Goal: Task Accomplishment & Management: Complete application form

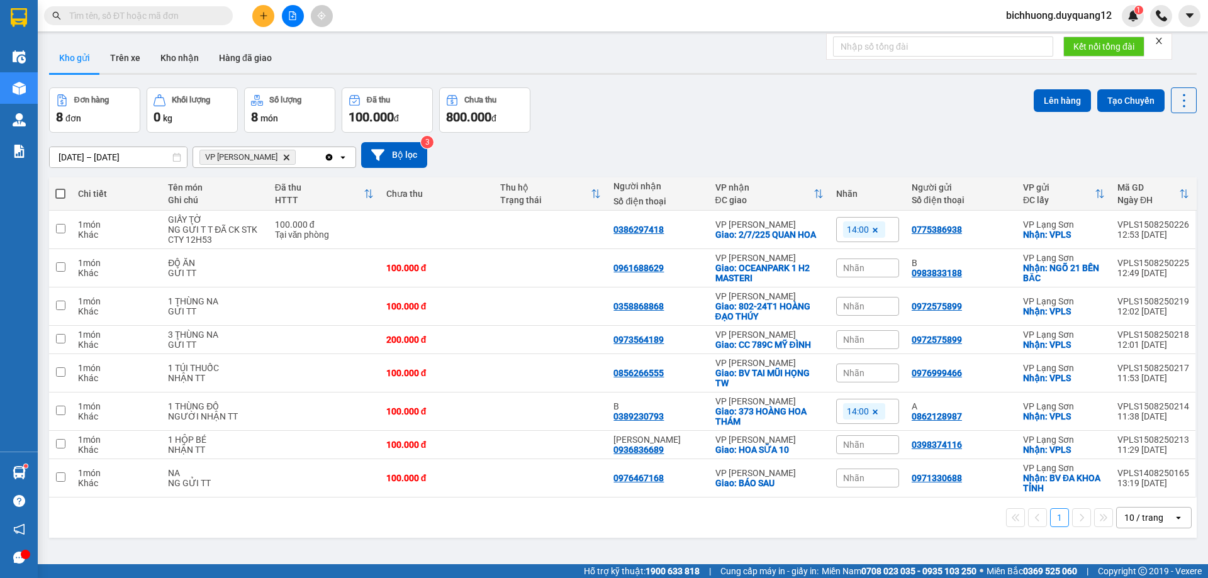
click at [266, 19] on icon "plus" at bounding box center [263, 15] width 9 height 9
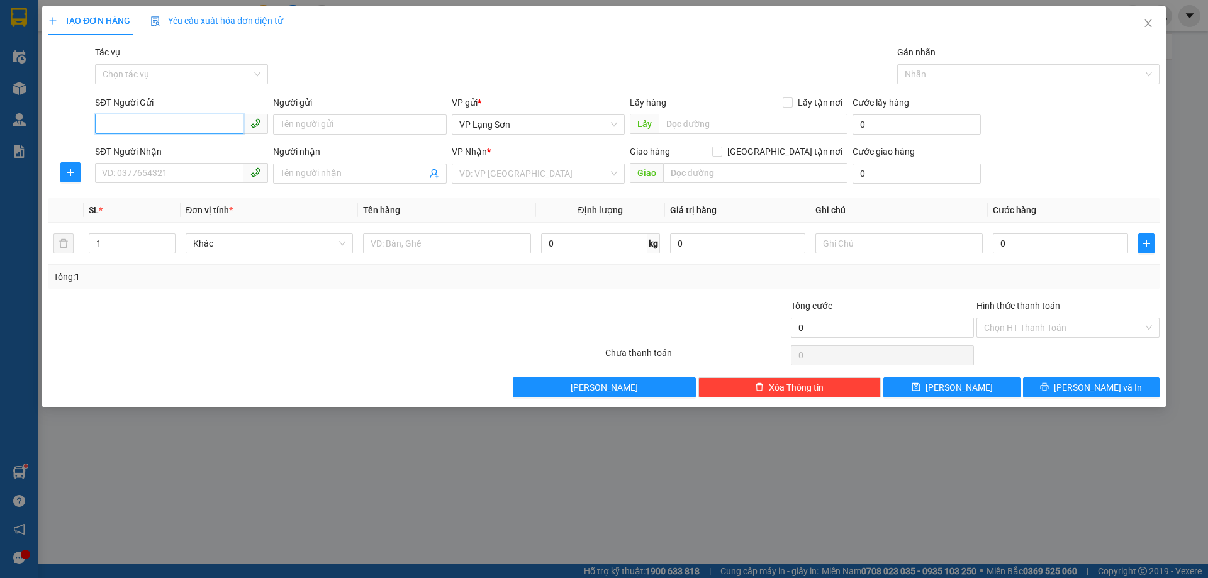
click at [167, 128] on input "SĐT Người Gửi" at bounding box center [169, 124] width 149 height 20
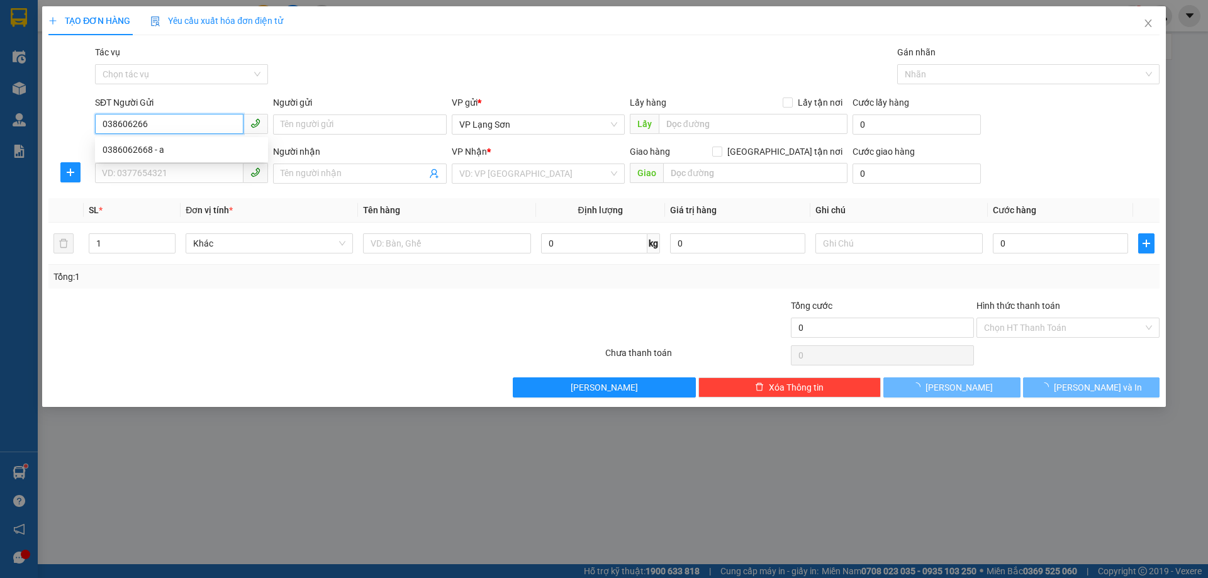
type input "0386062668"
click at [141, 154] on div "0386062668 - a" at bounding box center [182, 150] width 158 height 14
type input "a"
checkbox input "true"
type input "vpls"
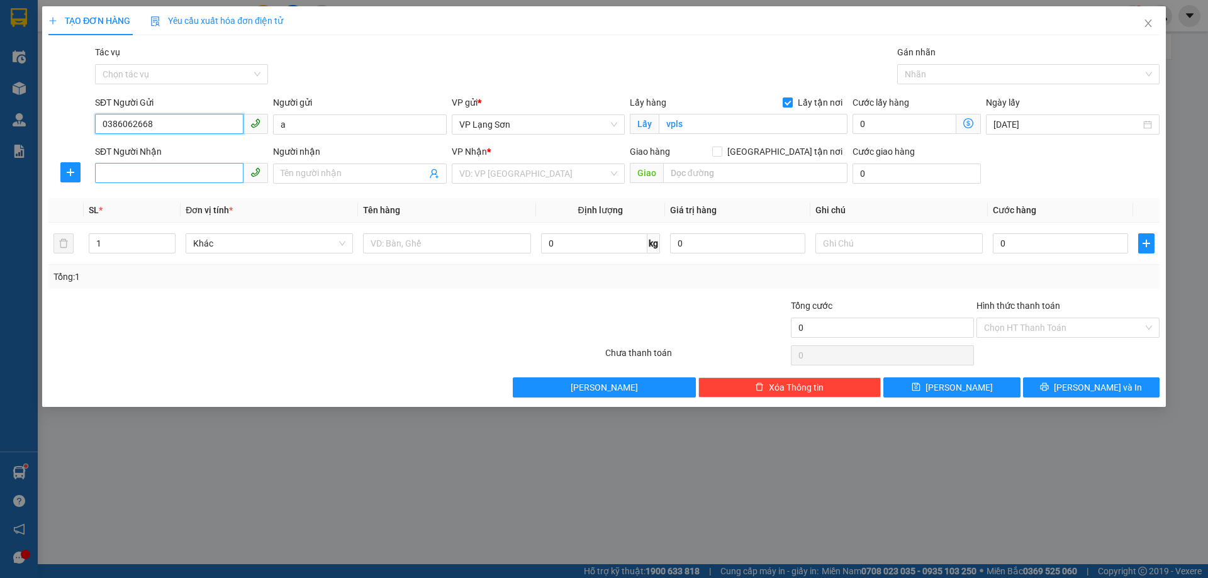
type input "0386062668"
click at [150, 174] on input "SĐT Người Nhận" at bounding box center [169, 173] width 149 height 20
type input "0902666996"
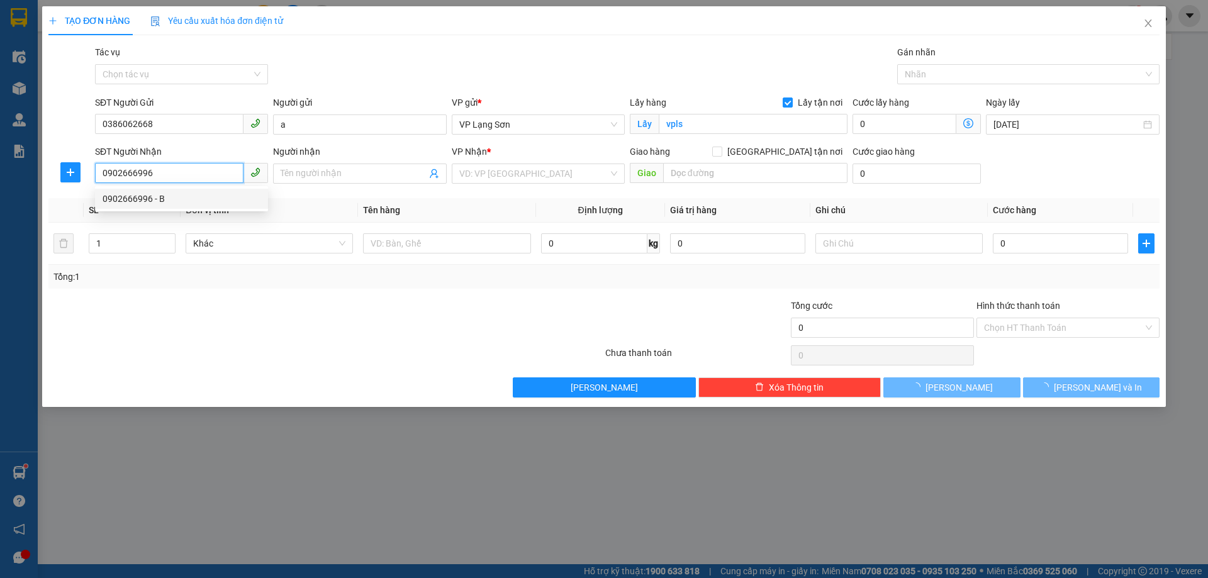
click at [150, 199] on div "0902666996 - B" at bounding box center [182, 199] width 158 height 14
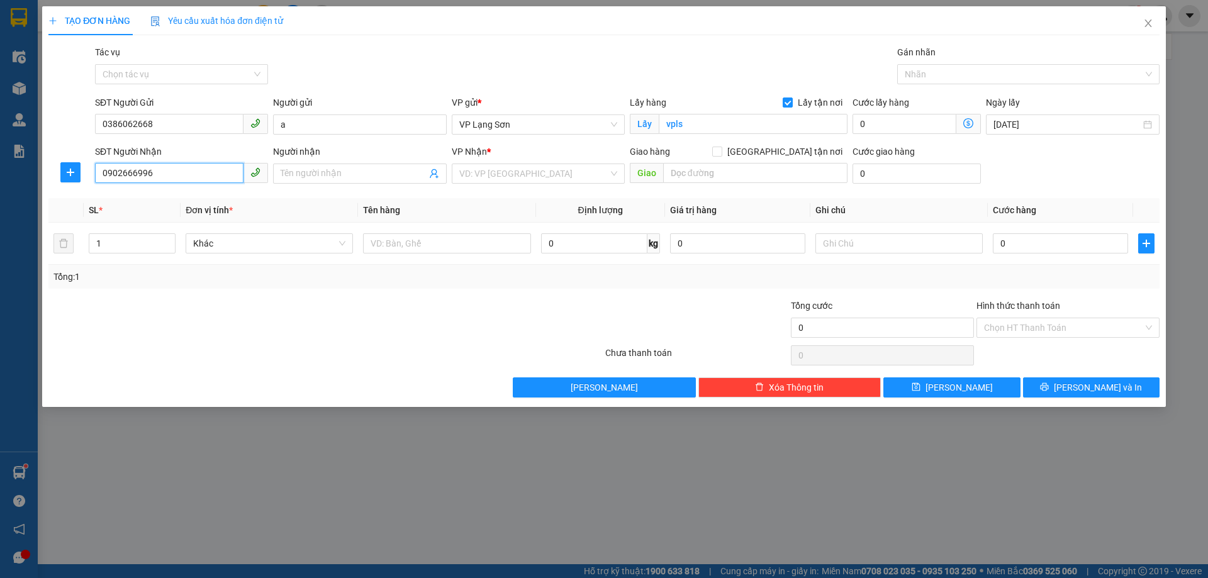
type input "B"
checkbox input "true"
type input "TIỂU HỌC LINH ĐÀM,[GEOGRAPHIC_DATA],[GEOGRAPHIC_DATA]"
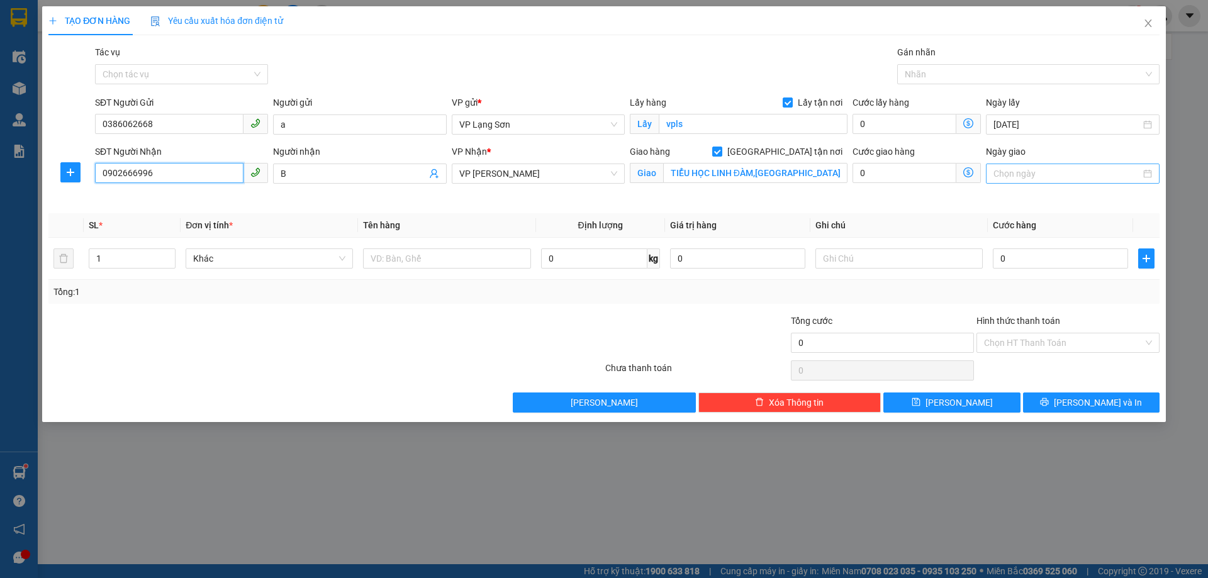
type input "0902666996"
click at [1051, 177] on input "Ngày giao" at bounding box center [1067, 174] width 147 height 14
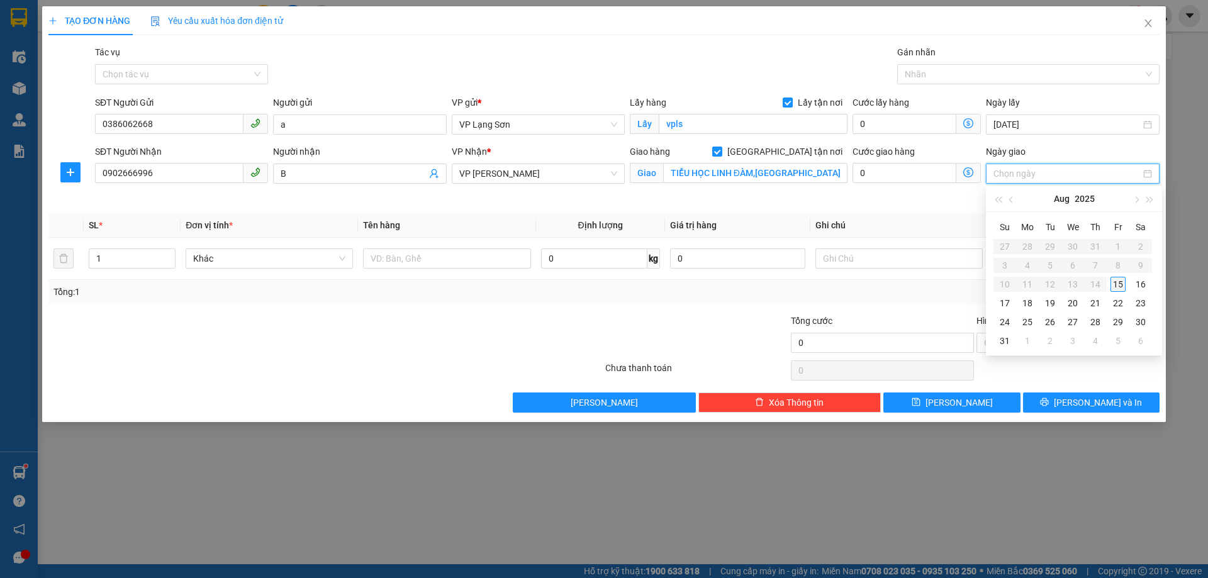
type input "[DATE]"
click at [1122, 286] on div "15" at bounding box center [1118, 284] width 15 height 15
click at [1036, 263] on input "0" at bounding box center [1060, 259] width 135 height 20
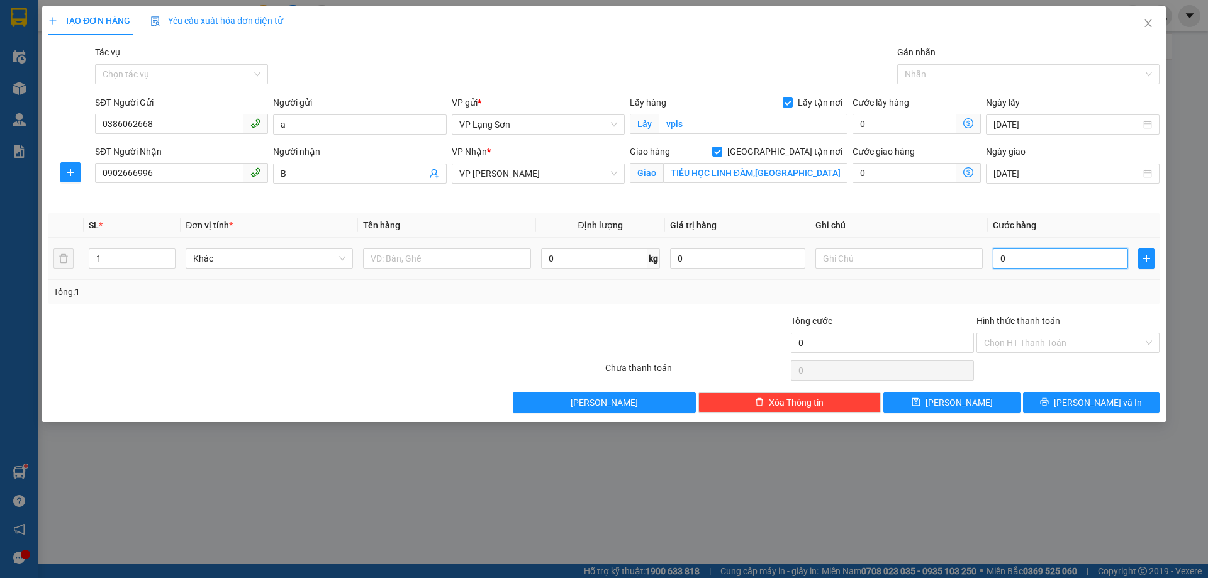
type input "1"
type input "11"
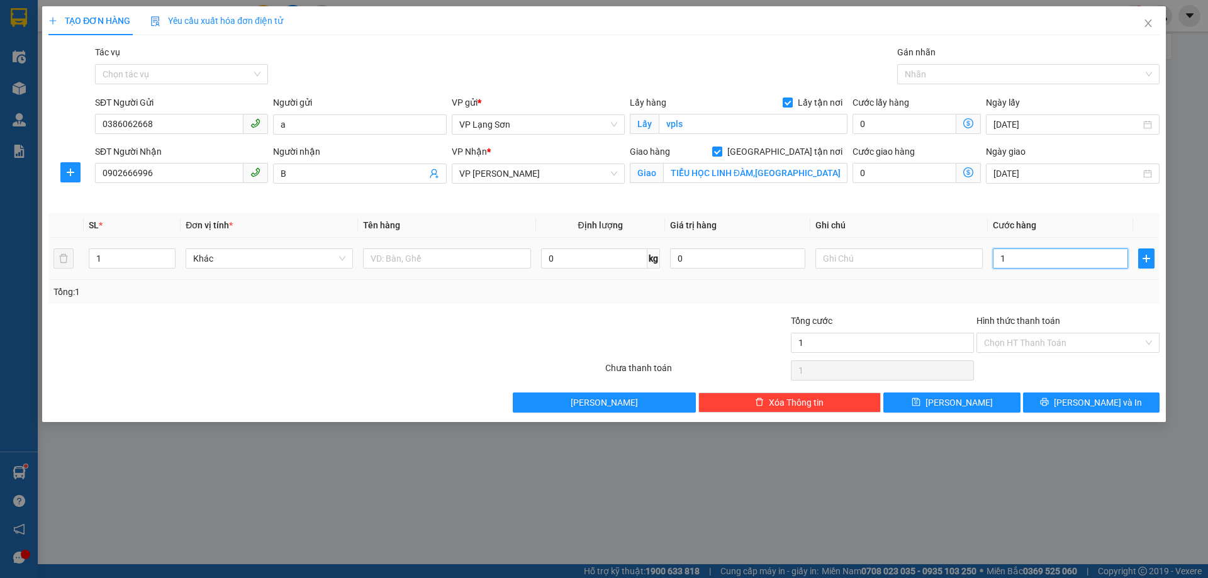
type input "11"
type input "110"
type input "1.100"
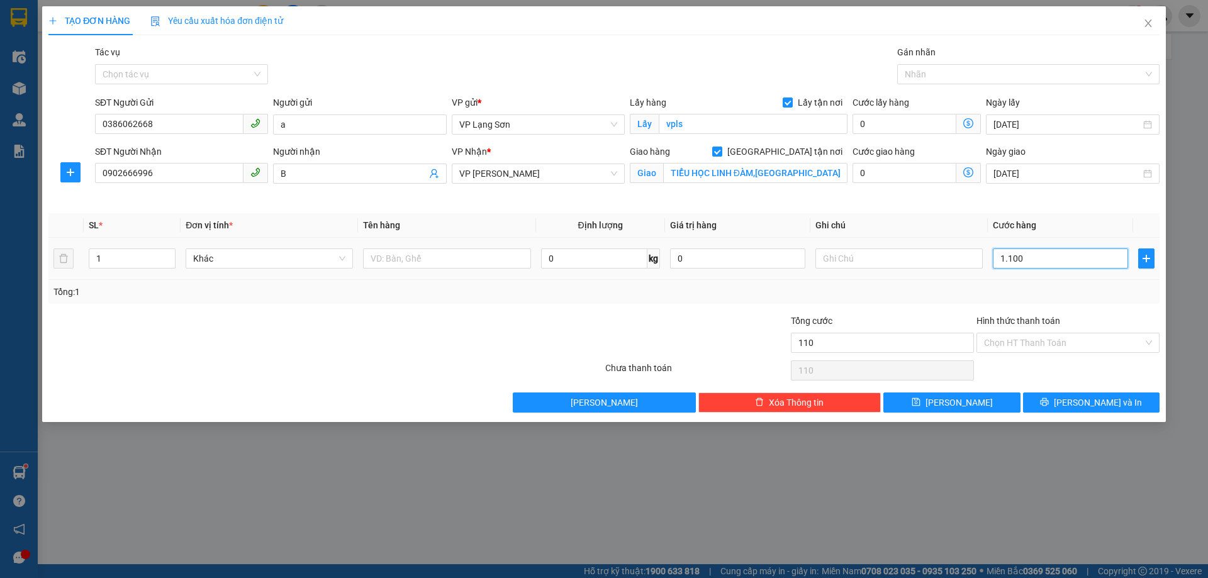
type input "1.100"
type input "11.000"
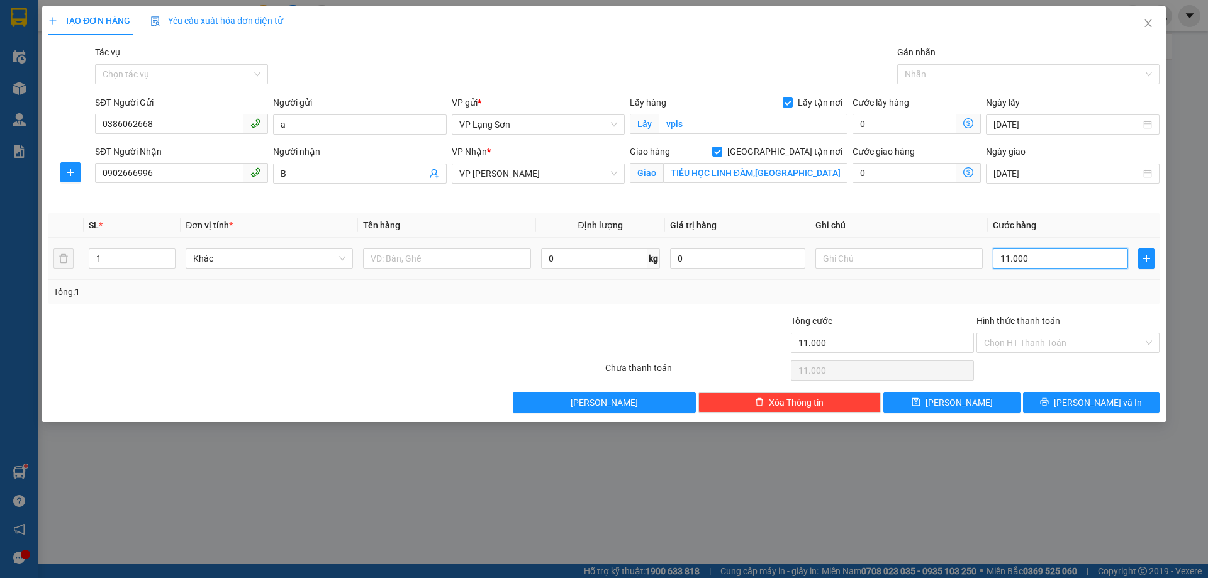
type input "110.000"
click at [843, 258] on input "text" at bounding box center [899, 259] width 167 height 20
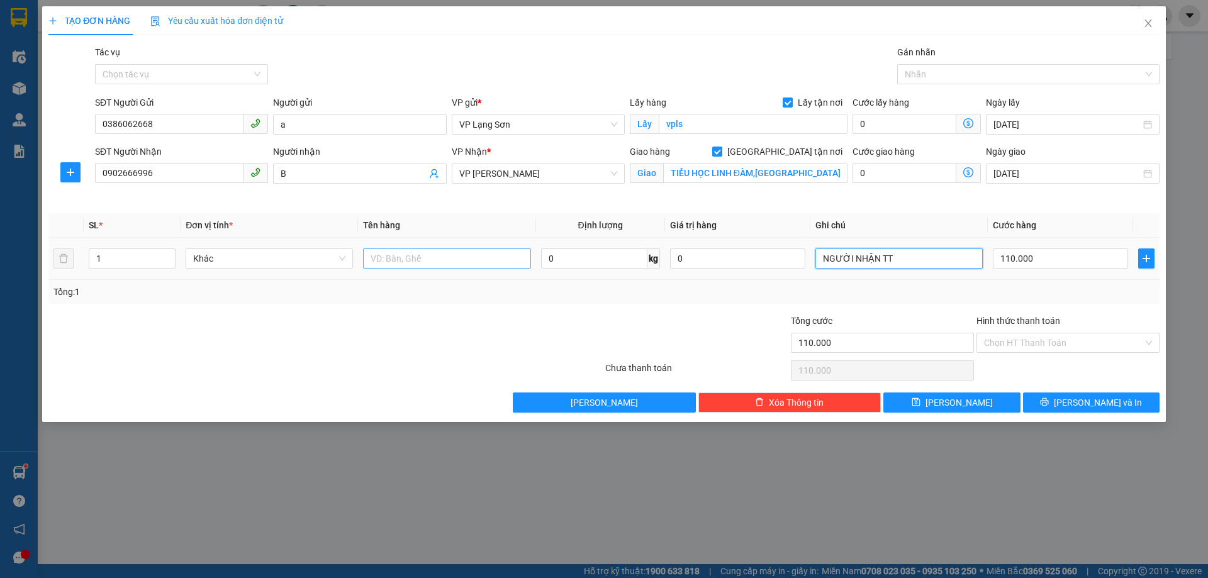
type input "NGƯỜI NHẬN TT"
click at [410, 257] on input "text" at bounding box center [446, 259] width 167 height 20
type input "1 THÙNG ĐỒ ĂN"
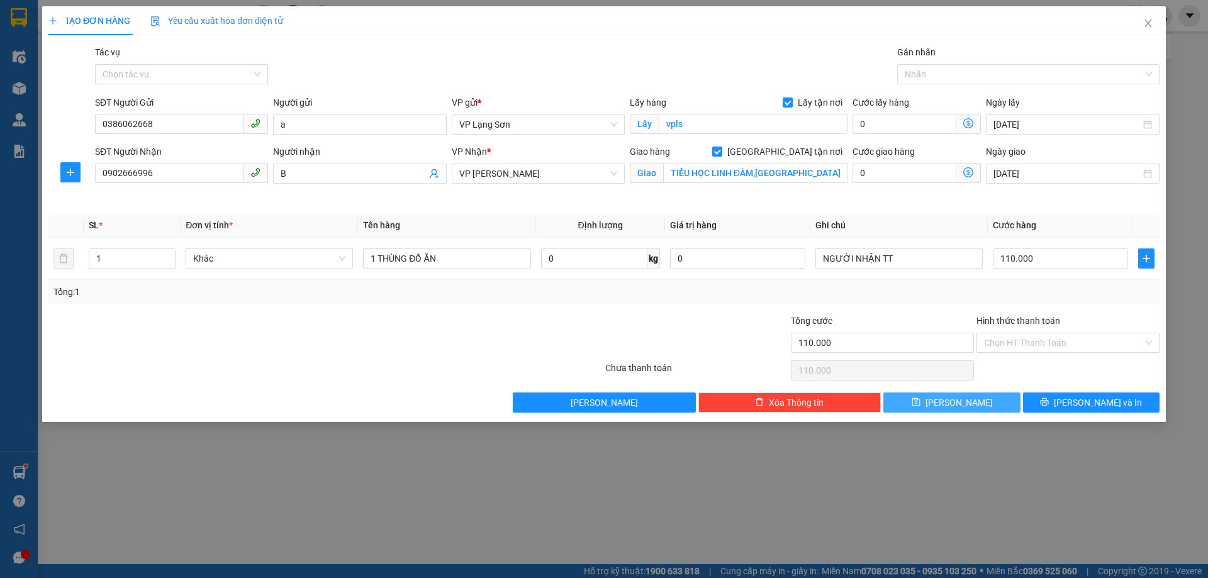
click at [962, 402] on span "[PERSON_NAME]" at bounding box center [959, 403] width 67 height 14
checkbox input "false"
type input "0"
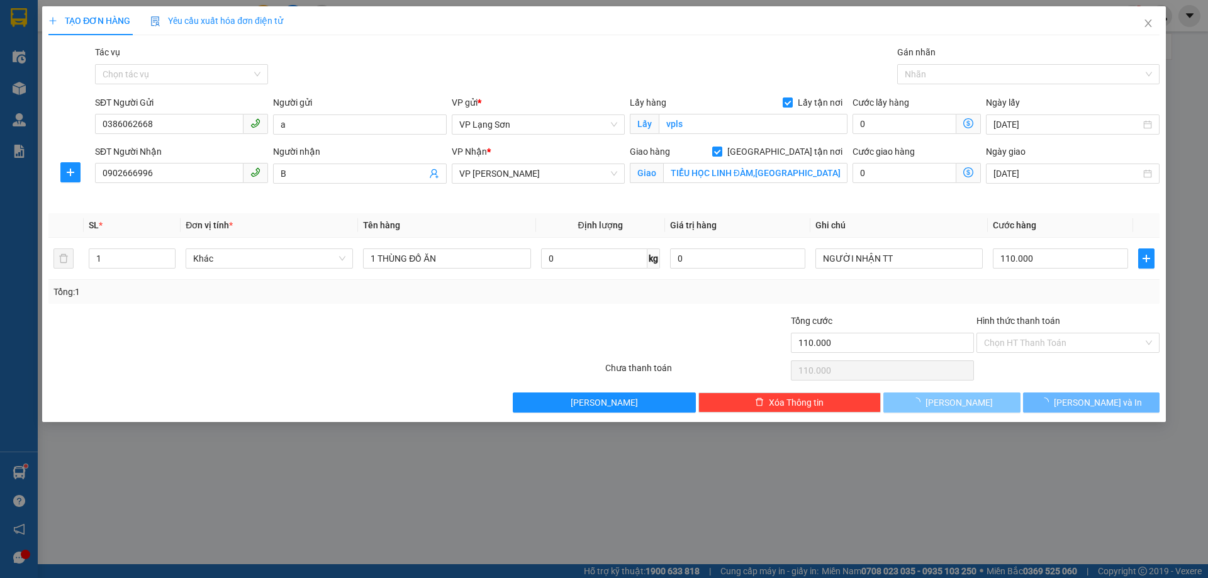
type input "0"
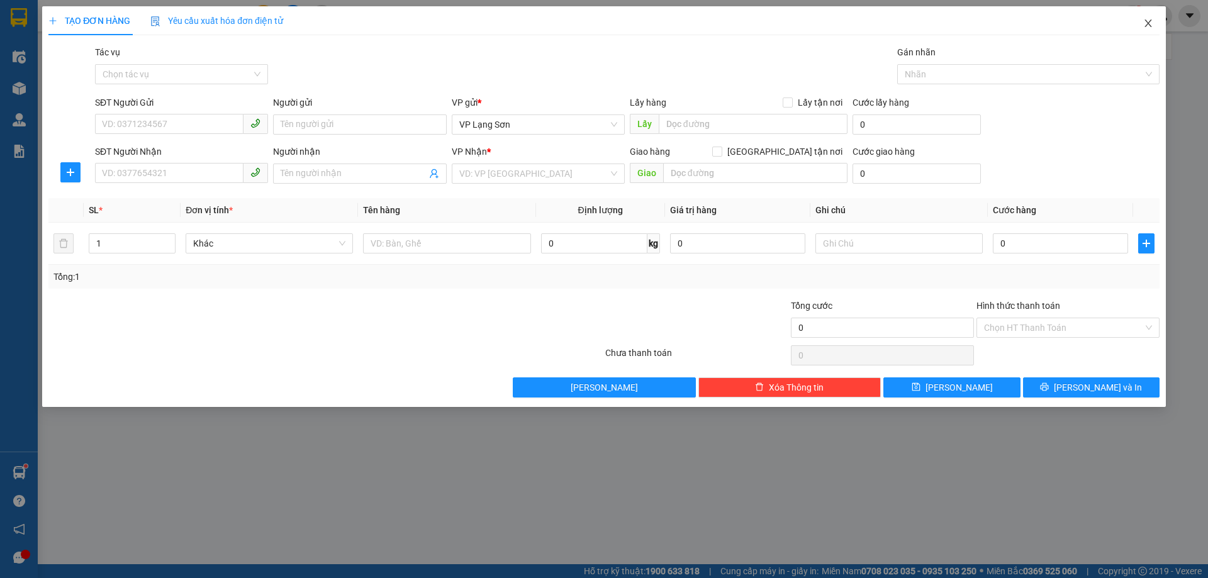
click at [1147, 25] on icon "close" at bounding box center [1148, 24] width 7 height 8
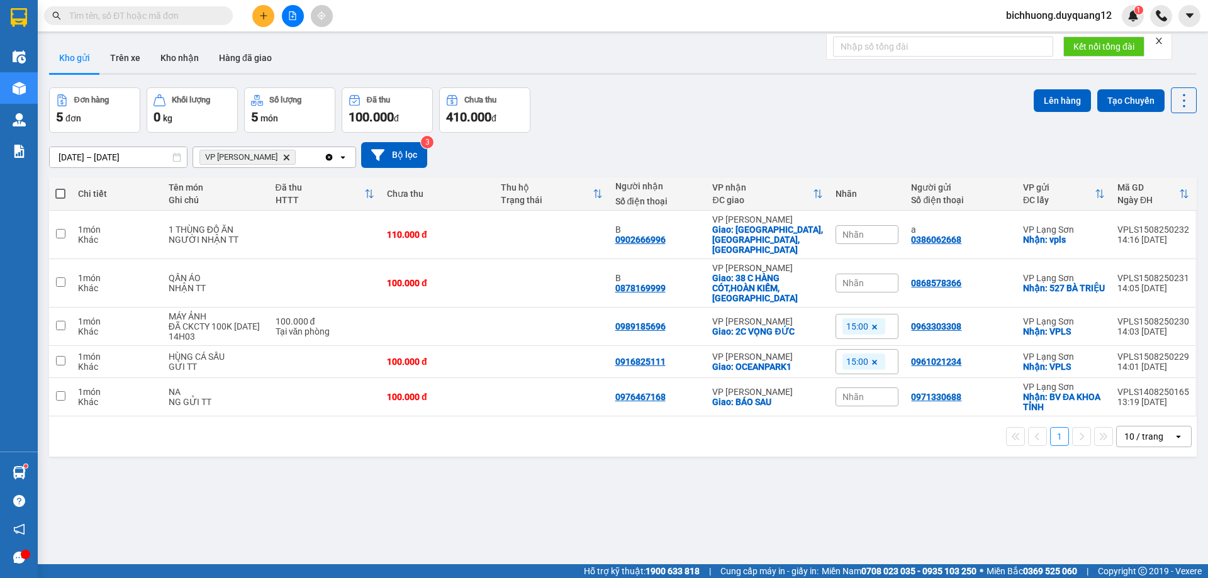
click at [865, 231] on div "Nhãn" at bounding box center [867, 234] width 63 height 19
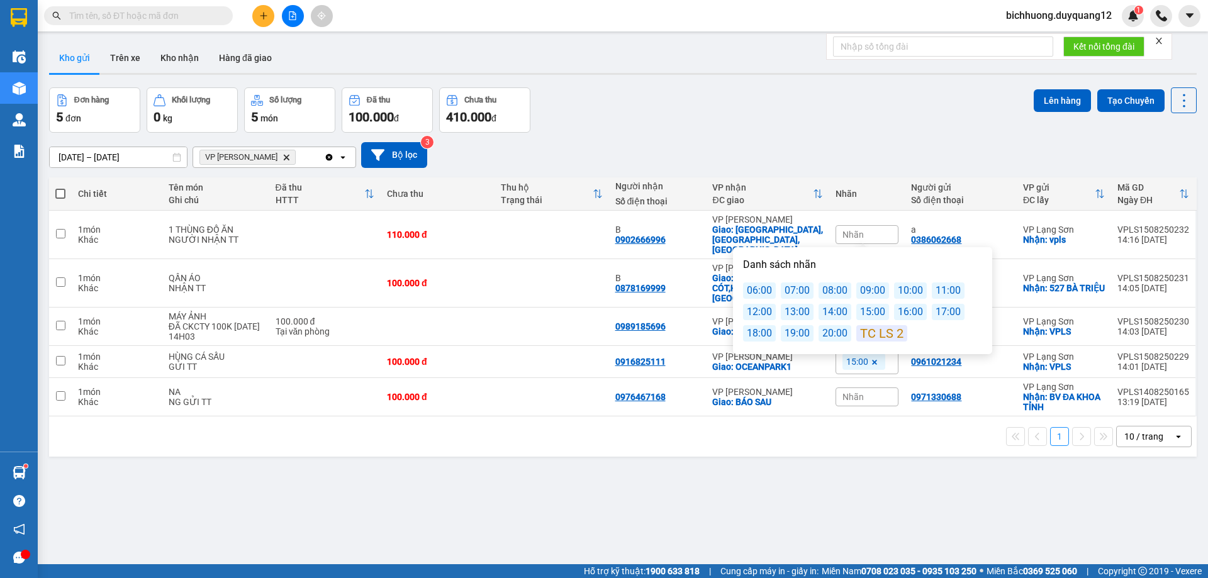
click at [865, 317] on div "15:00" at bounding box center [872, 312] width 33 height 16
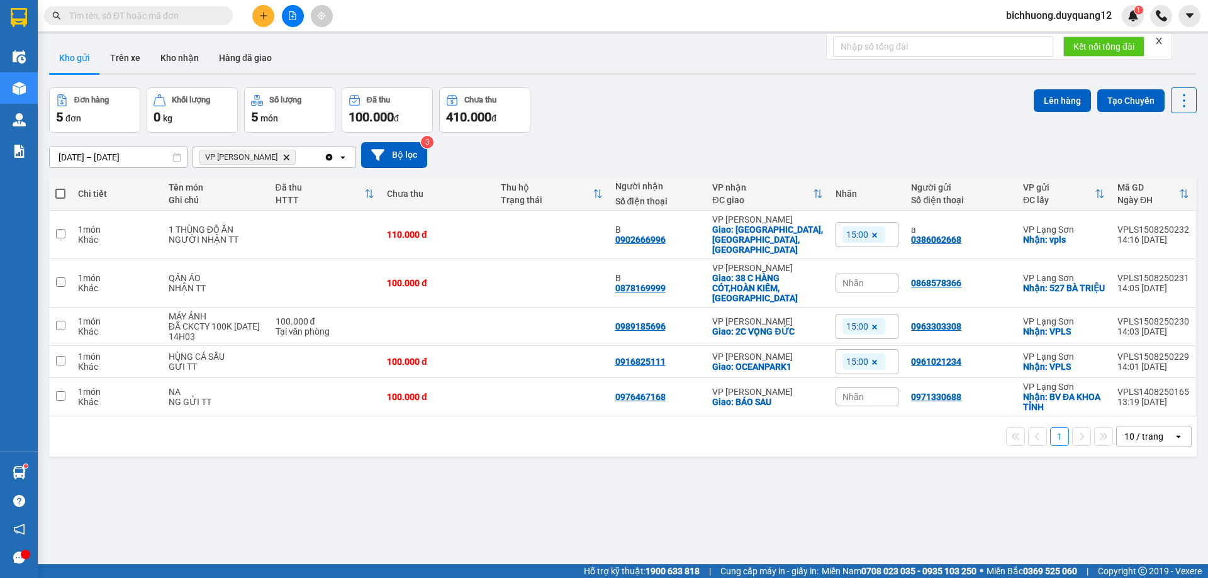
drag, startPoint x: 907, startPoint y: 141, endPoint x: 904, endPoint y: 118, distance: 22.9
click at [909, 137] on div "[DATE] – [DATE] Press the down arrow key to interact with the calendar and sele…" at bounding box center [623, 155] width 1148 height 45
click at [267, 15] on icon "plus" at bounding box center [263, 15] width 9 height 9
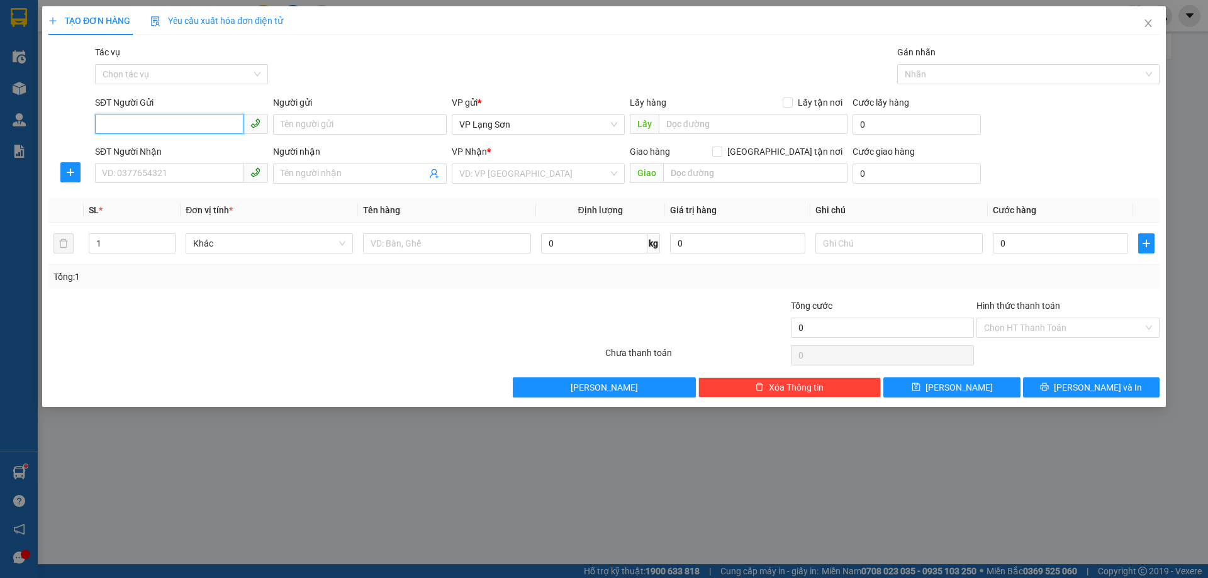
click at [126, 123] on input "SĐT Người Gửi" at bounding box center [169, 124] width 149 height 20
click at [138, 154] on div "0382872688" at bounding box center [182, 150] width 158 height 14
type input "0382872688"
checkbox input "true"
type input "VPLS"
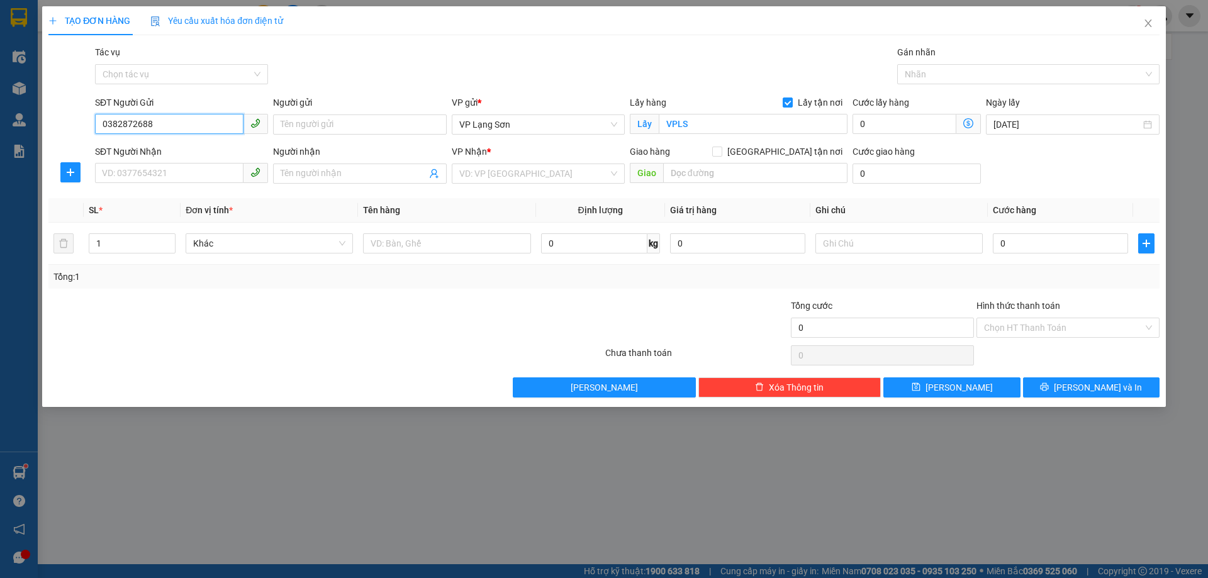
type input "0382872688"
click at [1147, 21] on icon "close" at bounding box center [1148, 24] width 7 height 8
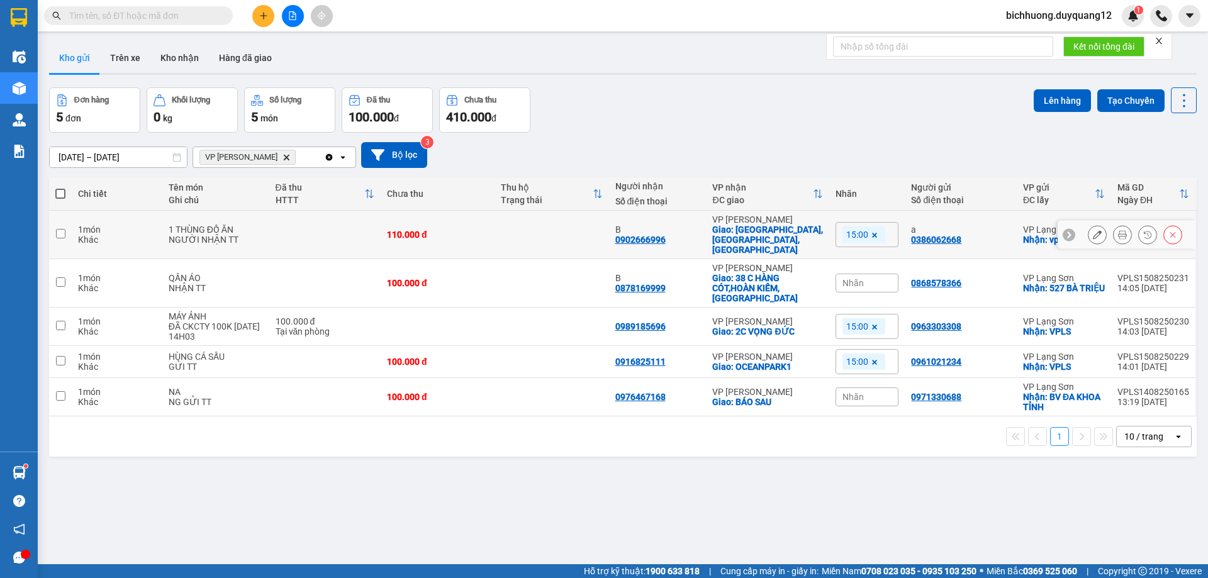
drag, startPoint x: 57, startPoint y: 228, endPoint x: 351, endPoint y: 189, distance: 295.9
click at [65, 229] on input "checkbox" at bounding box center [60, 233] width 9 height 9
checkbox input "true"
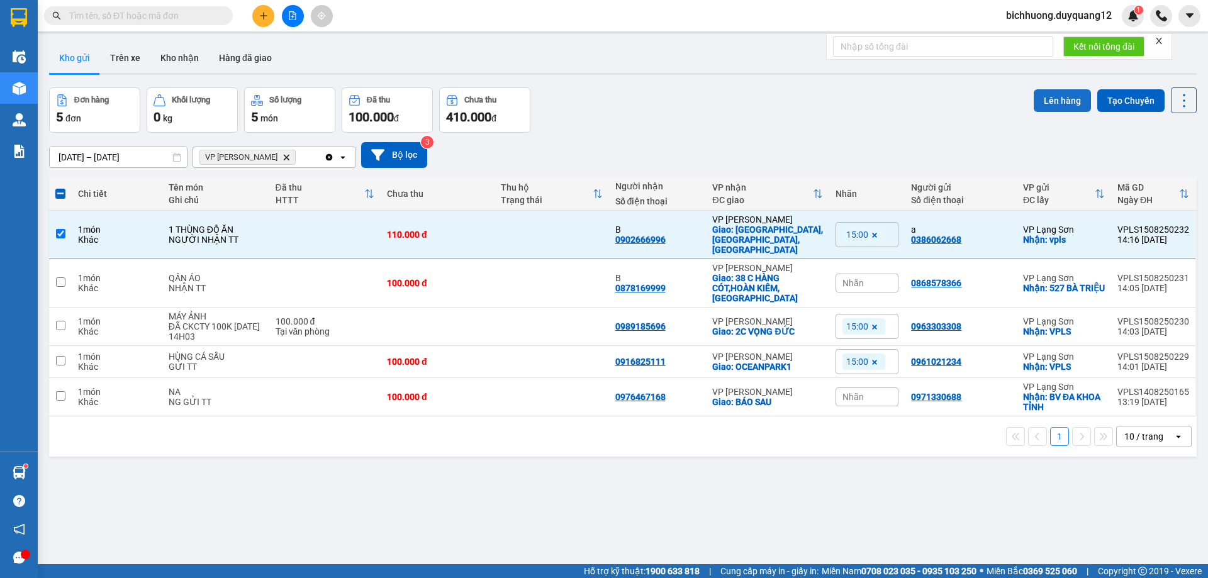
click at [1046, 98] on button "Lên hàng" at bounding box center [1062, 100] width 57 height 23
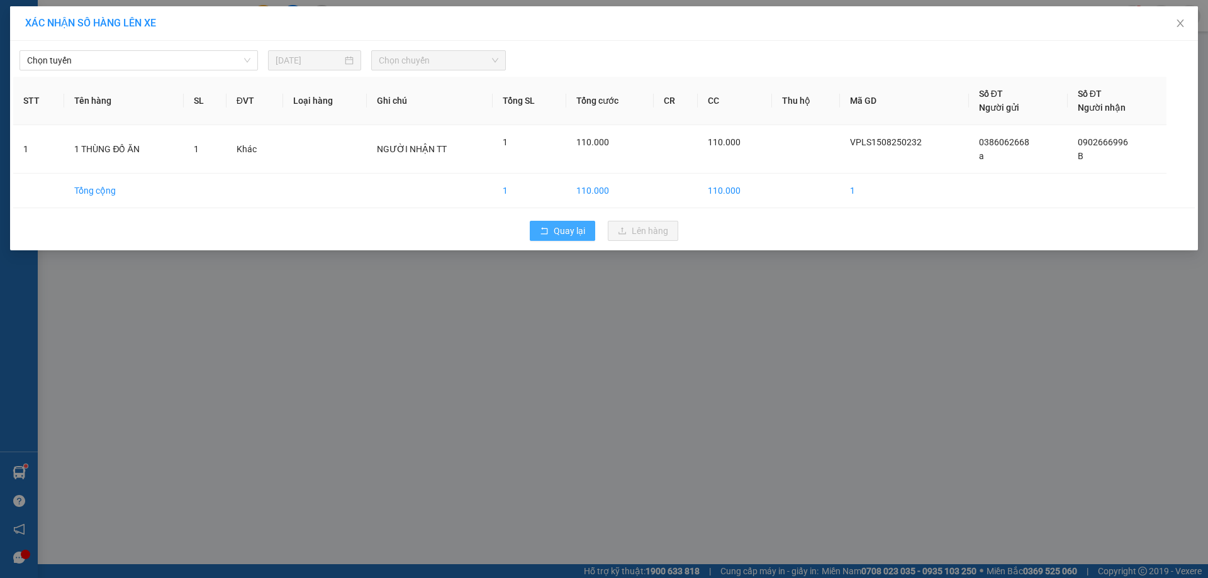
click at [585, 233] on span "Quay lại" at bounding box center [569, 231] width 31 height 14
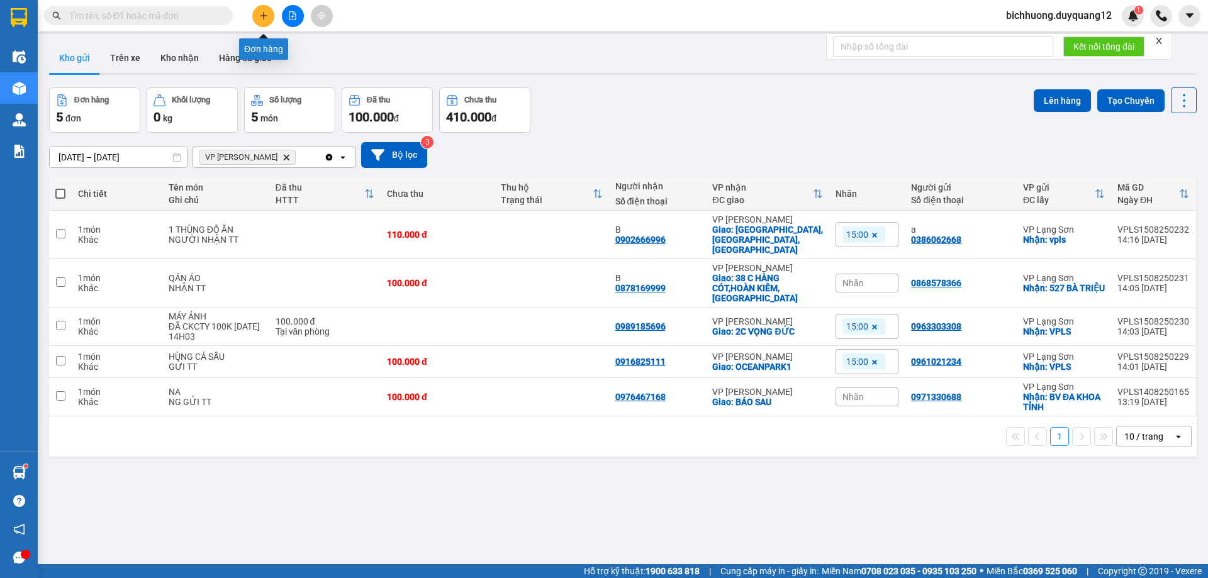
click at [259, 16] on icon "plus" at bounding box center [263, 15] width 9 height 9
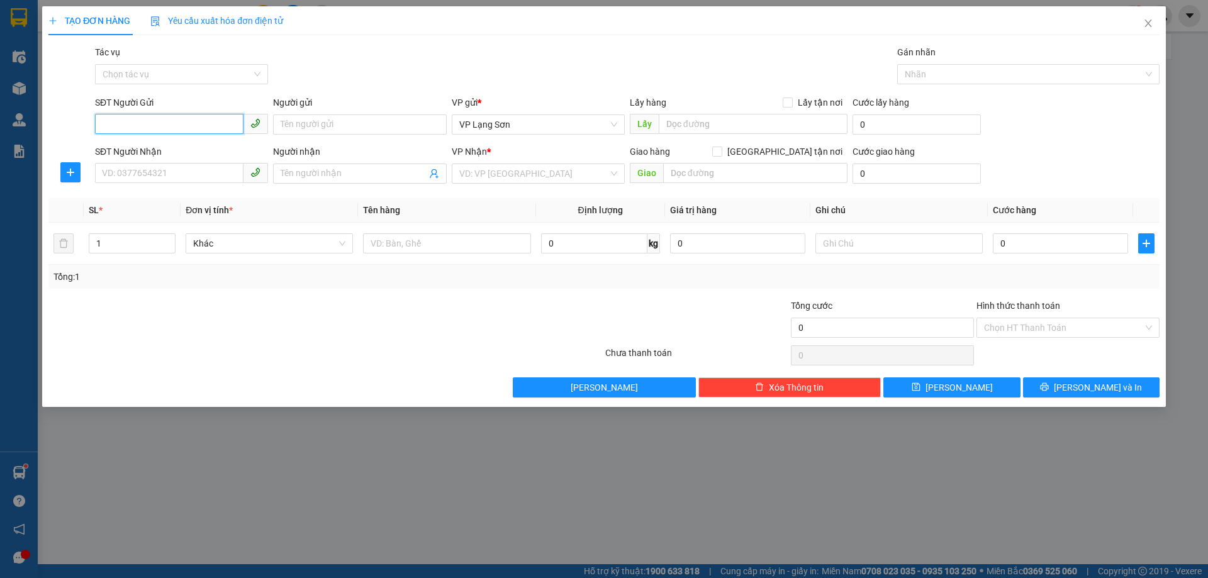
click at [103, 128] on input "SĐT Người Gửi" at bounding box center [169, 124] width 149 height 20
click at [108, 128] on input "SĐT Người Gửi" at bounding box center [169, 124] width 149 height 20
type input "0972672904"
click at [109, 149] on div "0972672904" at bounding box center [182, 150] width 158 height 14
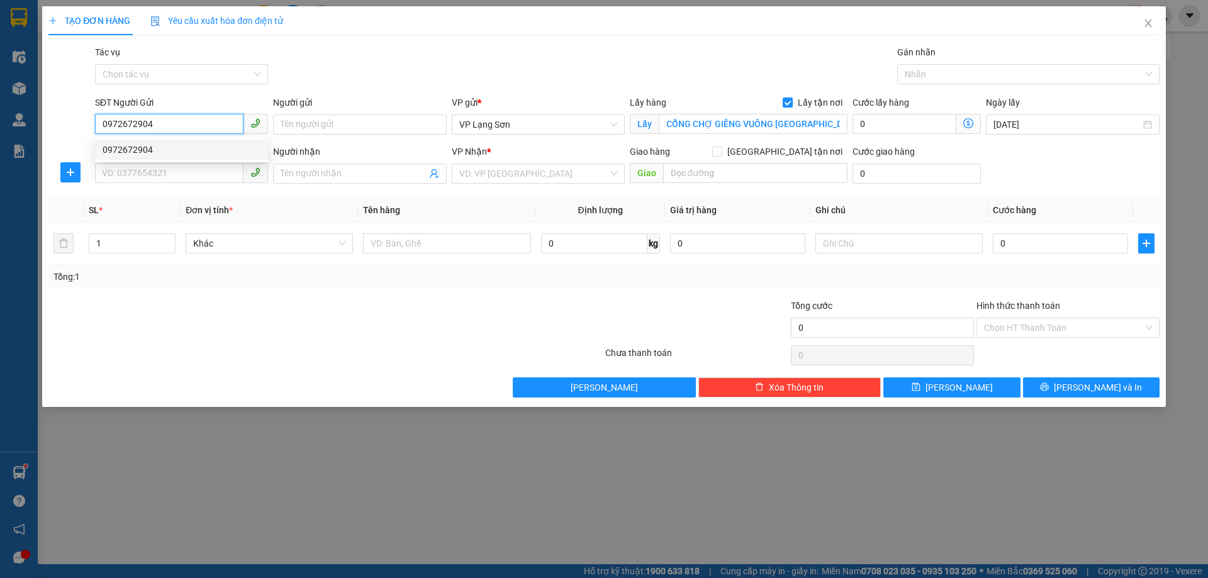
checkbox input "true"
type input "CỔNG CHỢ GIẾNG VUÔNG [GEOGRAPHIC_DATA]"
type input "0972672904"
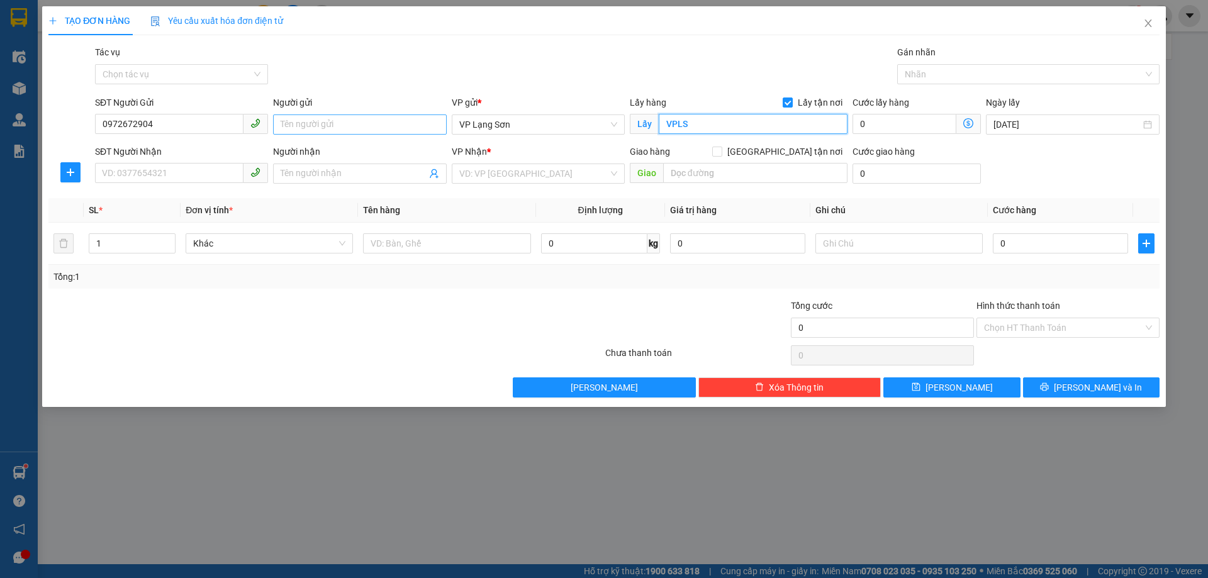
type input "VPLS"
click at [315, 126] on input "Người gửi" at bounding box center [359, 125] width 173 height 20
type input "A"
click at [695, 177] on input "text" at bounding box center [755, 173] width 184 height 20
type input "32 XÃ ĐÀN"
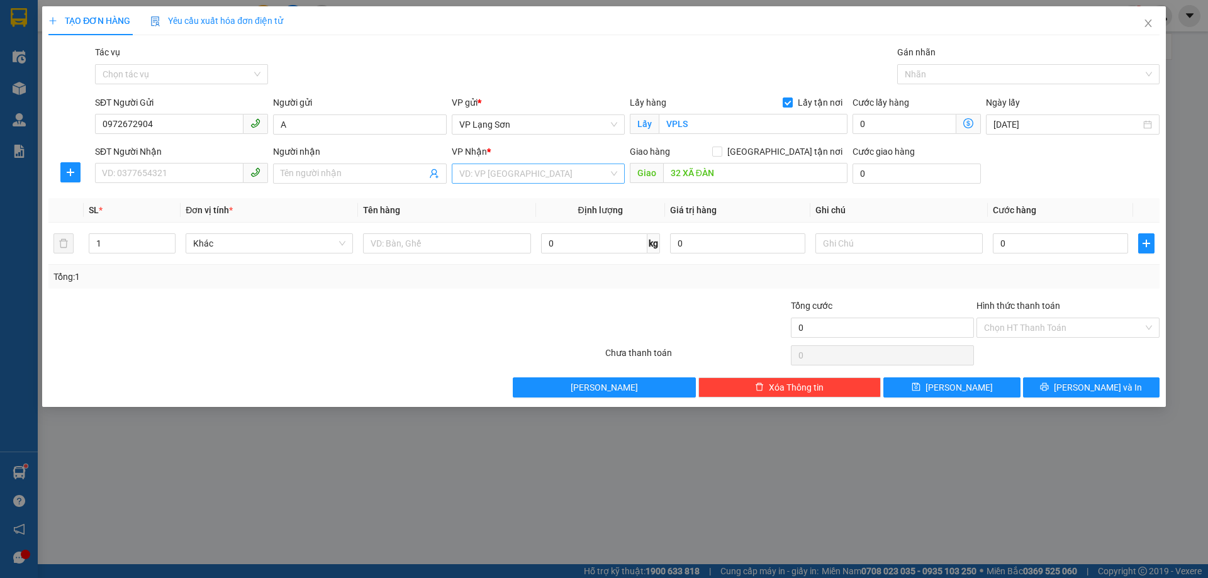
click at [516, 167] on input "search" at bounding box center [533, 173] width 149 height 19
drag, startPoint x: 497, startPoint y: 200, endPoint x: 477, endPoint y: 200, distance: 20.1
click at [495, 200] on div "VP [PERSON_NAME]" at bounding box center [538, 199] width 158 height 14
click at [337, 176] on input "Người nhận" at bounding box center [353, 174] width 145 height 14
type input "B"
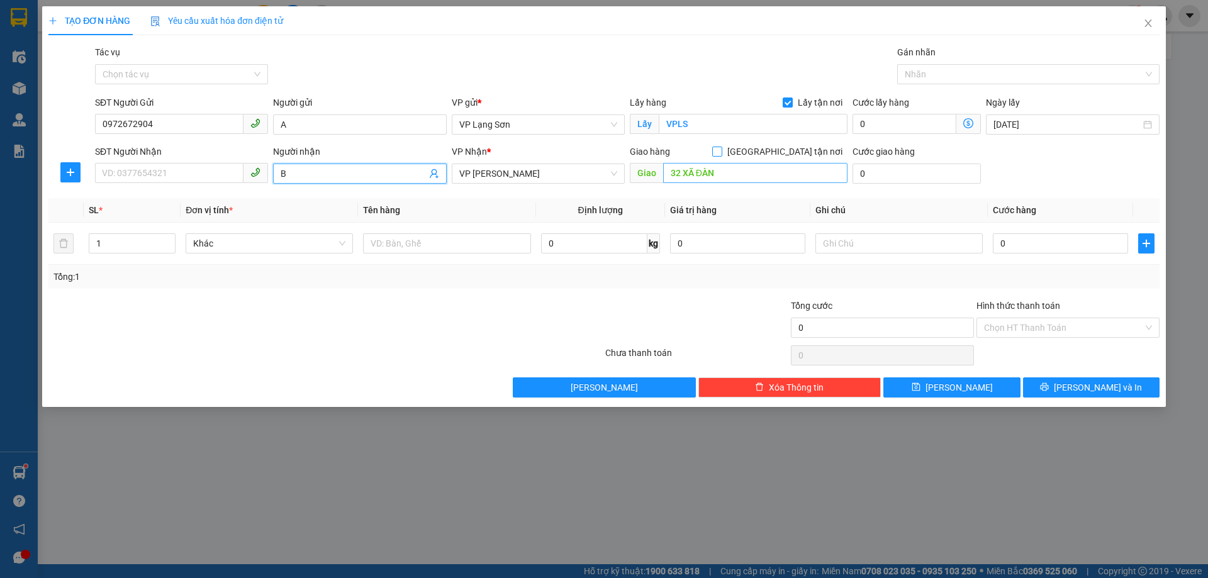
drag, startPoint x: 782, startPoint y: 152, endPoint x: 842, endPoint y: 165, distance: 61.8
click at [721, 152] on input "[GEOGRAPHIC_DATA] tận nơi" at bounding box center [716, 151] width 9 height 9
checkbox input "true"
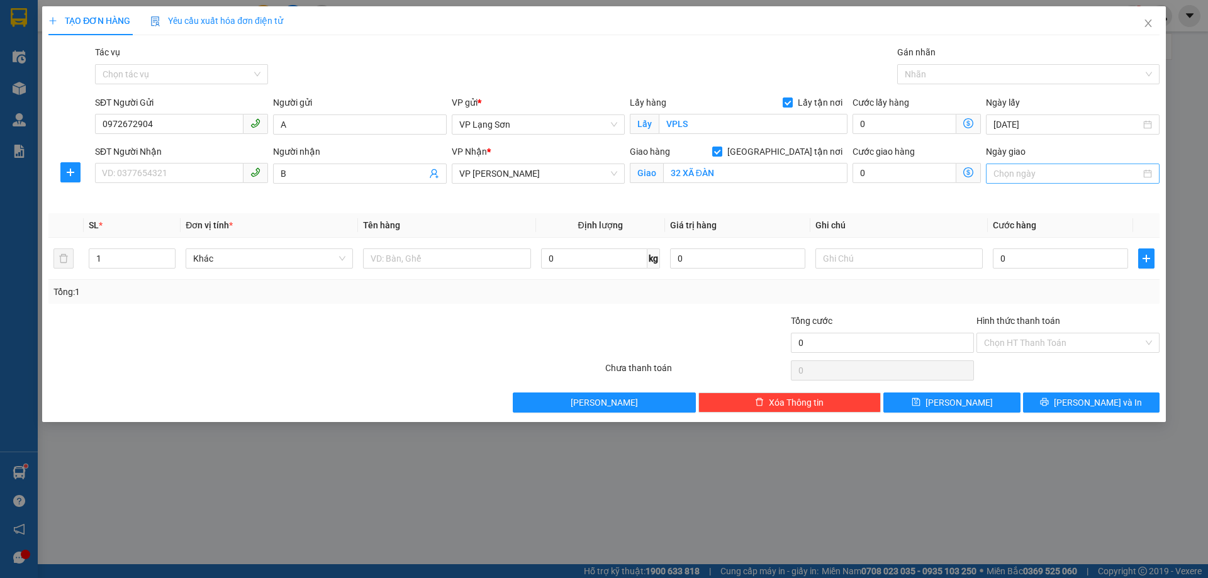
click at [1033, 171] on input "Ngày giao" at bounding box center [1067, 174] width 147 height 14
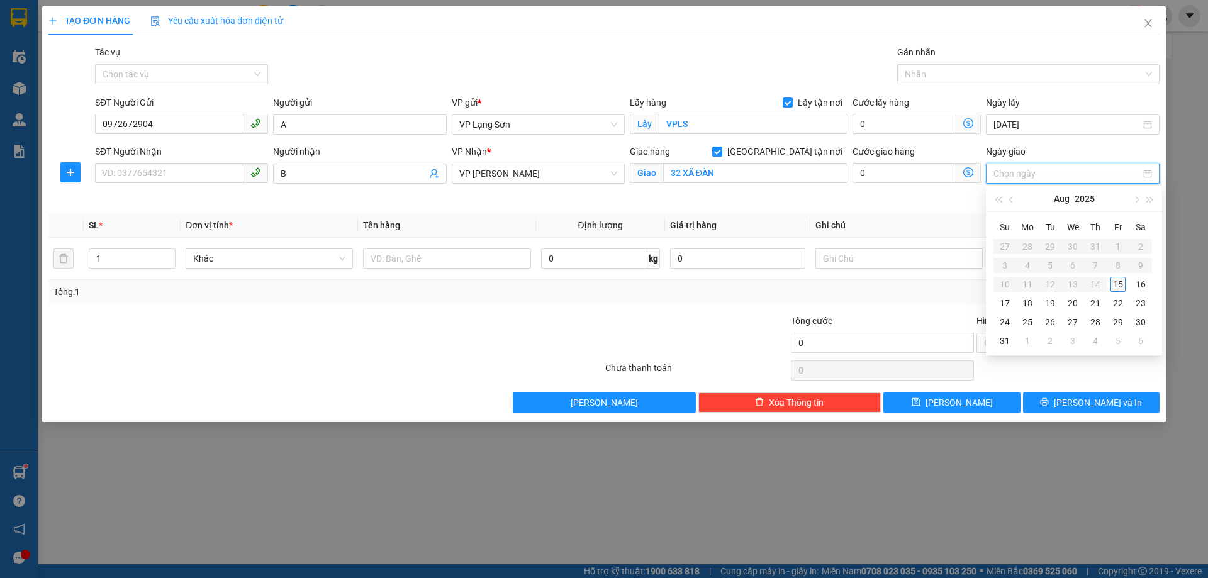
type input "[DATE]"
drag, startPoint x: 1118, startPoint y: 289, endPoint x: 816, endPoint y: 227, distance: 307.8
click at [1116, 289] on div "15" at bounding box center [1118, 284] width 15 height 15
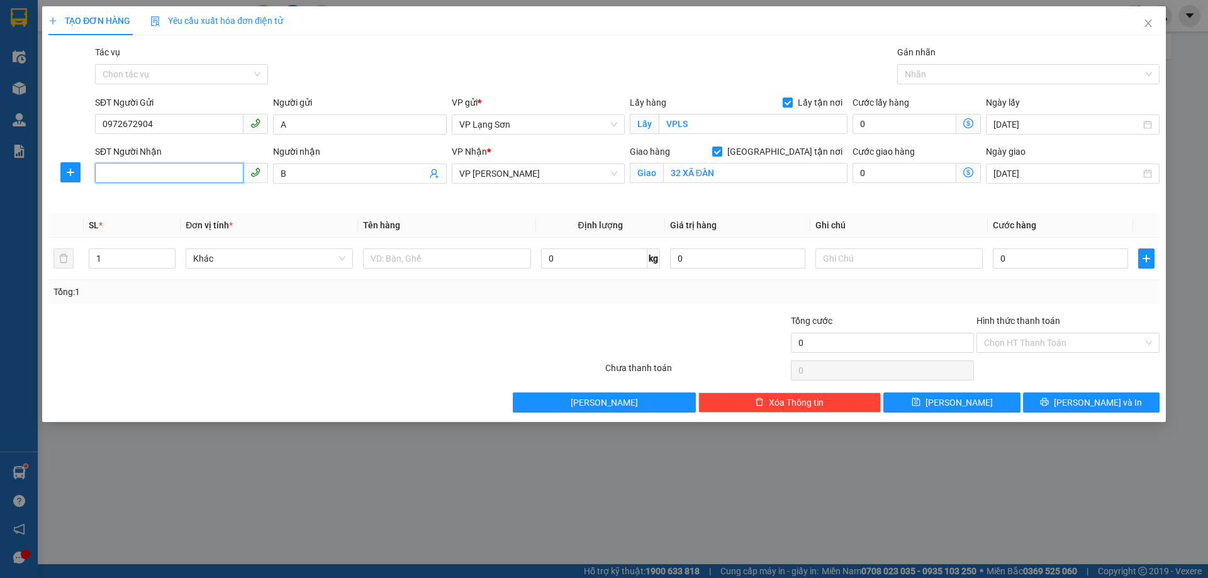
click at [190, 176] on input "SĐT Người Nhận" at bounding box center [169, 173] width 149 height 20
type input "0988775689"
click at [156, 209] on div "0988775689 0988775689 - B" at bounding box center [181, 198] width 173 height 25
click at [1019, 261] on input "0" at bounding box center [1060, 259] width 135 height 20
type input "1"
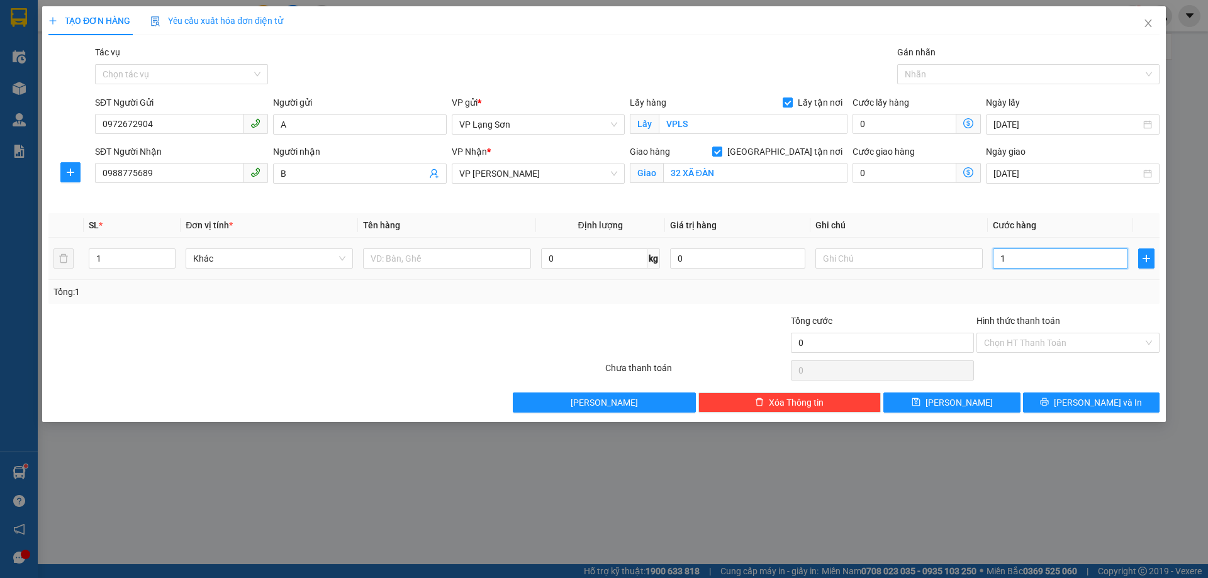
type input "1"
type input "11"
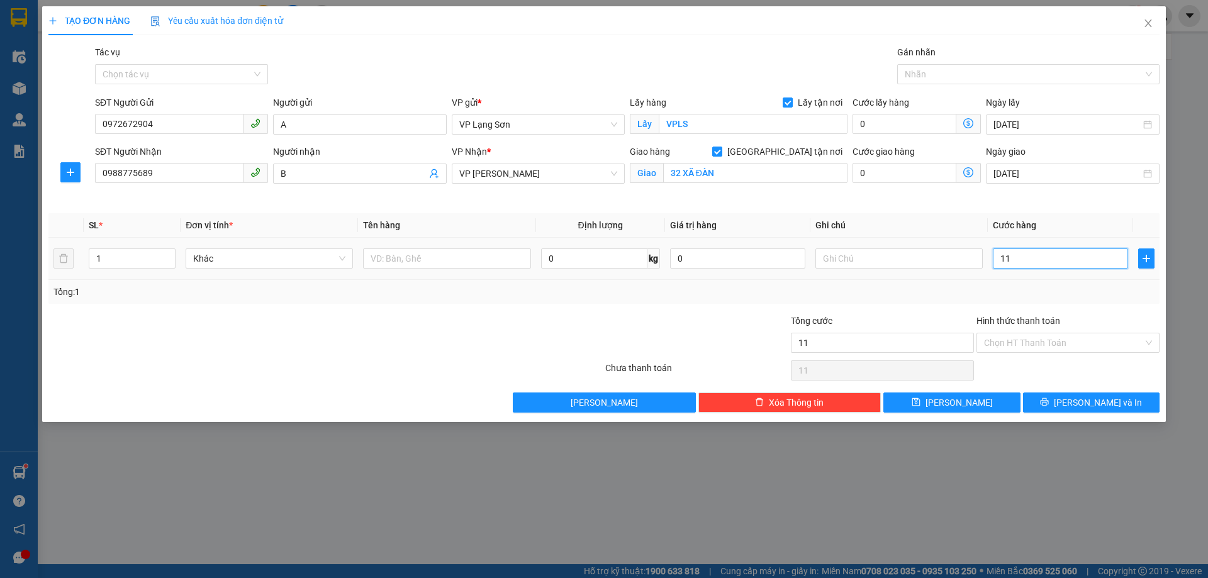
type input "110"
type input "1.100"
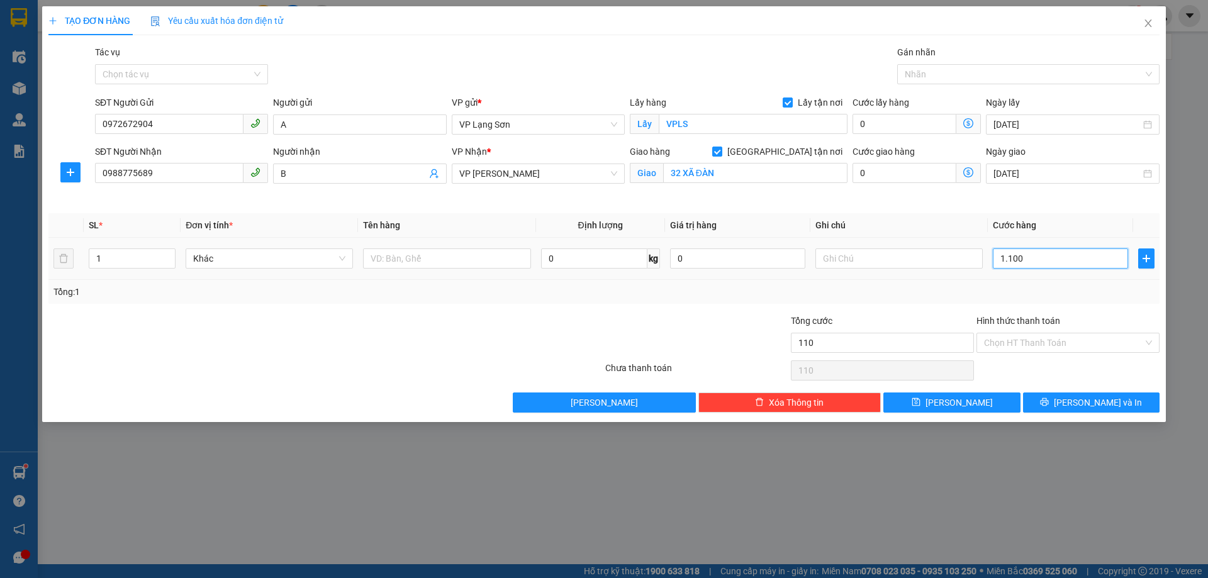
type input "1.100"
type input "11.000"
type input "110.000"
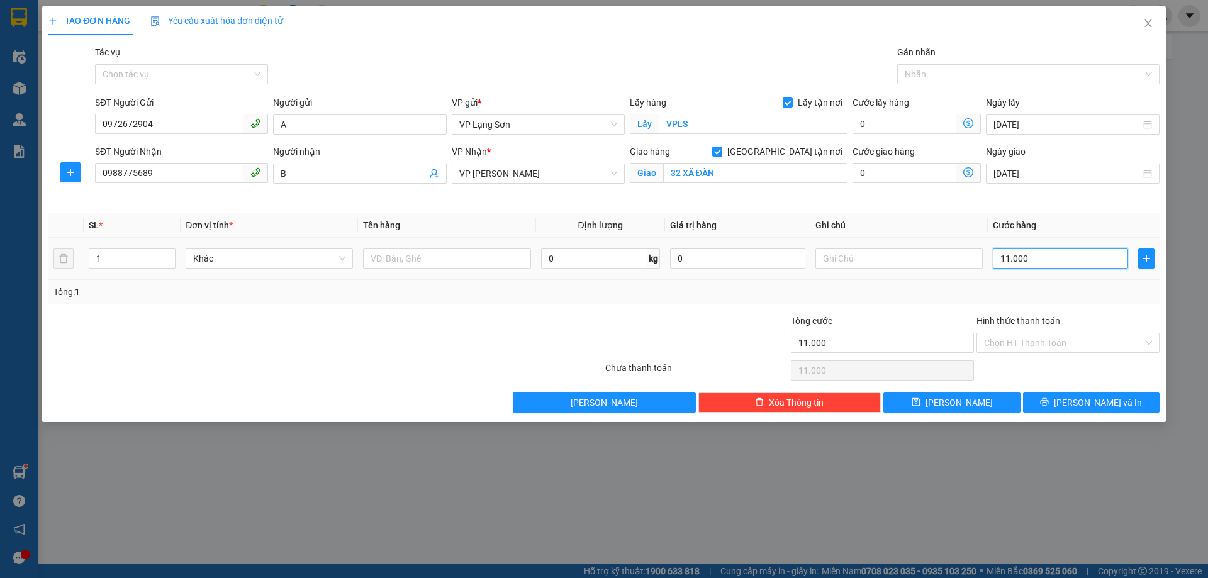
type input "110.000"
click at [850, 255] on input "text" at bounding box center [899, 259] width 167 height 20
type input "NGƯỜI NHẬN TT"
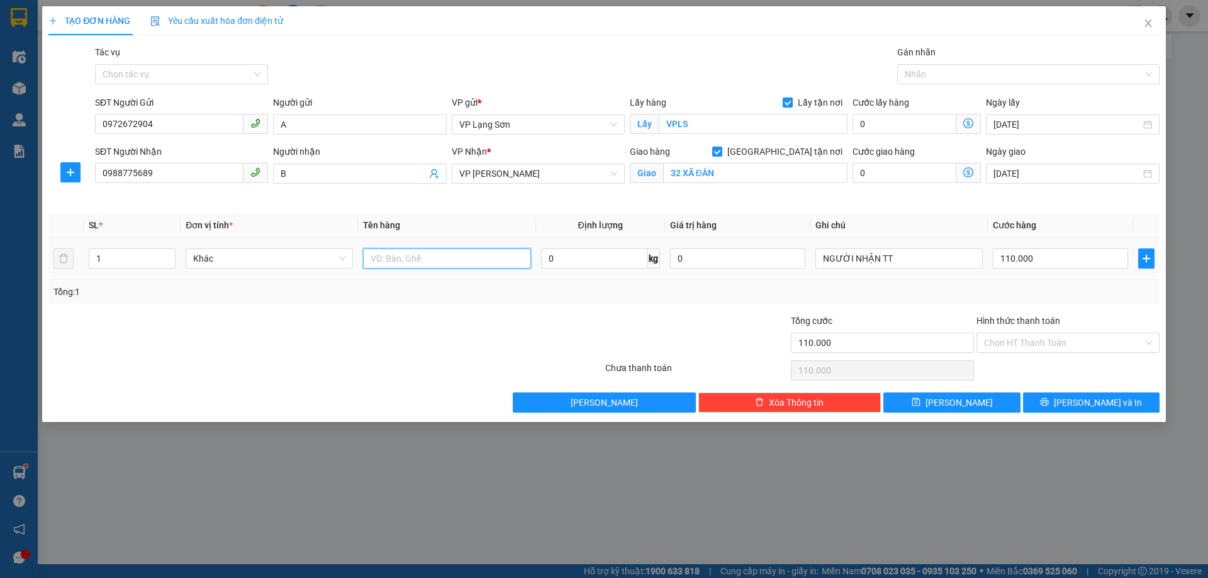
click at [397, 256] on input "text" at bounding box center [446, 259] width 167 height 20
type input "1 THÙNG"
click at [979, 400] on button "[PERSON_NAME]" at bounding box center [952, 403] width 137 height 20
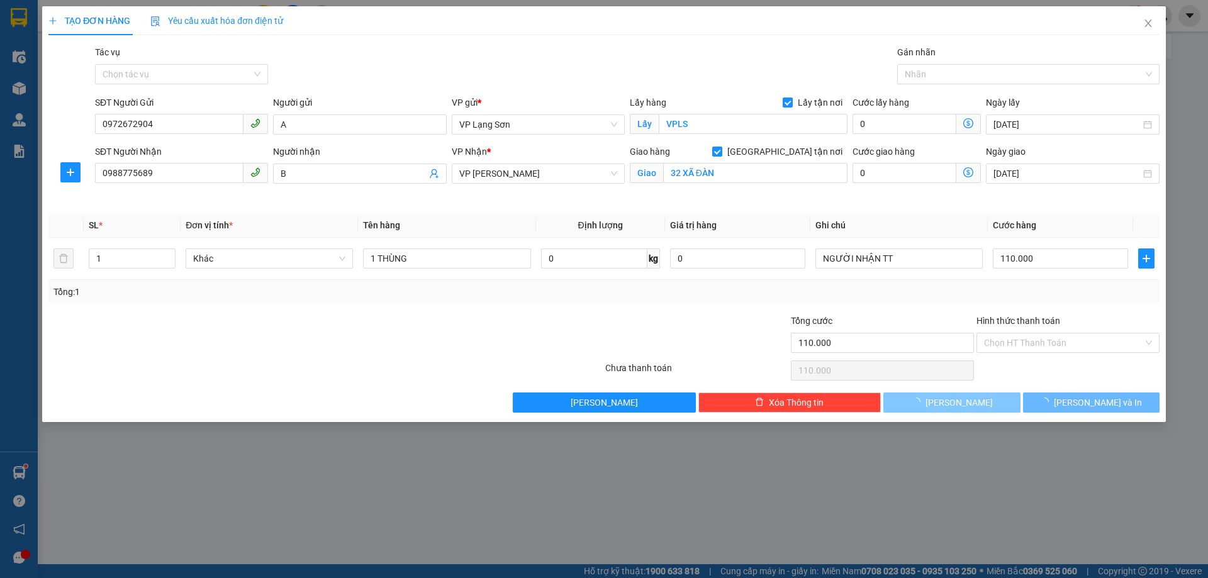
checkbox input "false"
type input "0"
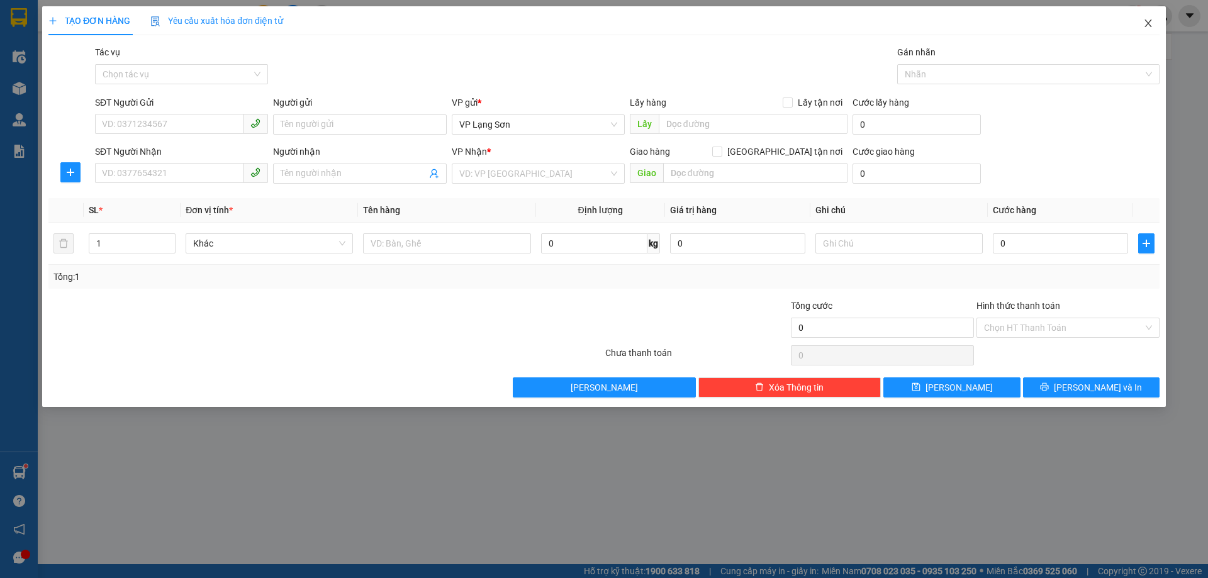
click at [1149, 25] on icon "close" at bounding box center [1148, 24] width 7 height 8
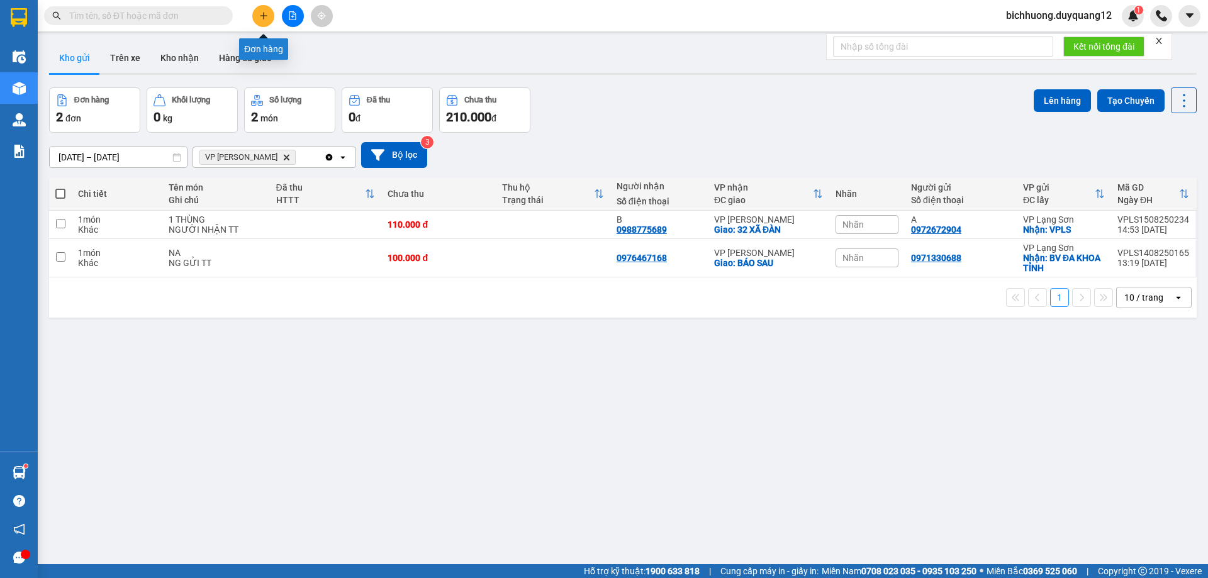
click at [266, 15] on icon "plus" at bounding box center [263, 15] width 9 height 9
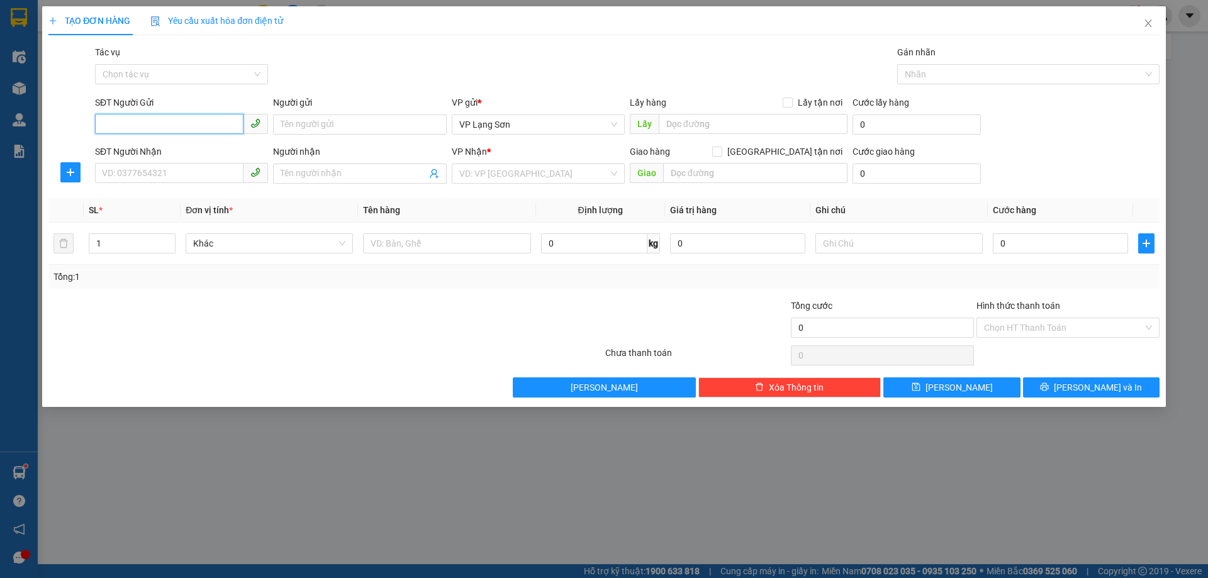
type input "2"
type input "0396812232"
click at [298, 118] on input "Người gửi" at bounding box center [359, 125] width 173 height 20
type input "A"
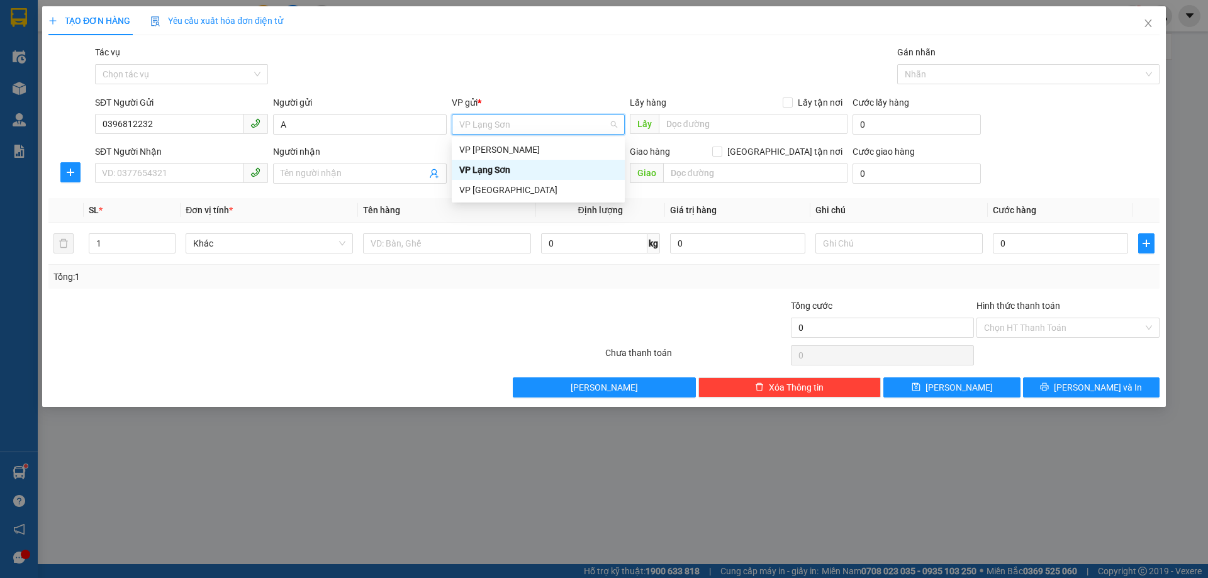
click at [520, 164] on div "VP Lạng Sơn" at bounding box center [538, 170] width 158 height 14
click at [792, 102] on input "Lấy tận nơi" at bounding box center [787, 102] width 9 height 9
checkbox input "true"
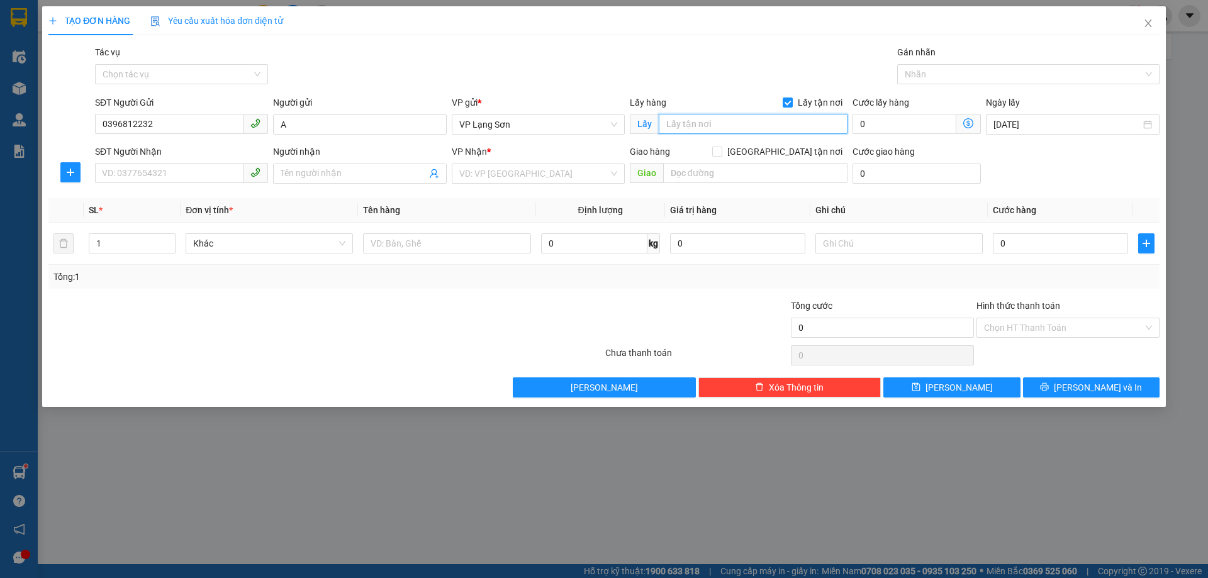
click at [680, 125] on input "text" at bounding box center [753, 124] width 189 height 20
type input "VPLS"
drag, startPoint x: 190, startPoint y: 185, endPoint x: 193, endPoint y: 175, distance: 10.4
click at [190, 184] on div "SĐT Người Nhận VD: 0377654321" at bounding box center [181, 167] width 173 height 44
click at [193, 175] on input "SĐT Người Nhận" at bounding box center [169, 173] width 149 height 20
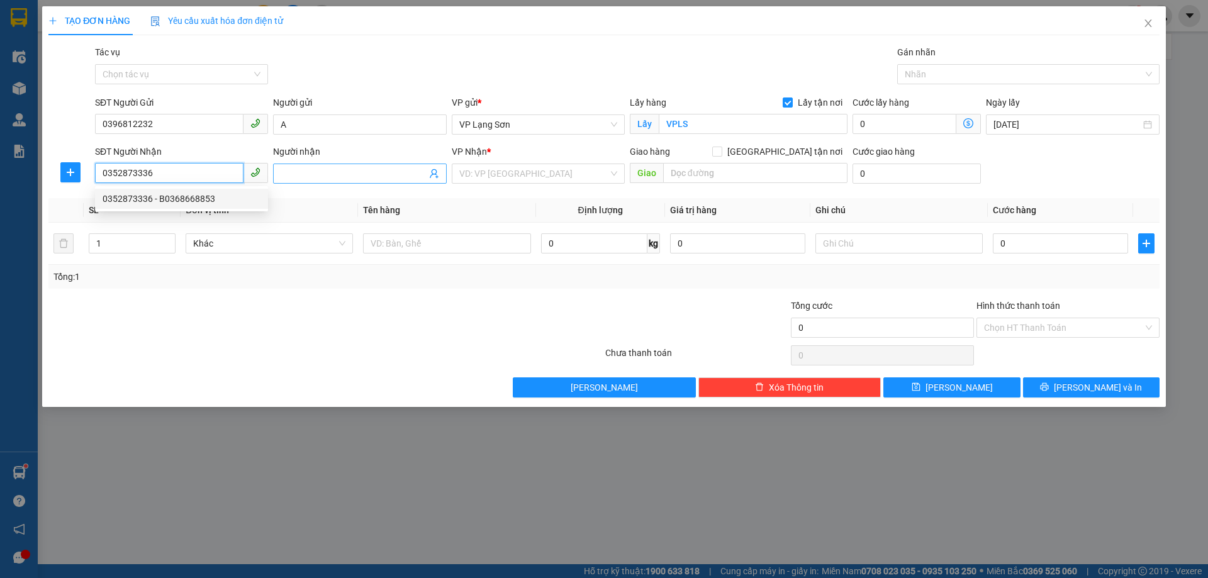
type input "0352873336"
click at [287, 179] on input "Người nhận" at bounding box center [353, 174] width 145 height 14
type input "B"
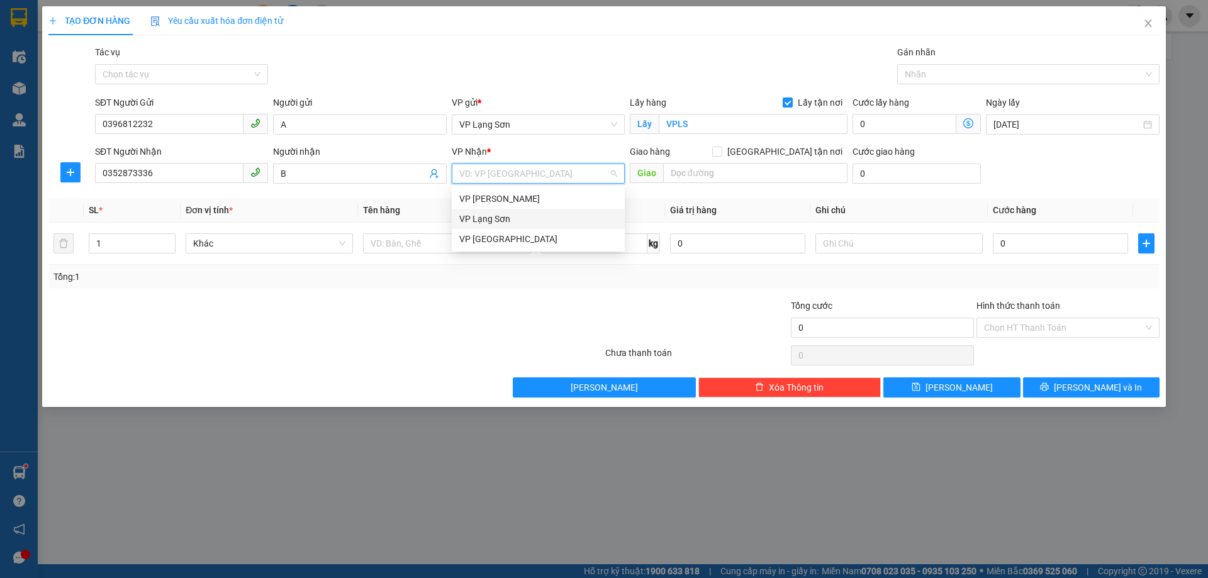
click at [514, 211] on div "VP Lạng Sơn" at bounding box center [538, 219] width 173 height 20
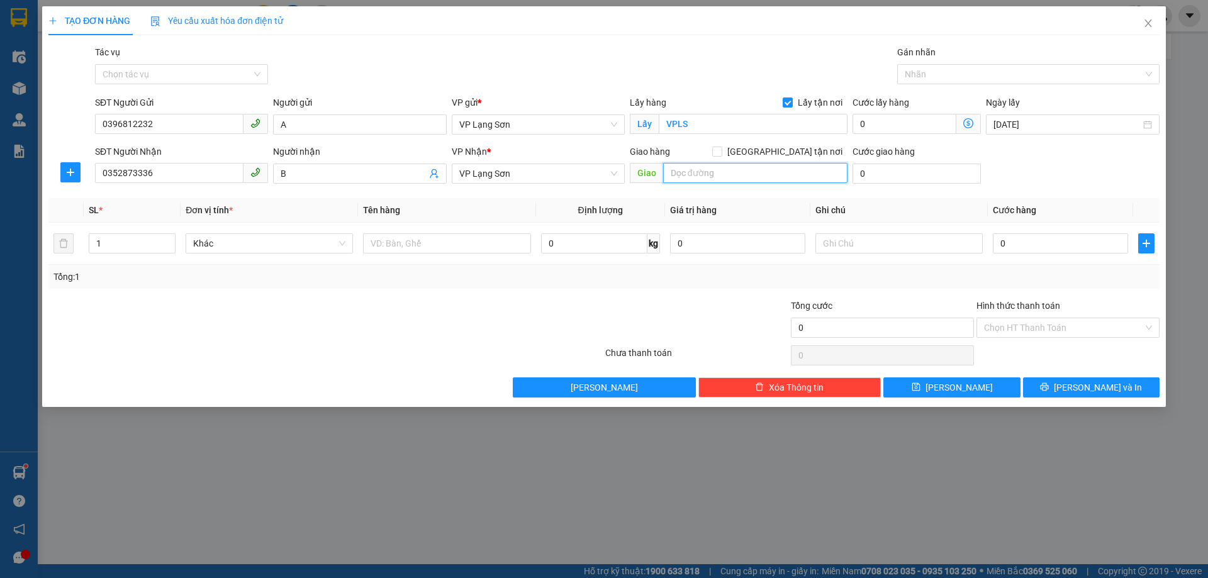
click at [693, 174] on input "text" at bounding box center [755, 173] width 184 height 20
click at [721, 154] on input "[GEOGRAPHIC_DATA] tận nơi" at bounding box center [716, 151] width 9 height 9
checkbox input "true"
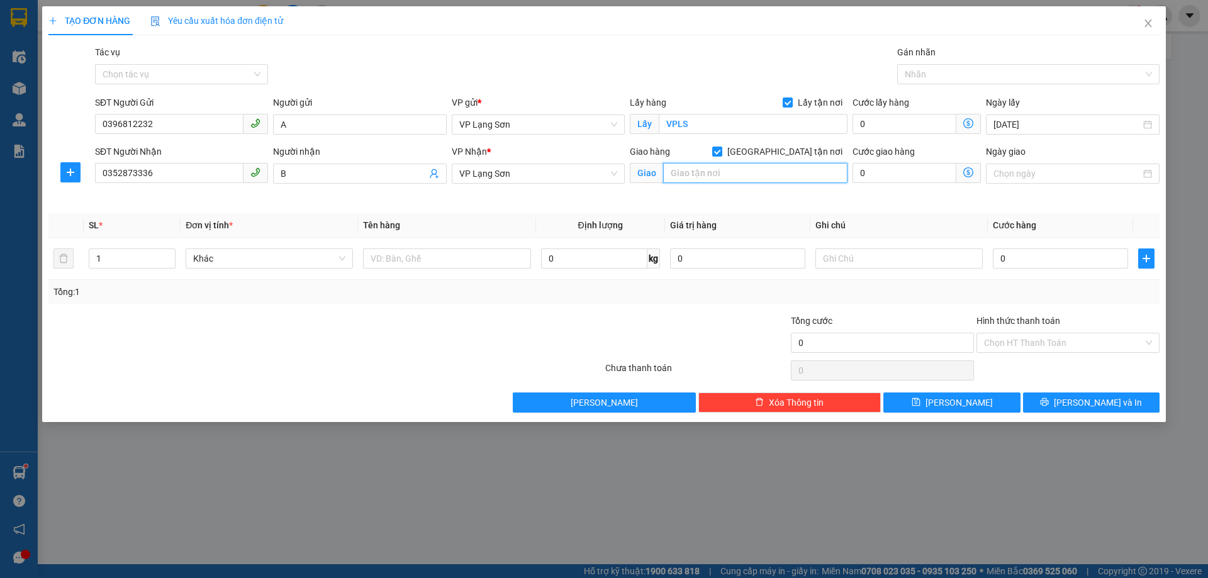
click at [736, 177] on input "text" at bounding box center [755, 173] width 184 height 20
type input "12 [PERSON_NAME]"
click at [1007, 174] on input "Ngày giao" at bounding box center [1067, 174] width 147 height 14
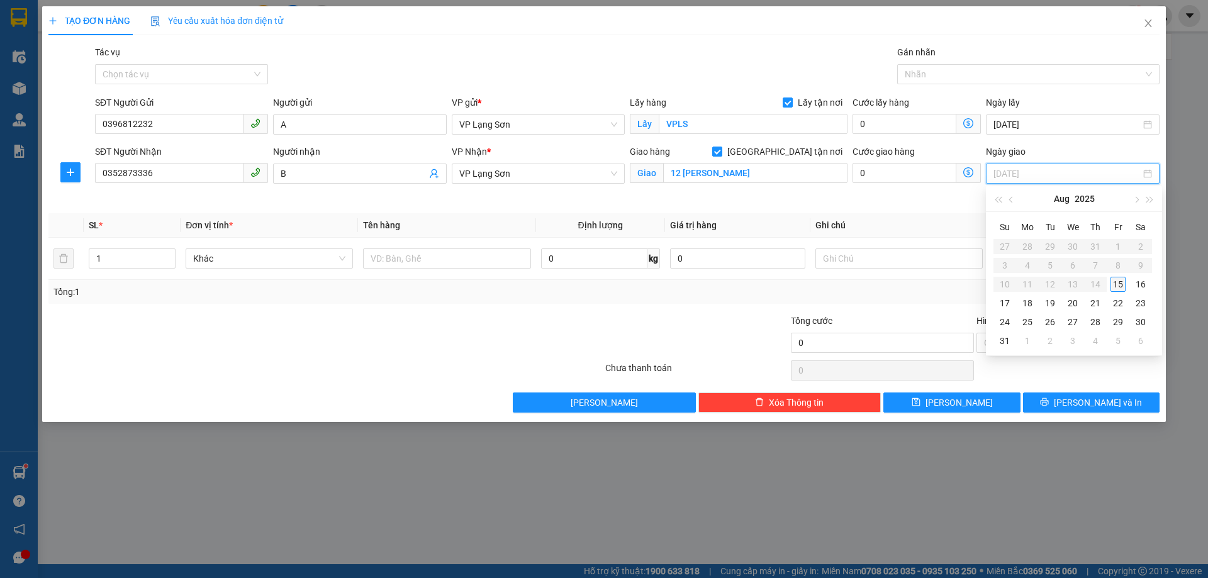
type input "[DATE]"
click at [1118, 286] on div "15" at bounding box center [1118, 284] width 15 height 15
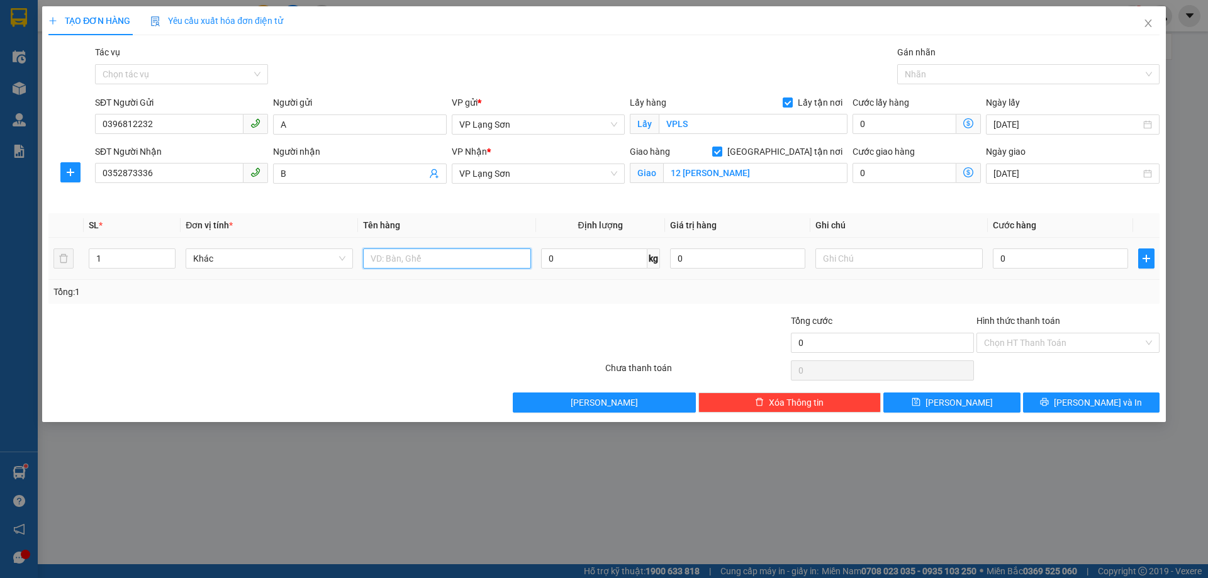
click at [418, 254] on input "text" at bounding box center [446, 259] width 167 height 20
type input "GIẤY TỜ"
drag, startPoint x: 929, startPoint y: 274, endPoint x: 926, endPoint y: 261, distance: 12.8
click at [928, 266] on td at bounding box center [899, 259] width 177 height 42
click at [926, 261] on input "text" at bounding box center [899, 259] width 167 height 20
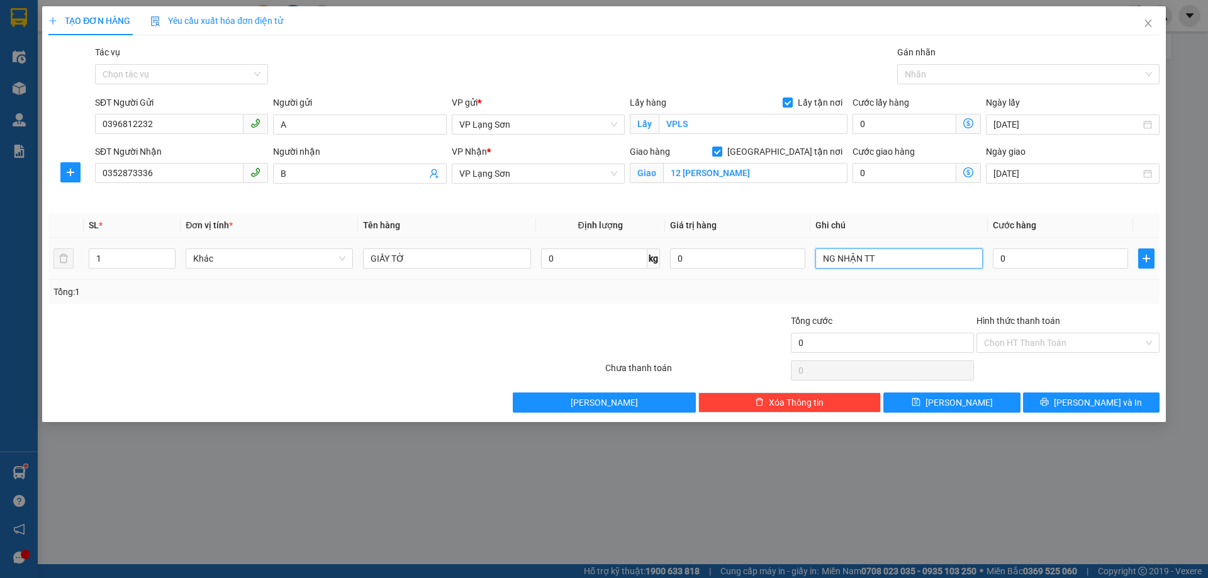
type input "NG NHẬN TT"
type input "1"
type input "10"
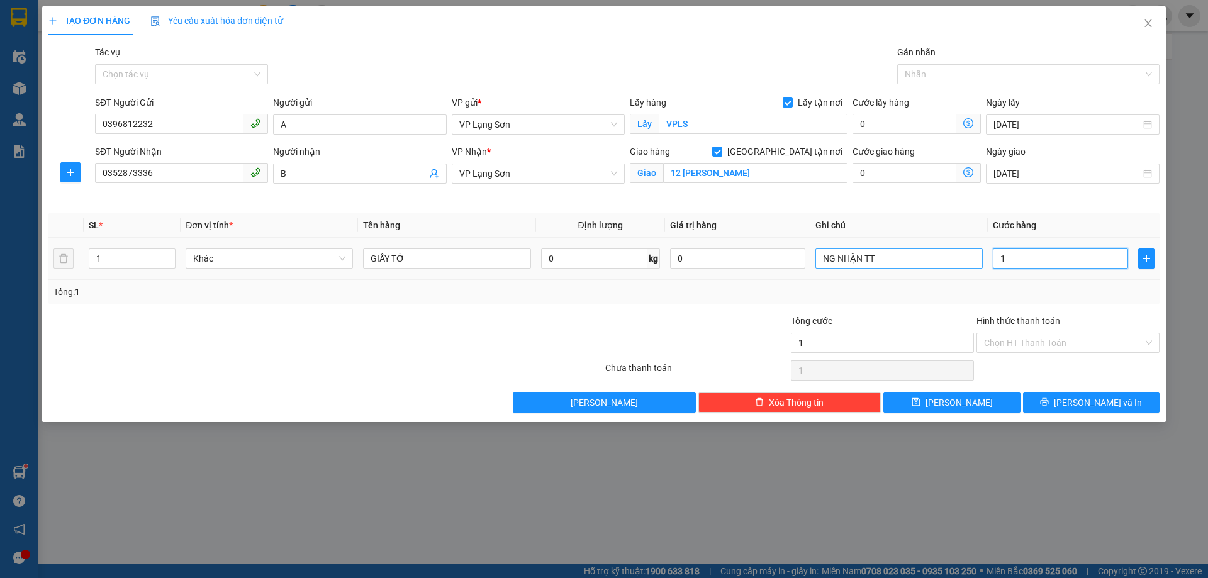
type input "10"
type input "105"
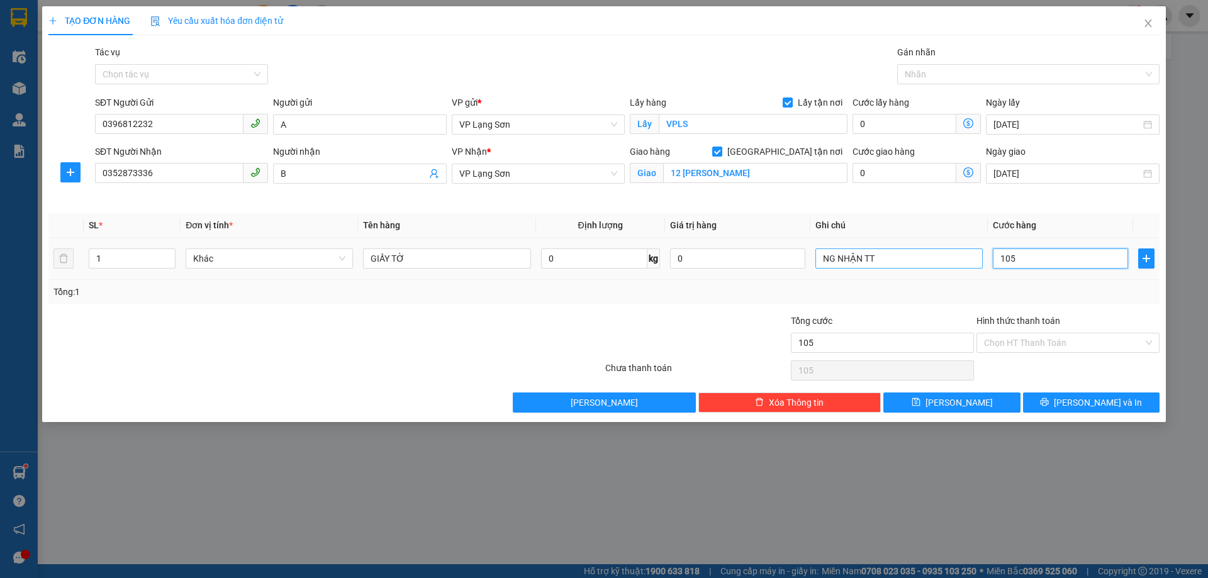
type input "1.050"
type input "10.500"
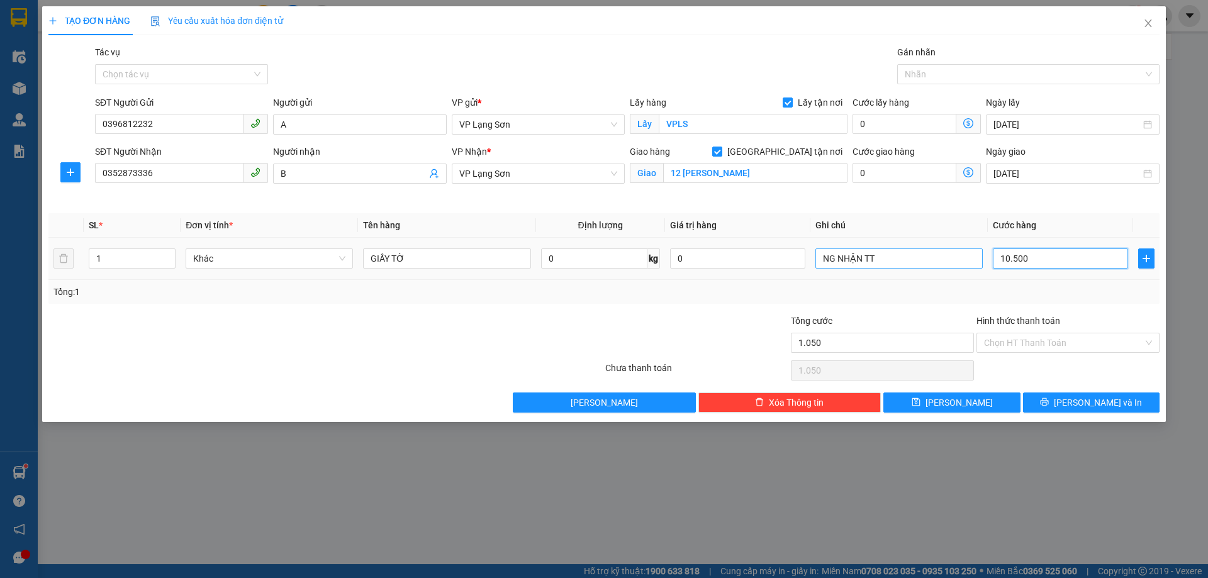
type input "10.500"
type input "105.000"
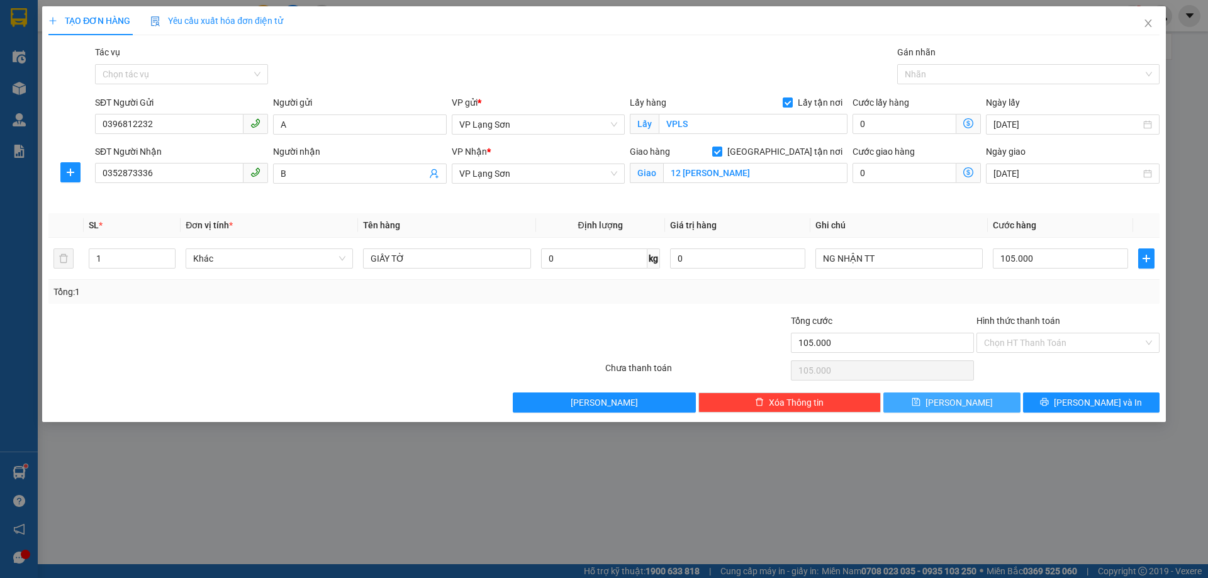
click at [982, 403] on button "[PERSON_NAME]" at bounding box center [952, 403] width 137 height 20
checkbox input "false"
type input "0"
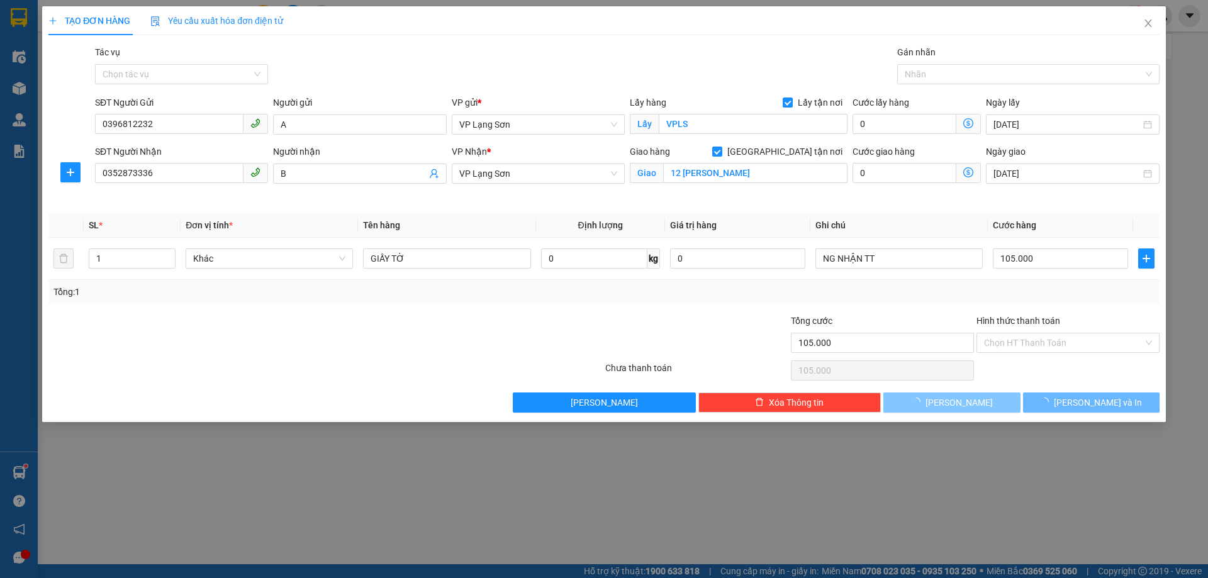
type input "0"
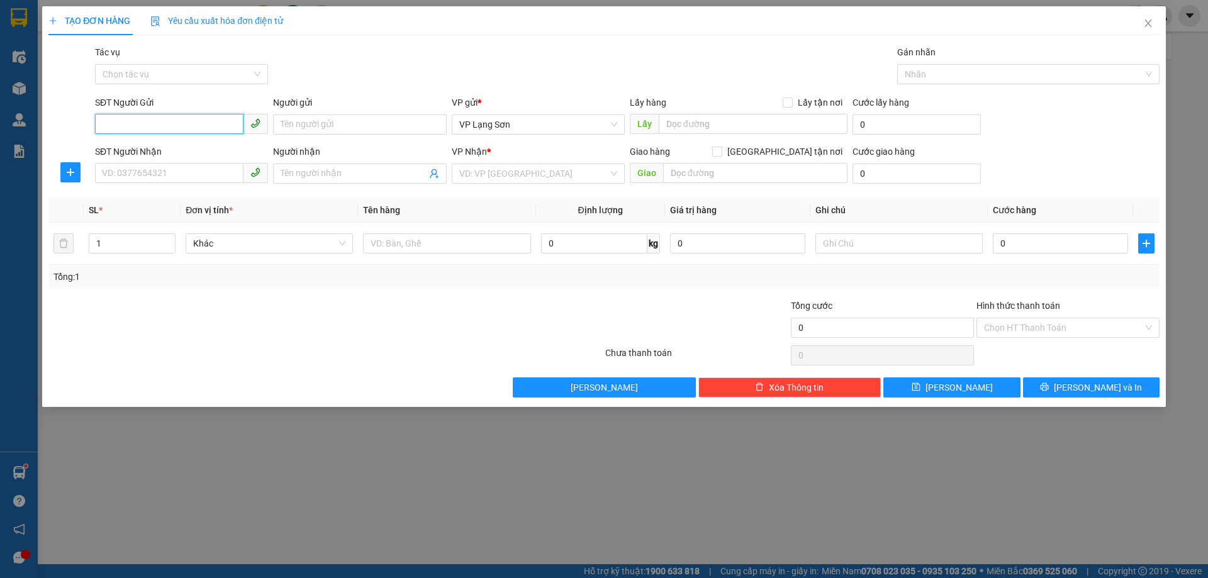
click at [201, 125] on input "SĐT Người Gửi" at bounding box center [169, 124] width 149 height 20
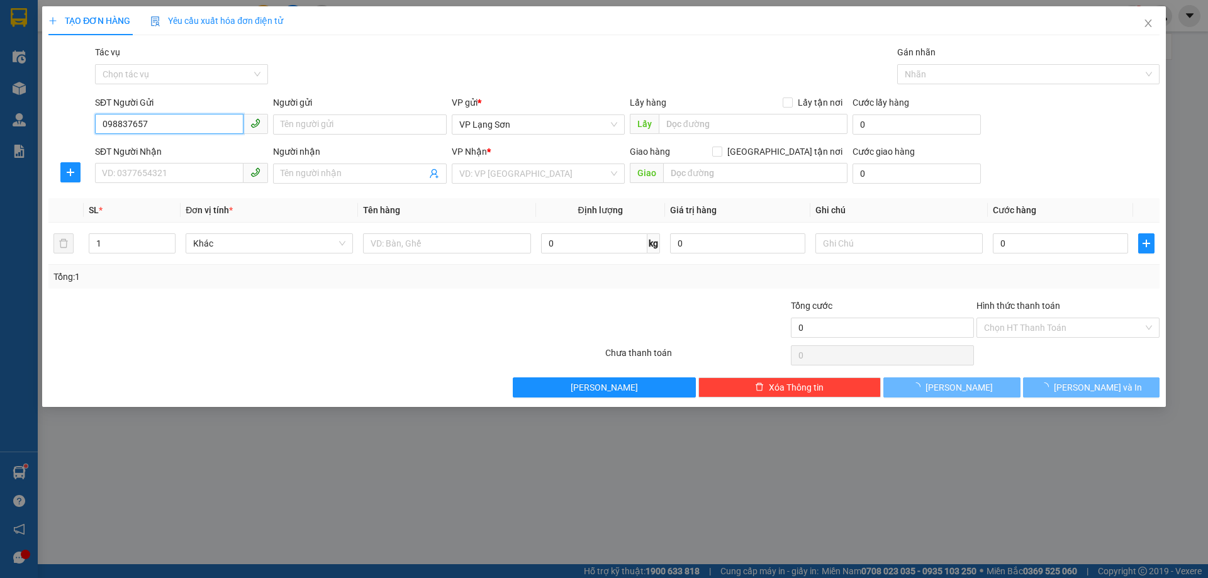
type input "0988376570"
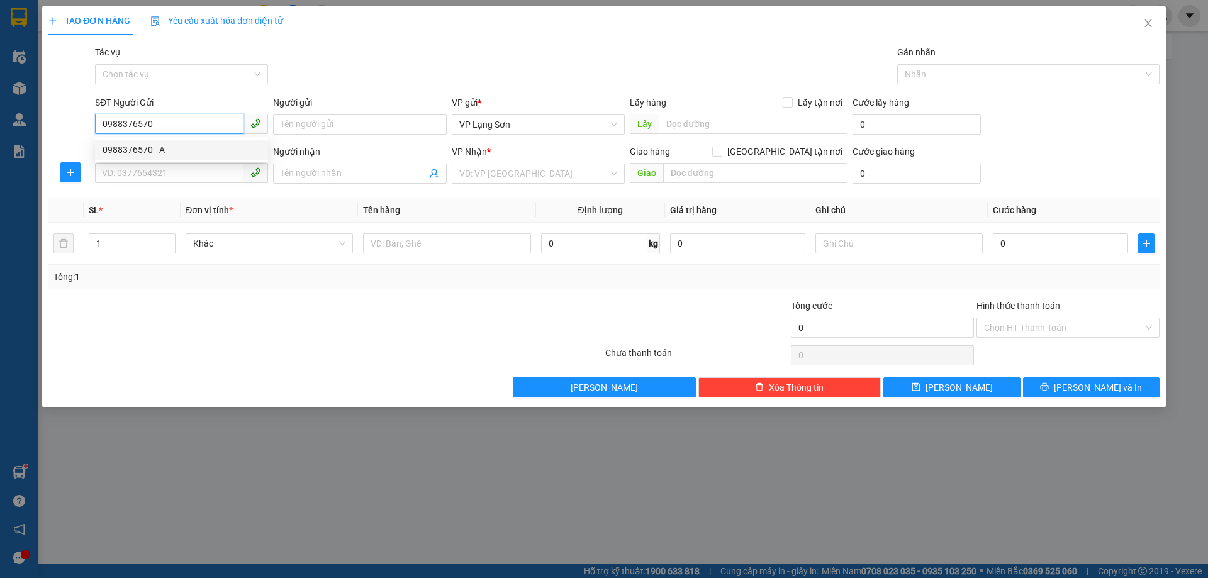
click at [181, 154] on div "0988376570 - A" at bounding box center [182, 150] width 158 height 14
type input "A"
checkbox input "true"
type input "NGÕ 651 BÀ TRIỆU"
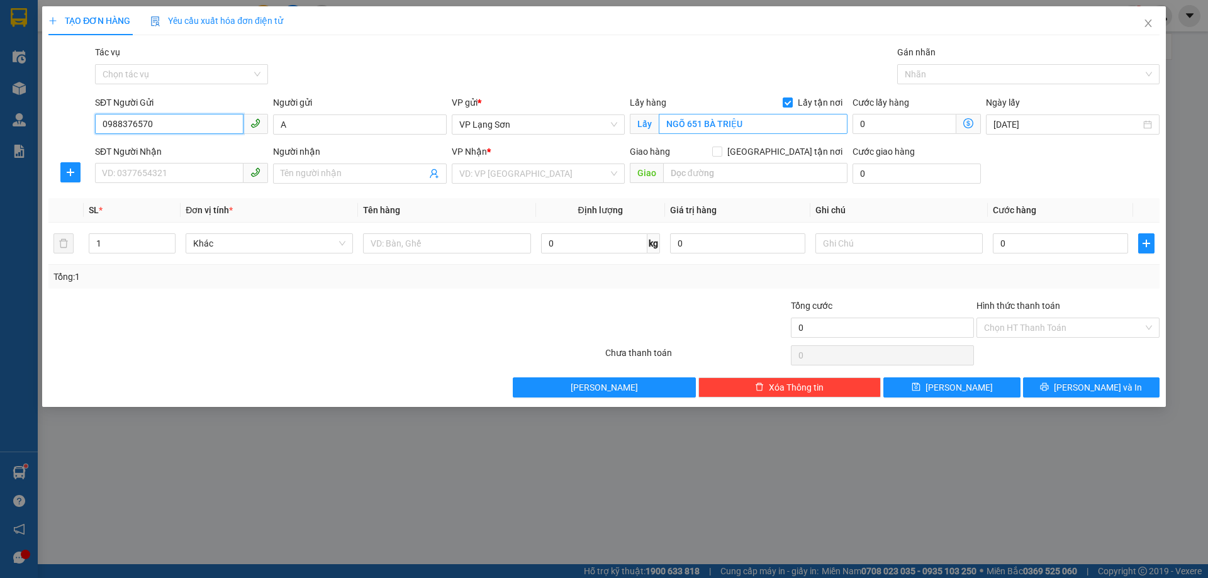
type input "0988376570"
click at [755, 129] on input "NGÕ 651 BÀ TRIỆU" at bounding box center [753, 124] width 189 height 20
type input "VPLS"
click at [167, 167] on input "SĐT Người Nhận" at bounding box center [169, 173] width 149 height 20
type input "0387638569"
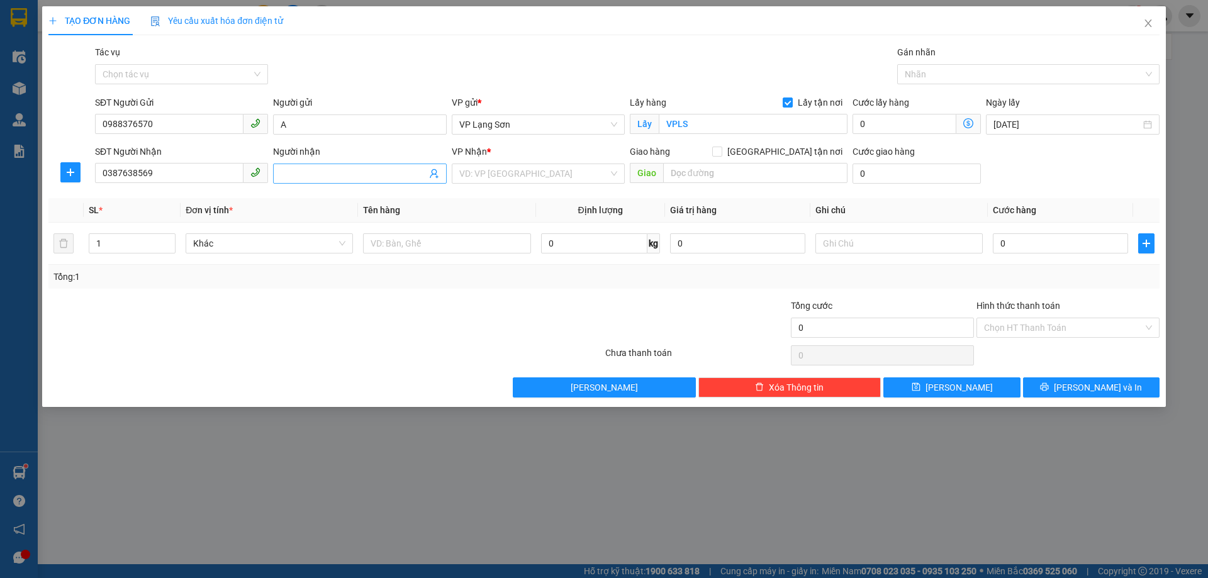
click at [312, 176] on input "Người nhận" at bounding box center [353, 174] width 145 height 14
type input "B"
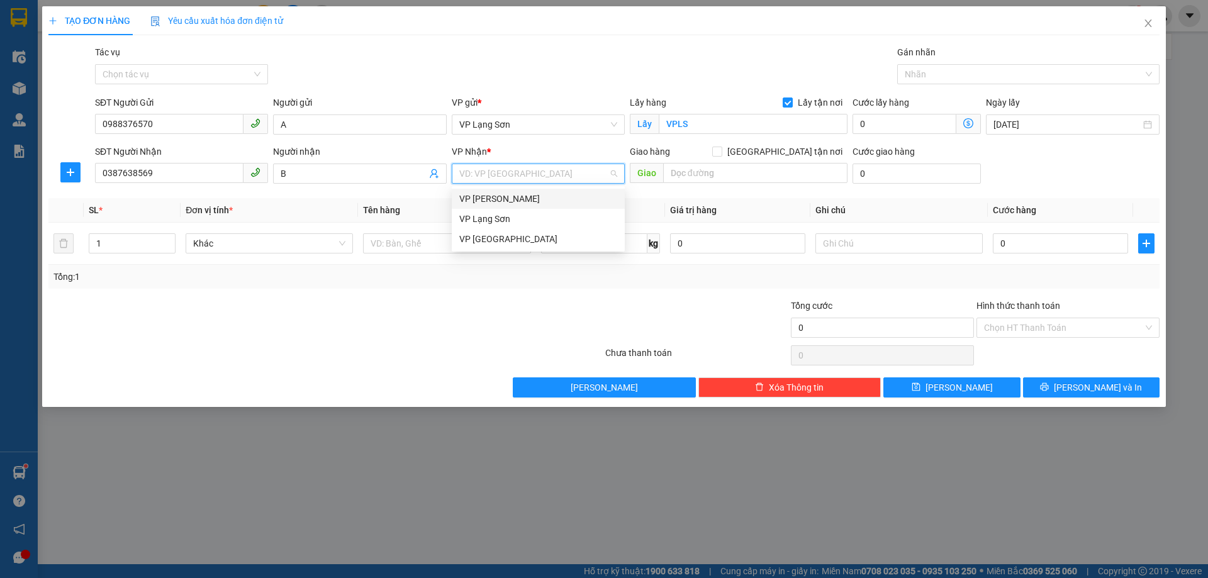
click at [518, 200] on div "VP [PERSON_NAME]" at bounding box center [538, 199] width 158 height 14
click at [792, 150] on span "[GEOGRAPHIC_DATA] tận nơi" at bounding box center [784, 152] width 125 height 14
click at [721, 150] on input "[GEOGRAPHIC_DATA] tận nơi" at bounding box center [716, 151] width 9 height 9
checkbox input "true"
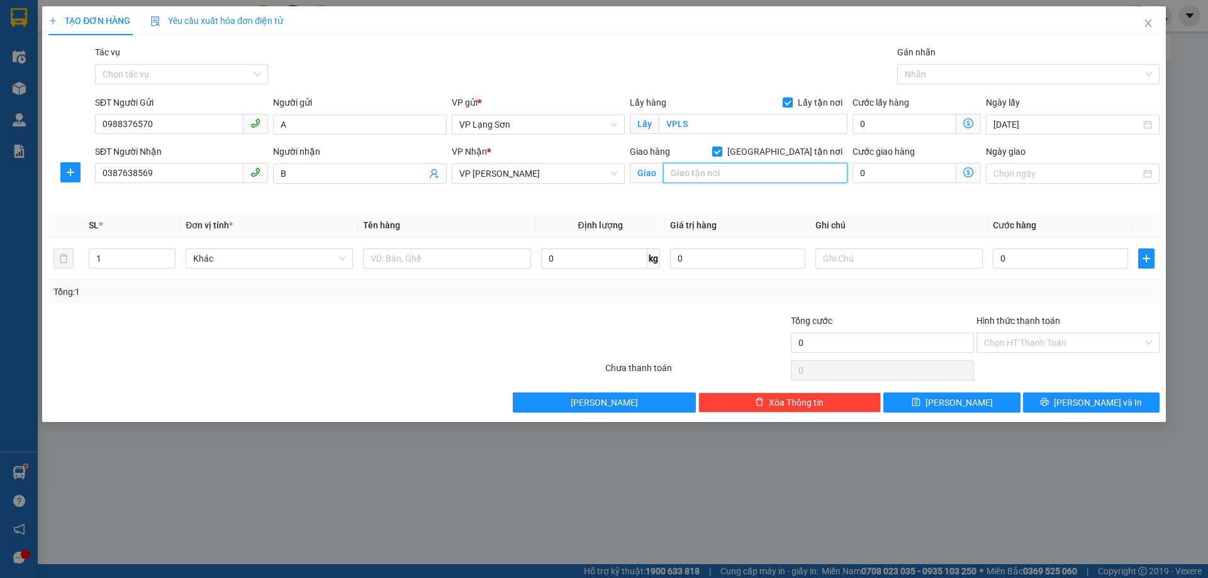
click at [760, 167] on input "text" at bounding box center [755, 173] width 184 height 20
type input "BƯU ĐIỆN [GEOGRAPHIC_DATA]"
click at [1033, 178] on input "Ngày giao" at bounding box center [1067, 174] width 147 height 14
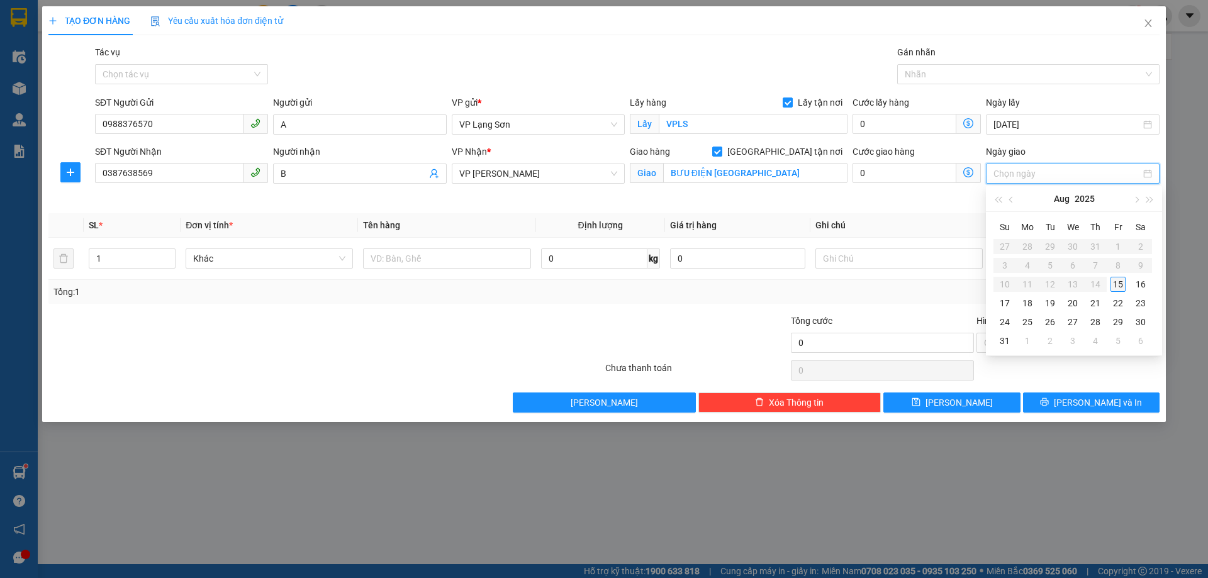
type input "[DATE]"
click at [1119, 286] on div "15" at bounding box center [1118, 284] width 15 height 15
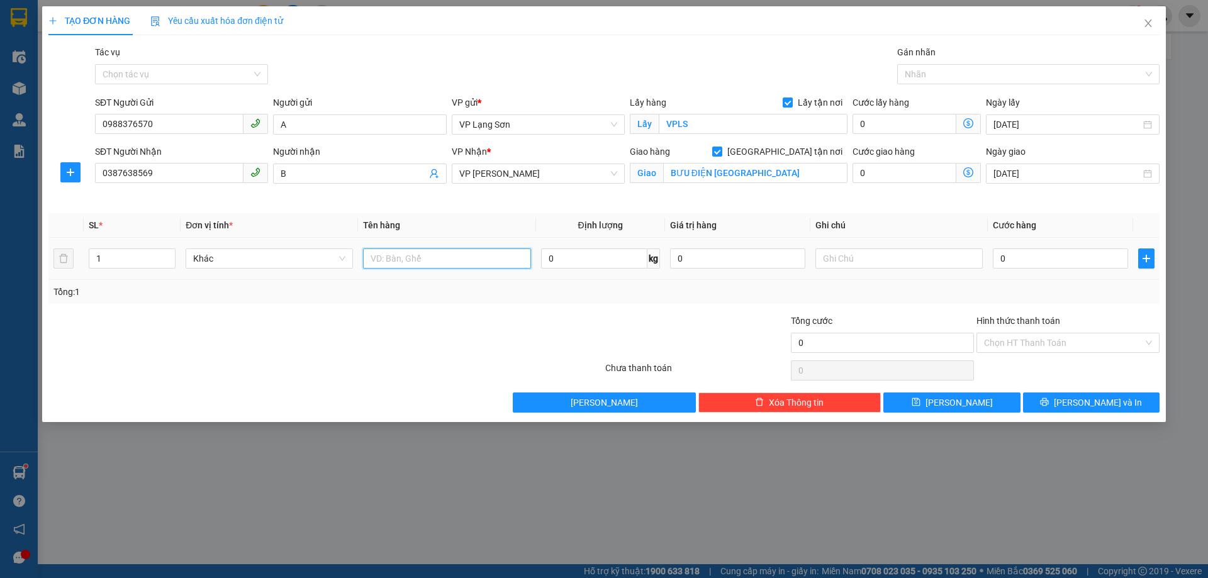
click at [442, 262] on input "text" at bounding box center [446, 259] width 167 height 20
type input "1 KIỆN"
click at [860, 262] on input "text" at bounding box center [899, 259] width 167 height 20
type input "NG GỬI TT"
click at [1004, 261] on input "0" at bounding box center [1060, 259] width 135 height 20
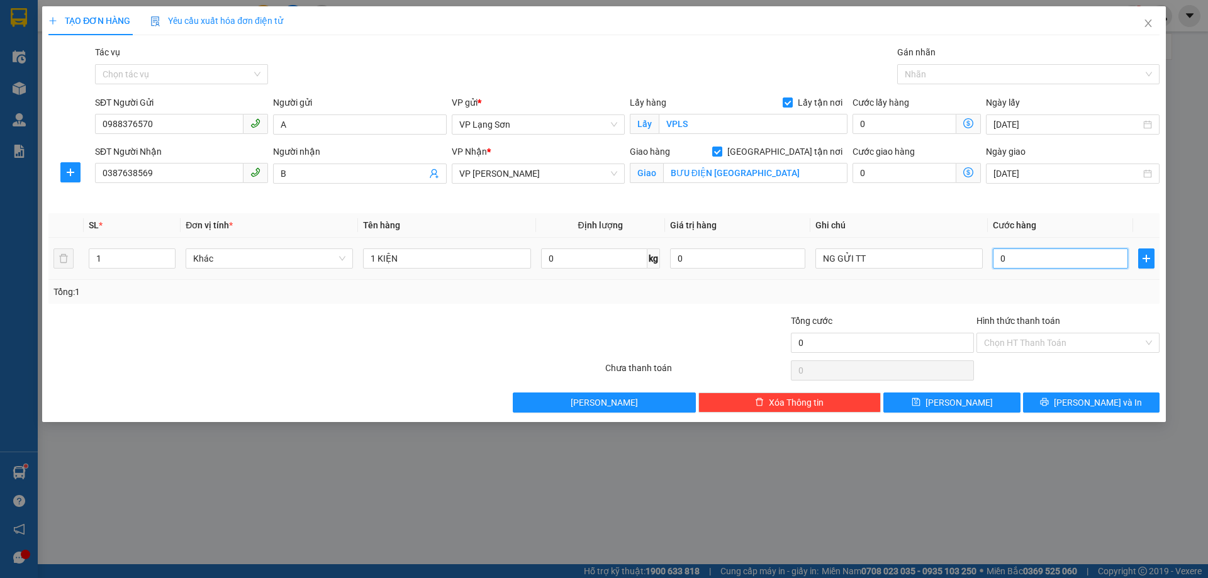
type input "1"
type input "10"
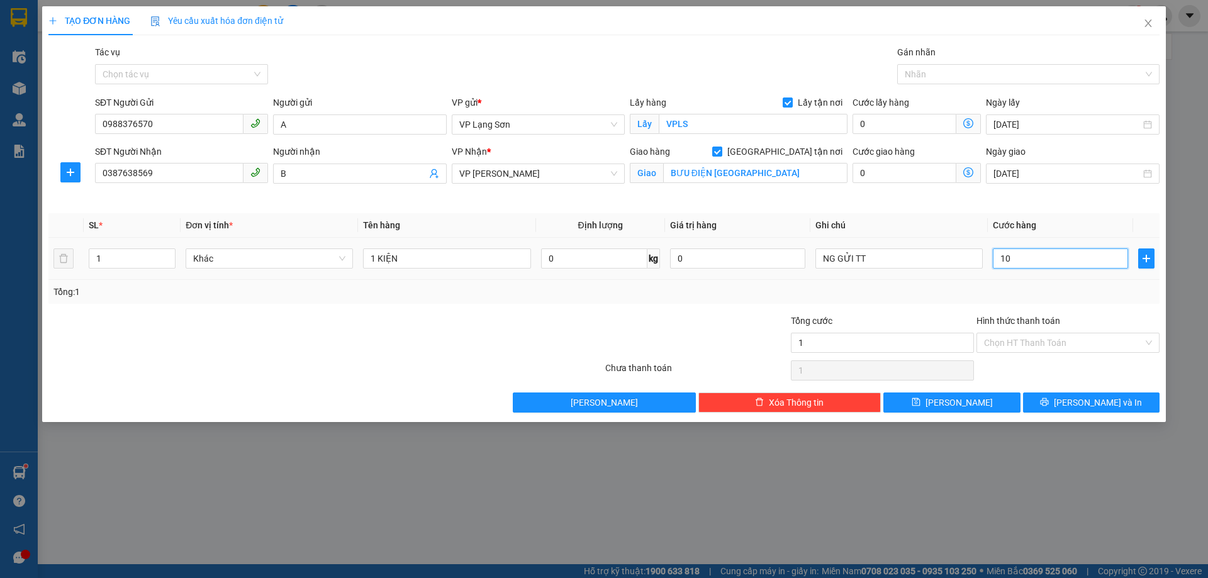
type input "10"
type input "100"
type input "1.000"
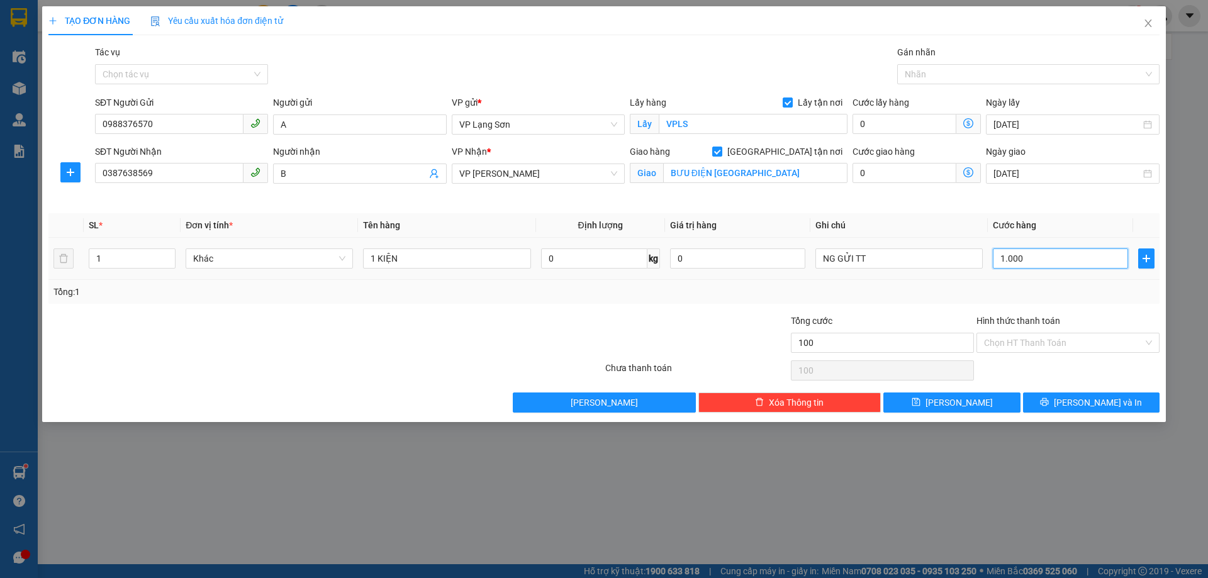
type input "1.000"
type input "10.000"
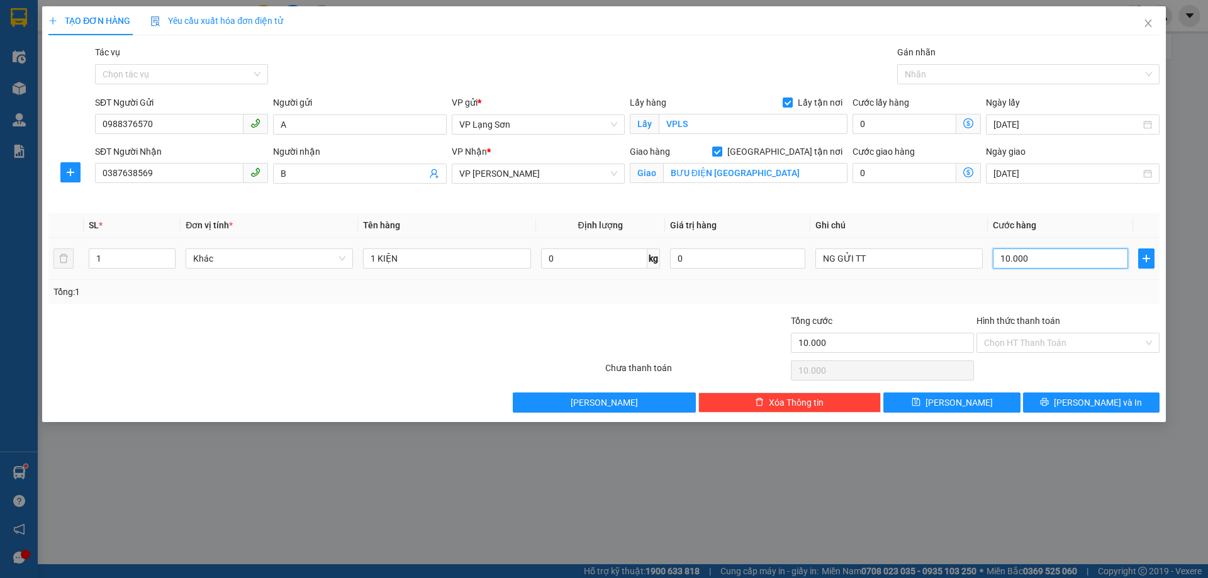
type input "100.000"
click at [989, 398] on button "[PERSON_NAME]" at bounding box center [952, 403] width 137 height 20
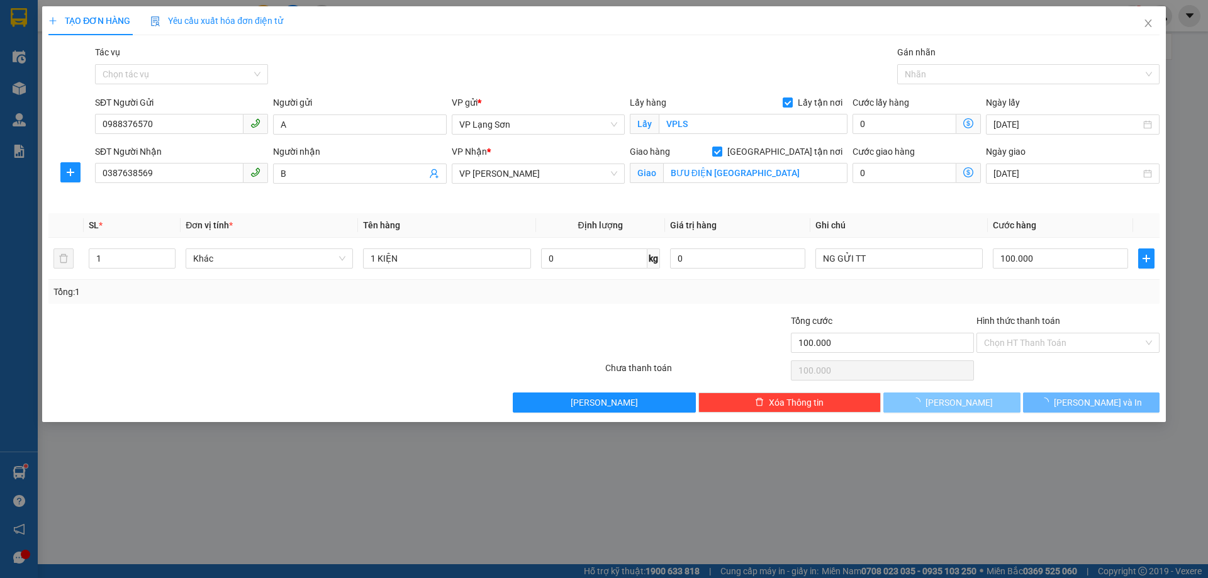
checkbox input "false"
type input "0"
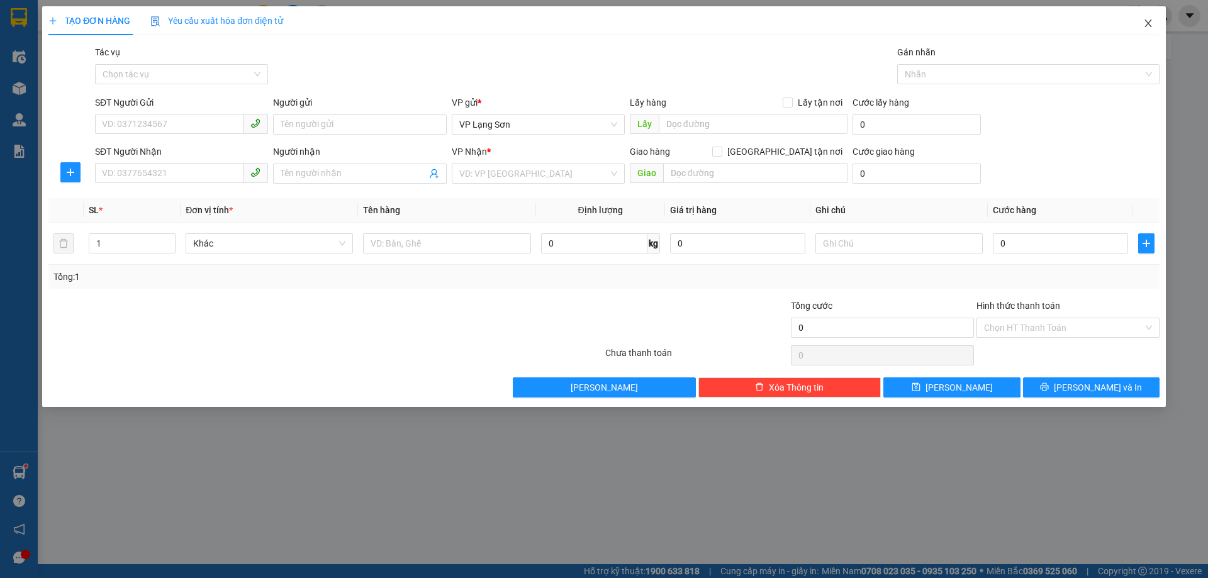
click at [1150, 23] on icon "close" at bounding box center [1148, 23] width 10 height 10
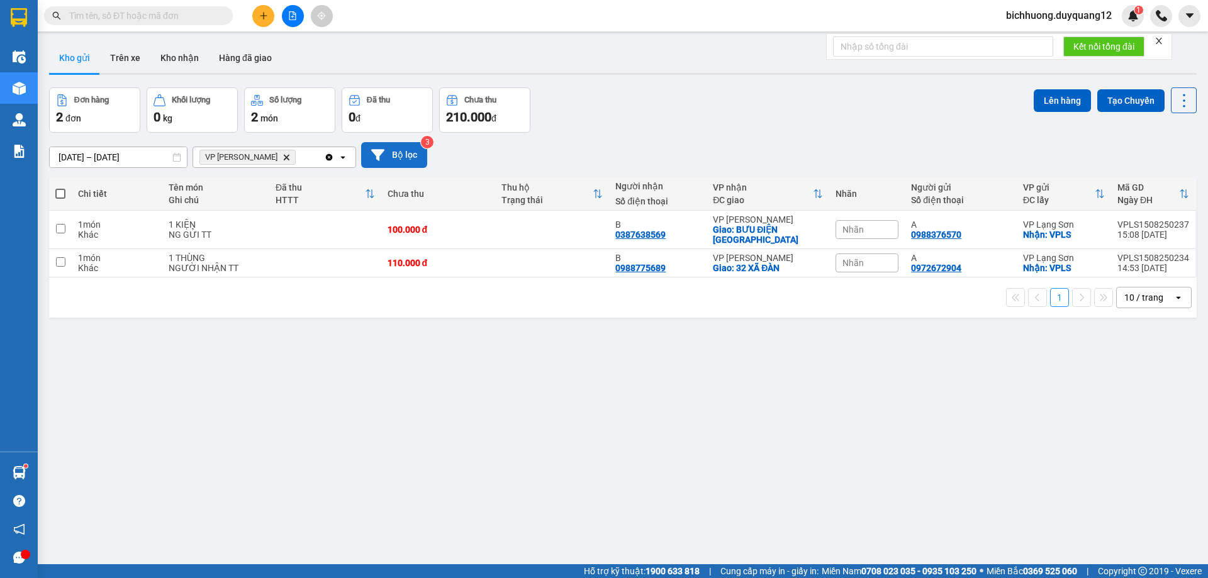
click at [393, 155] on button "Bộ lọc" at bounding box center [394, 155] width 66 height 26
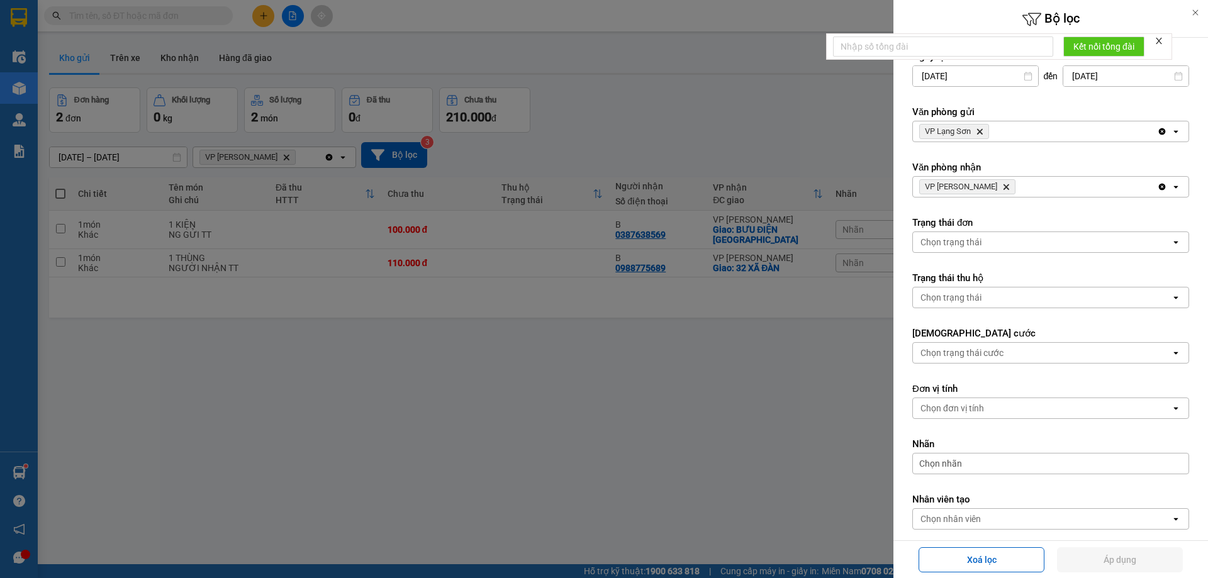
click at [997, 131] on div "VP Lạng Sơn Delete" at bounding box center [1035, 131] width 244 height 20
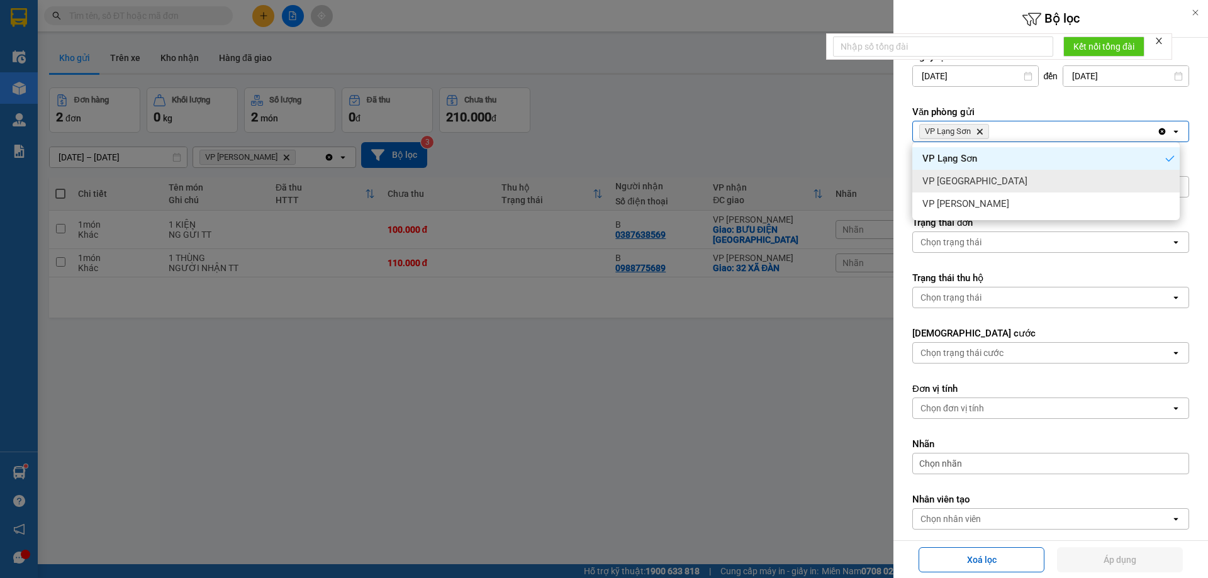
click at [955, 189] on div "VP [GEOGRAPHIC_DATA]" at bounding box center [1045, 181] width 267 height 23
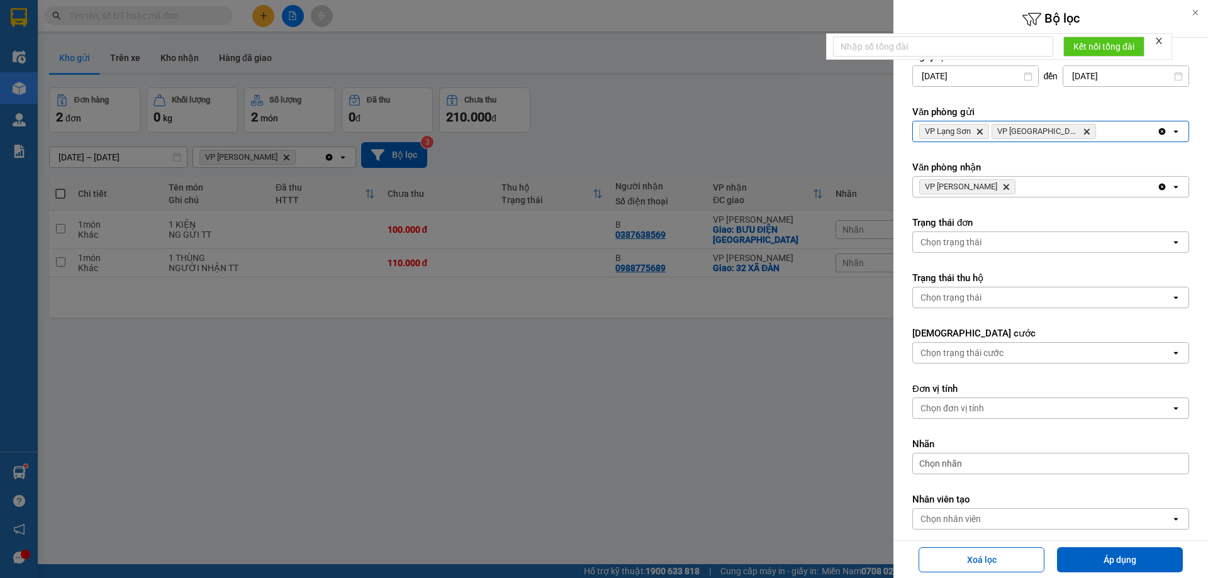
click at [1071, 132] on div "VP Lạng Sơn Delete VP [GEOGRAPHIC_DATA] Delete" at bounding box center [1035, 131] width 244 height 20
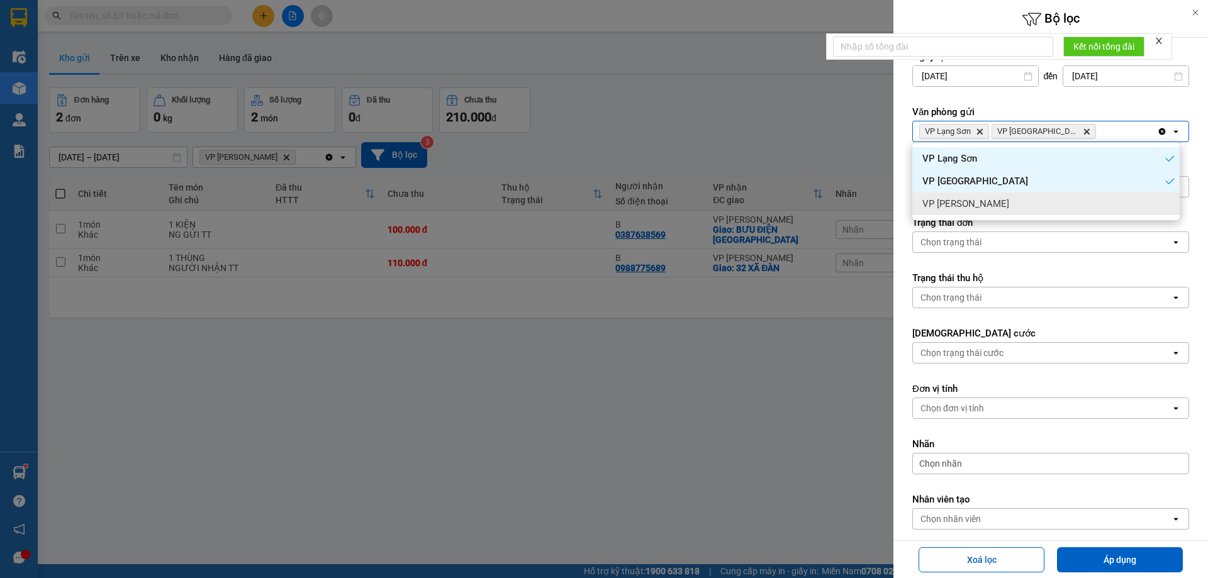
click at [988, 207] on div "VP [PERSON_NAME]" at bounding box center [1045, 204] width 267 height 23
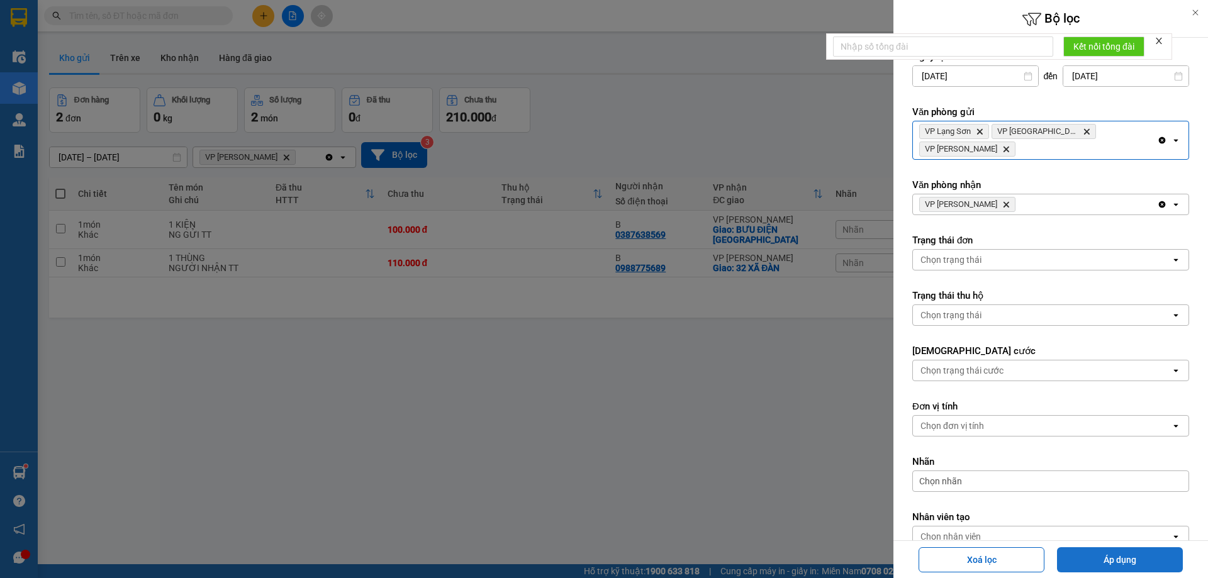
click at [1131, 563] on button "Áp dụng" at bounding box center [1120, 559] width 126 height 25
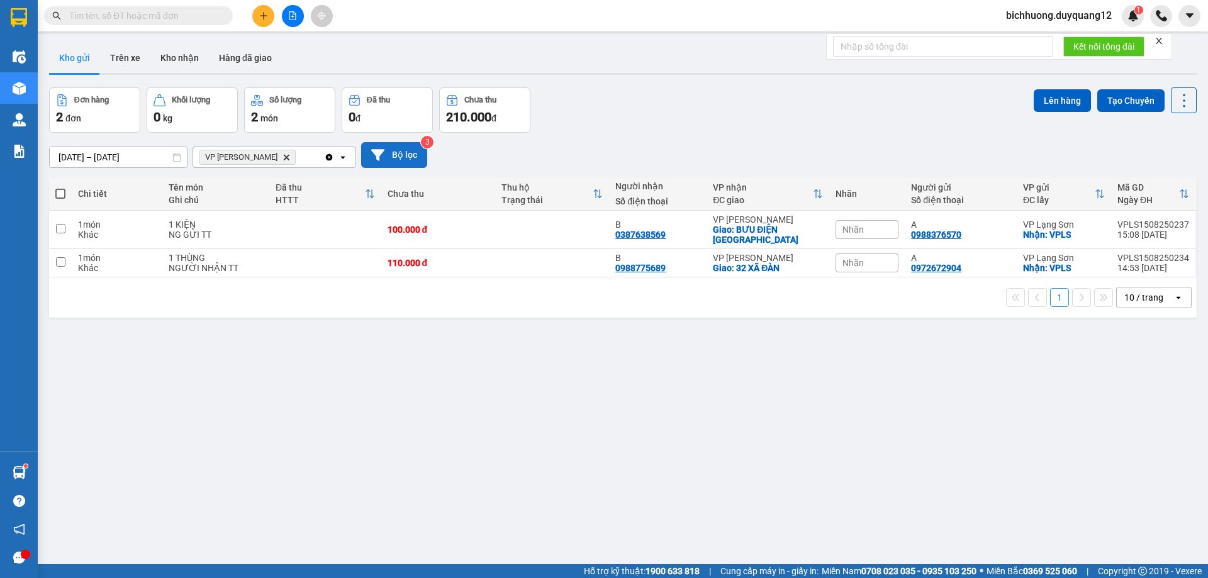
click at [399, 150] on button "Bộ lọc" at bounding box center [394, 155] width 66 height 26
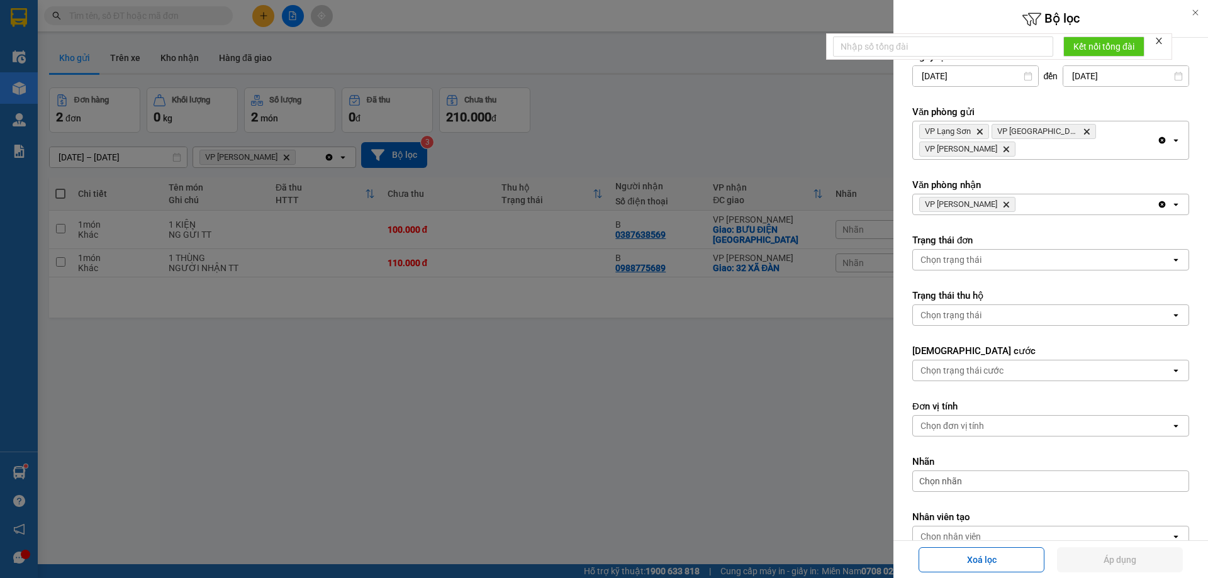
click at [1018, 194] on div "VP [PERSON_NAME]" at bounding box center [1035, 204] width 244 height 20
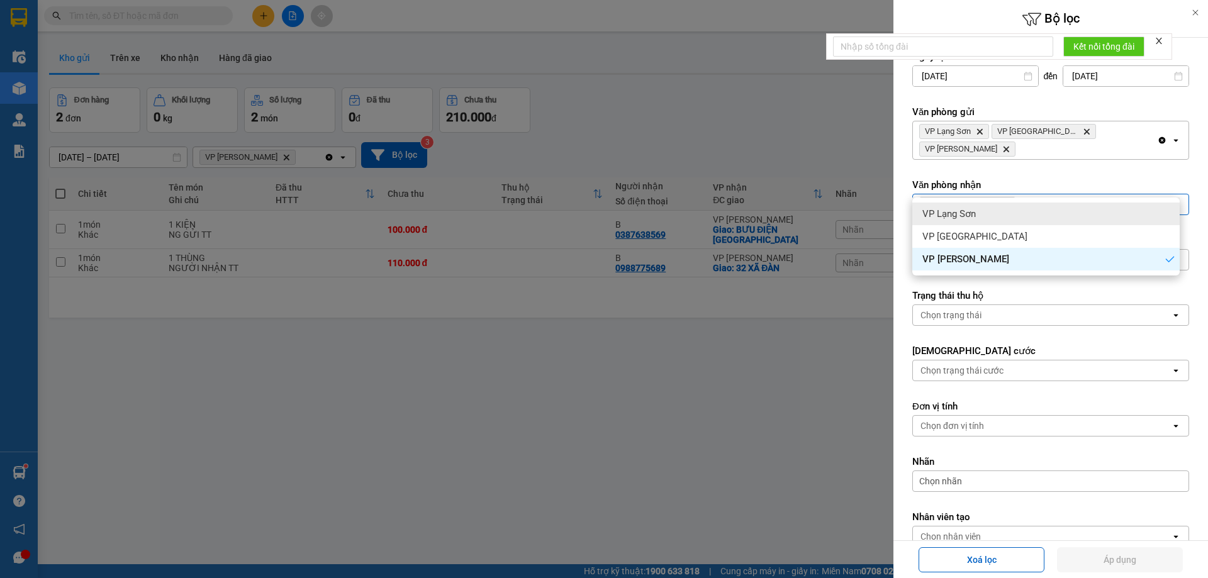
click at [984, 216] on div "VP Lạng Sơn" at bounding box center [1045, 214] width 267 height 23
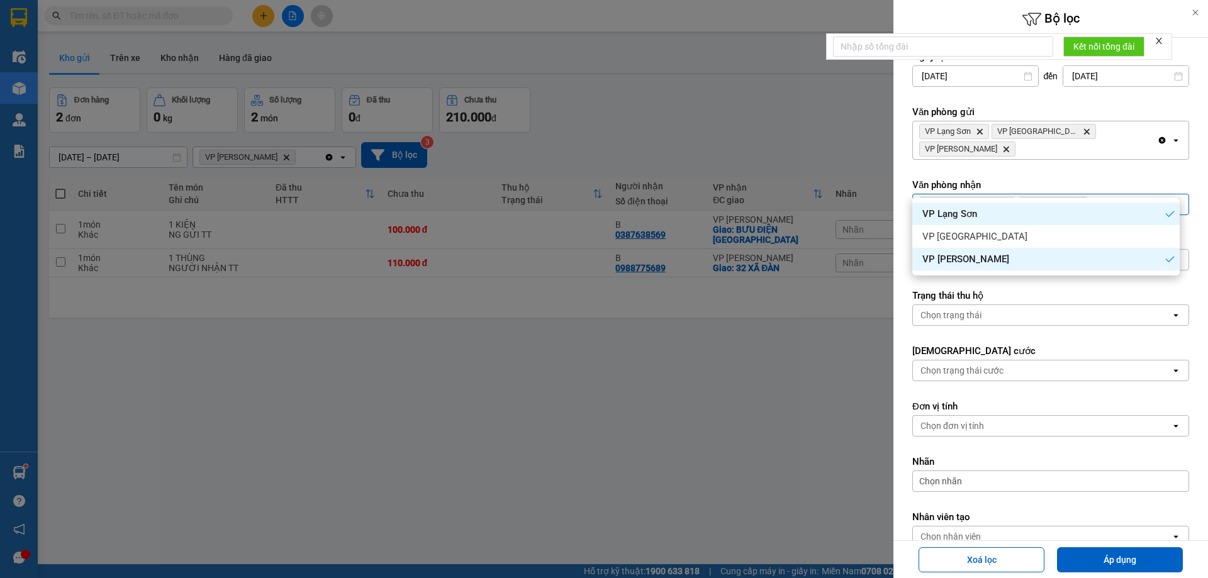
click at [1097, 194] on div "VP [PERSON_NAME] VP Lạng Sơn Delete" at bounding box center [1035, 204] width 244 height 20
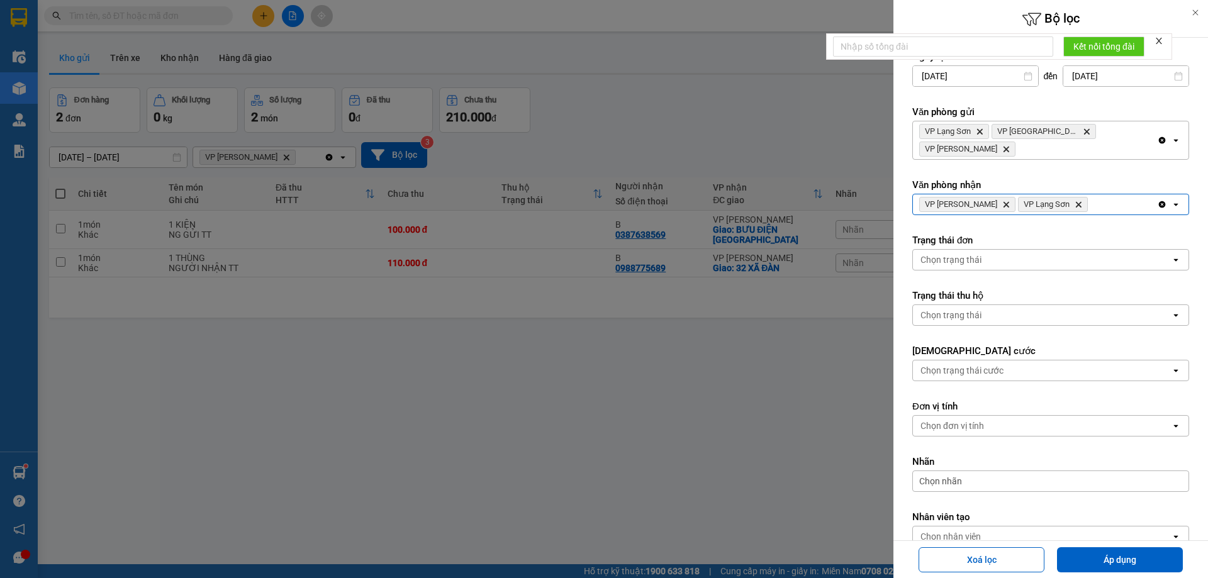
click at [1087, 194] on div "VP [PERSON_NAME] VP Lạng Sơn Delete" at bounding box center [1035, 204] width 244 height 20
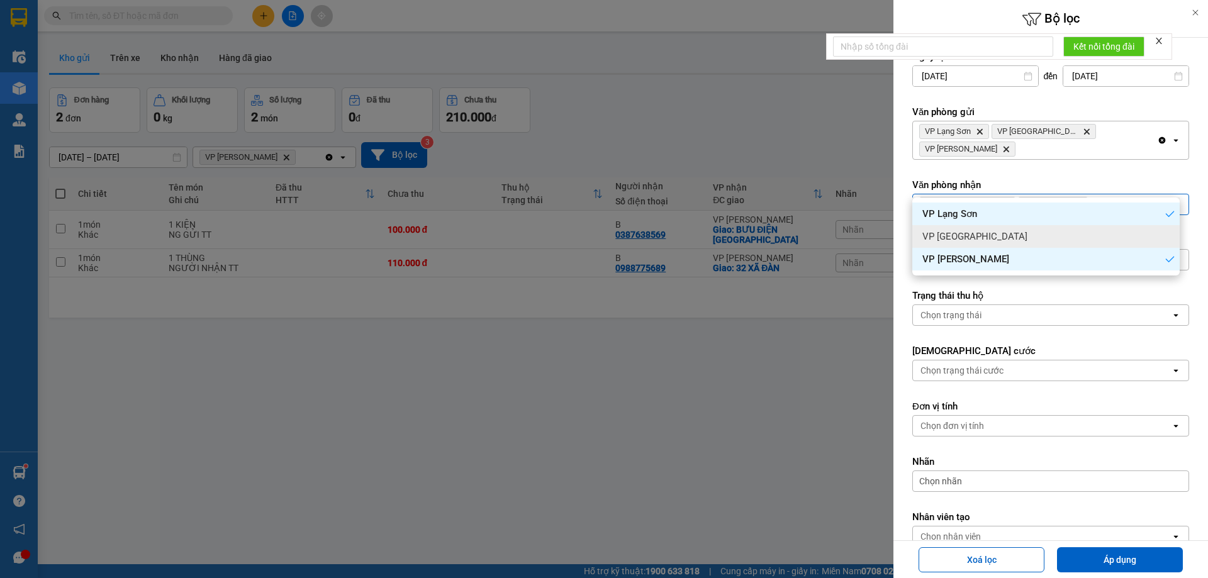
click at [957, 236] on span "VP [GEOGRAPHIC_DATA]" at bounding box center [975, 236] width 105 height 13
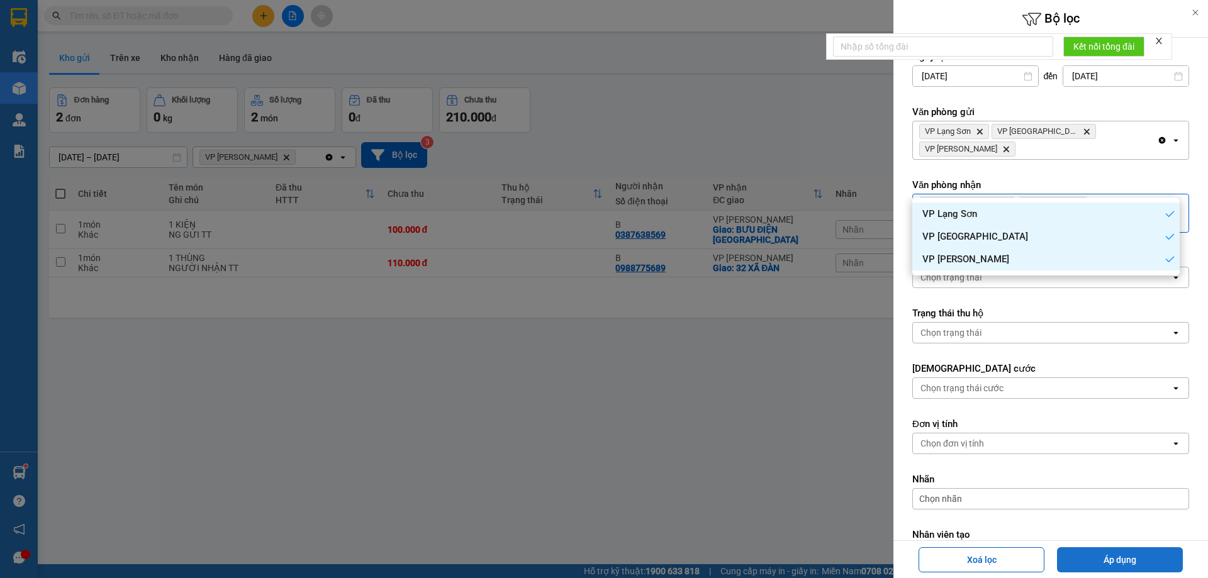
click at [1118, 564] on button "Áp dụng" at bounding box center [1120, 559] width 126 height 25
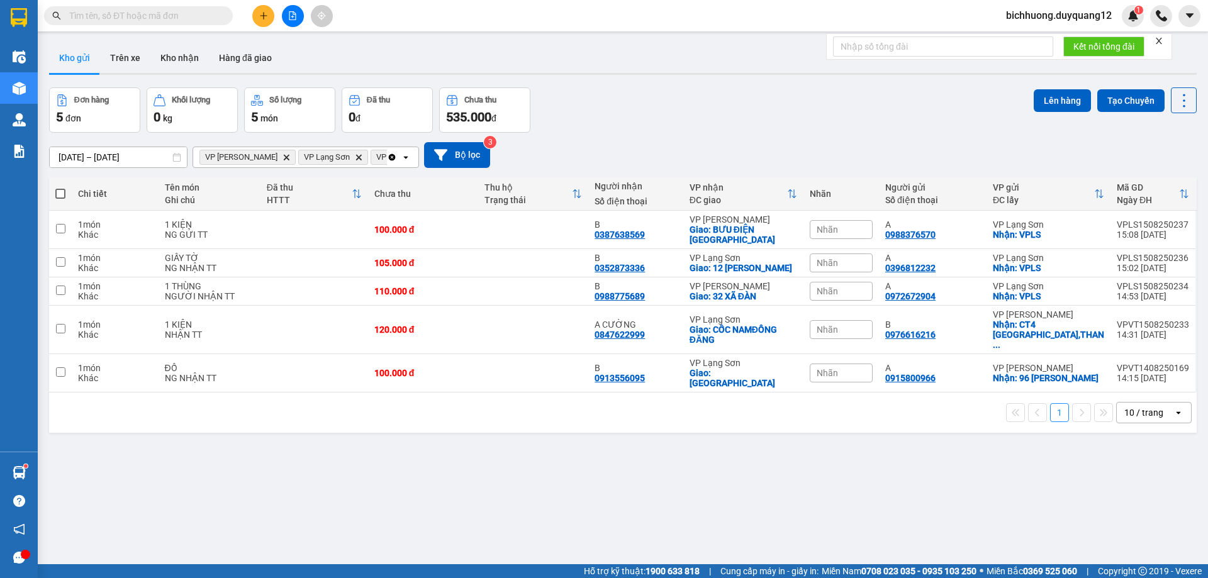
click at [266, 13] on icon "plus" at bounding box center [263, 15] width 9 height 9
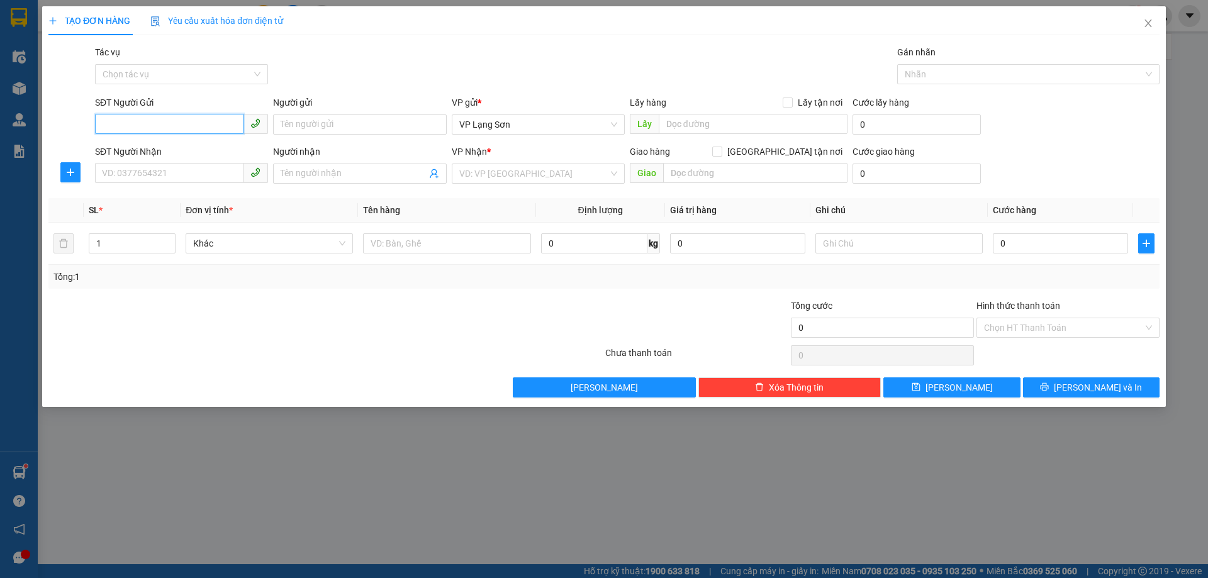
click at [186, 129] on input "SĐT Người Gửi" at bounding box center [169, 124] width 149 height 20
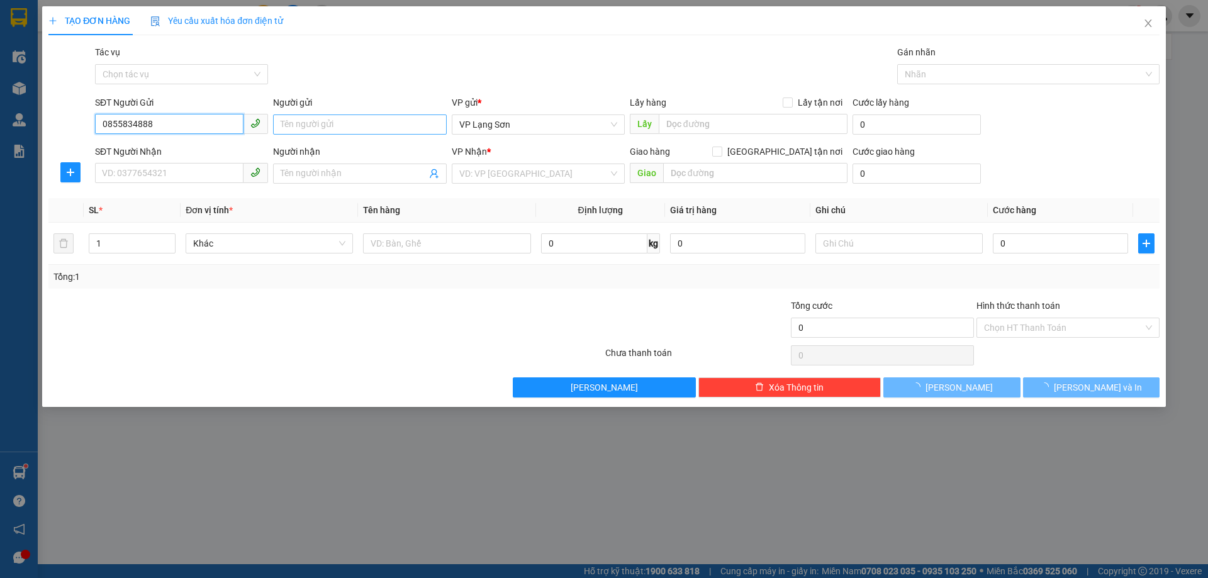
type input "0855834888"
click at [332, 119] on input "Người gửi" at bounding box center [359, 125] width 173 height 20
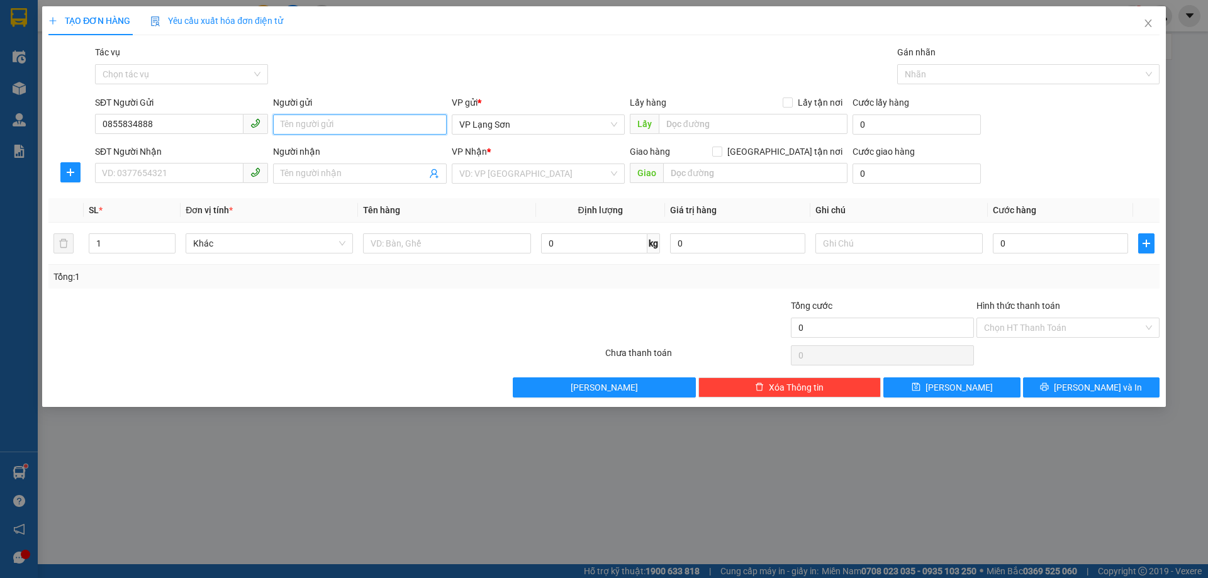
type input "Z"
type input "A"
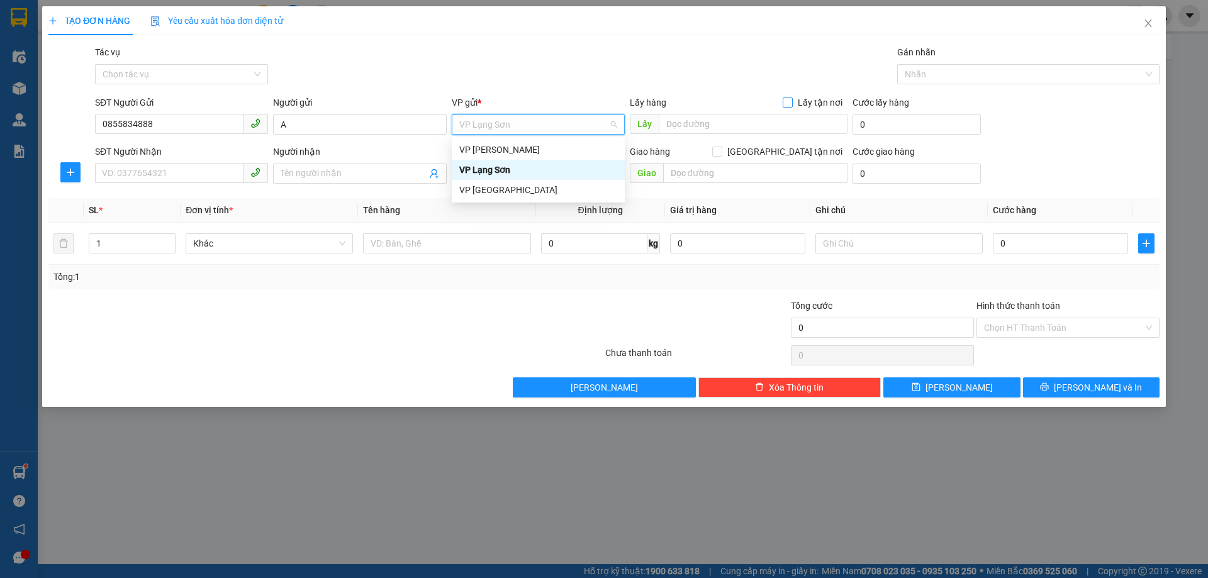
click at [790, 103] on input "Lấy tận nơi" at bounding box center [787, 102] width 9 height 9
checkbox input "true"
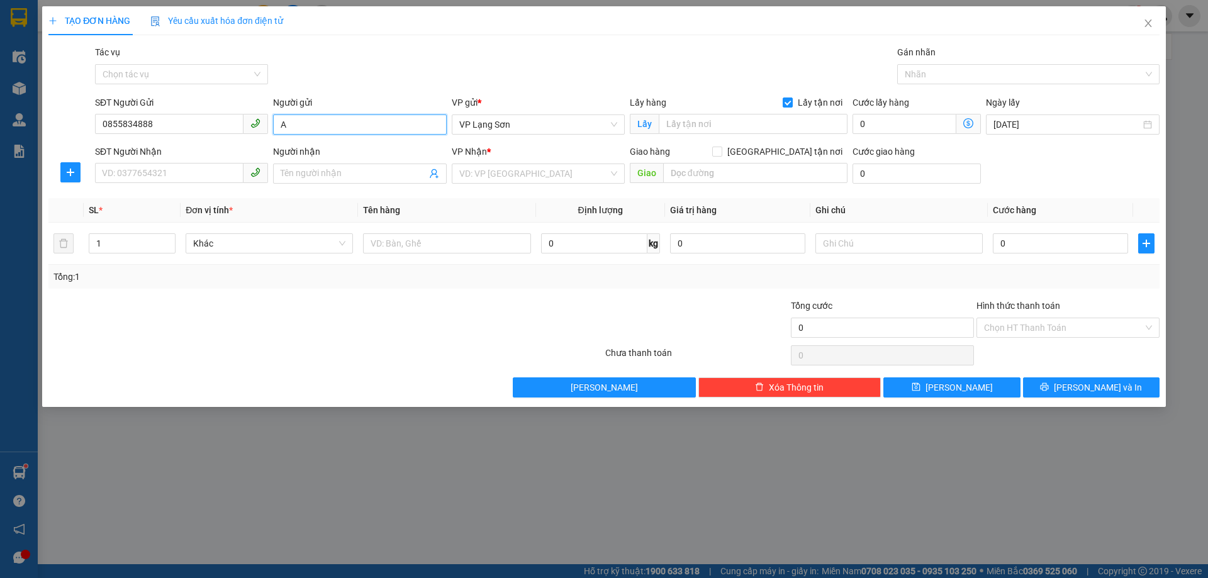
click at [301, 126] on input "A" at bounding box center [359, 125] width 173 height 20
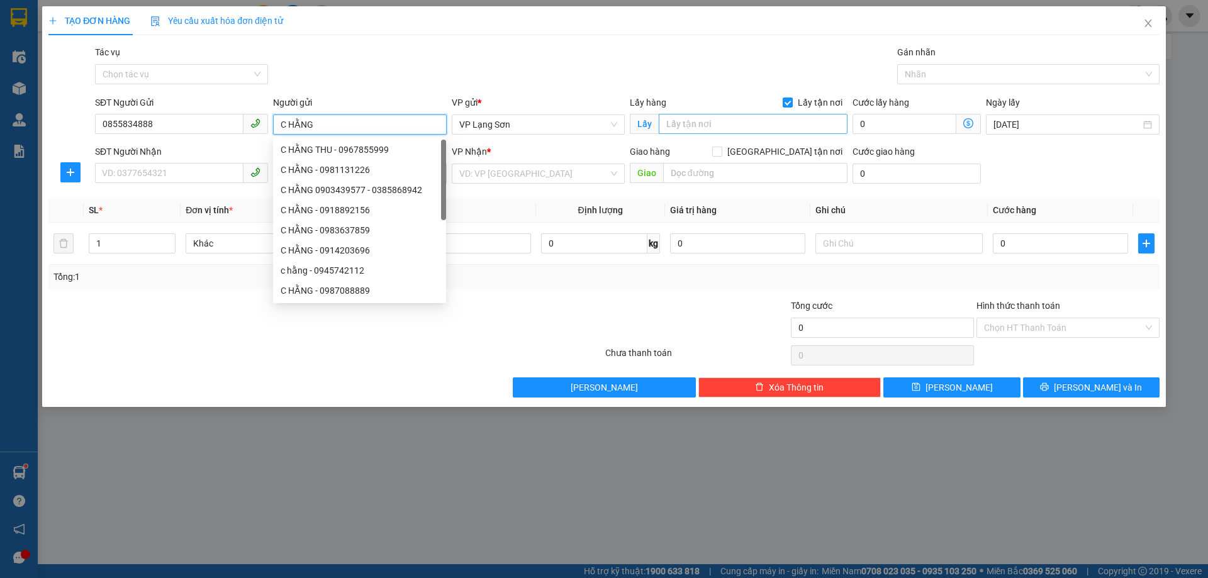
type input "C HẰNG"
click at [732, 125] on input "text" at bounding box center [753, 124] width 189 height 20
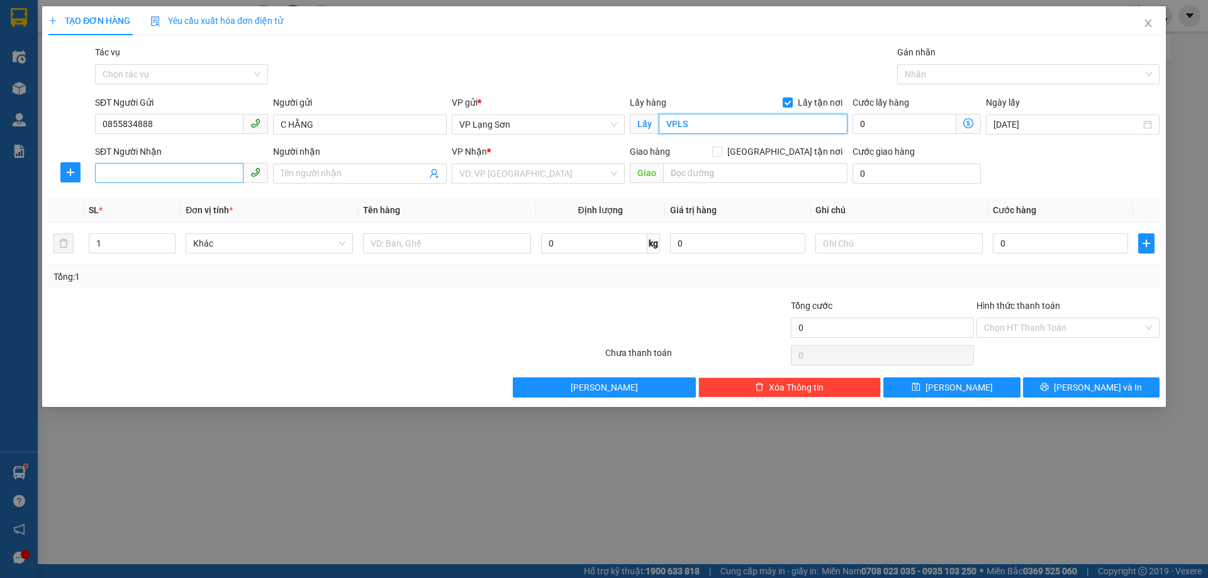
type input "VPLS"
click at [181, 173] on input "SĐT Người Nhận" at bounding box center [169, 173] width 149 height 20
drag, startPoint x: 172, startPoint y: 121, endPoint x: 97, endPoint y: 118, distance: 75.0
click at [97, 118] on input "0855834888" at bounding box center [169, 124] width 149 height 20
click at [163, 172] on input "SĐT Người Nhận" at bounding box center [169, 173] width 149 height 20
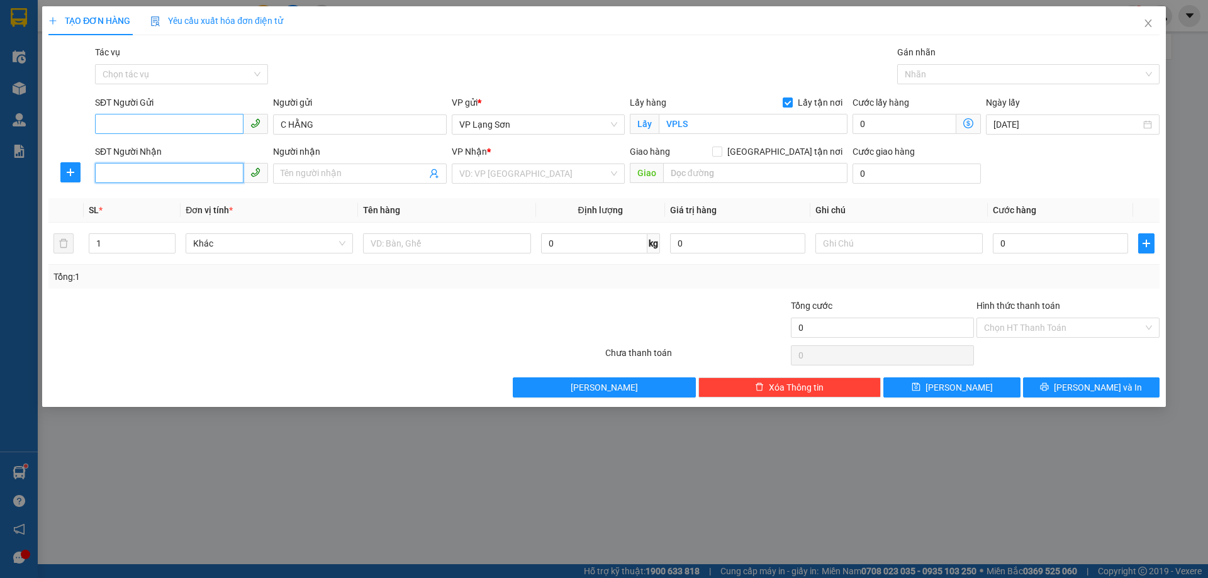
paste input "0855834888"
type input "0855834888"
click at [154, 120] on input "SĐT Người Gửi" at bounding box center [169, 124] width 149 height 20
type input "0936535368"
drag, startPoint x: 315, startPoint y: 122, endPoint x: 244, endPoint y: 115, distance: 71.4
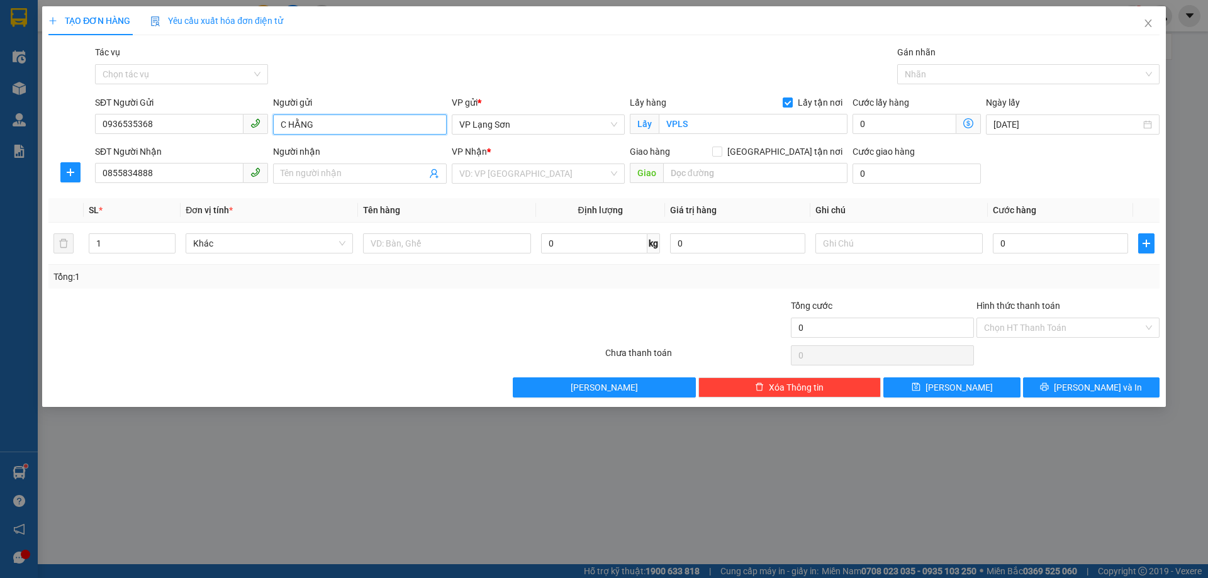
click at [244, 115] on div "SĐT Người Gửi 0936535368 Người gửi C HẰNG C HẰNG VP gửi * VP Lạng Sơn Lấy hàng …" at bounding box center [628, 118] width 1070 height 44
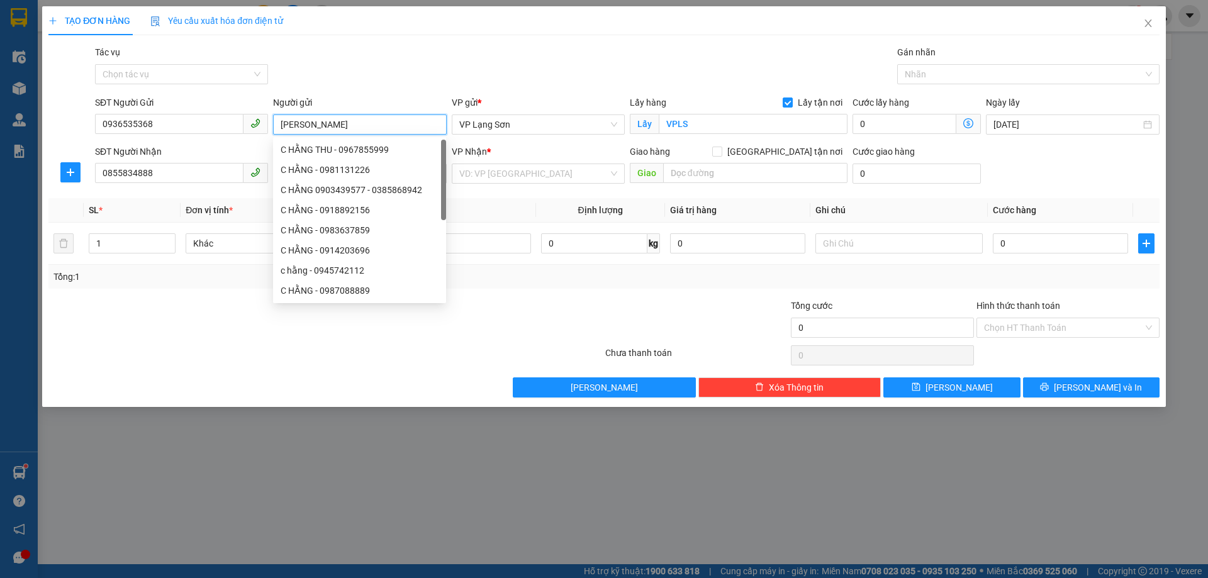
type input "[PERSON_NAME]"
click at [405, 83] on div "Tác vụ Chọn tác vụ Gán nhãn Nhãn" at bounding box center [628, 67] width 1070 height 44
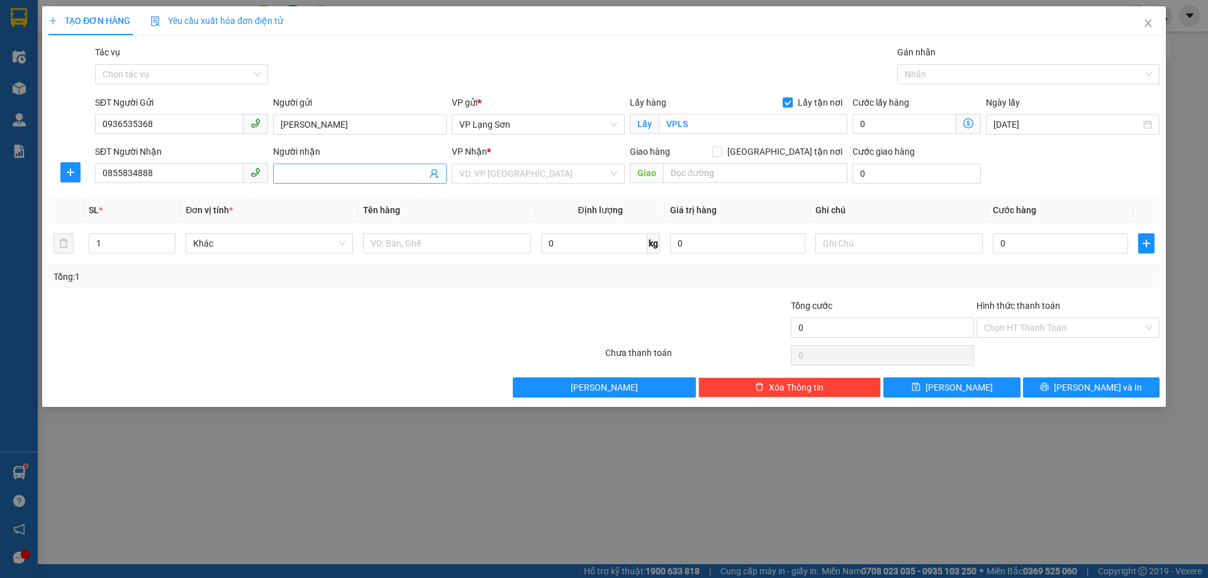
click at [369, 170] on input "Người nhận" at bounding box center [353, 174] width 145 height 14
type input "C HẰNG"
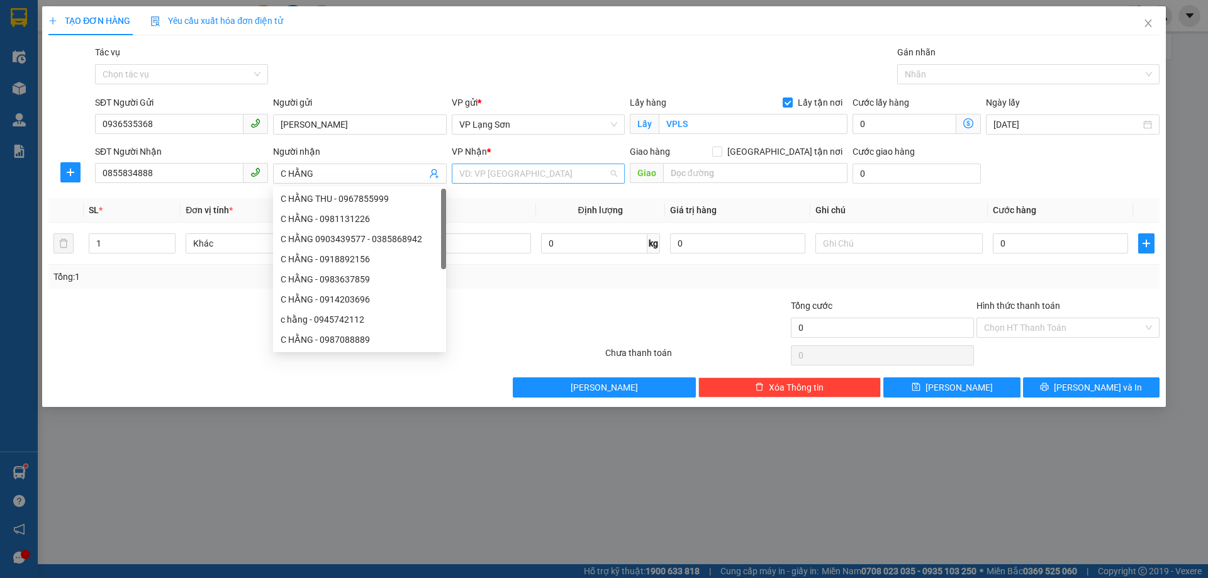
click at [515, 169] on input "search" at bounding box center [533, 173] width 149 height 19
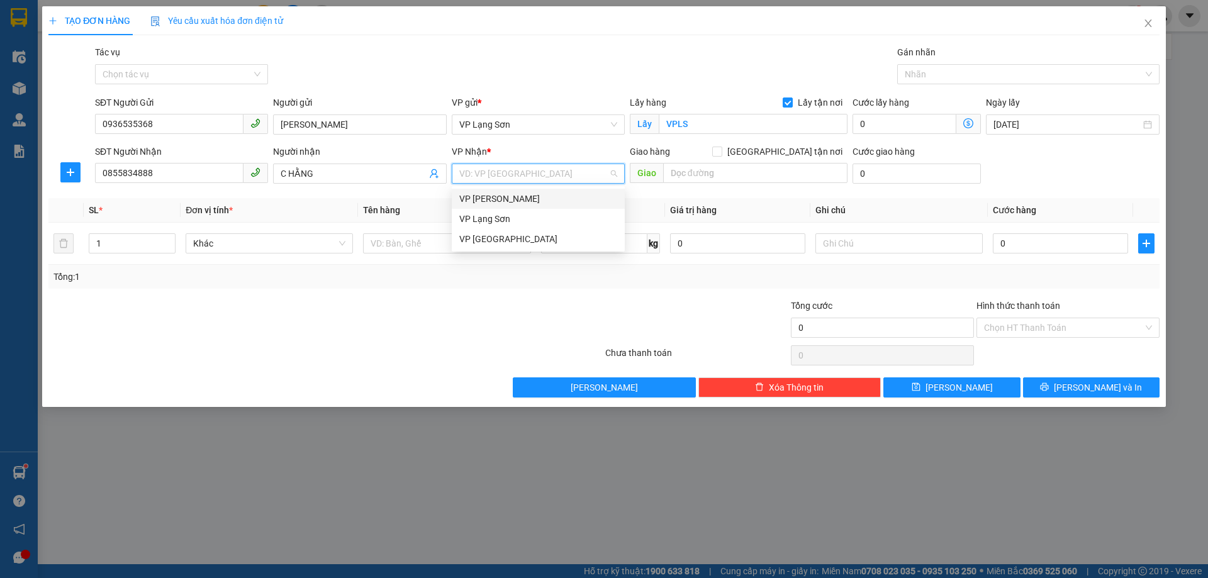
click at [507, 203] on div "VP [PERSON_NAME]" at bounding box center [538, 199] width 158 height 14
click at [721, 148] on input "[GEOGRAPHIC_DATA] tận nơi" at bounding box center [716, 151] width 9 height 9
checkbox input "true"
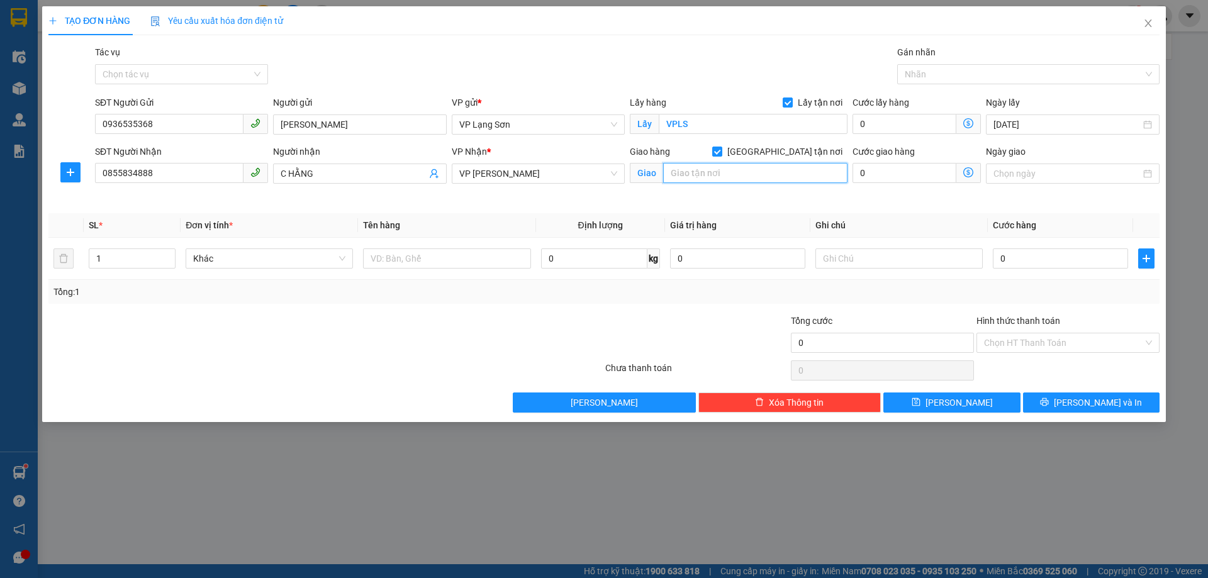
click at [782, 169] on input "text" at bounding box center [755, 173] width 184 height 20
type input "26 NGÁCH 202/8 CỔ LINH"
click at [1061, 176] on input "Ngày giao" at bounding box center [1067, 174] width 147 height 14
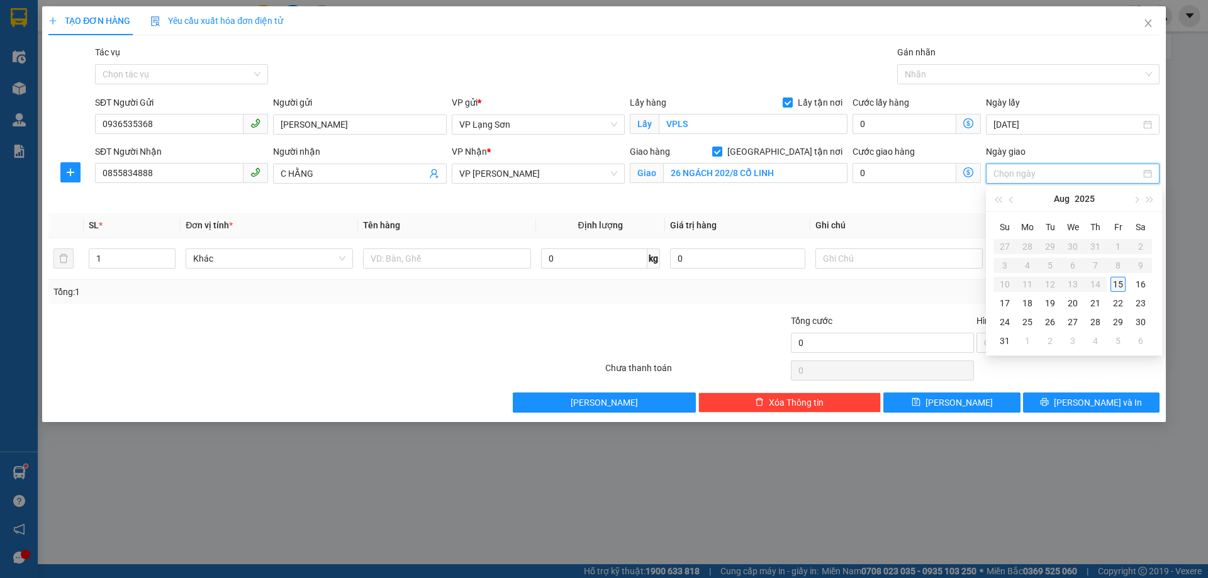
type input "[DATE]"
drag, startPoint x: 1116, startPoint y: 284, endPoint x: 631, endPoint y: 296, distance: 485.3
click at [1116, 284] on div "15" at bounding box center [1118, 284] width 15 height 15
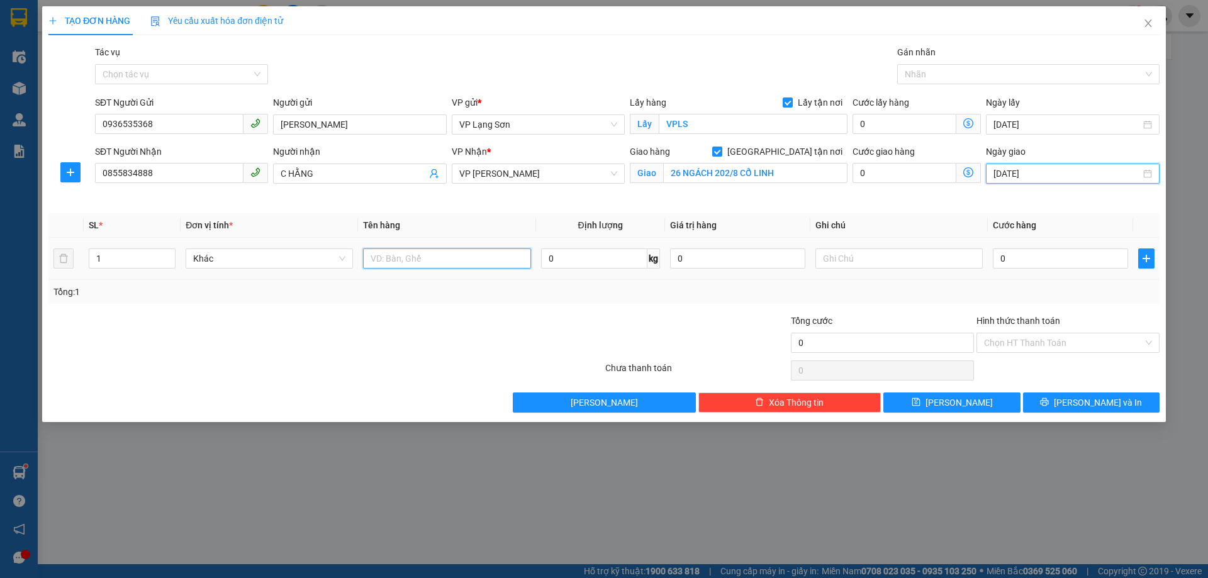
click at [403, 264] on input "text" at bounding box center [446, 259] width 167 height 20
type input "GIẤY TỜ"
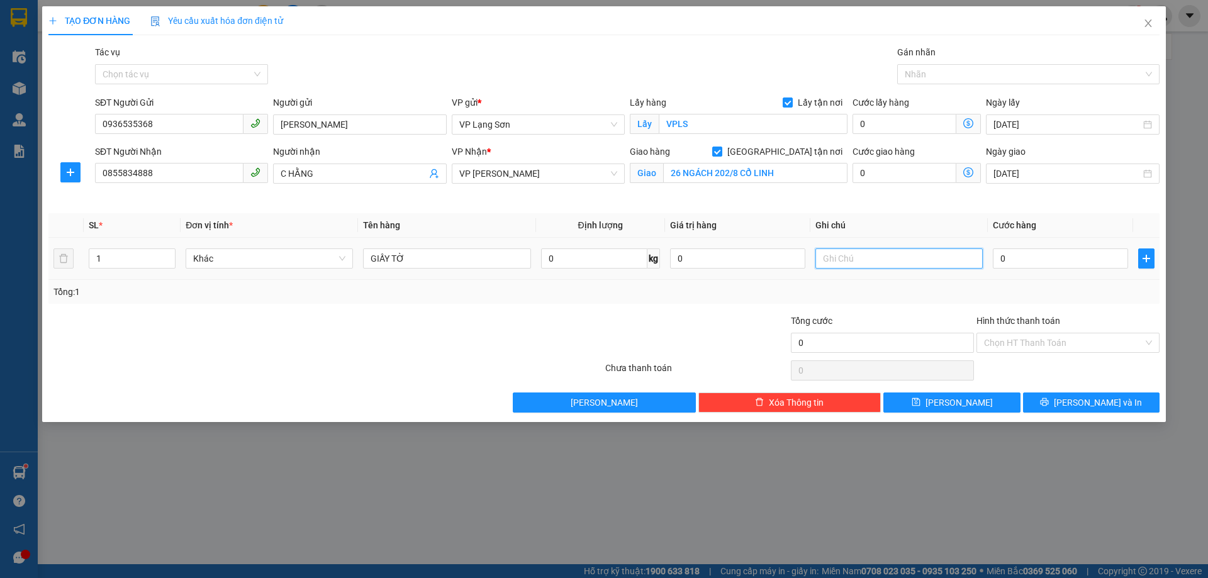
click at [848, 261] on input "text" at bounding box center [899, 259] width 167 height 20
type input "NG NHẬN TT"
click at [958, 400] on span "[PERSON_NAME]" at bounding box center [959, 403] width 67 height 14
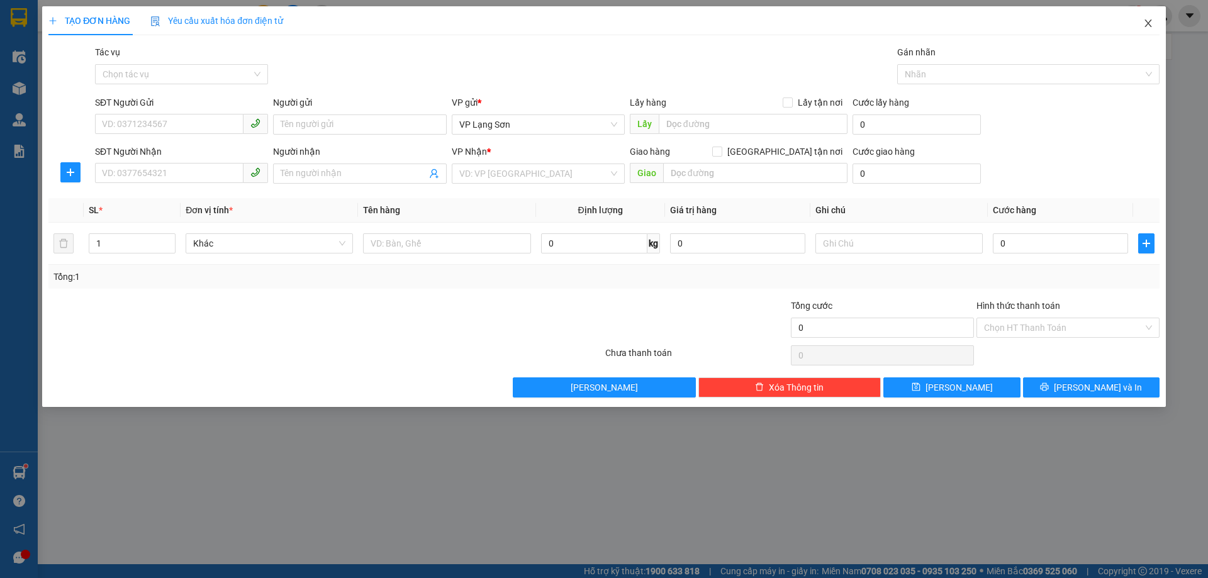
click at [1144, 19] on span "Close" at bounding box center [1148, 23] width 35 height 35
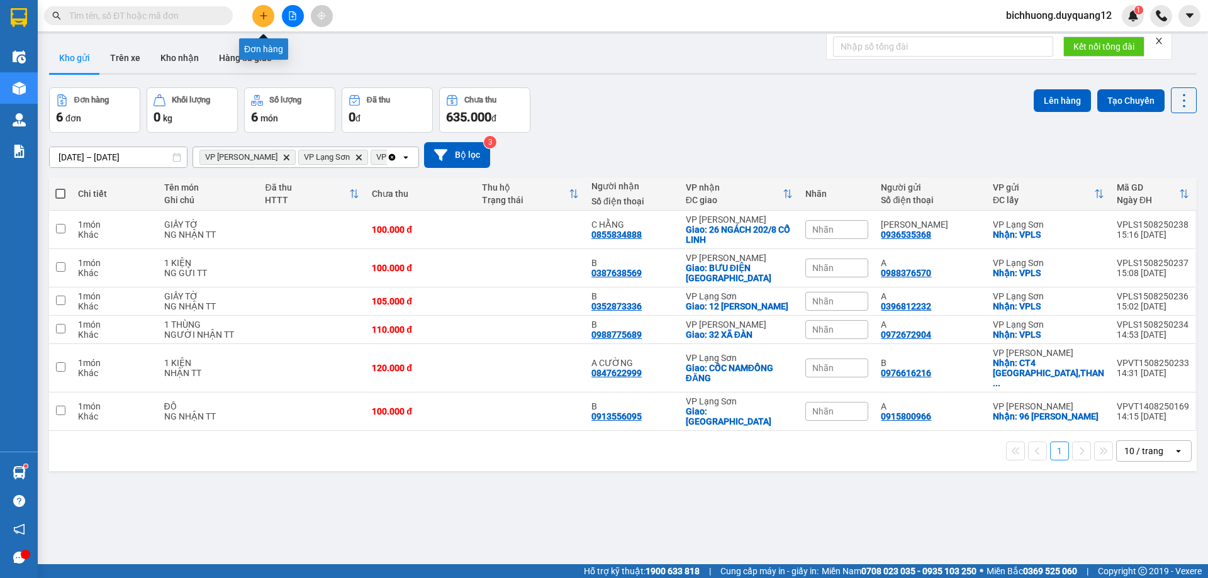
click at [262, 20] on button at bounding box center [263, 16] width 22 height 22
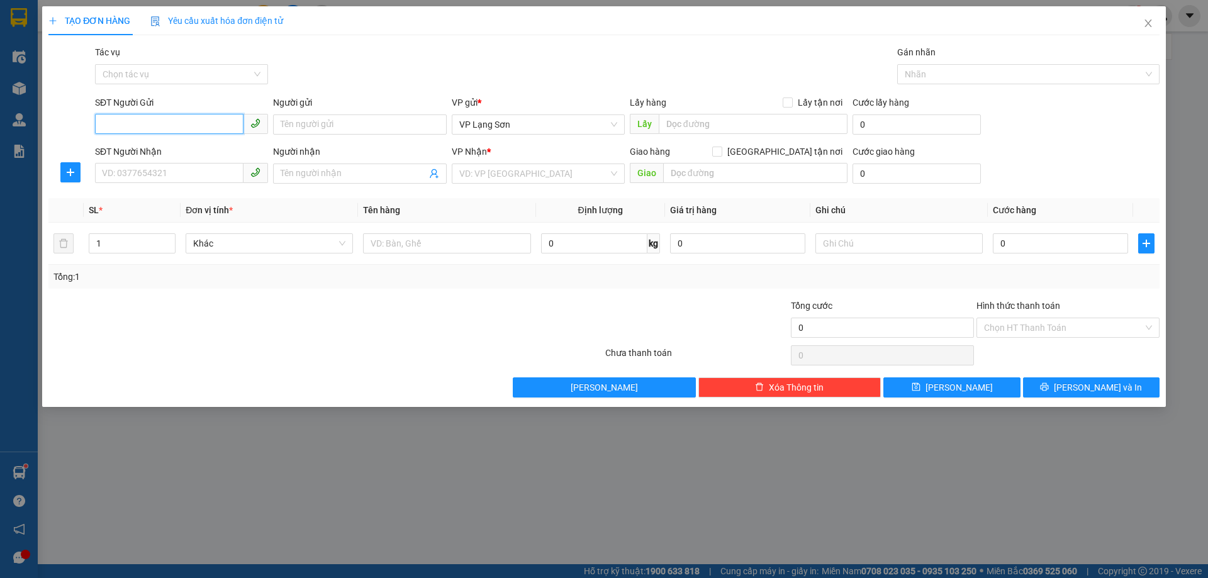
click at [176, 128] on input "SĐT Người Gửi" at bounding box center [169, 124] width 149 height 20
click at [793, 103] on span at bounding box center [788, 103] width 10 height 10
click at [792, 103] on input "Lấy tận nơi" at bounding box center [787, 102] width 9 height 9
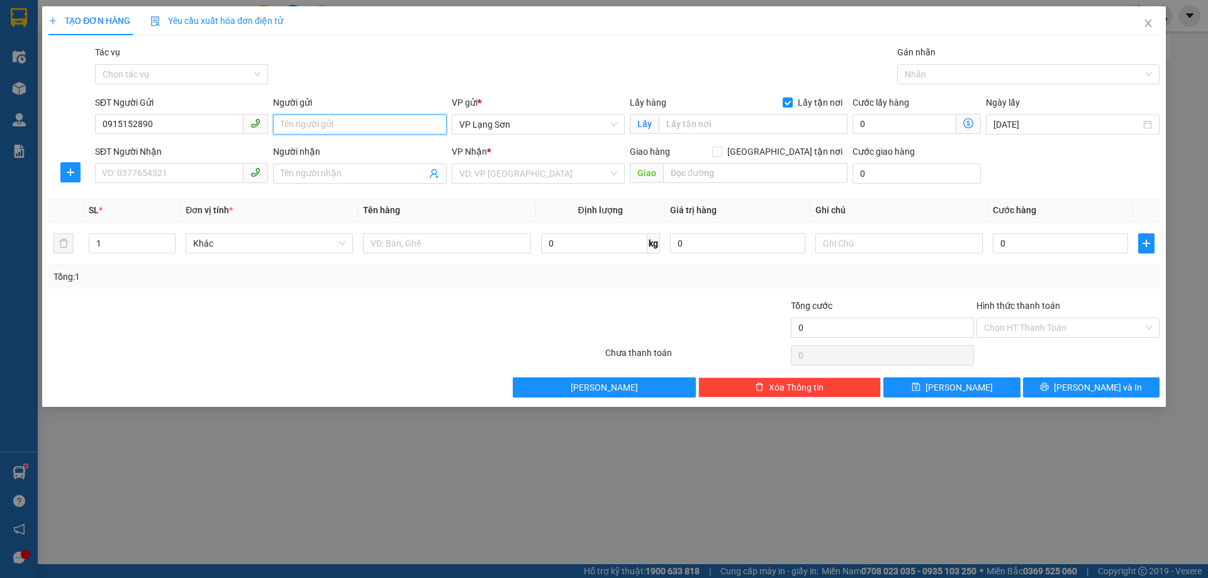
click at [352, 128] on input "Người gửi" at bounding box center [359, 125] width 173 height 20
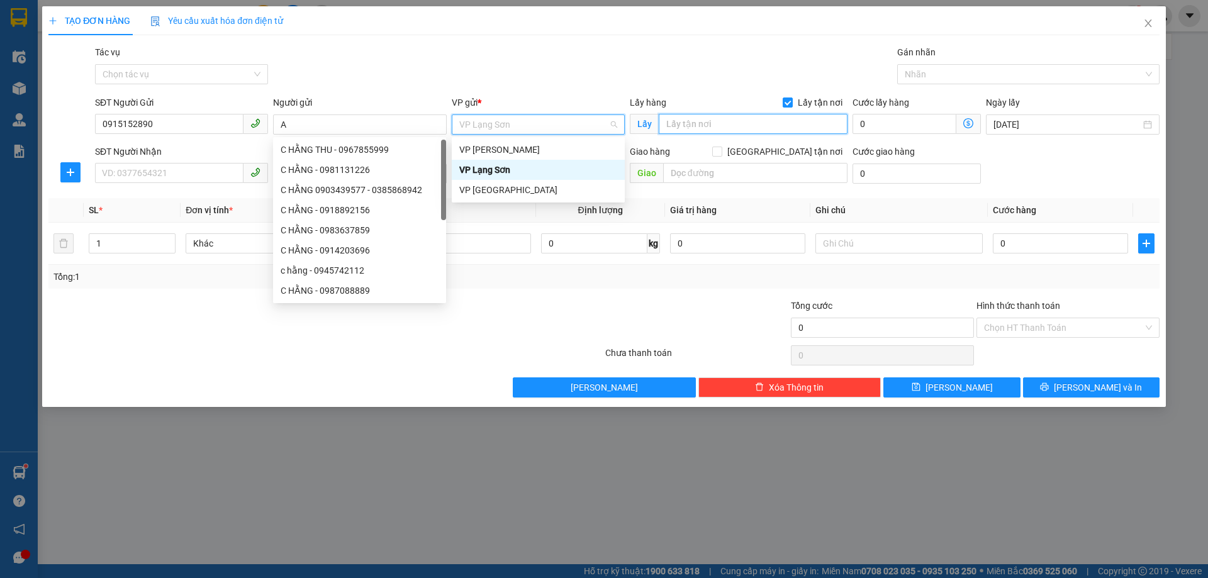
click at [715, 126] on input "text" at bounding box center [753, 124] width 189 height 20
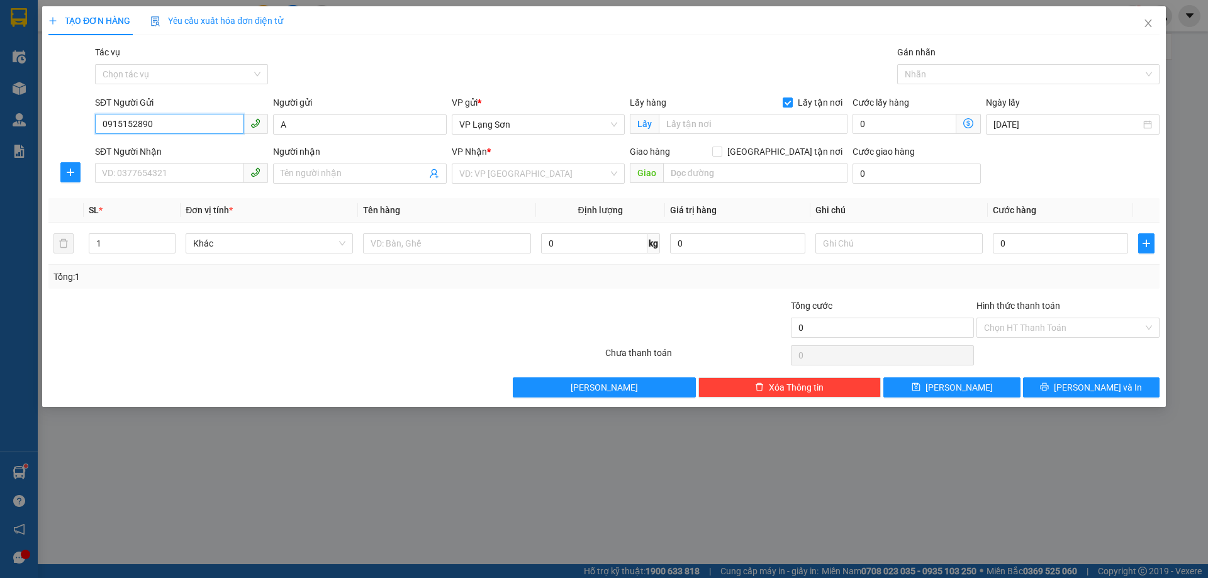
drag, startPoint x: 189, startPoint y: 123, endPoint x: 9, endPoint y: 109, distance: 179.8
click at [25, 113] on div "TẠO ĐƠN HÀNG Yêu cầu xuất hóa đơn điện tử Transit Pickup Surcharge Ids Transit …" at bounding box center [604, 289] width 1208 height 578
click at [137, 150] on div "0983712878 - A" at bounding box center [182, 150] width 158 height 14
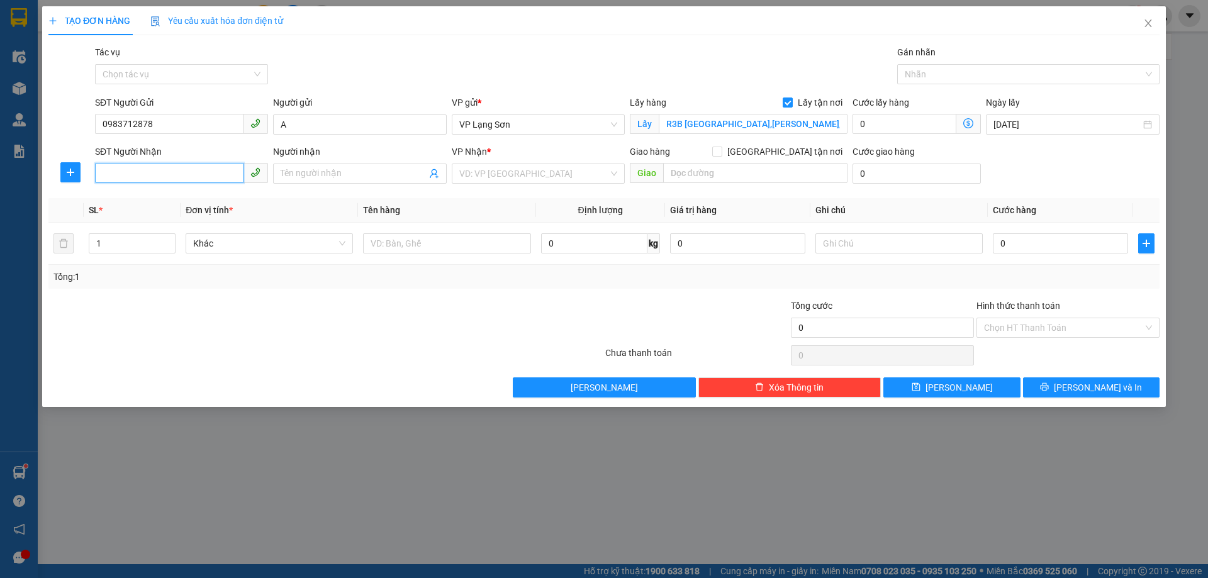
click at [150, 169] on input "SĐT Người Nhận" at bounding box center [169, 173] width 149 height 20
drag, startPoint x: 783, startPoint y: 150, endPoint x: 607, endPoint y: 174, distance: 177.8
click at [721, 150] on input "[GEOGRAPHIC_DATA] tận nơi" at bounding box center [716, 151] width 9 height 9
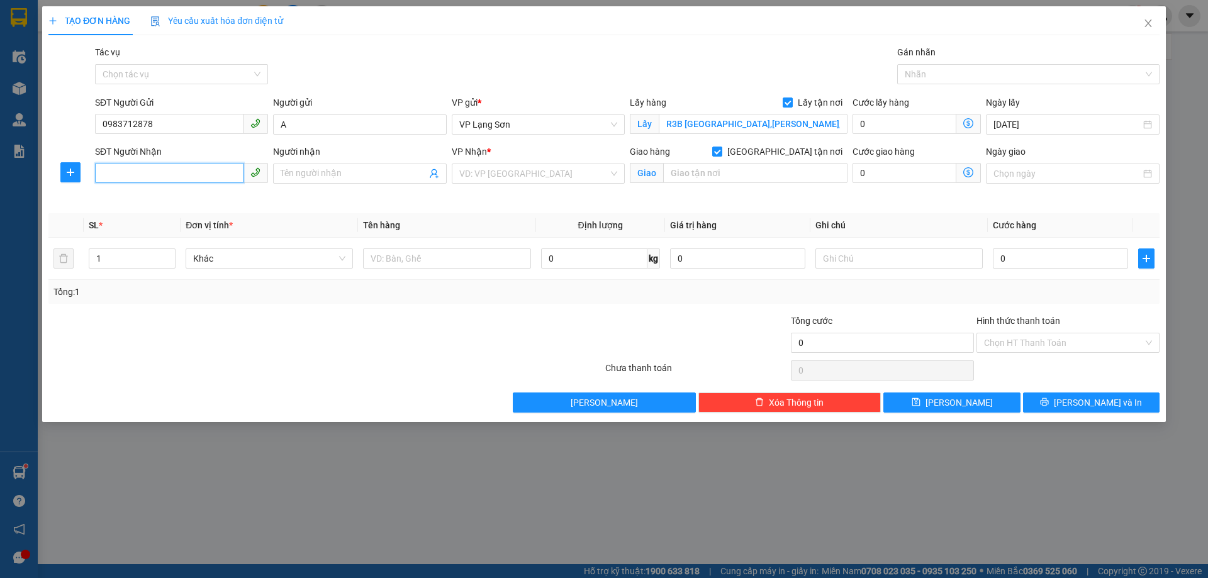
click at [177, 174] on input "SĐT Người Nhận" at bounding box center [169, 173] width 149 height 20
click at [162, 205] on div "0915152890 - B" at bounding box center [182, 199] width 158 height 14
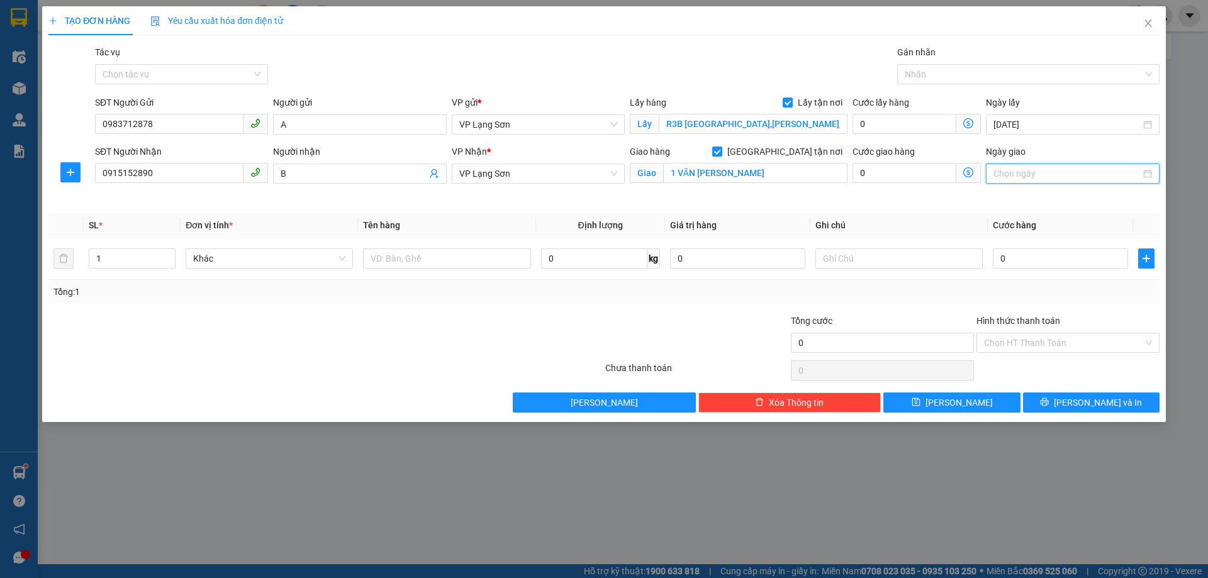
click at [1040, 177] on input "Ngày giao" at bounding box center [1067, 174] width 147 height 14
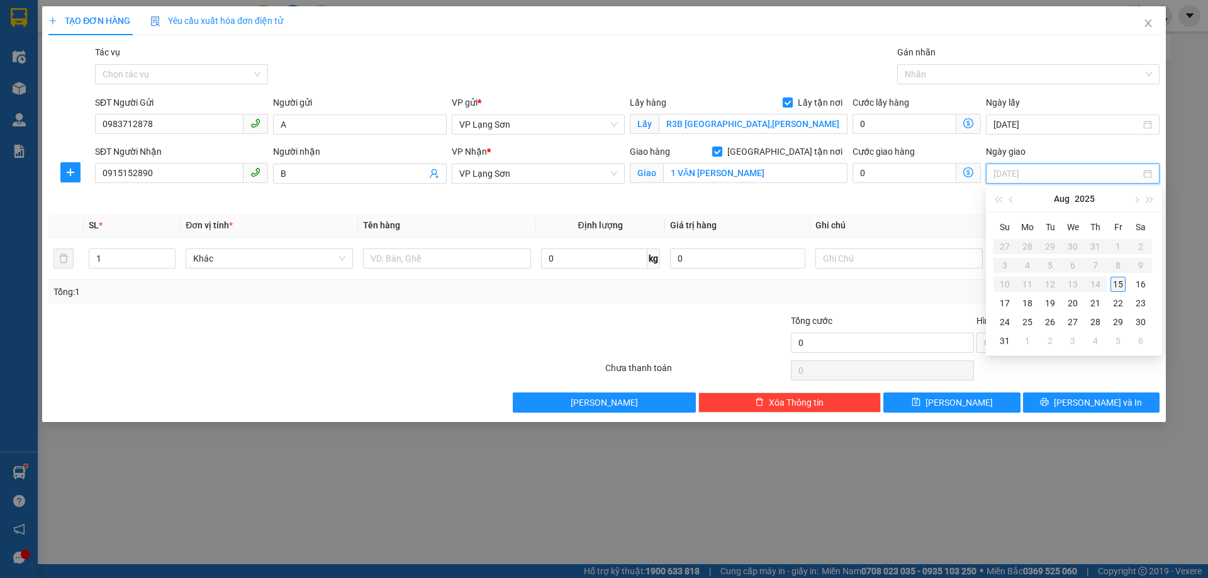
click at [1126, 285] on td "15" at bounding box center [1118, 284] width 23 height 19
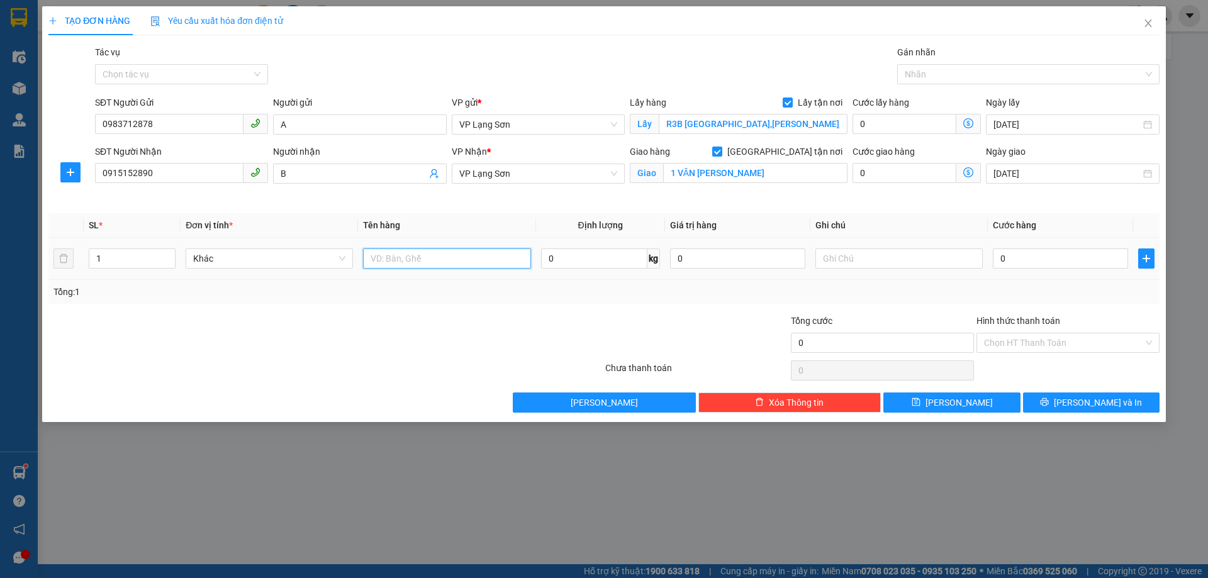
click at [442, 259] on input "text" at bounding box center [446, 259] width 167 height 20
click at [750, 145] on div "Giao hàng [GEOGRAPHIC_DATA] tận nơi" at bounding box center [739, 152] width 218 height 14
click at [729, 155] on div "Giao hàng [GEOGRAPHIC_DATA] tận nơi" at bounding box center [739, 152] width 218 height 14
click at [439, 256] on input "text" at bounding box center [446, 259] width 167 height 20
click at [461, 266] on input "text" at bounding box center [446, 259] width 167 height 20
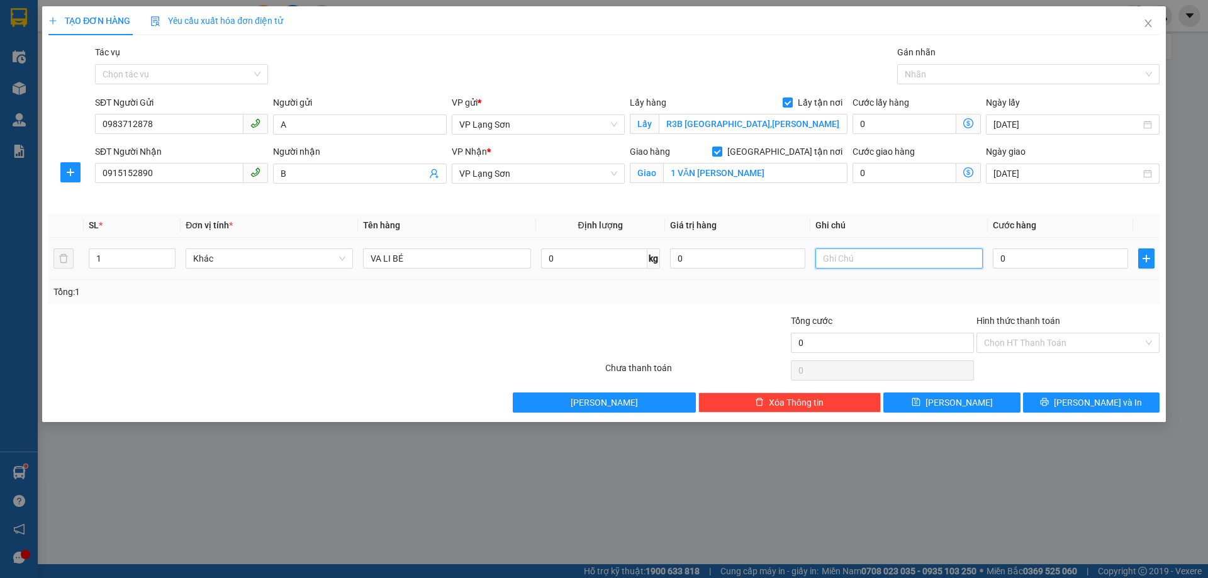
click at [898, 254] on input "text" at bounding box center [899, 259] width 167 height 20
click at [1096, 255] on input "0" at bounding box center [1060, 259] width 135 height 20
click at [894, 253] on input "text" at bounding box center [899, 259] width 167 height 20
click at [956, 401] on span "[PERSON_NAME]" at bounding box center [959, 403] width 67 height 14
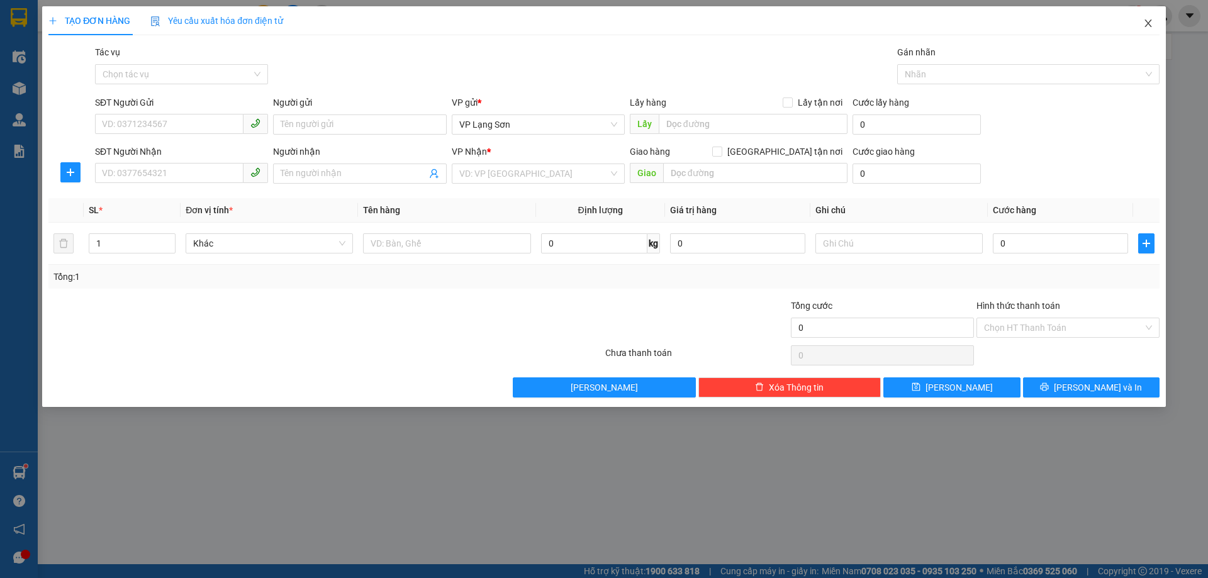
click at [1146, 24] on icon "close" at bounding box center [1148, 23] width 10 height 10
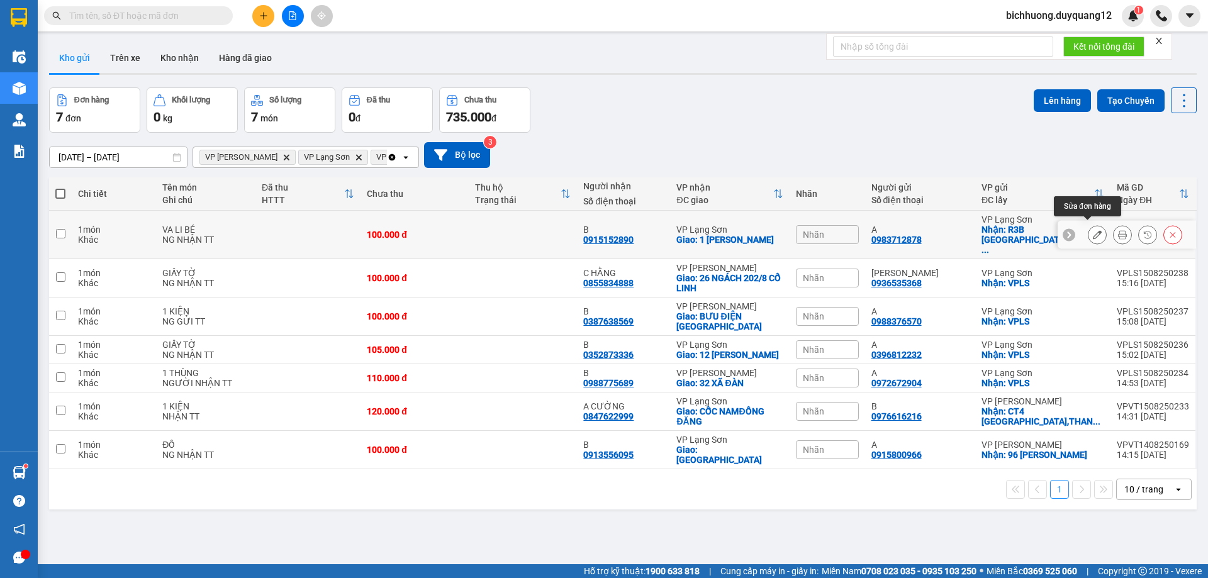
click at [1092, 232] on button at bounding box center [1098, 235] width 18 height 22
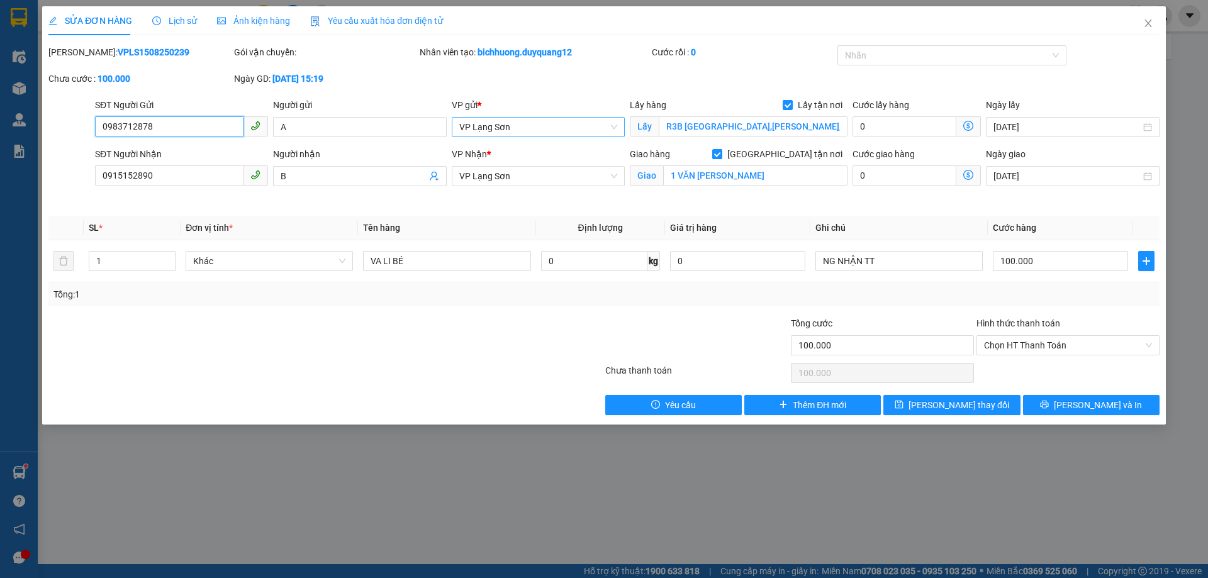
click at [558, 135] on span "VP Lạng Sơn" at bounding box center [538, 127] width 158 height 19
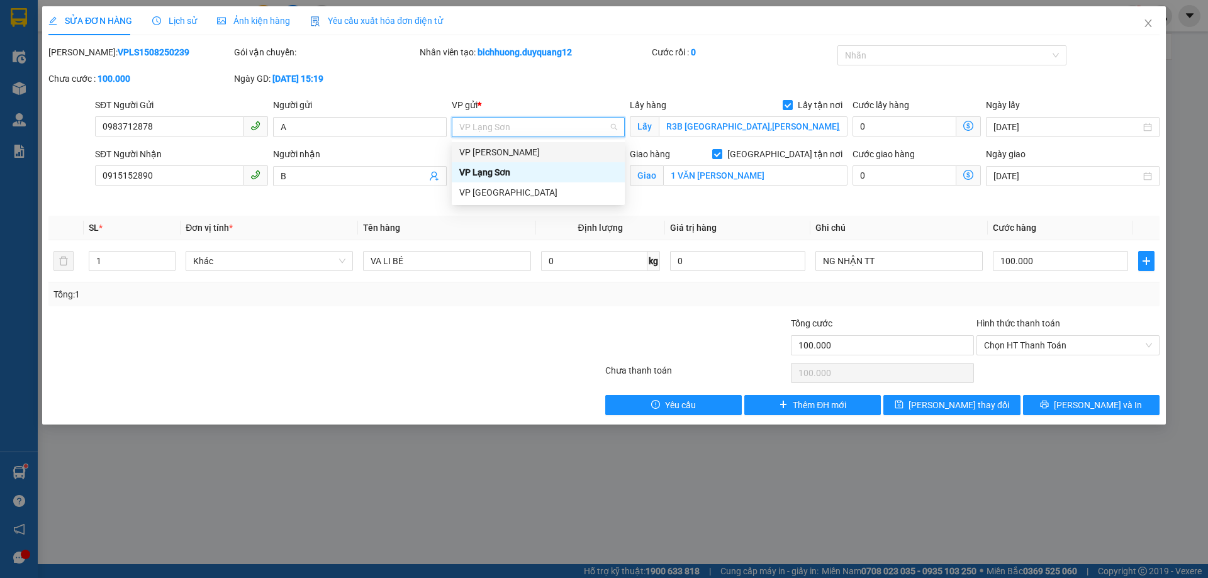
click at [530, 154] on div "VP [PERSON_NAME]" at bounding box center [538, 152] width 158 height 14
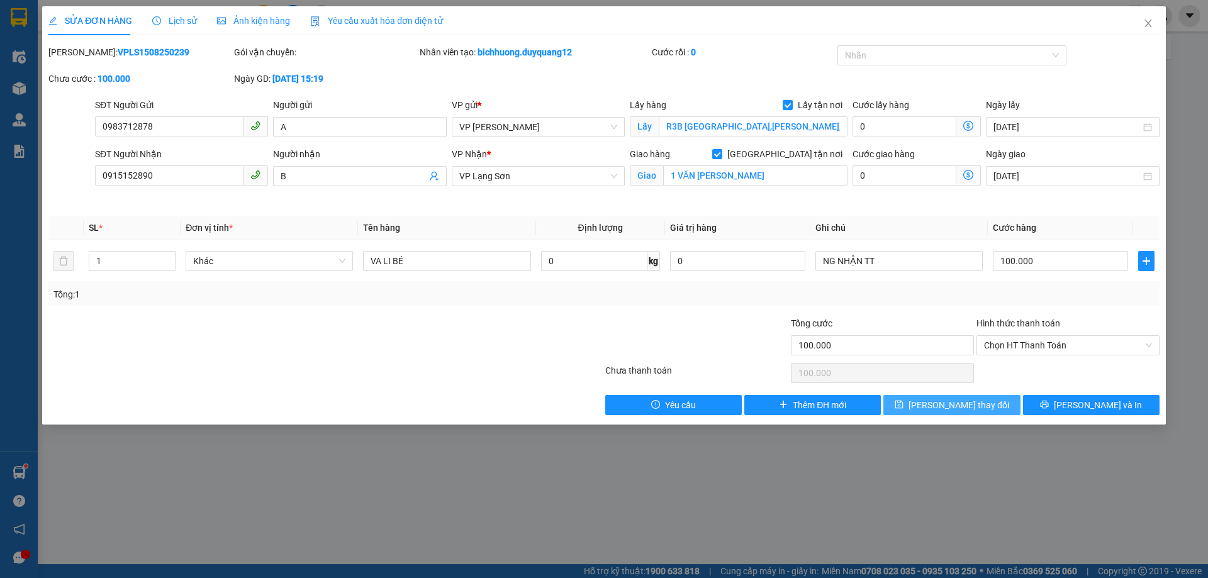
click at [972, 396] on button "[PERSON_NAME] thay đổi" at bounding box center [952, 405] width 137 height 20
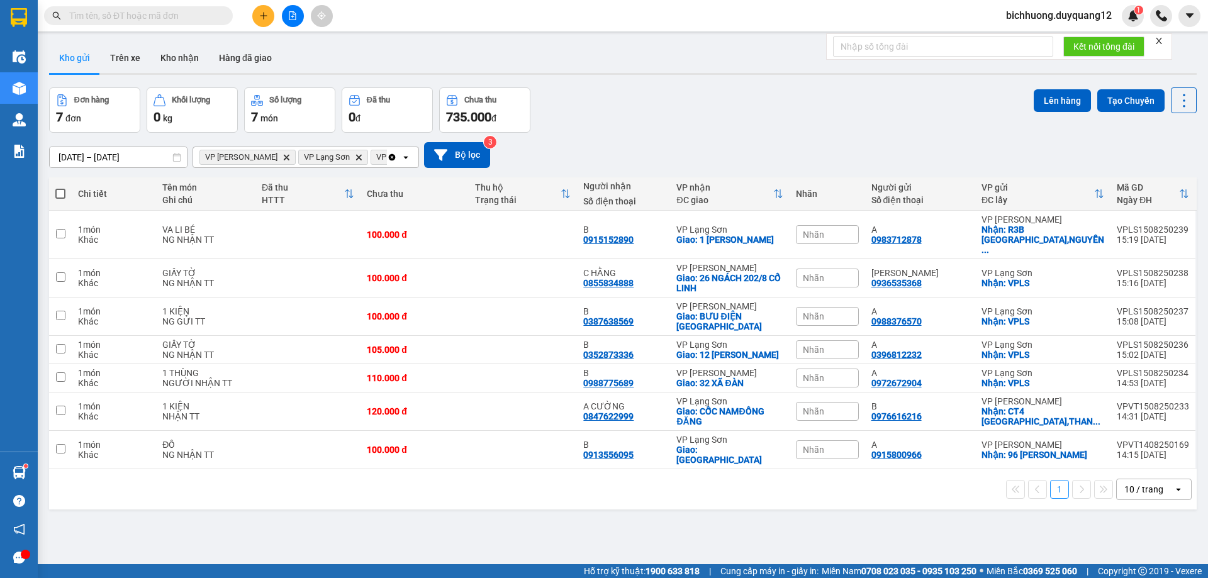
click at [722, 142] on div "[DATE] – [DATE] Press the down arrow key to interact with the calendar and sele…" at bounding box center [623, 155] width 1148 height 26
click at [142, 16] on input "text" at bounding box center [143, 16] width 149 height 14
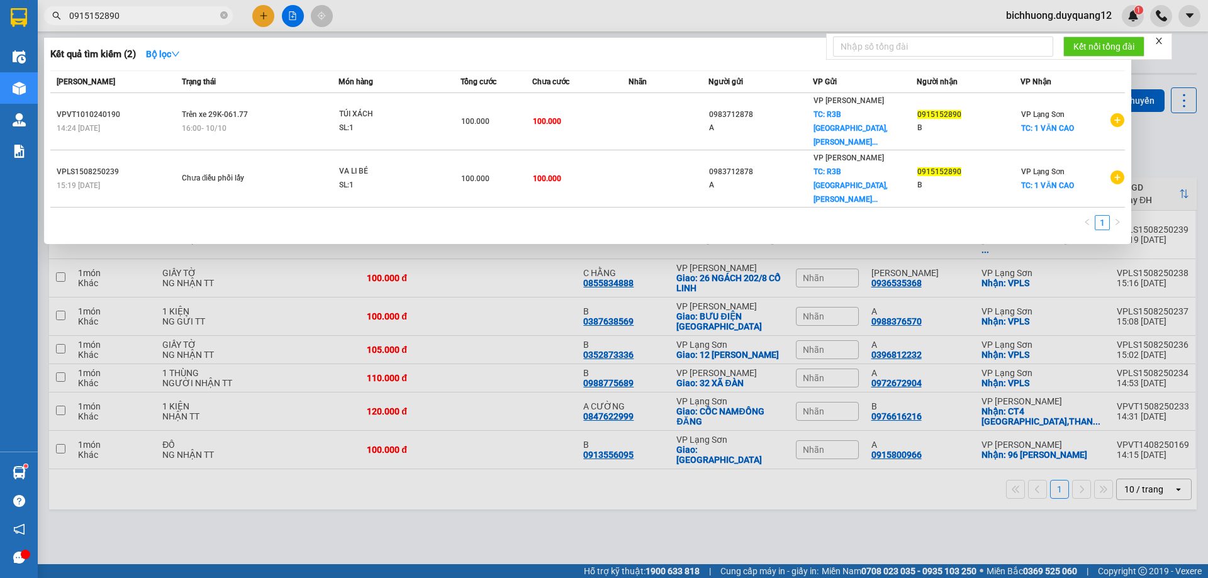
click at [261, 14] on div at bounding box center [604, 289] width 1208 height 578
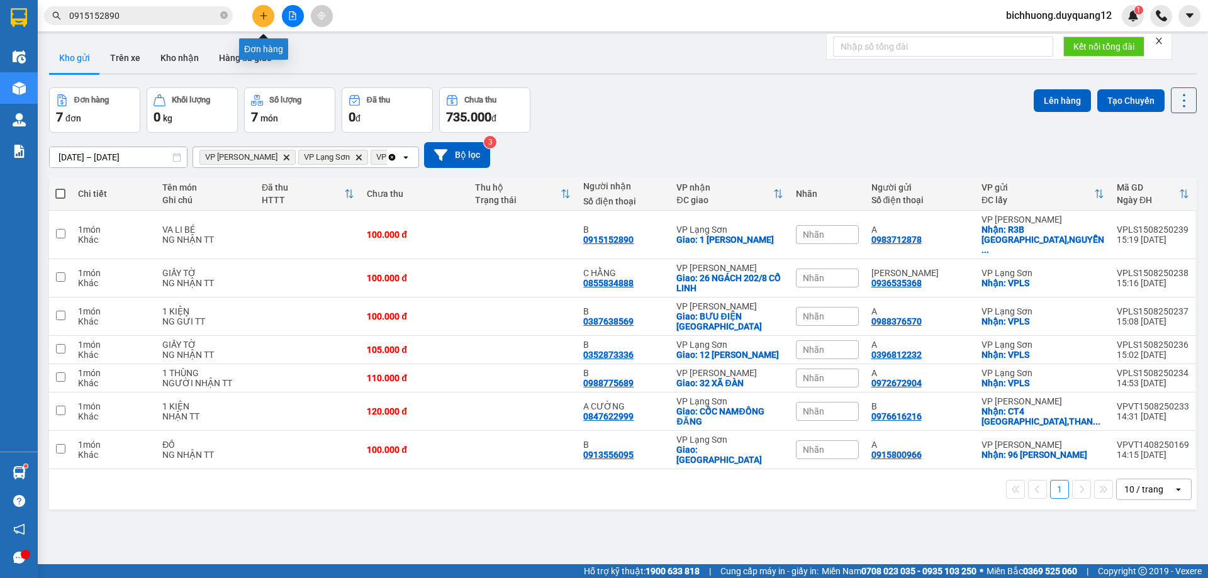
click at [269, 21] on button at bounding box center [263, 16] width 22 height 22
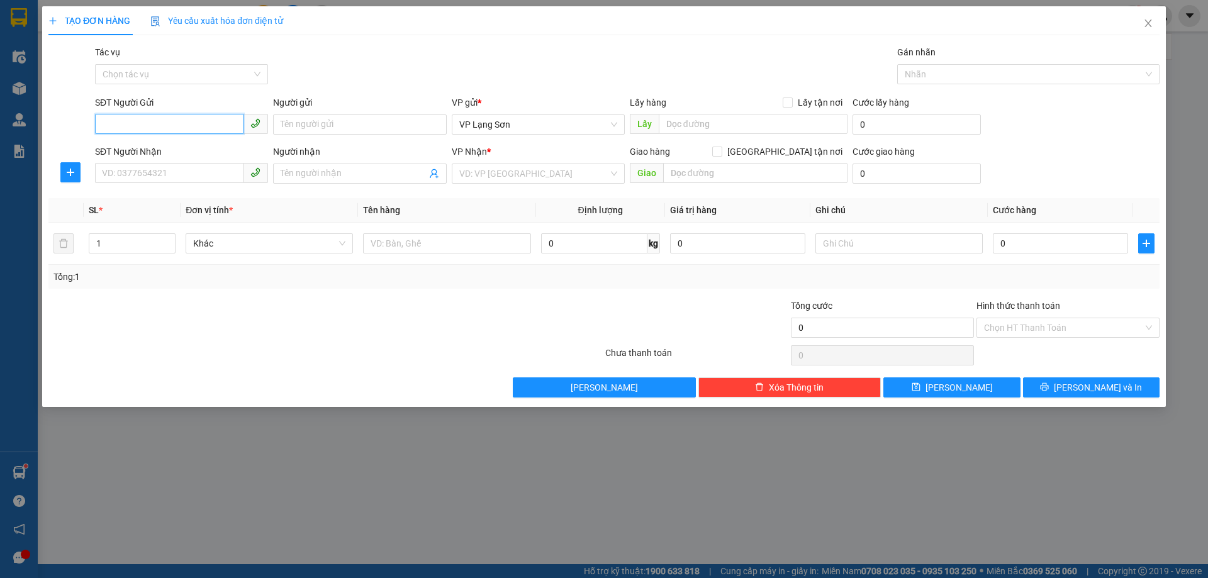
click at [150, 123] on input "SĐT Người Gửi" at bounding box center [169, 124] width 149 height 20
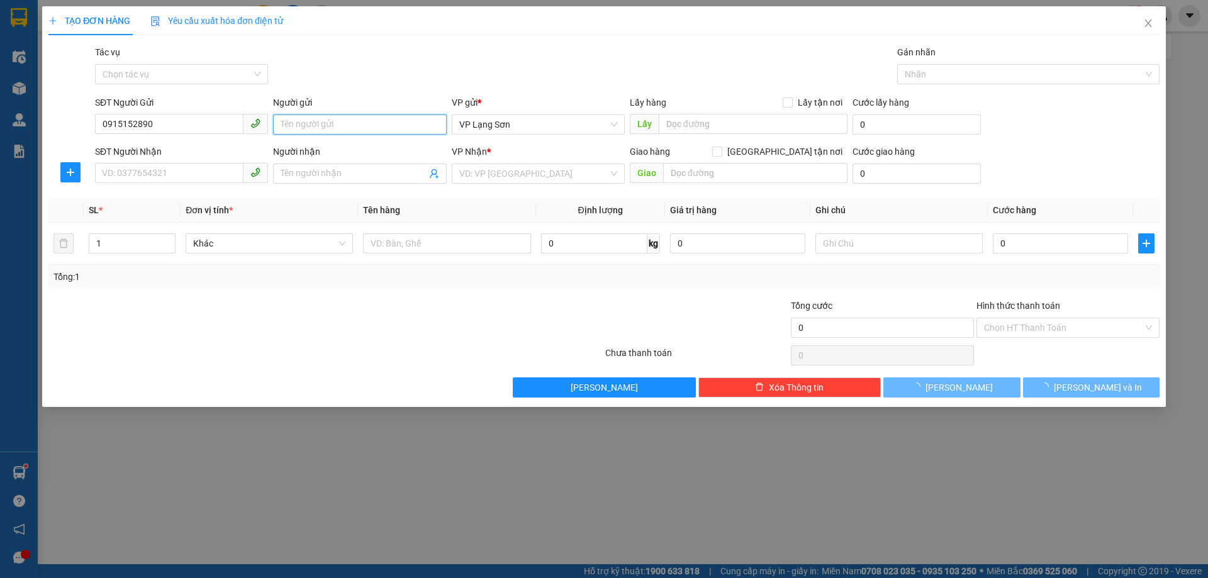
click at [349, 126] on input "Người gửi" at bounding box center [359, 125] width 173 height 20
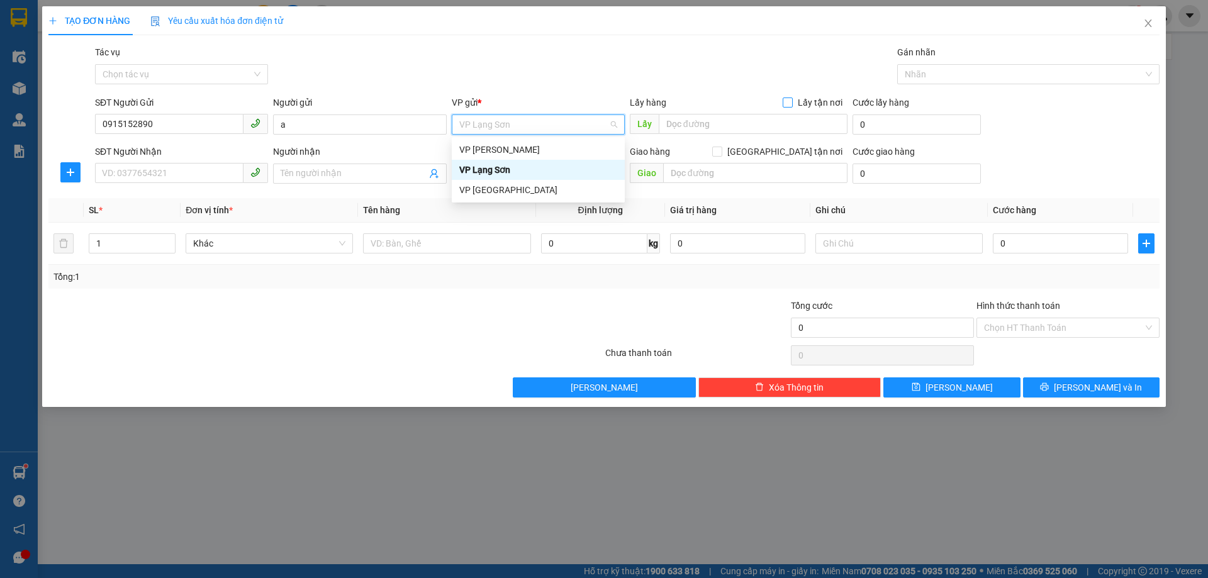
click at [797, 106] on span "Lấy tận nơi" at bounding box center [820, 103] width 55 height 14
click at [792, 106] on input "Lấy tận nơi" at bounding box center [787, 102] width 9 height 9
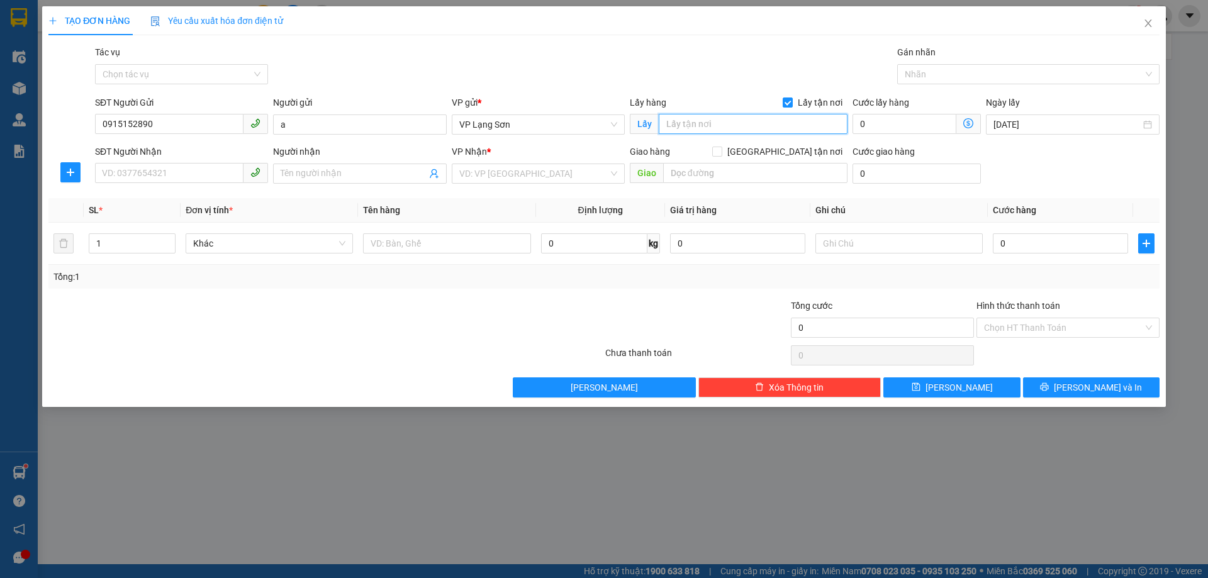
click at [761, 121] on input "text" at bounding box center [753, 124] width 189 height 20
click at [150, 171] on input "SĐT Người Nhận" at bounding box center [169, 173] width 149 height 20
click at [502, 174] on input "search" at bounding box center [533, 173] width 149 height 19
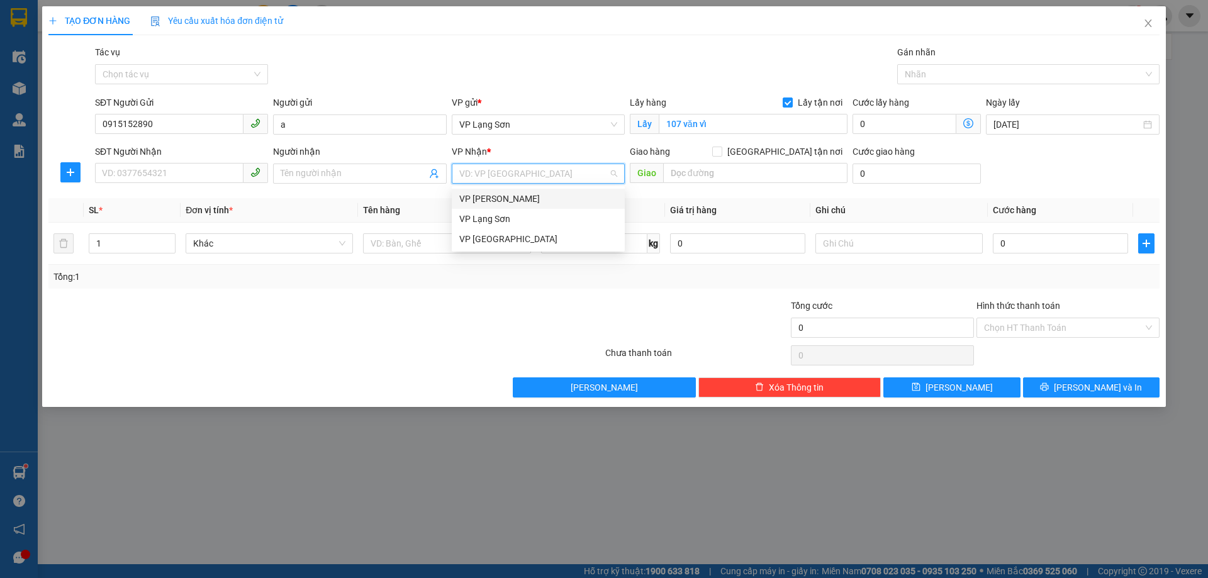
click at [512, 203] on div "VP [PERSON_NAME]" at bounding box center [538, 199] width 158 height 14
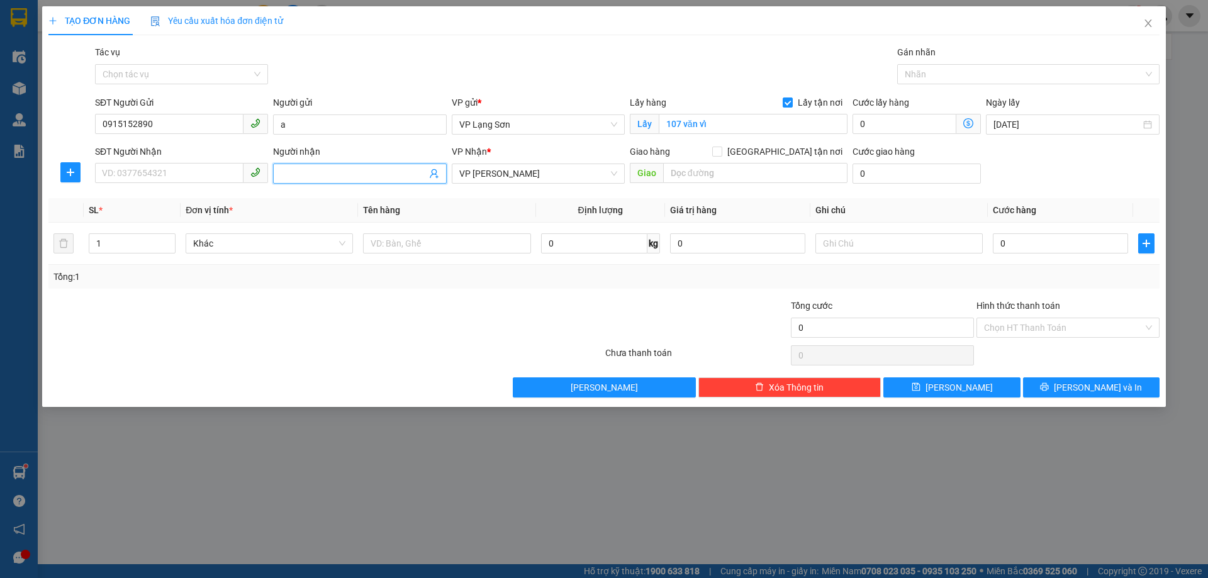
click at [339, 171] on input "Người nhận" at bounding box center [353, 174] width 145 height 14
click at [208, 172] on input "SĐT Người Nhận" at bounding box center [169, 173] width 149 height 20
click at [721, 149] on input "[GEOGRAPHIC_DATA] tận nơi" at bounding box center [716, 151] width 9 height 9
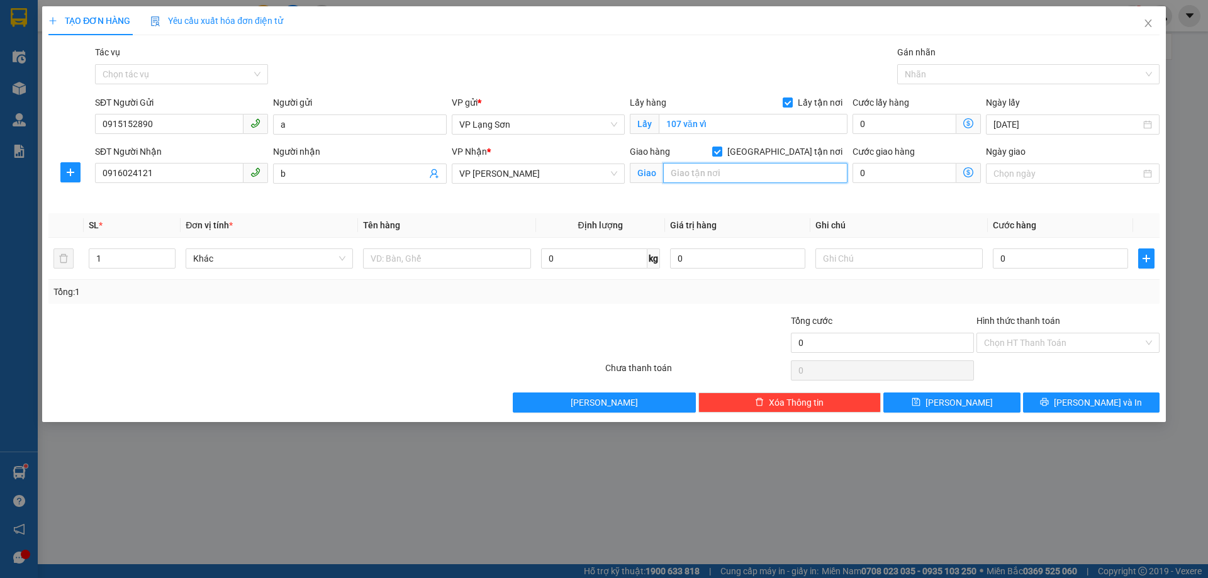
click at [752, 172] on input "text" at bounding box center [755, 173] width 184 height 20
click at [1064, 174] on input "Ngày giao" at bounding box center [1067, 174] width 147 height 14
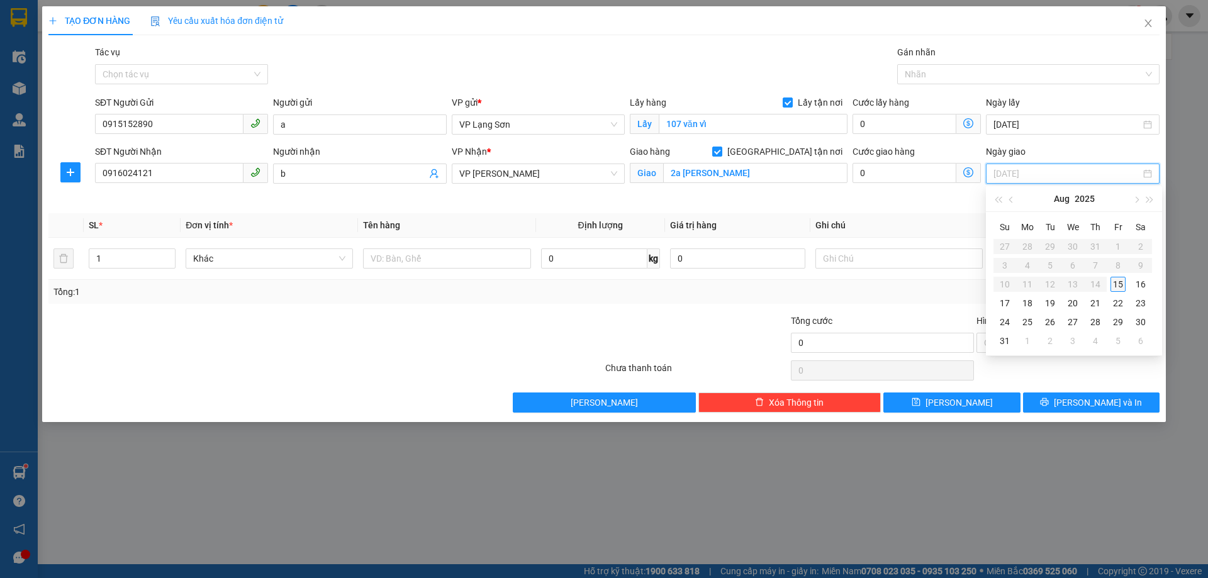
click at [1112, 286] on div "15" at bounding box center [1118, 284] width 15 height 15
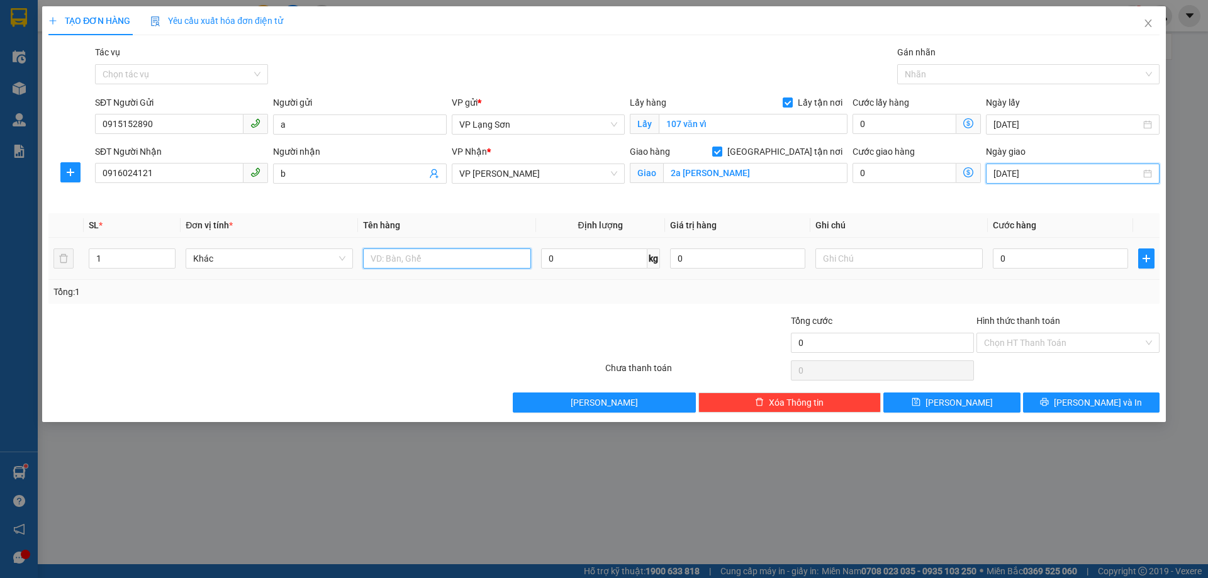
click at [422, 251] on input "text" at bounding box center [446, 259] width 167 height 20
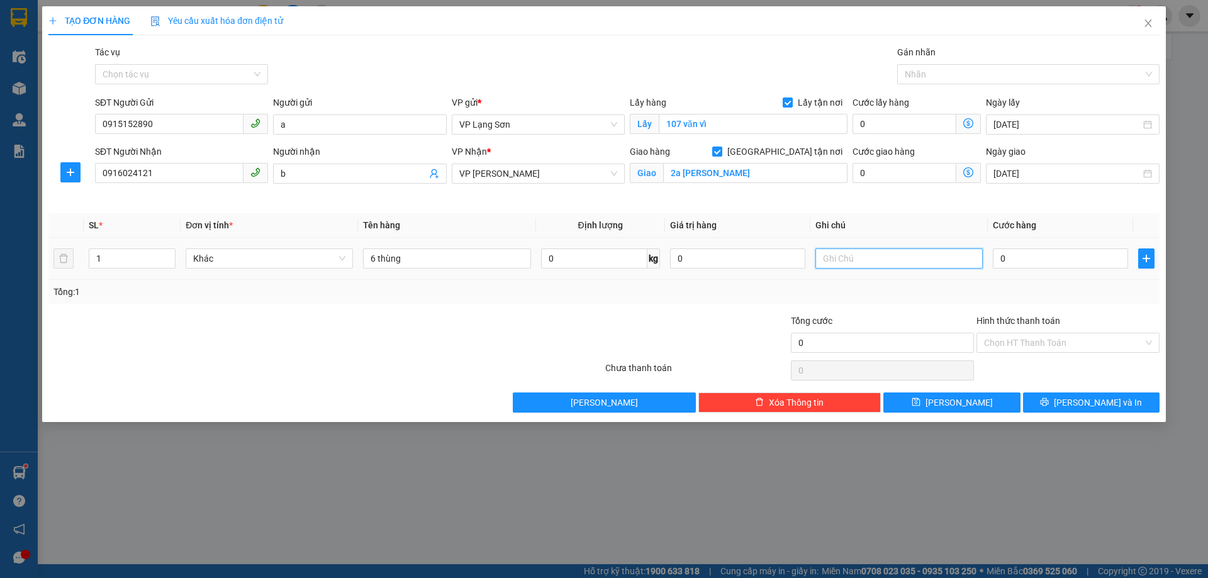
click at [912, 263] on input "text" at bounding box center [899, 259] width 167 height 20
click at [1018, 255] on input "0" at bounding box center [1060, 259] width 135 height 20
click at [871, 249] on input "text" at bounding box center [899, 259] width 167 height 20
click at [1076, 249] on input "0" at bounding box center [1060, 259] width 135 height 20
click at [883, 266] on input "text" at bounding box center [899, 259] width 167 height 20
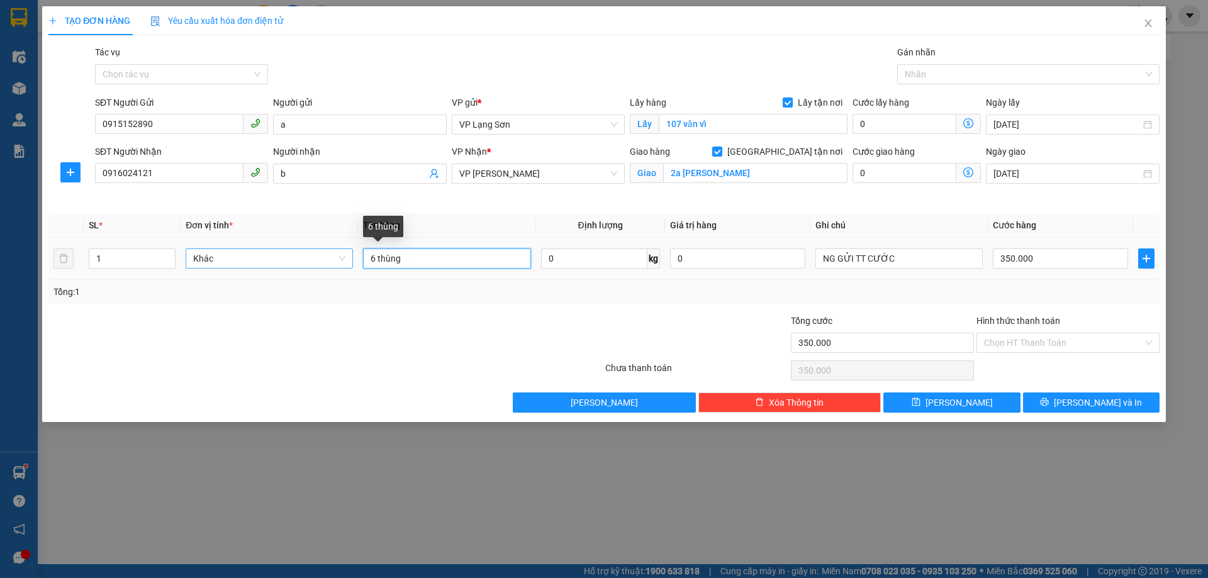
drag, startPoint x: 430, startPoint y: 264, endPoint x: 208, endPoint y: 249, distance: 222.6
click at [208, 249] on tr "1 Khác 6 thùng 0 kg 0 NG GỬI TT CƯỚC 350.000" at bounding box center [603, 259] width 1111 height 42
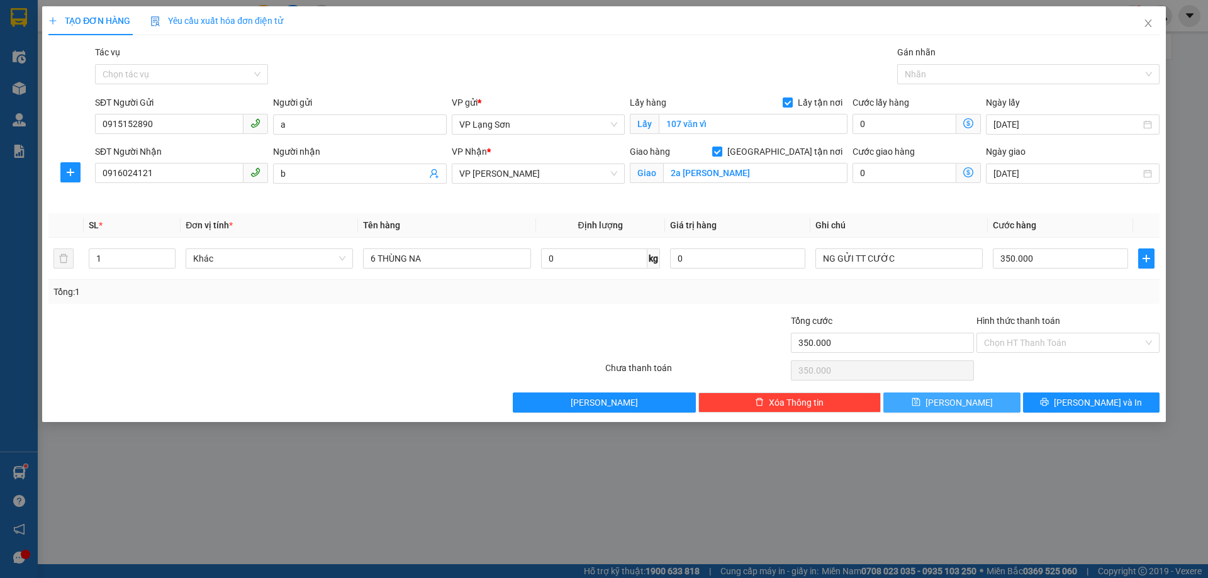
click at [921, 403] on icon "save" at bounding box center [916, 402] width 9 height 9
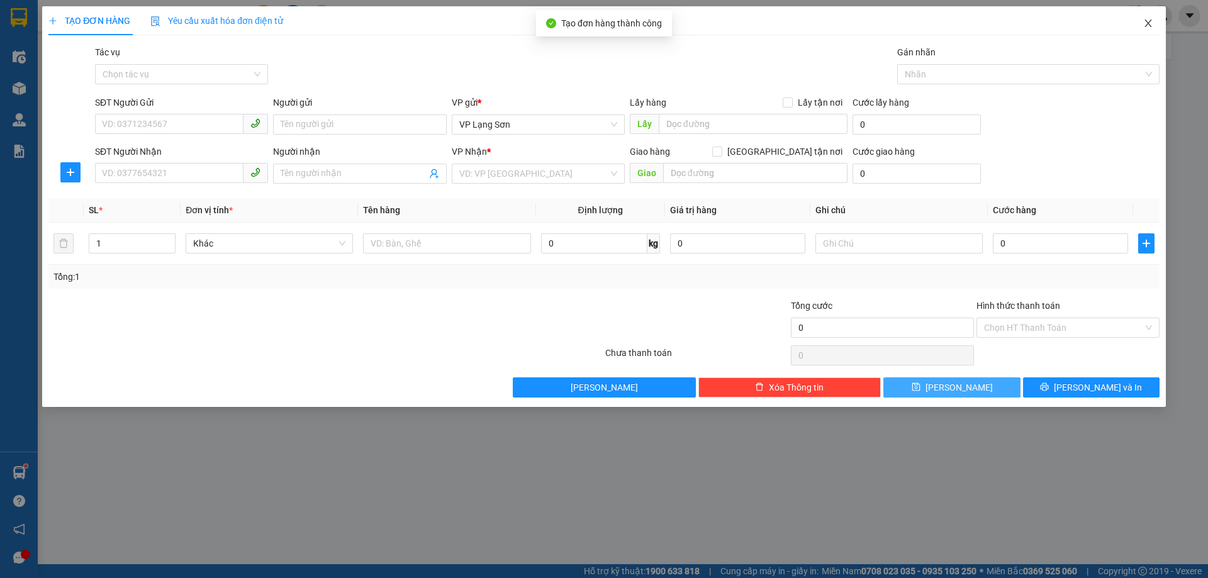
click at [1145, 21] on icon "close" at bounding box center [1148, 23] width 10 height 10
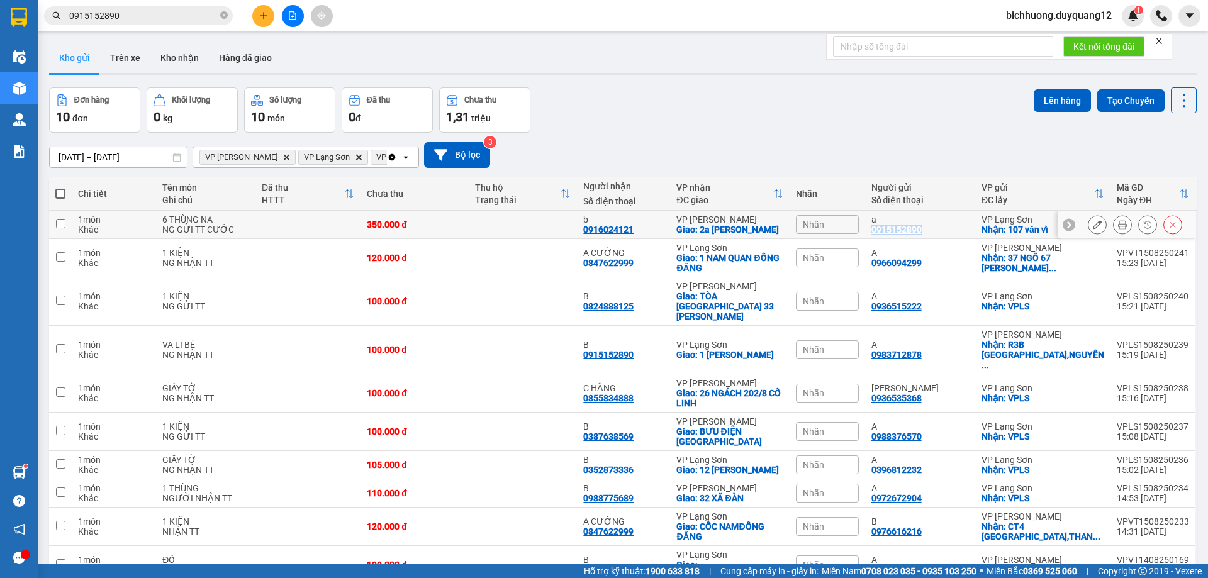
drag, startPoint x: 966, startPoint y: 227, endPoint x: 899, endPoint y: 230, distance: 66.8
click at [899, 230] on td "a 0915152890" at bounding box center [920, 225] width 110 height 28
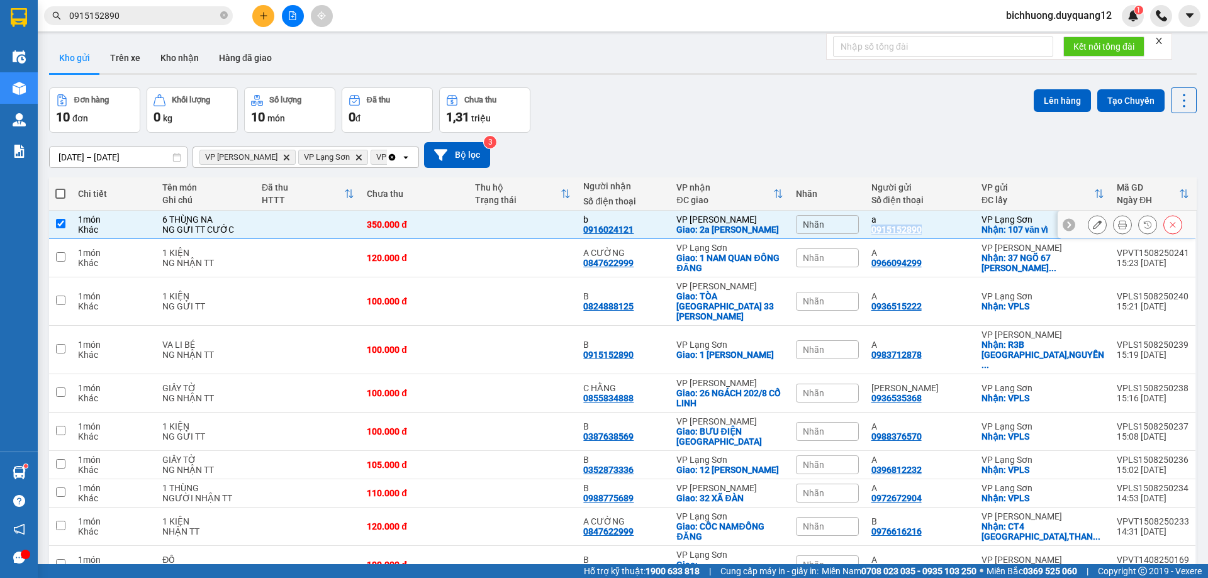
copy div "0915152890"
click at [62, 297] on input "checkbox" at bounding box center [60, 300] width 9 height 9
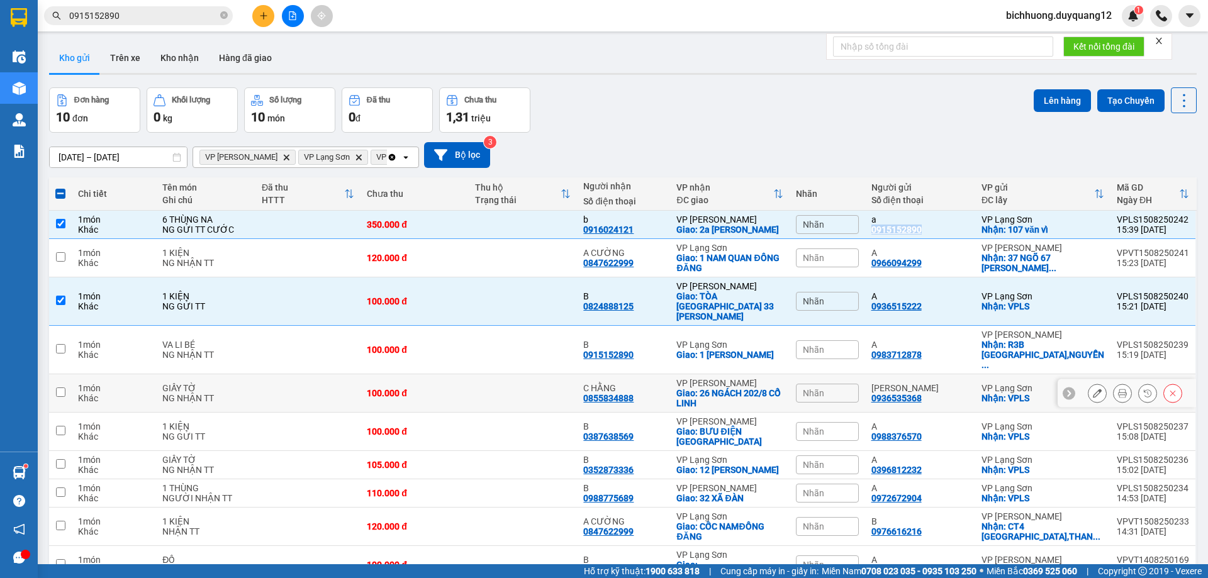
click at [57, 388] on input "checkbox" at bounding box center [60, 392] width 9 height 9
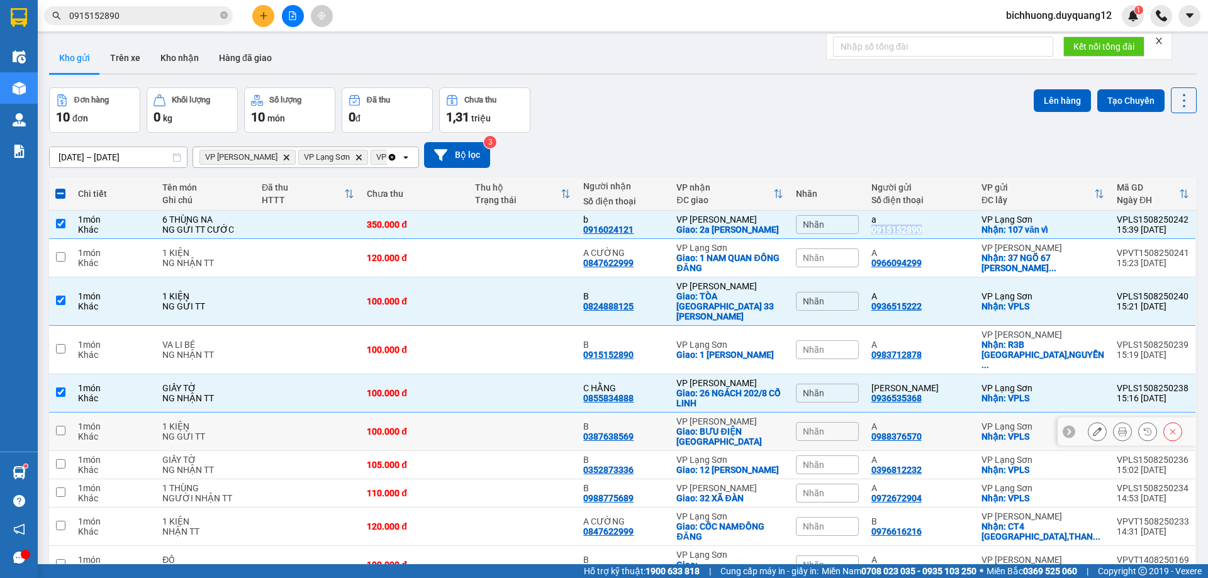
click at [64, 426] on input "checkbox" at bounding box center [60, 430] width 9 height 9
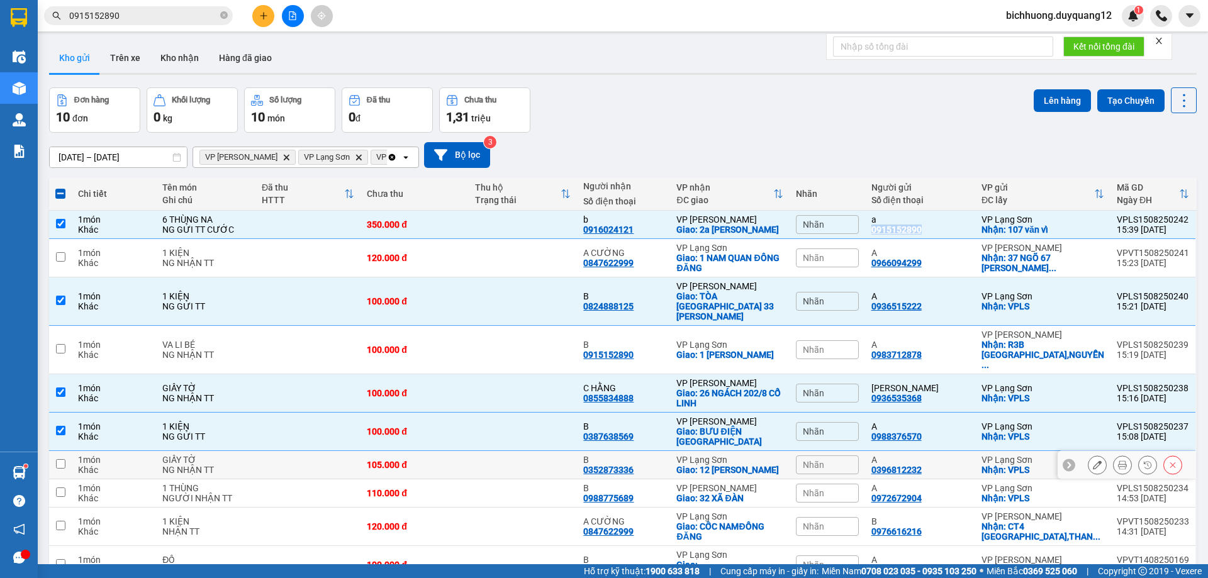
click at [60, 459] on input "checkbox" at bounding box center [60, 463] width 9 height 9
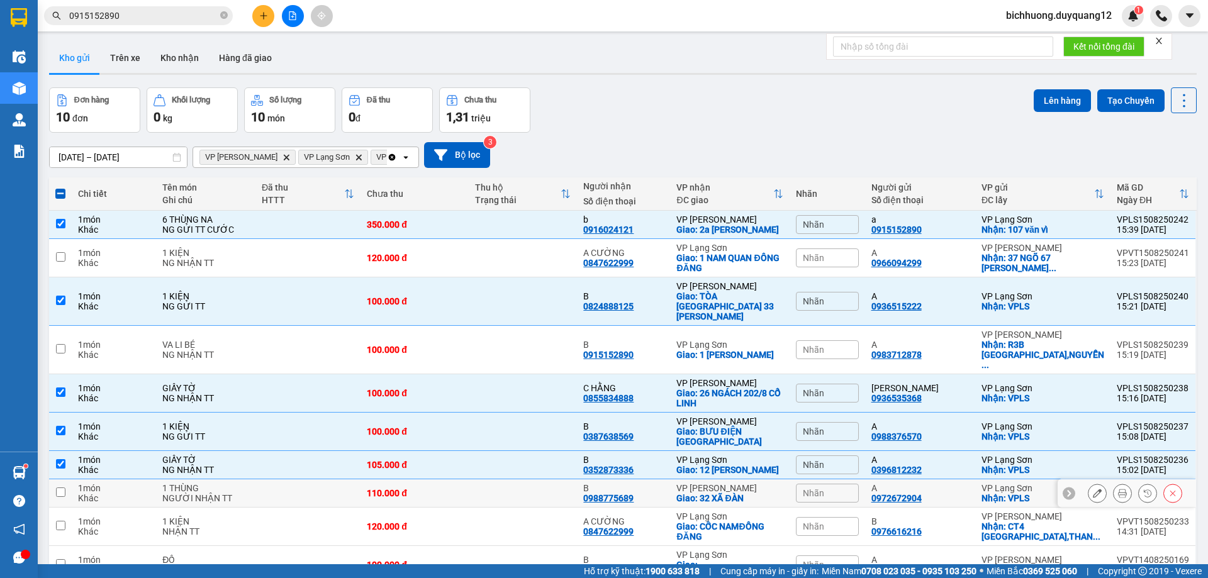
click at [65, 488] on td at bounding box center [60, 494] width 23 height 28
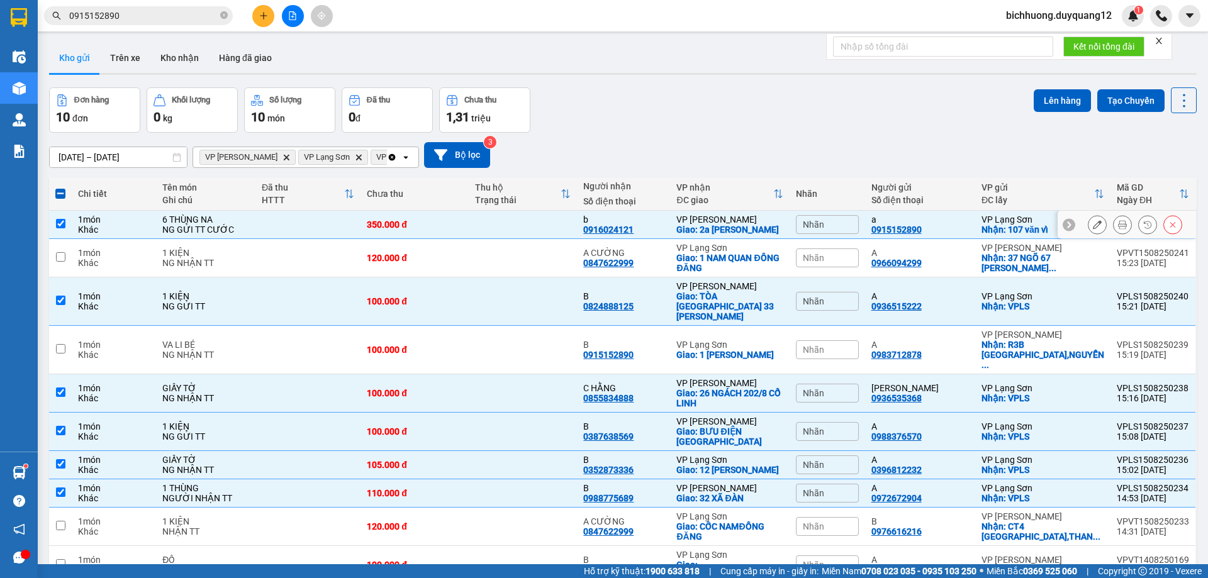
click at [61, 221] on input "checkbox" at bounding box center [60, 223] width 9 height 9
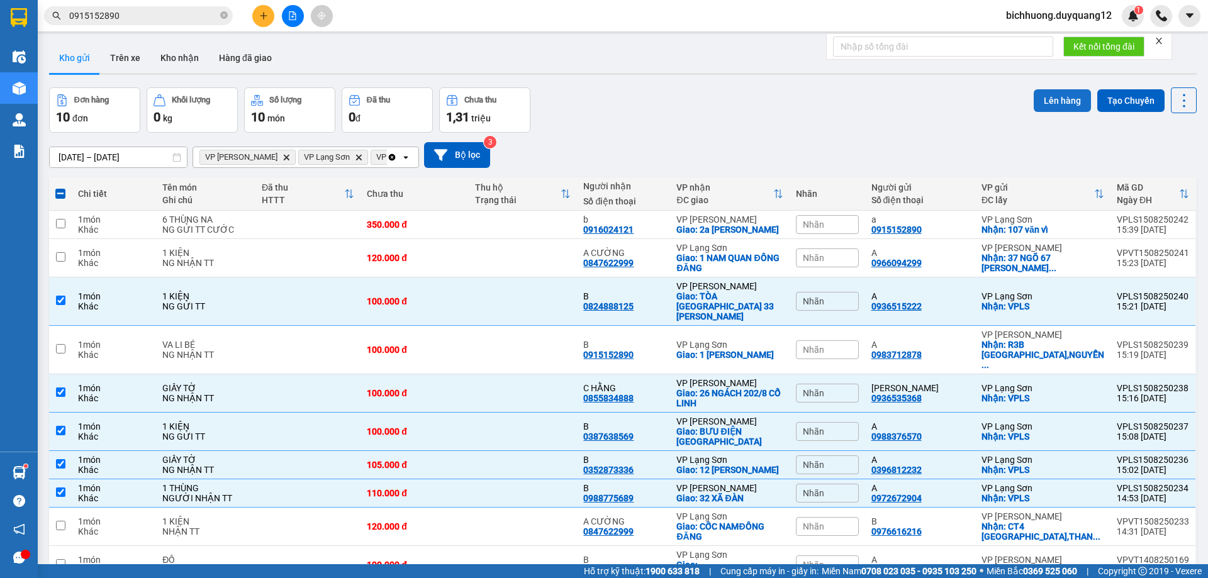
click at [1053, 107] on button "Lên hàng" at bounding box center [1062, 100] width 57 height 23
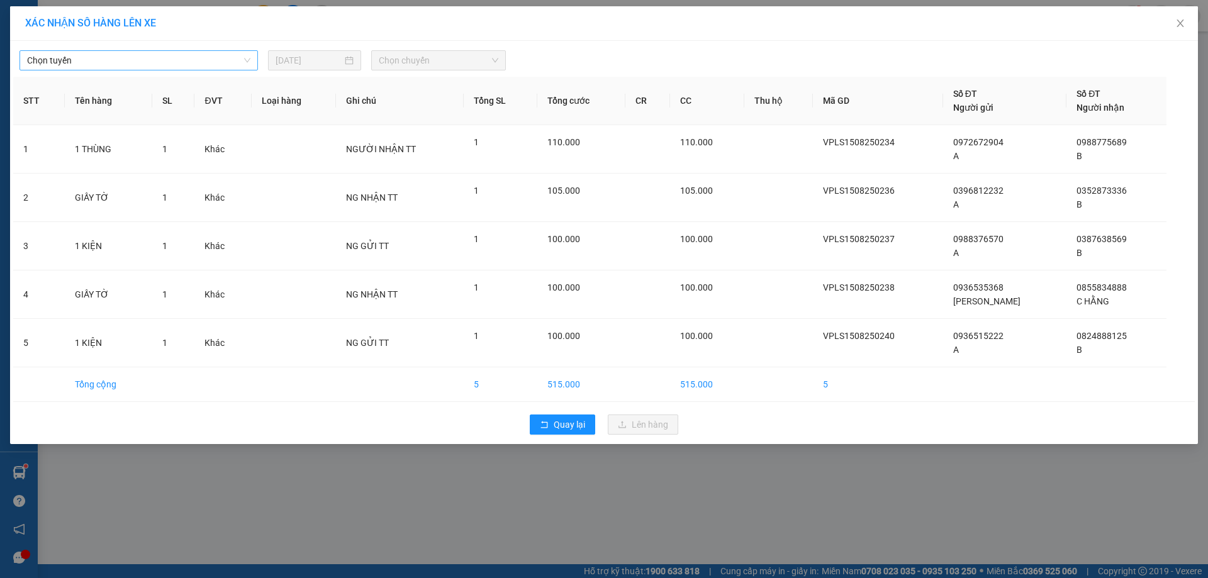
click at [212, 62] on span "Chọn tuyến" at bounding box center [138, 60] width 223 height 19
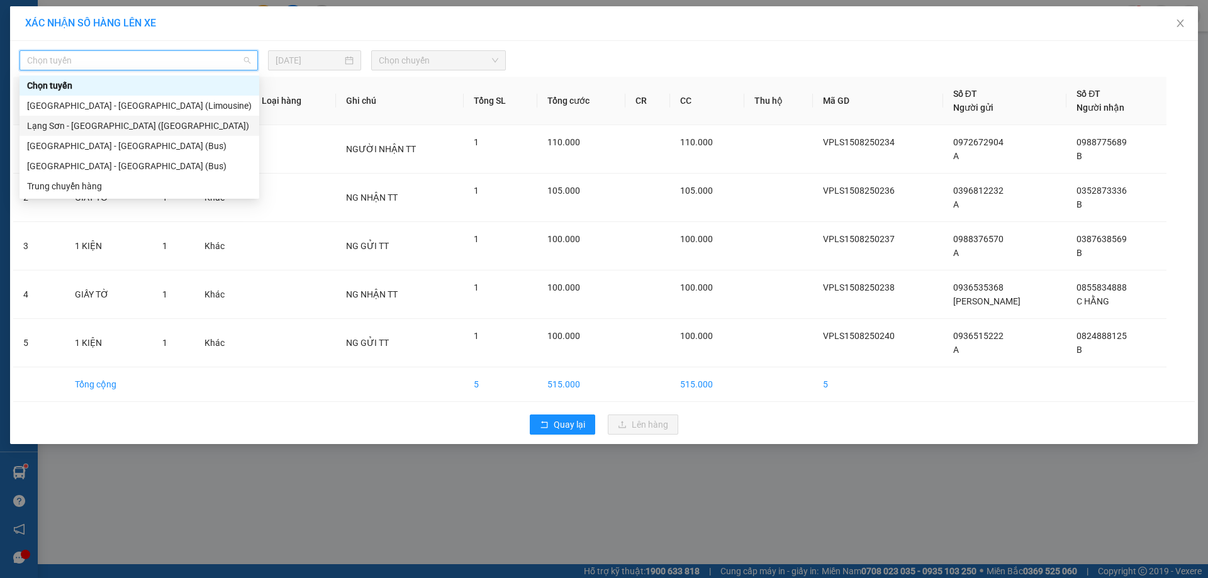
click at [128, 128] on div "Lạng Sơn - [GEOGRAPHIC_DATA] ([GEOGRAPHIC_DATA])" at bounding box center [139, 126] width 225 height 14
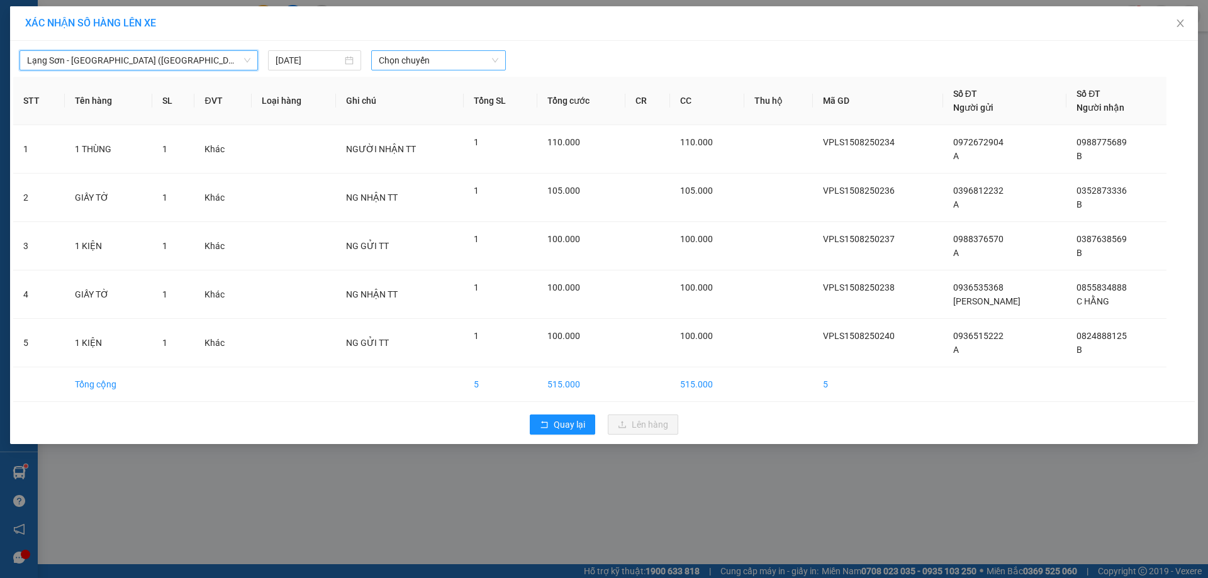
click at [471, 58] on span "Chọn chuyến" at bounding box center [439, 60] width 120 height 19
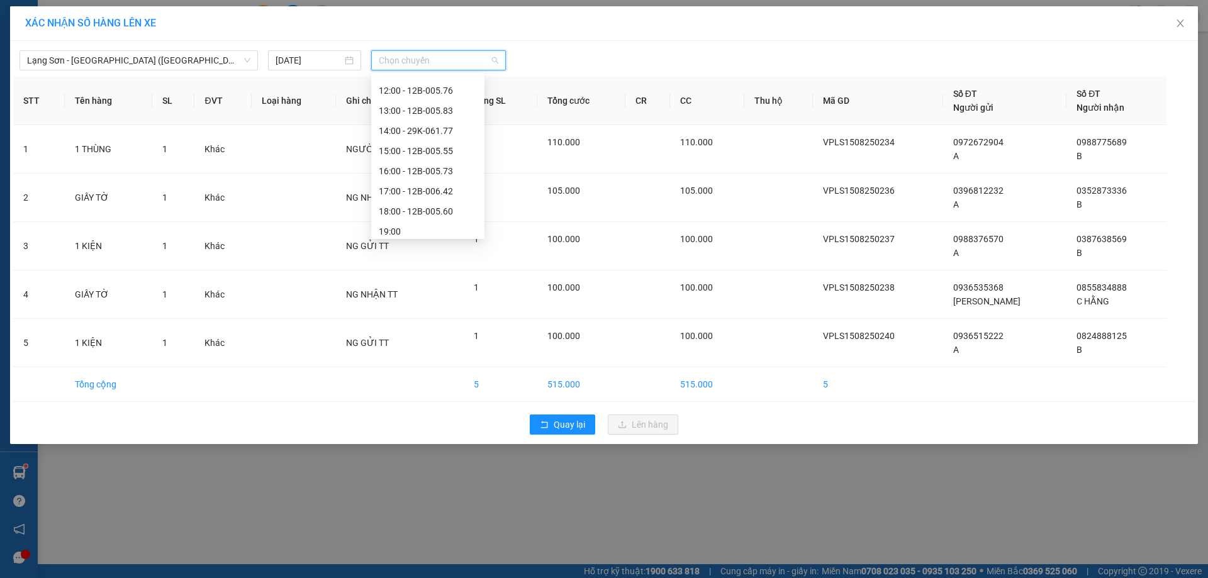
scroll to position [201, 0]
click at [432, 171] on div "16:00 - 12B-005.73" at bounding box center [428, 166] width 98 height 14
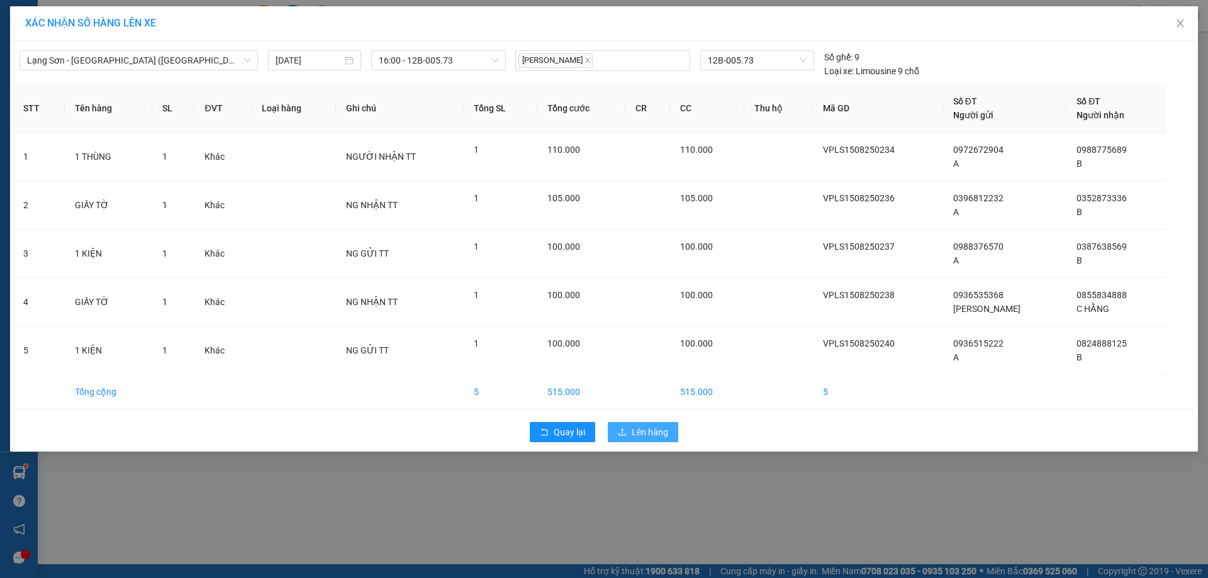
click at [646, 429] on span "Lên hàng" at bounding box center [650, 432] width 36 height 14
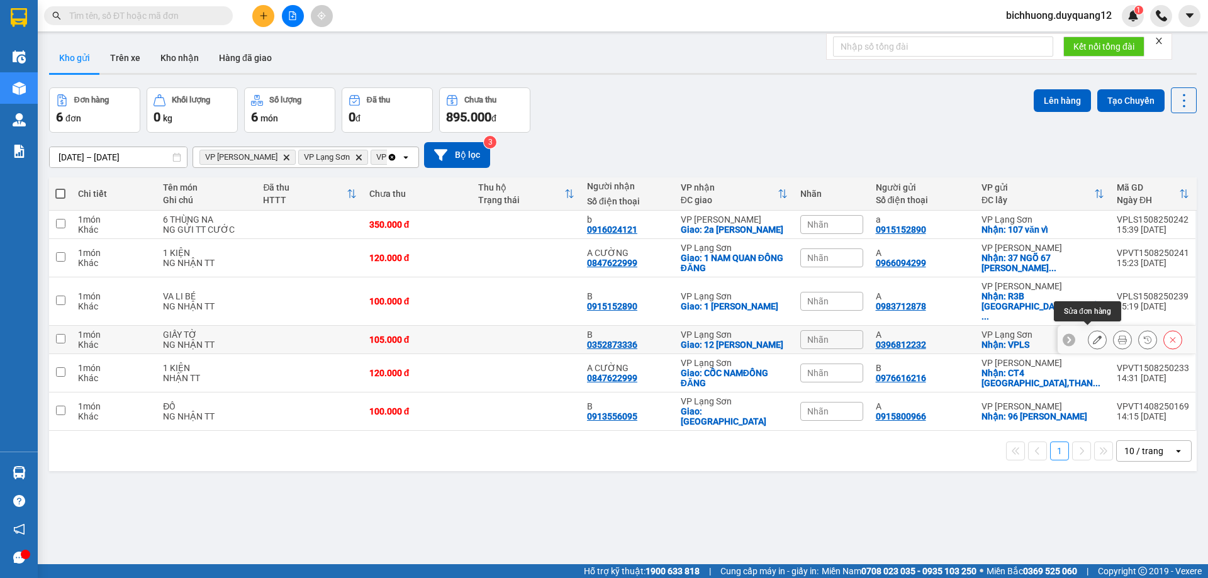
click at [1093, 338] on icon at bounding box center [1097, 339] width 9 height 9
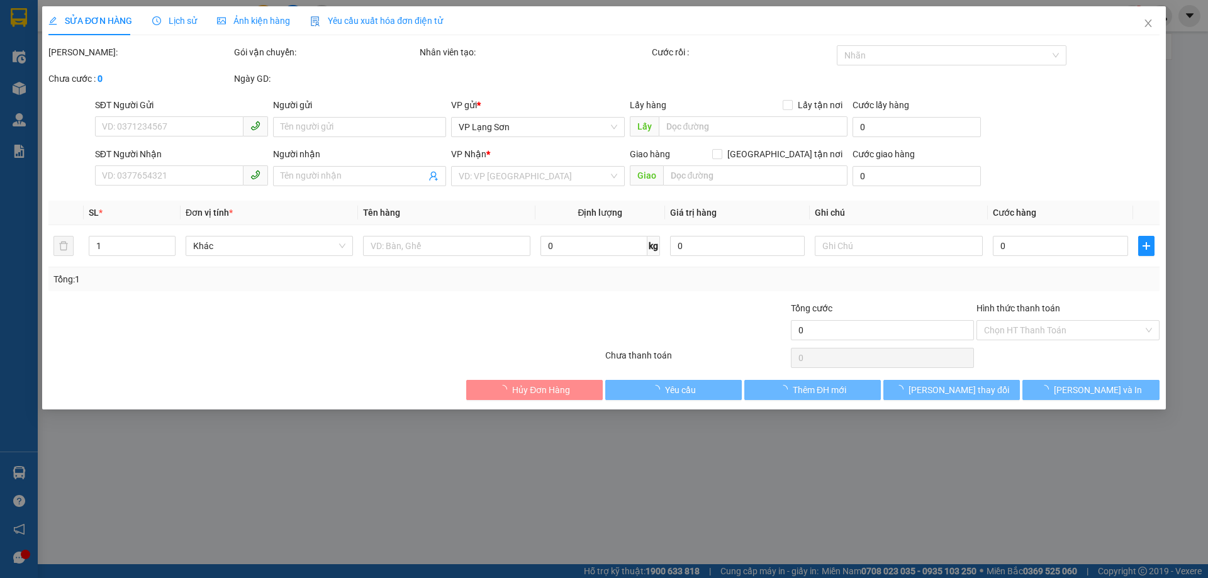
type input "0396812232"
type input "A"
checkbox input "true"
type input "VPLS"
type input "0352873336"
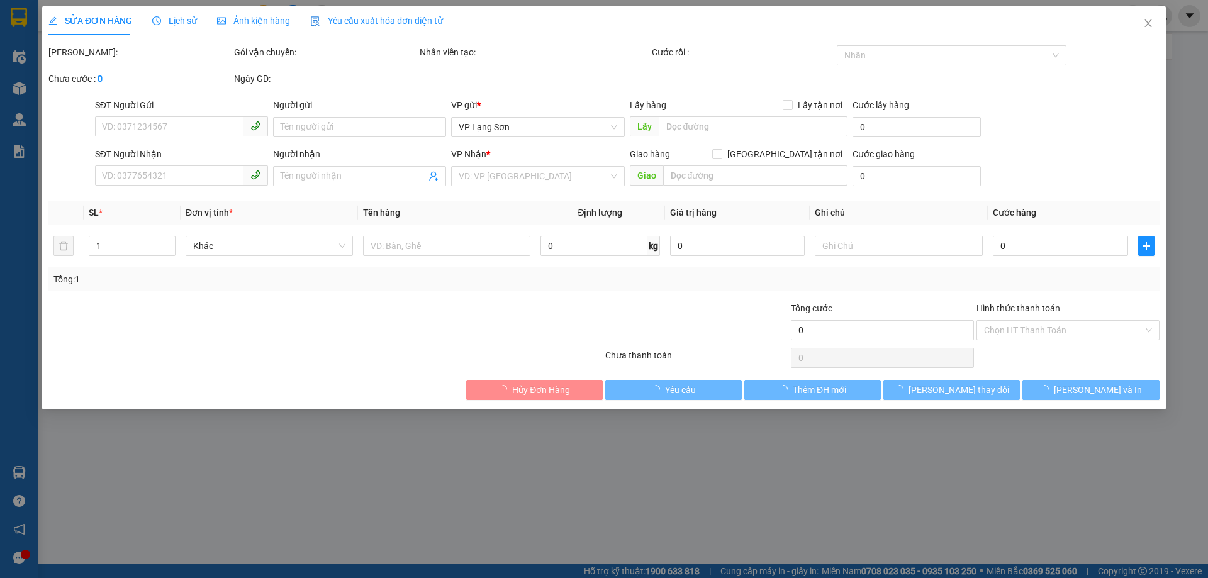
type input "B"
checkbox input "true"
type input "12 [PERSON_NAME]"
type input "105.000"
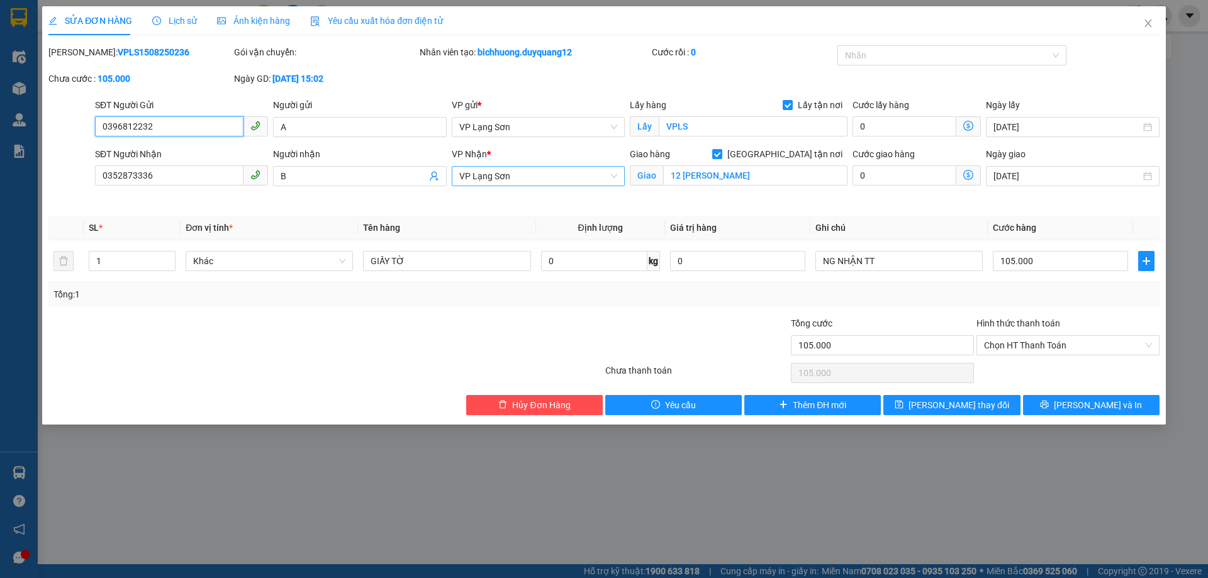
click at [512, 182] on span "VP Lạng Sơn" at bounding box center [538, 176] width 158 height 19
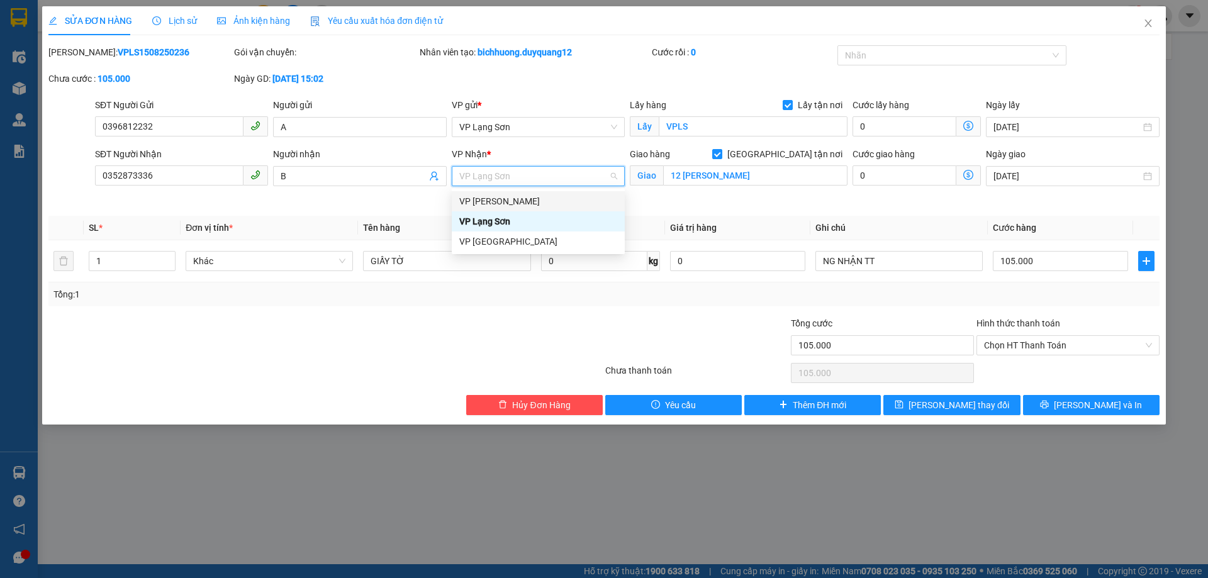
click at [510, 205] on div "VP [PERSON_NAME]" at bounding box center [538, 201] width 158 height 14
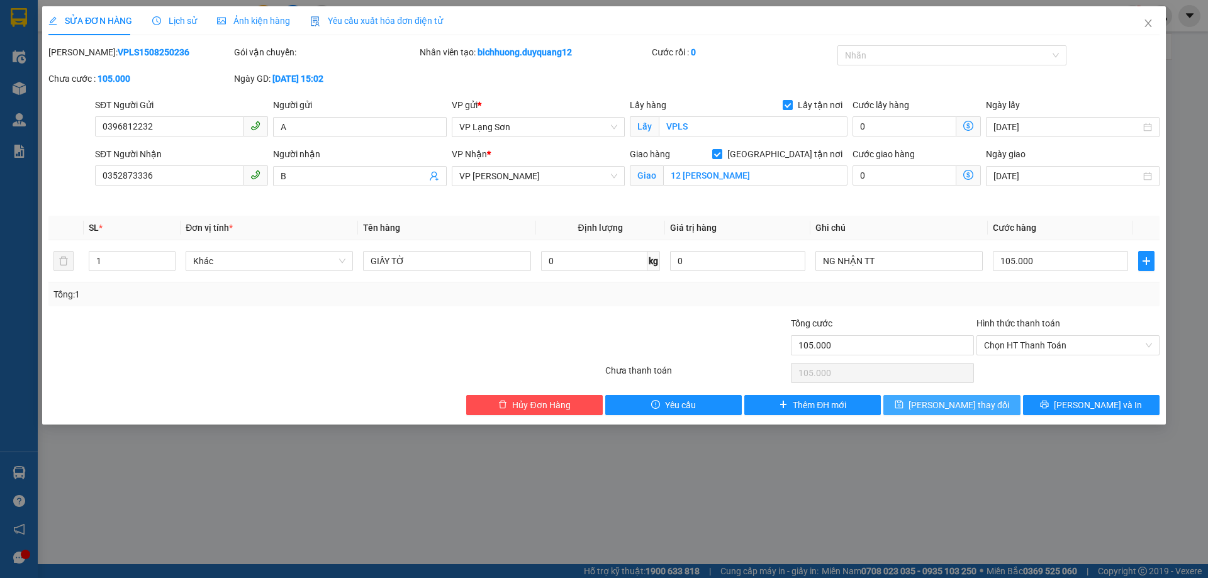
click at [950, 405] on span "[PERSON_NAME] thay đổi" at bounding box center [959, 405] width 101 height 14
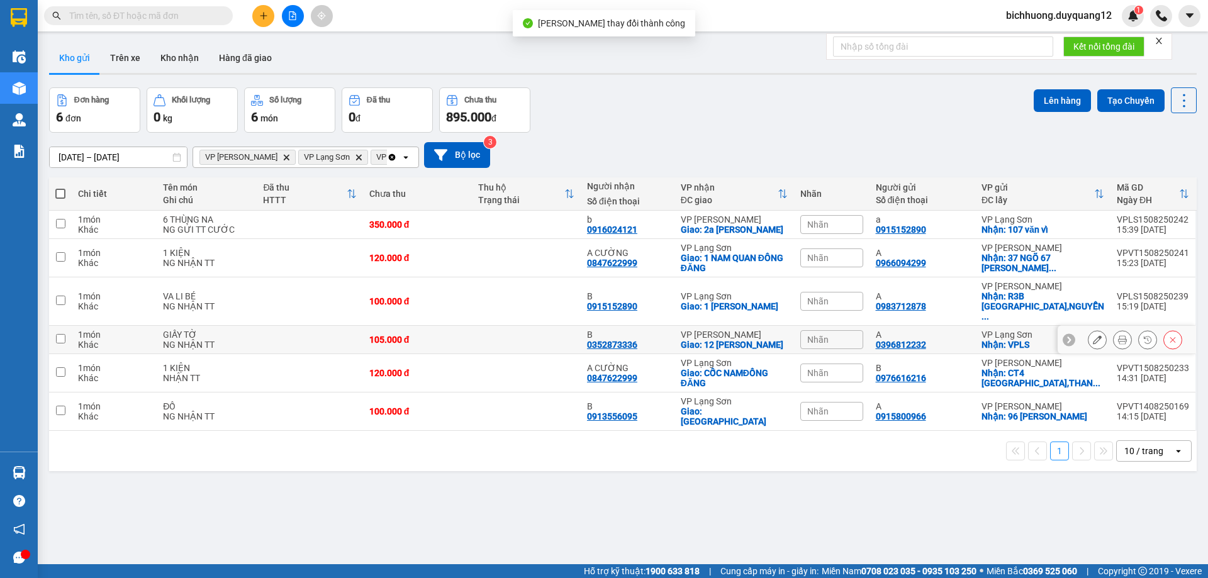
click at [57, 334] on input "checkbox" at bounding box center [60, 338] width 9 height 9
checkbox input "true"
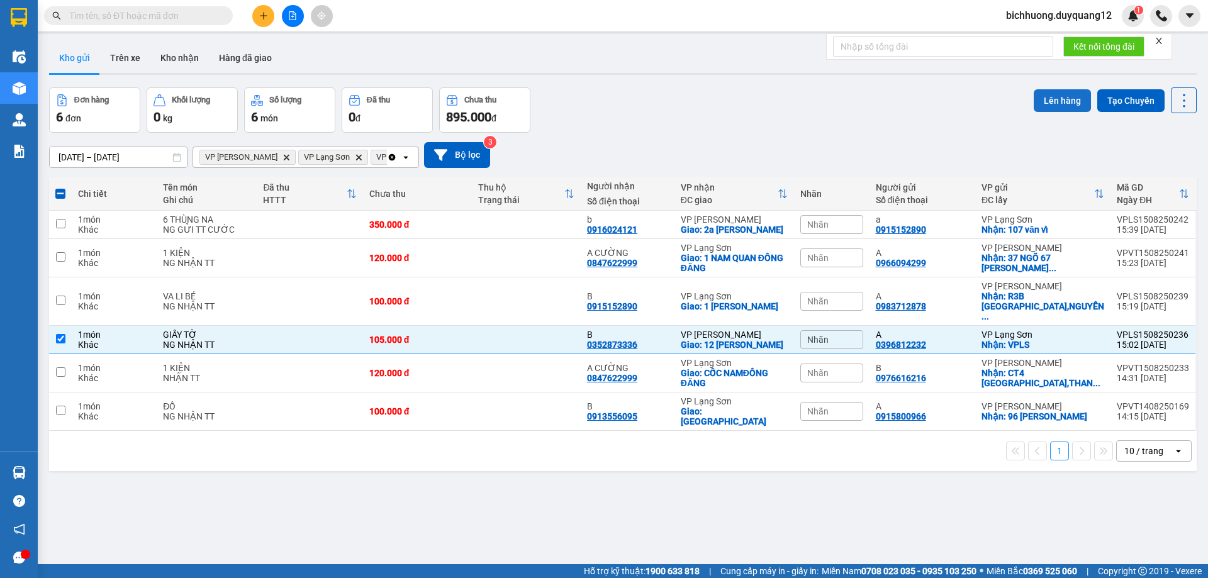
click at [1051, 97] on button "Lên hàng" at bounding box center [1062, 100] width 57 height 23
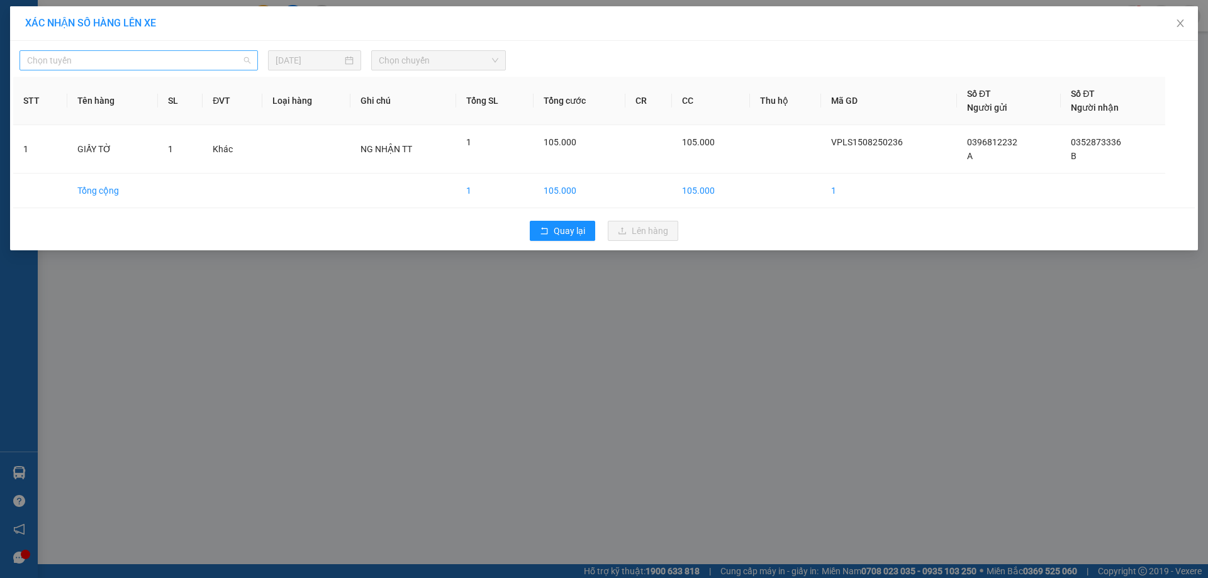
click at [151, 64] on span "Chọn tuyến" at bounding box center [138, 60] width 223 height 19
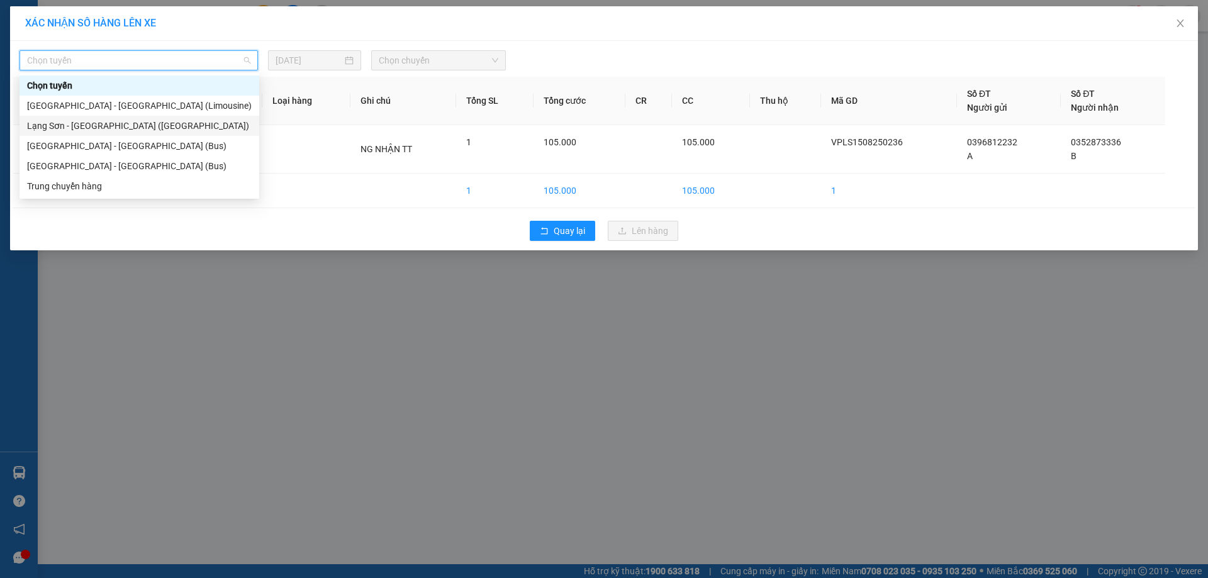
drag, startPoint x: 133, startPoint y: 123, endPoint x: 200, endPoint y: 108, distance: 68.3
click at [133, 123] on div "Lạng Sơn - [GEOGRAPHIC_DATA] ([GEOGRAPHIC_DATA])" at bounding box center [139, 126] width 225 height 14
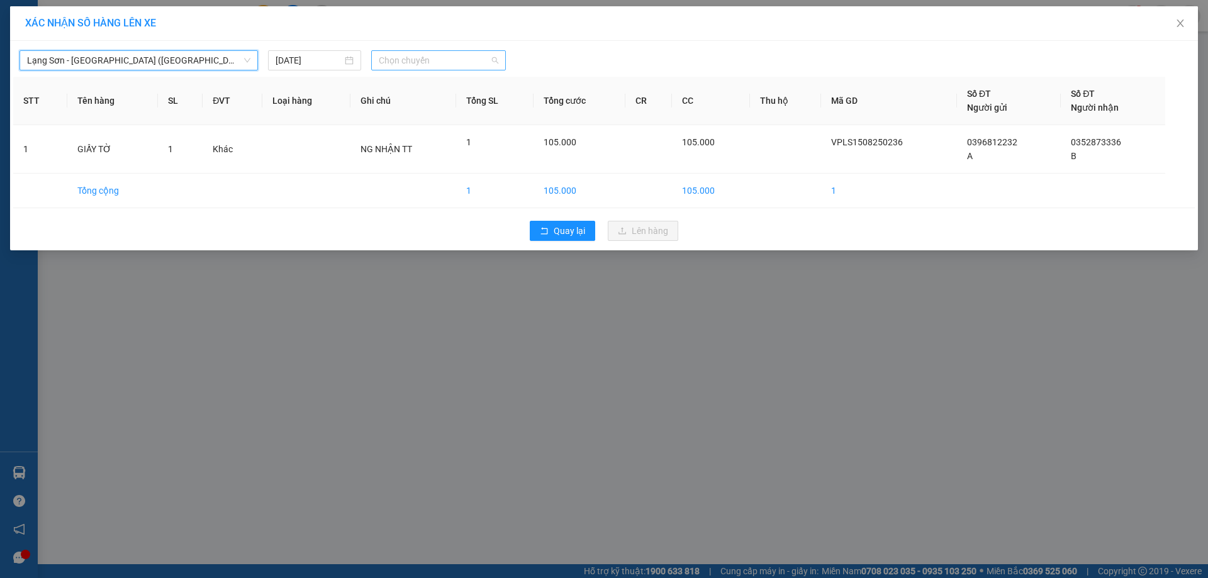
click at [438, 66] on span "Chọn chuyến" at bounding box center [439, 60] width 120 height 19
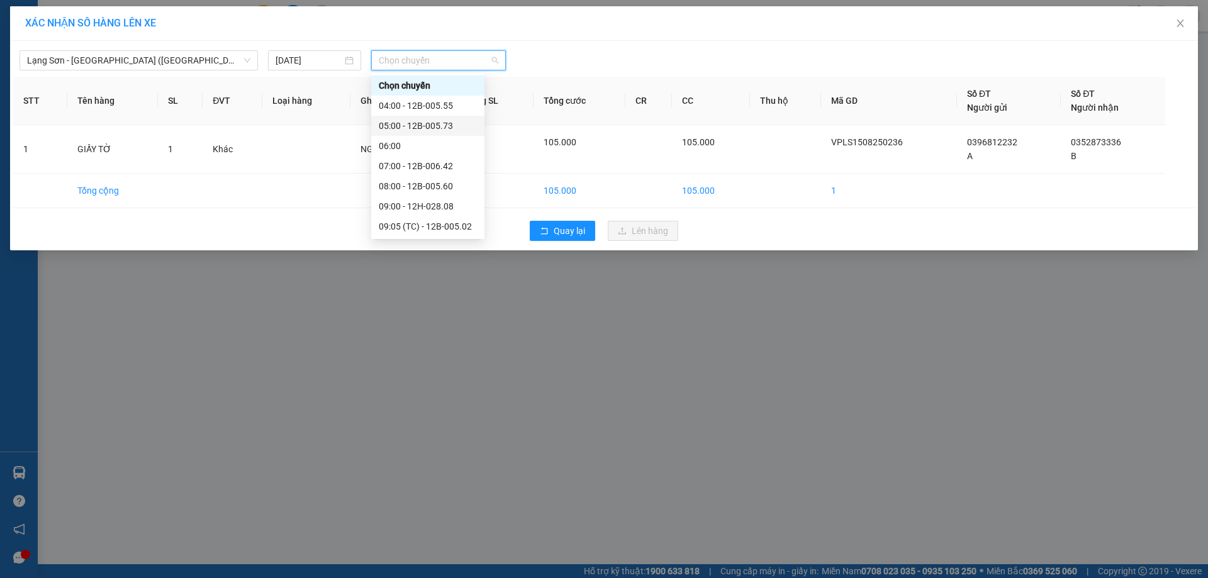
click at [436, 130] on div "05:00 - 12B-005.73" at bounding box center [428, 126] width 98 height 14
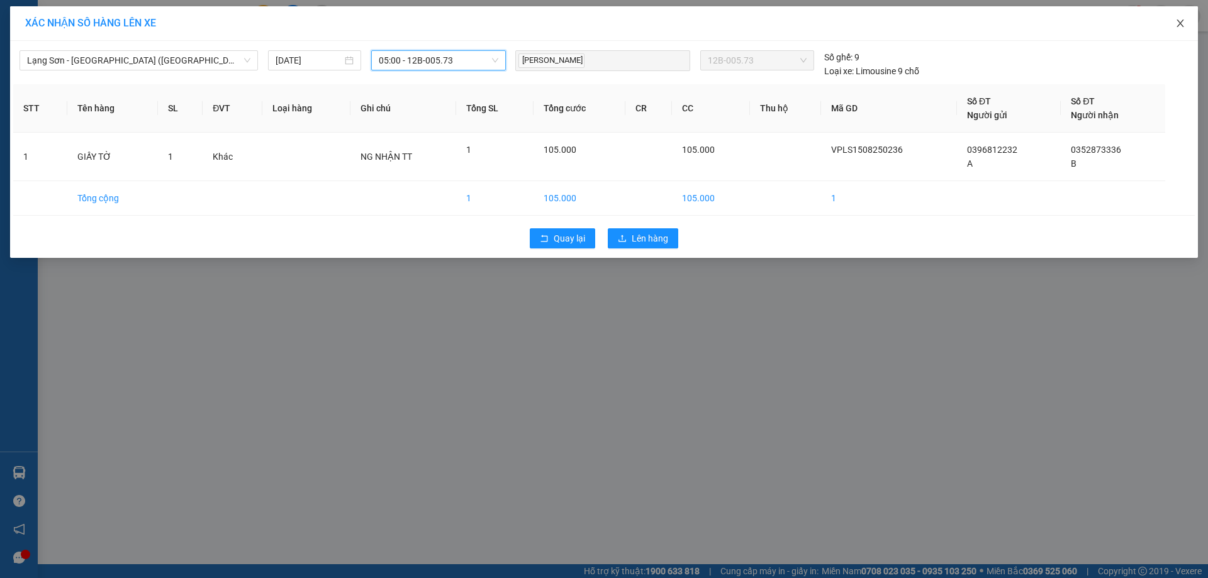
click at [1181, 21] on icon "close" at bounding box center [1180, 23] width 10 height 10
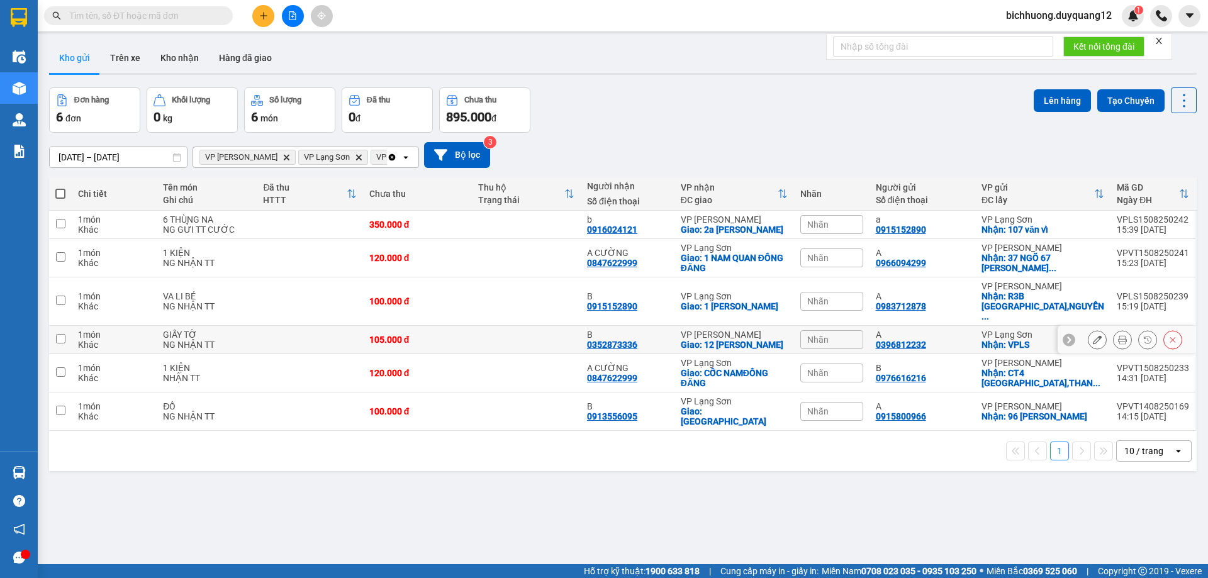
click at [60, 334] on input "checkbox" at bounding box center [60, 338] width 9 height 9
checkbox input "true"
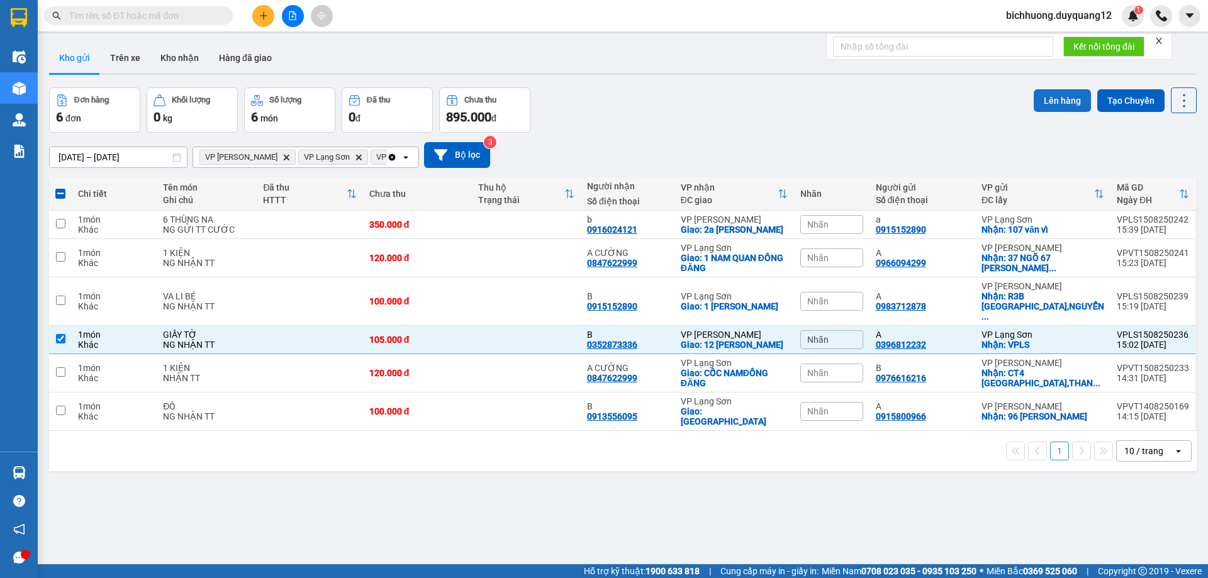
click at [1046, 104] on button "Lên hàng" at bounding box center [1062, 100] width 57 height 23
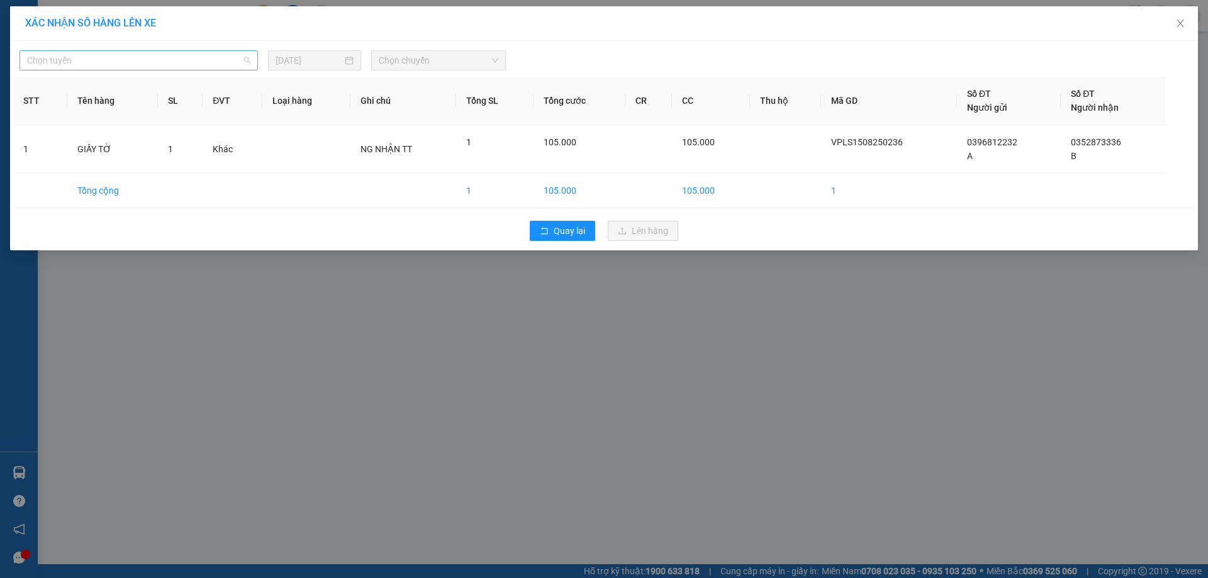
click at [121, 59] on span "Chọn tuyến" at bounding box center [138, 60] width 223 height 19
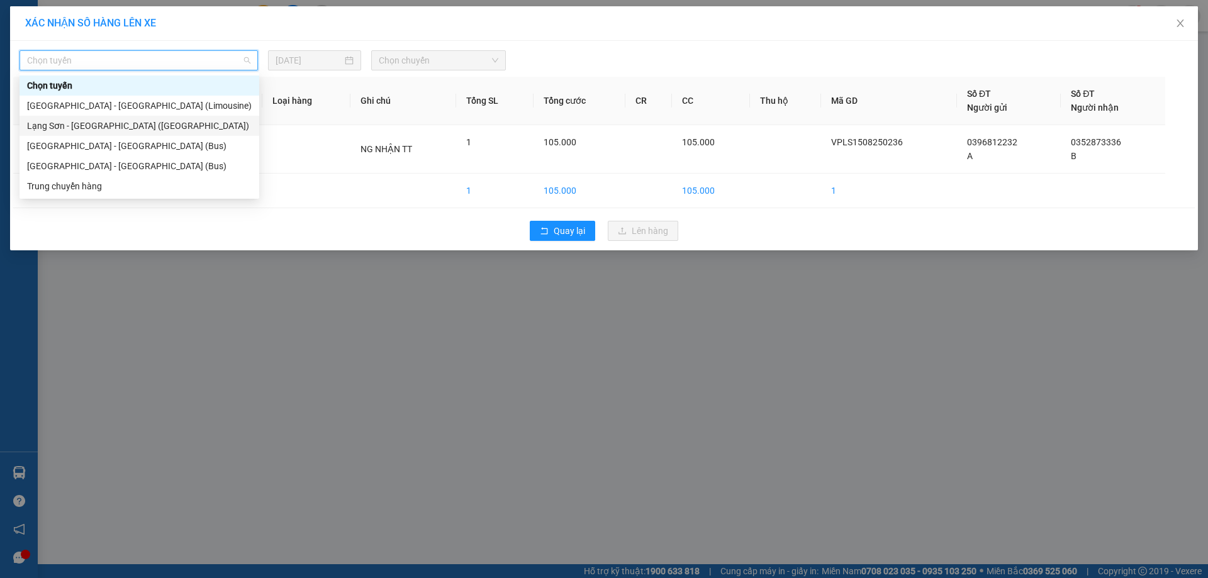
click at [122, 128] on div "Lạng Sơn - [GEOGRAPHIC_DATA] ([GEOGRAPHIC_DATA])" at bounding box center [139, 126] width 225 height 14
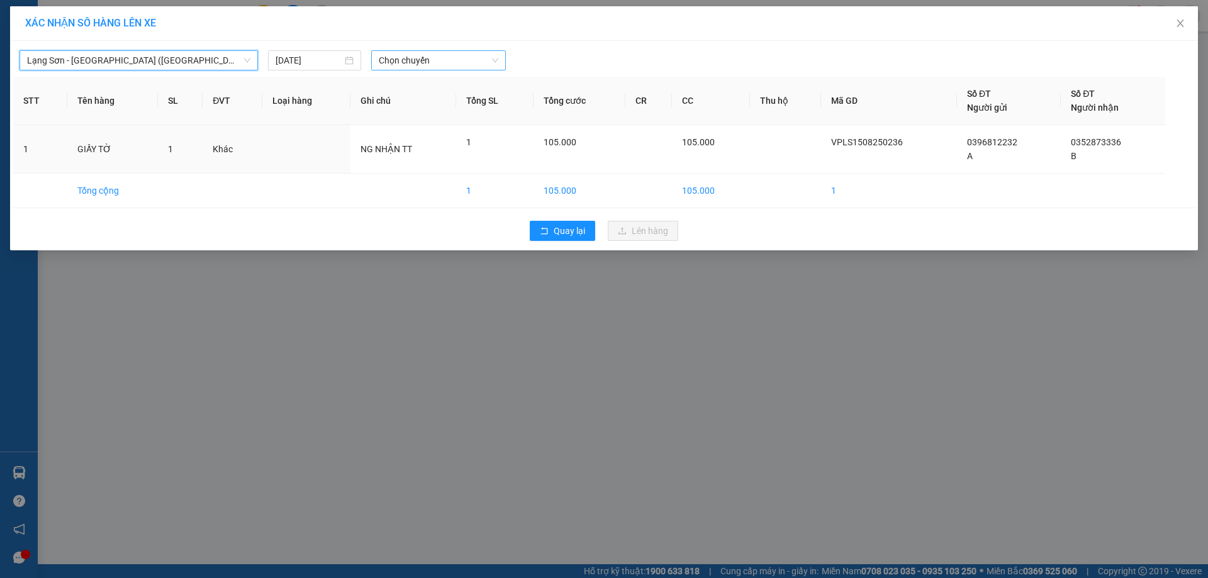
click at [449, 59] on span "Chọn chuyến" at bounding box center [439, 60] width 120 height 19
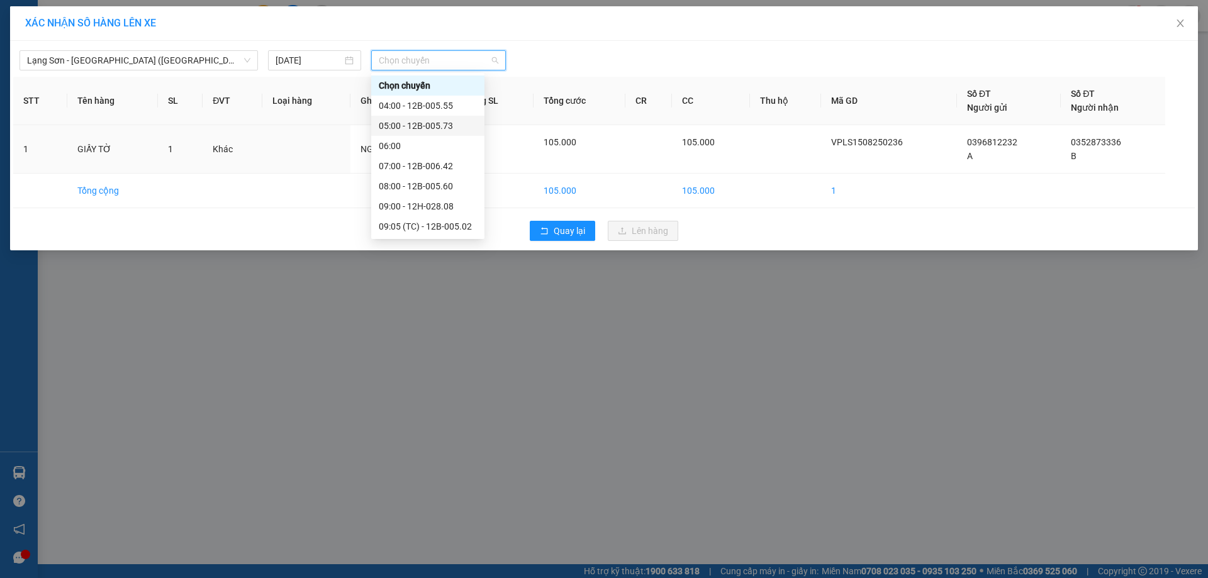
click at [441, 122] on div "05:00 - 12B-005.73" at bounding box center [428, 126] width 98 height 14
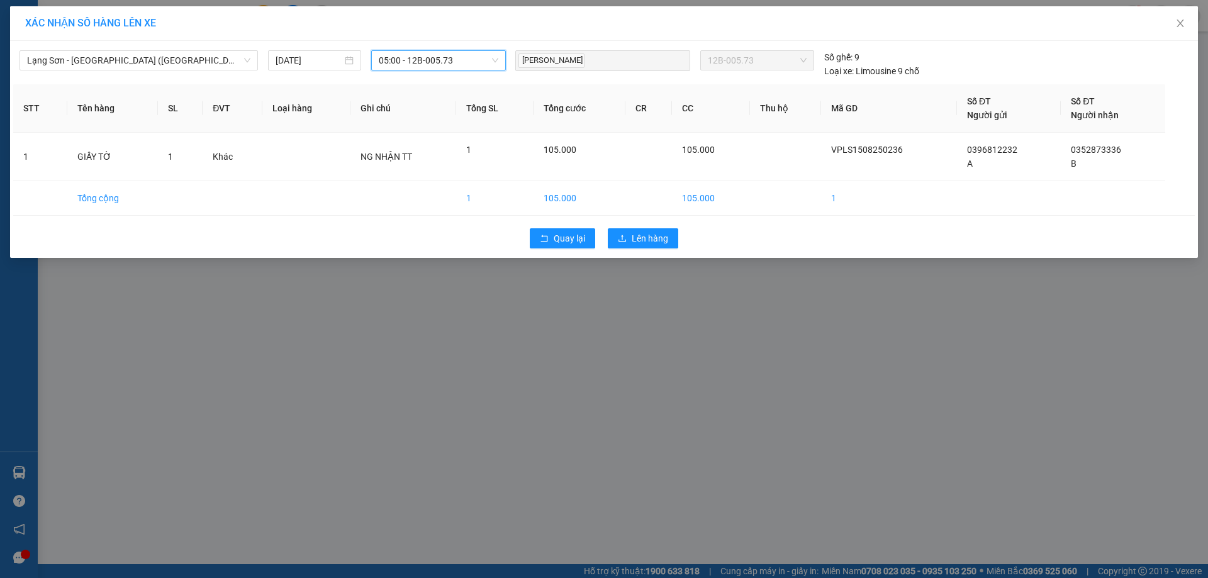
click at [472, 57] on span "05:00 - 12B-005.73" at bounding box center [439, 60] width 120 height 19
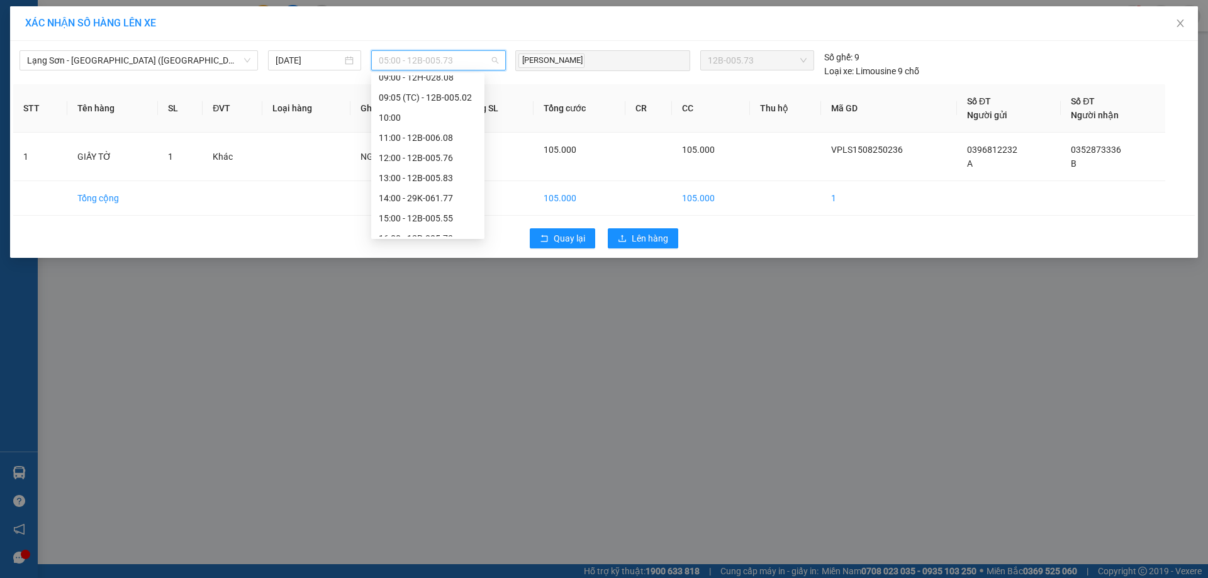
scroll to position [165, 0]
click at [412, 199] on div "16:00 - 12B-005.73" at bounding box center [428, 203] width 98 height 14
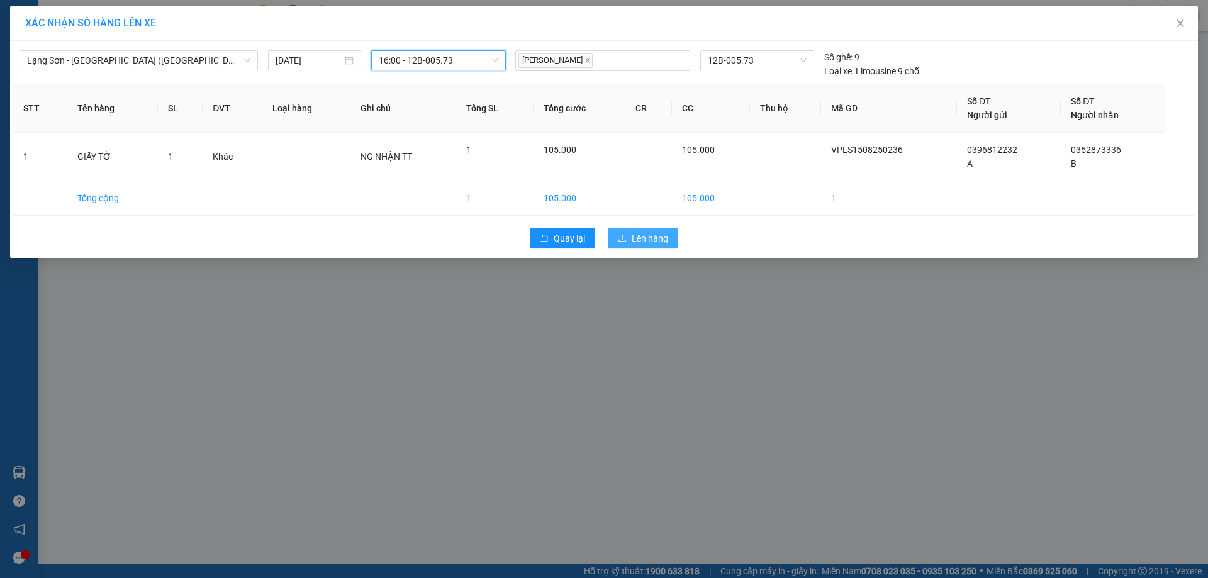
click at [633, 232] on span "Lên hàng" at bounding box center [650, 239] width 36 height 14
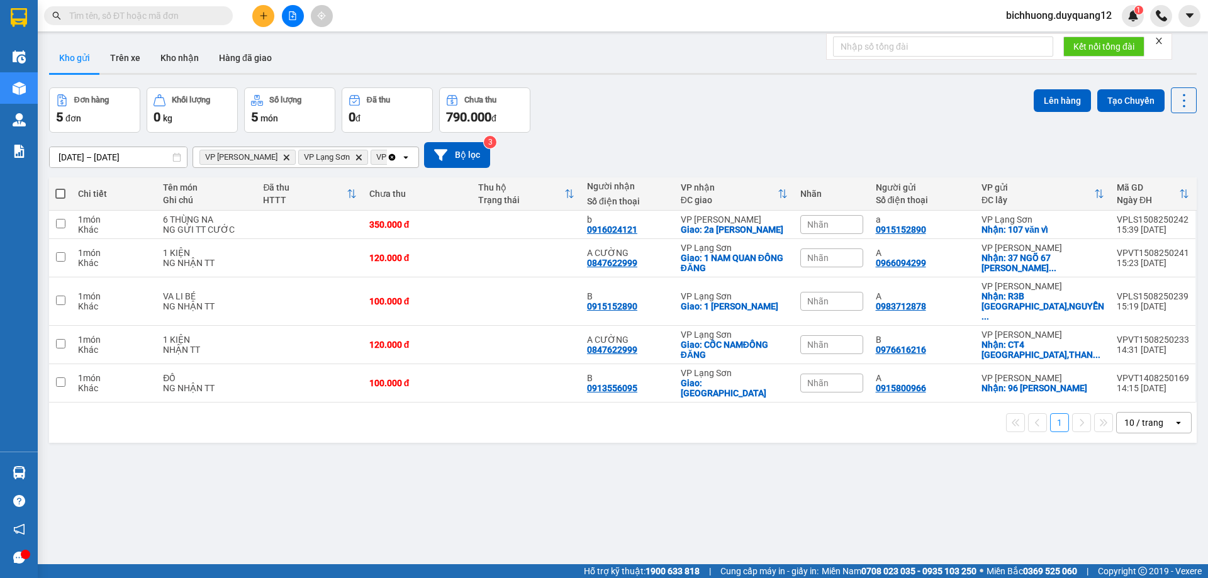
click at [96, 18] on input "text" at bounding box center [143, 16] width 149 height 14
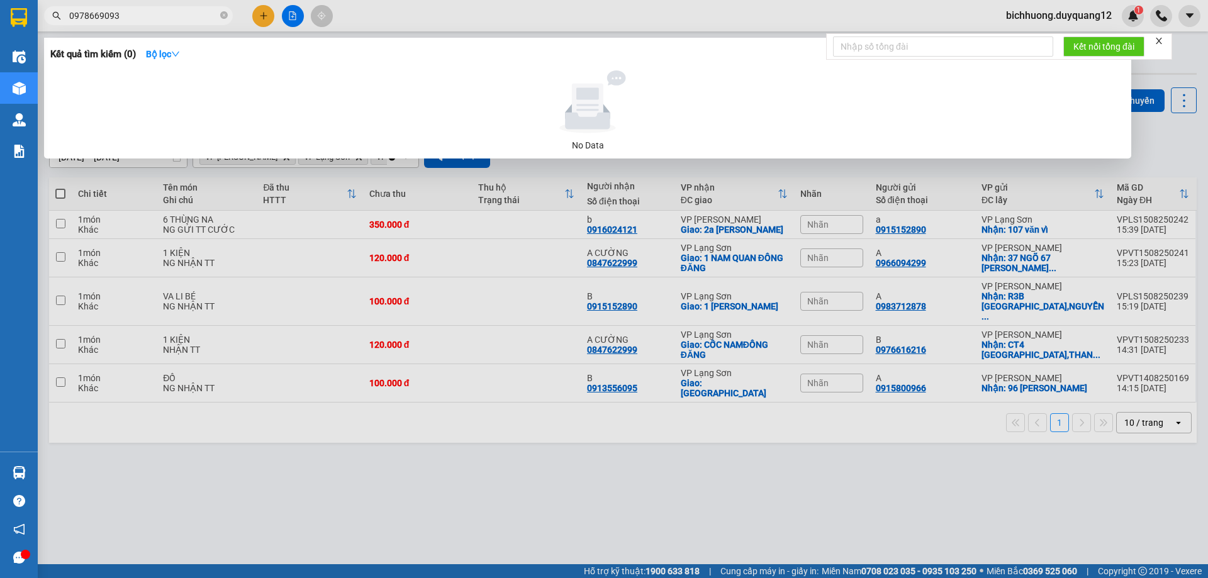
drag, startPoint x: 146, startPoint y: 16, endPoint x: 0, endPoint y: -4, distance: 147.4
click at [0, 0] on html "Kết quả tìm kiếm ( 0 ) Bộ lọc No Data 0978669093 bichhuong.duyquang12 1 Điều hà…" at bounding box center [604, 289] width 1208 height 578
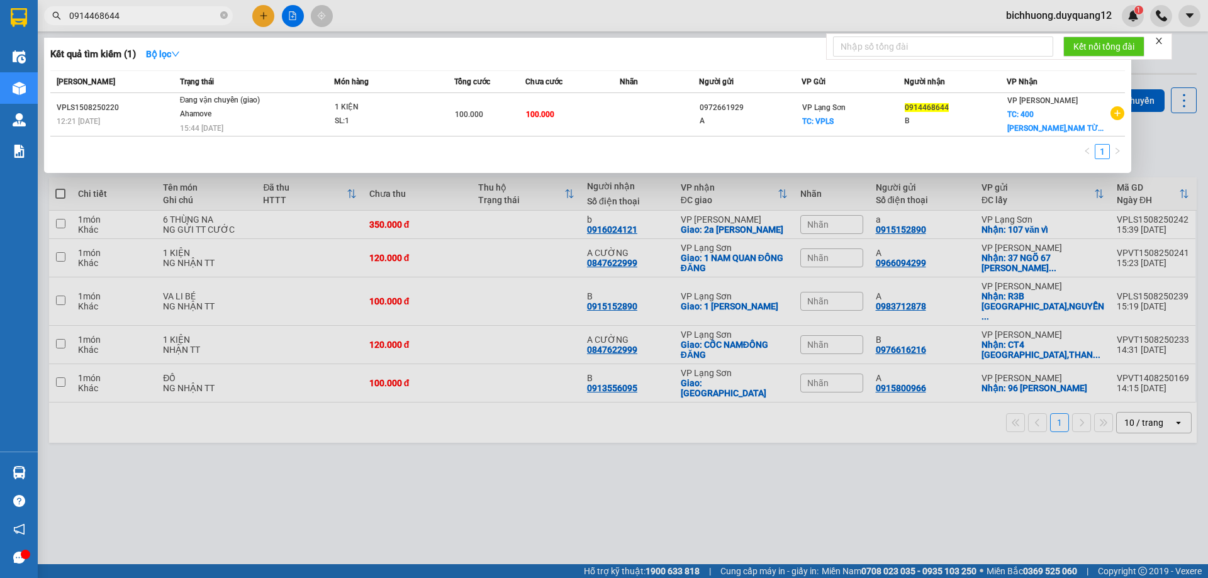
drag, startPoint x: 140, startPoint y: 16, endPoint x: 43, endPoint y: -4, distance: 99.0
click at [43, 0] on html "Kết quả tìm kiếm ( 1 ) Bộ lọc Mã ĐH Trạng thái Món hàng Tổng cước Chưa cước Nhã…" at bounding box center [604, 289] width 1208 height 578
type input "0985458555"
click at [644, 6] on div at bounding box center [604, 289] width 1208 height 578
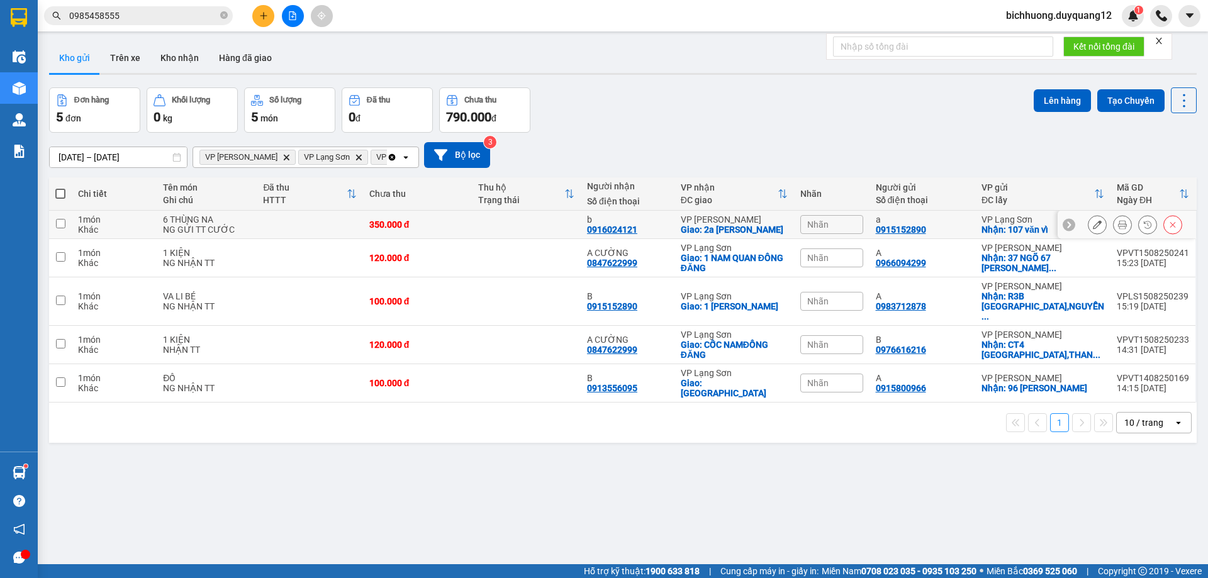
click at [62, 224] on input "checkbox" at bounding box center [60, 223] width 9 height 9
checkbox input "true"
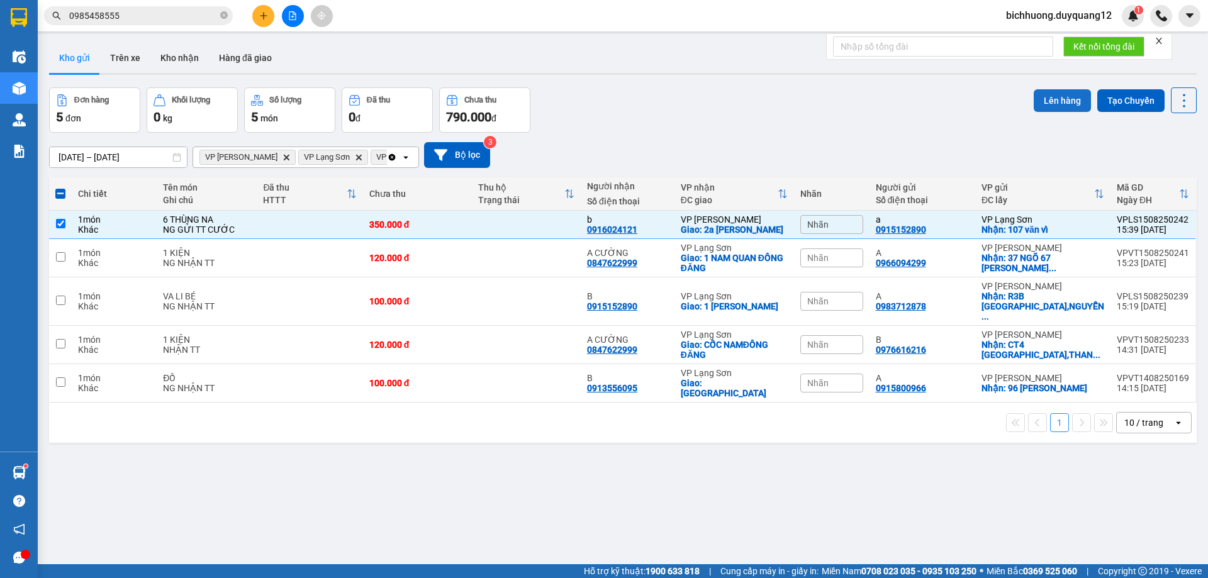
click at [1050, 103] on button "Lên hàng" at bounding box center [1062, 100] width 57 height 23
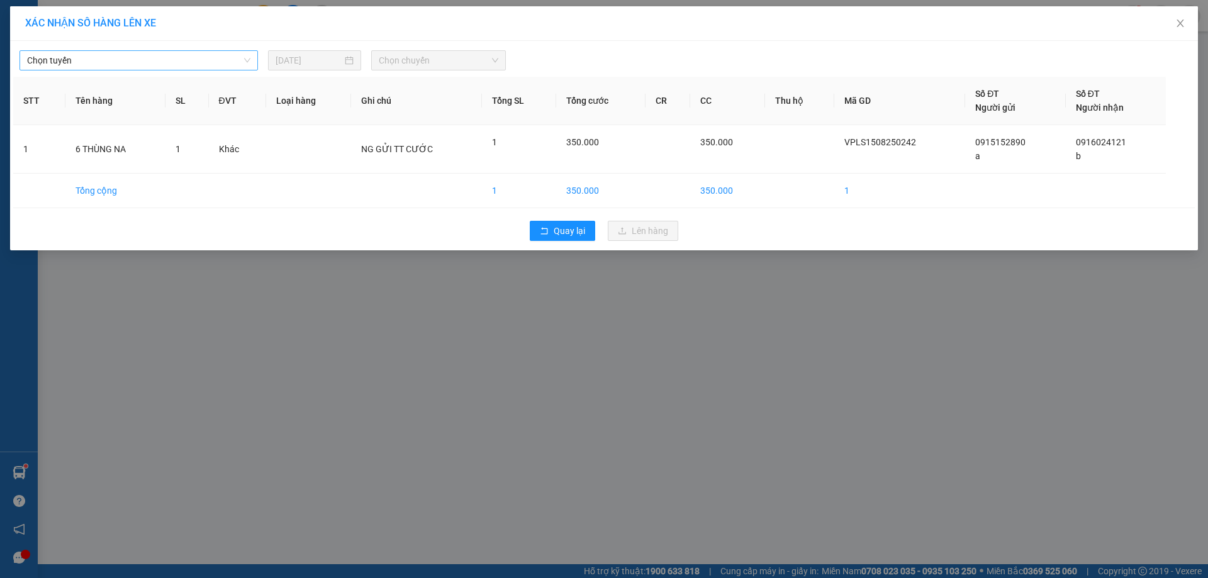
click at [228, 64] on span "Chọn tuyến" at bounding box center [138, 60] width 223 height 19
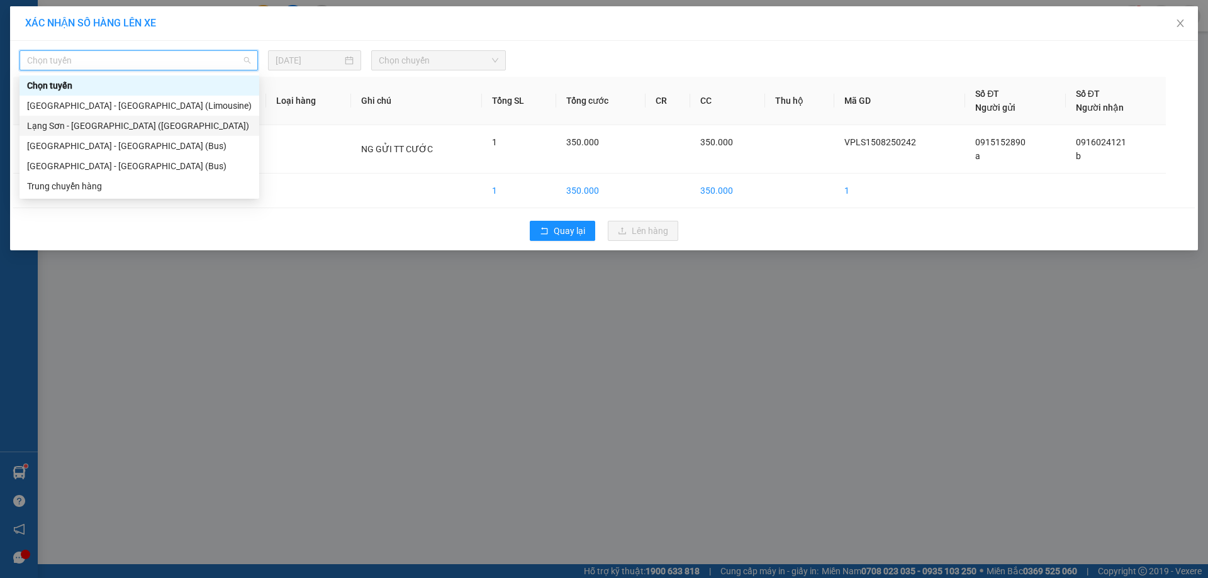
click at [199, 125] on div "Lạng Sơn - [GEOGRAPHIC_DATA] ([GEOGRAPHIC_DATA])" at bounding box center [139, 126] width 225 height 14
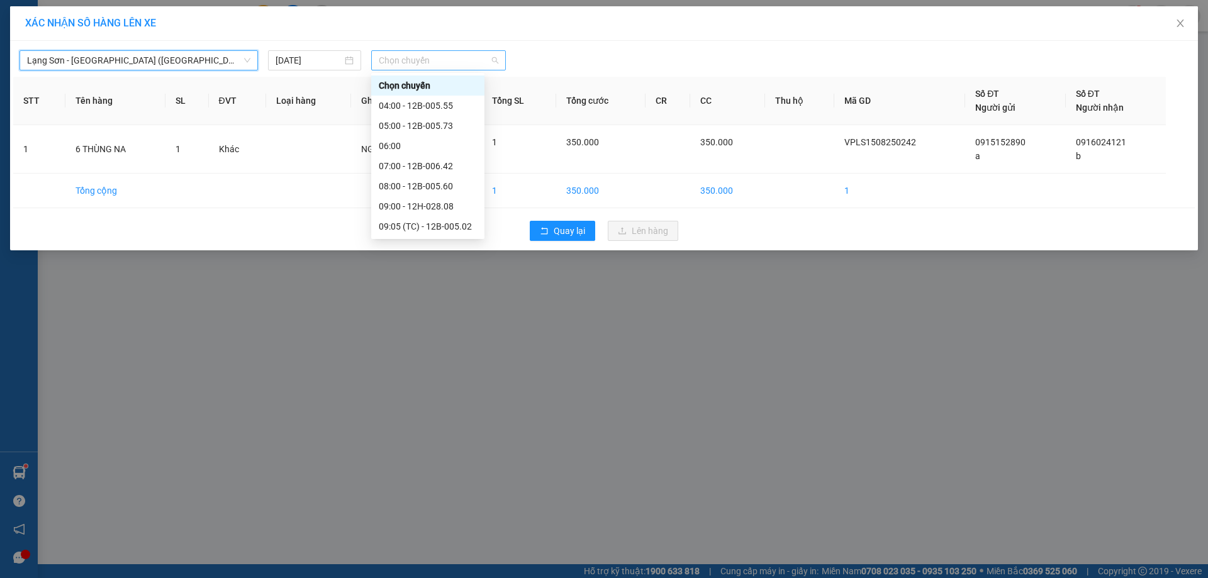
click at [464, 58] on span "Chọn chuyến" at bounding box center [439, 60] width 120 height 19
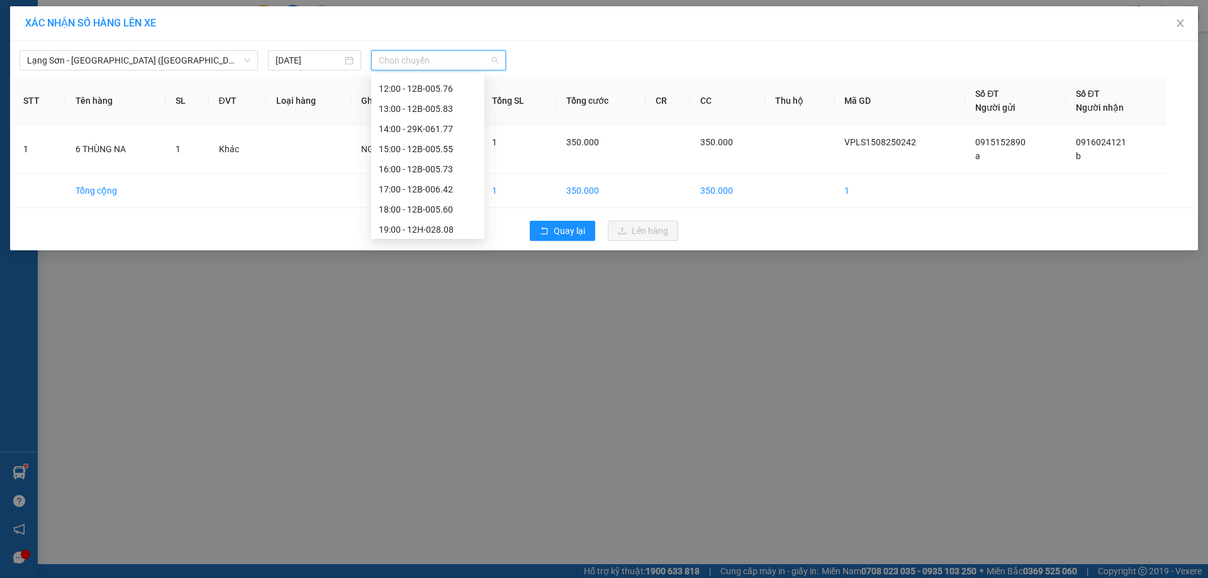
scroll to position [201, 0]
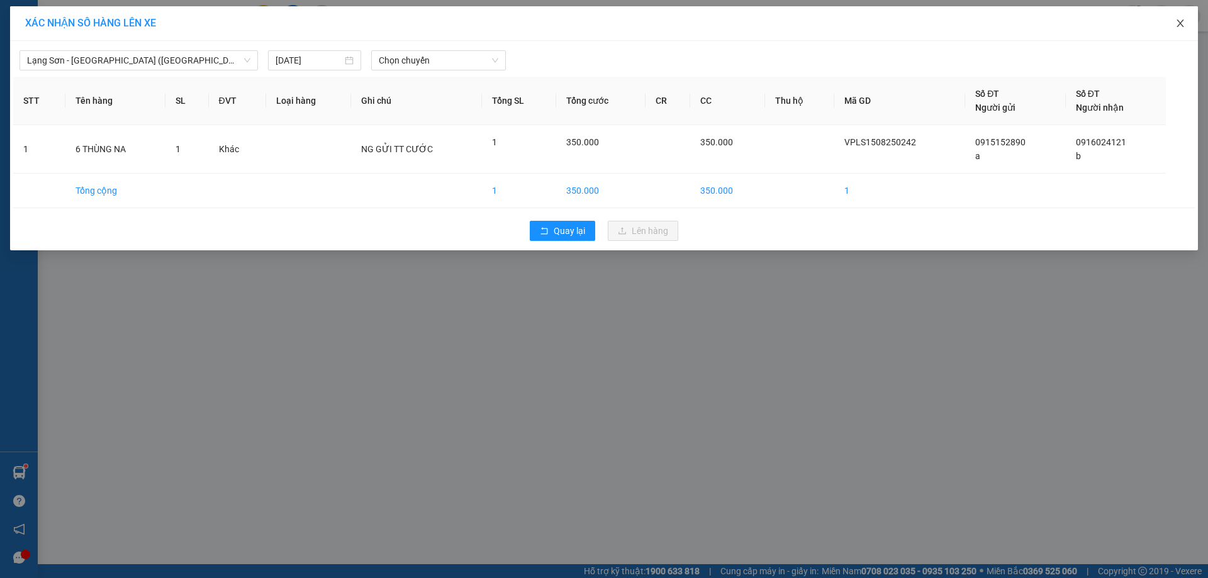
click at [1175, 23] on span "Close" at bounding box center [1180, 23] width 35 height 35
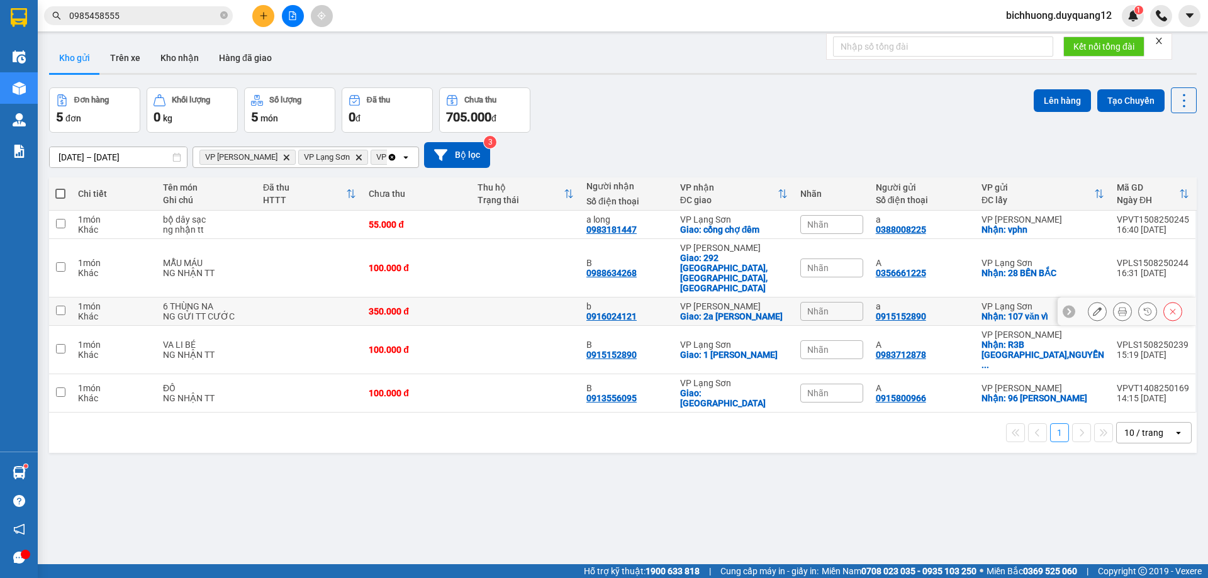
click at [63, 306] on input "checkbox" at bounding box center [60, 310] width 9 height 9
checkbox input "true"
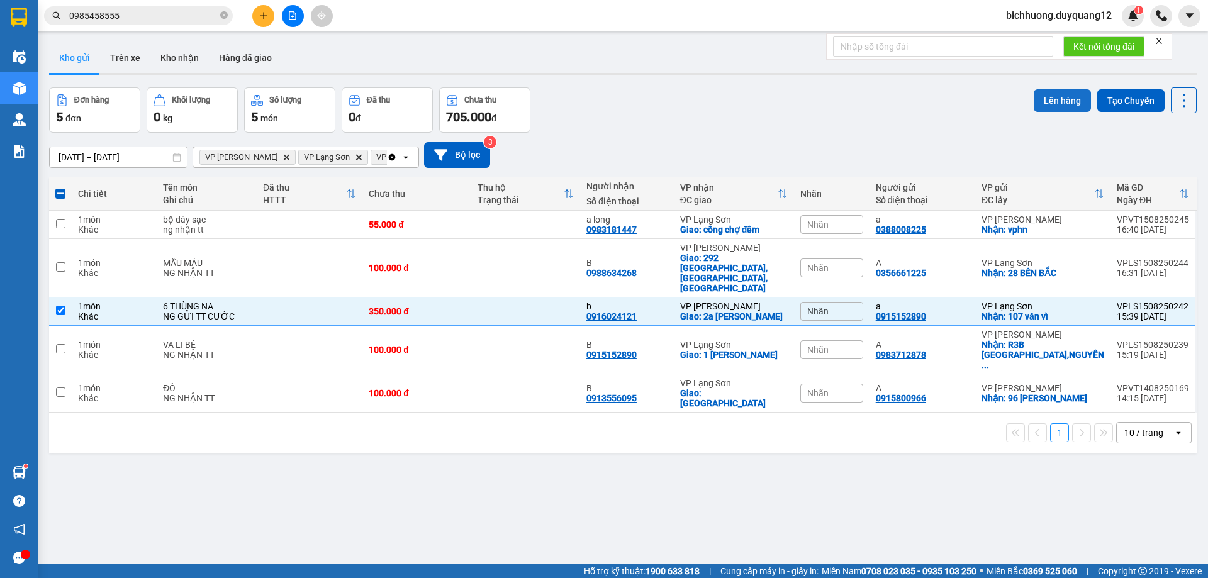
click at [1060, 94] on button "Lên hàng" at bounding box center [1062, 100] width 57 height 23
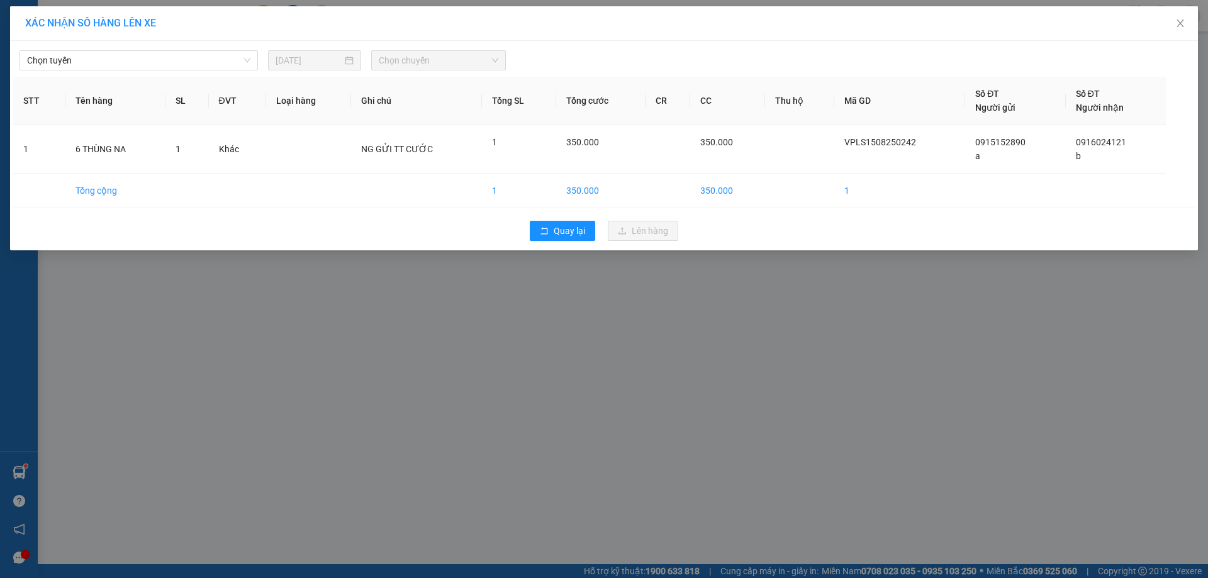
click at [195, 74] on div "Chọn tuyến 15/08/2025 Chọn chuyến STT Tên hàng SL ĐVT Loại hàng Ghi chú Tổng SL…" at bounding box center [604, 146] width 1188 height 210
click at [205, 57] on span "Chọn tuyến" at bounding box center [138, 60] width 223 height 19
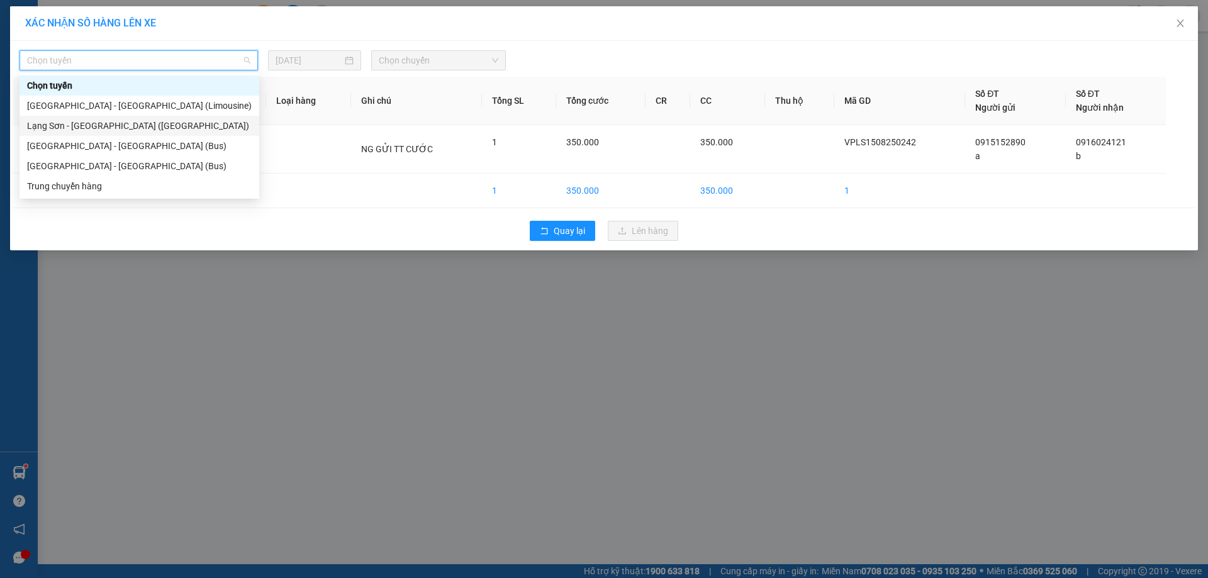
click at [152, 125] on div "Lạng Sơn - [GEOGRAPHIC_DATA] ([GEOGRAPHIC_DATA])" at bounding box center [139, 126] width 225 height 14
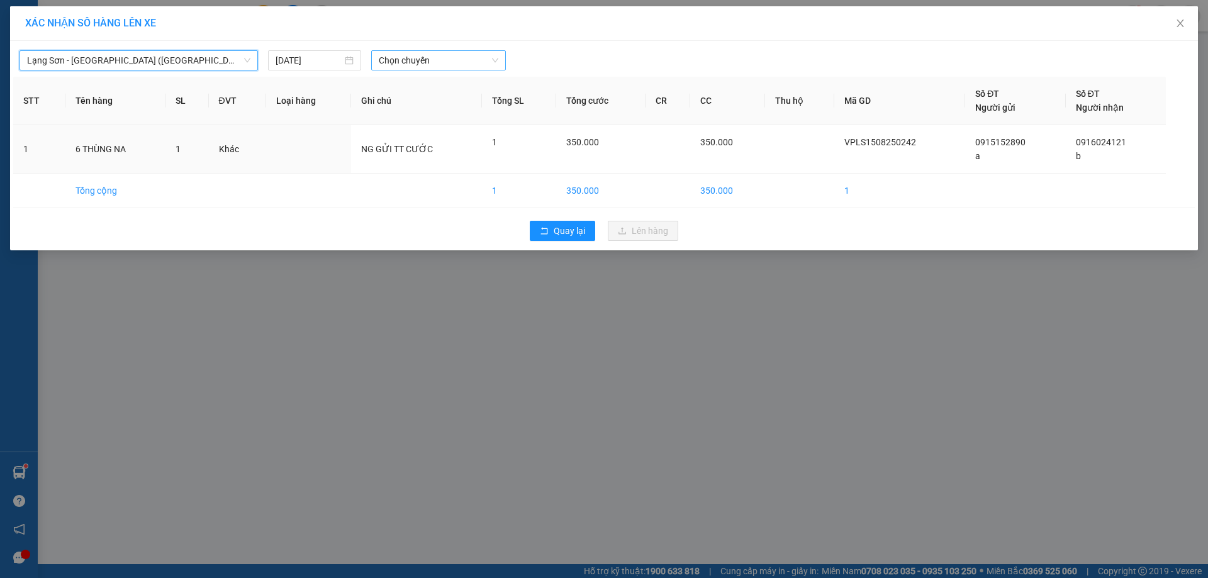
click at [469, 57] on span "Chọn chuyến" at bounding box center [439, 60] width 120 height 19
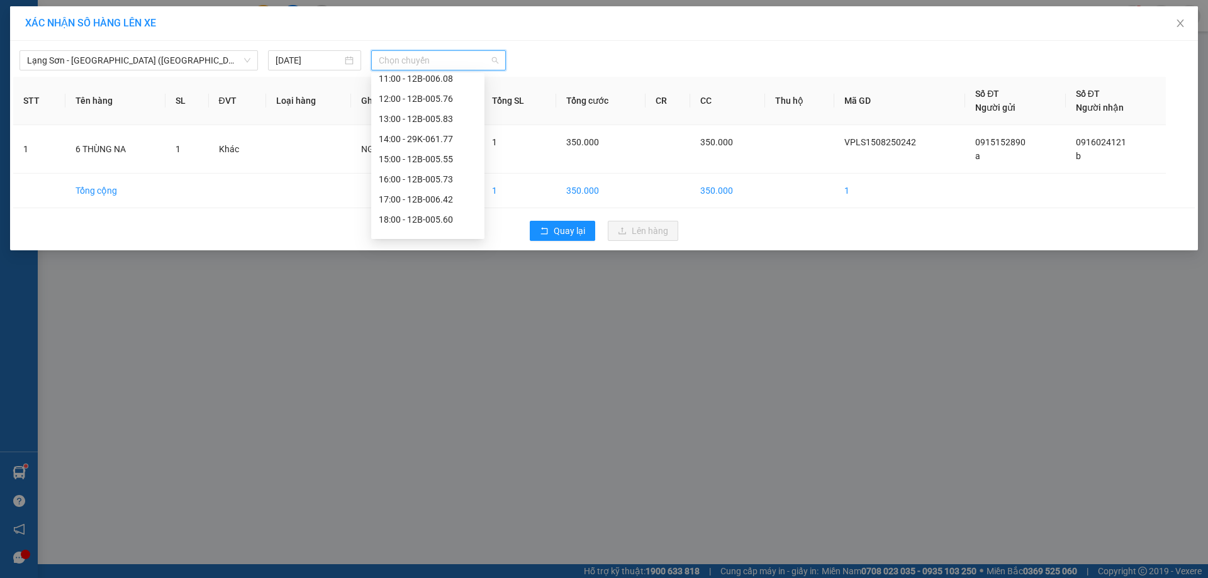
scroll to position [201, 0]
click at [416, 188] on div "17:00 - 12B-006.42" at bounding box center [428, 186] width 98 height 14
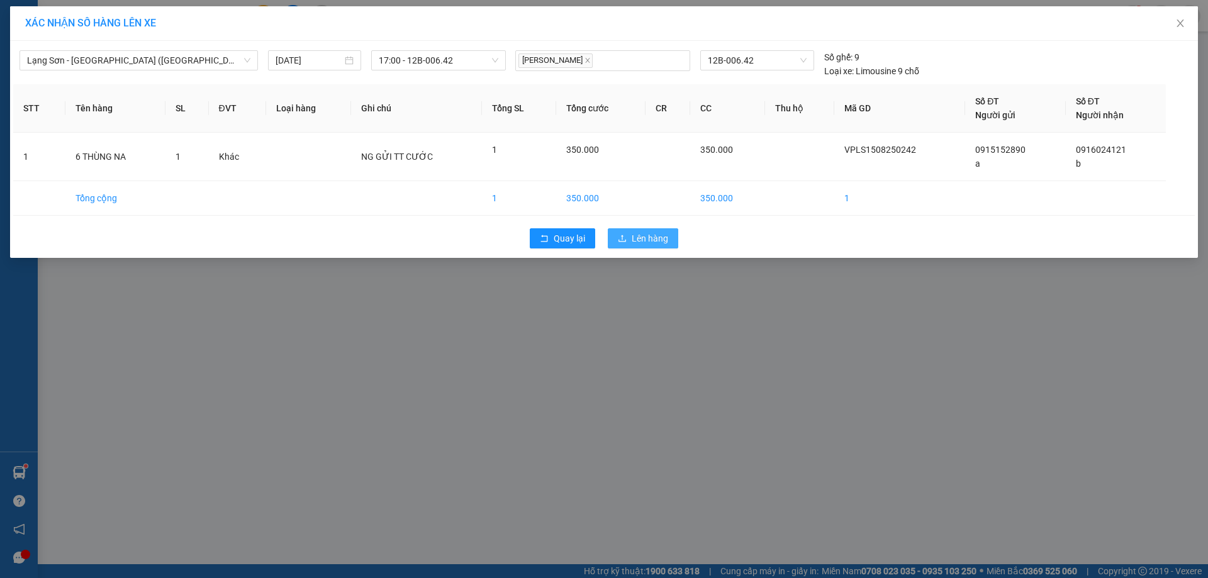
click at [634, 242] on span "Lên hàng" at bounding box center [650, 239] width 36 height 14
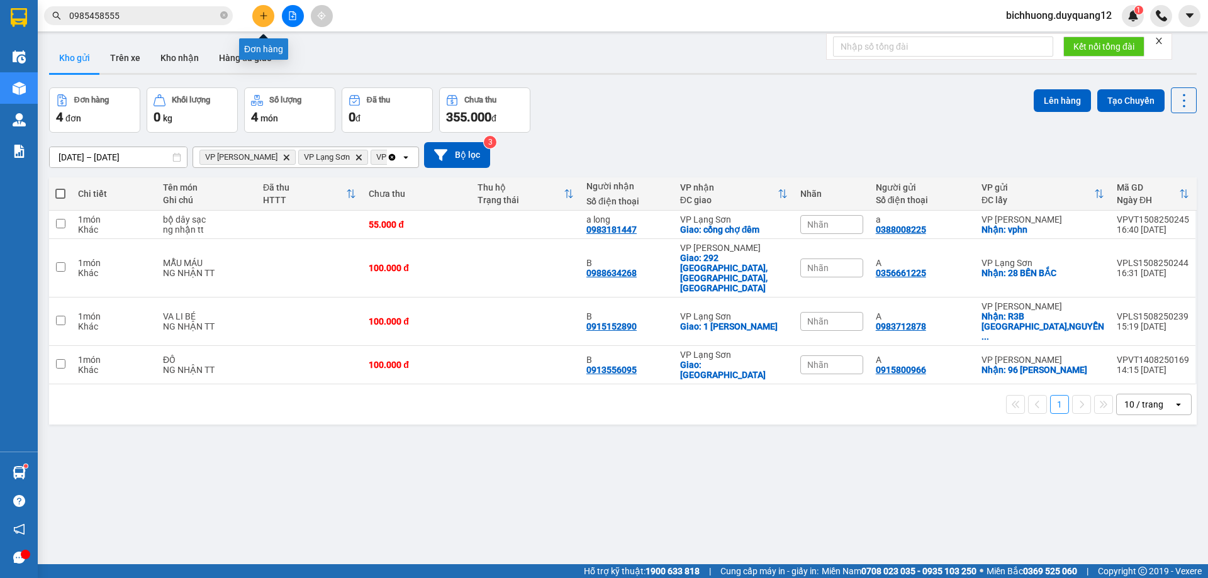
click at [260, 14] on icon "plus" at bounding box center [263, 15] width 9 height 9
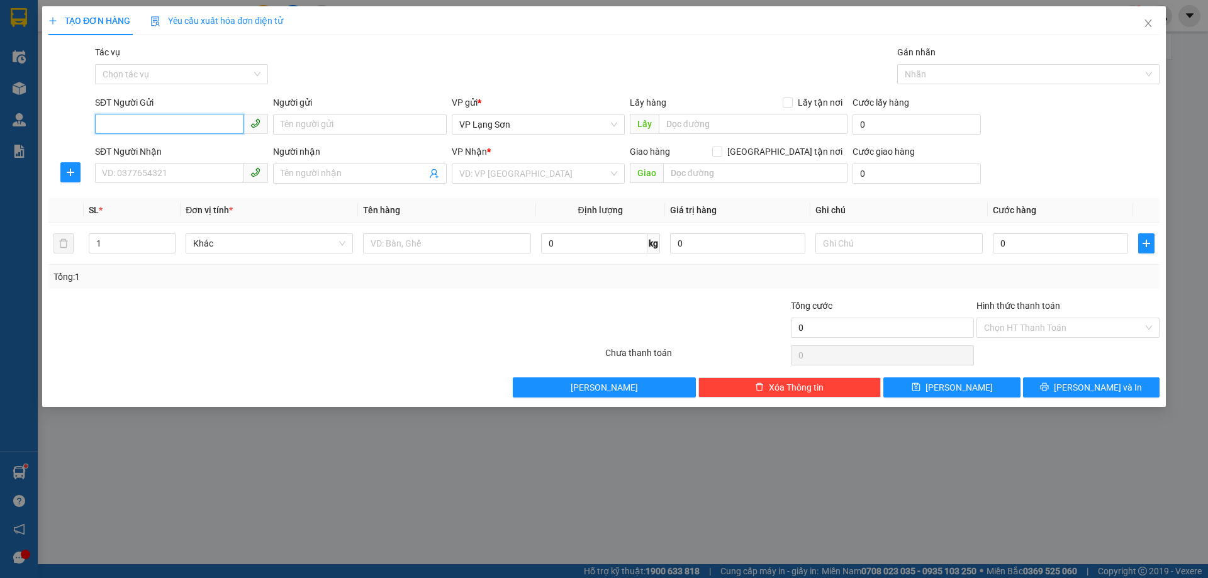
click at [174, 126] on input "SĐT Người Gửi" at bounding box center [169, 124] width 149 height 20
type input "0389423315"
click at [340, 130] on input "Người gửi" at bounding box center [359, 125] width 173 height 20
type input "A"
click at [790, 98] on input "Lấy tận nơi" at bounding box center [787, 102] width 9 height 9
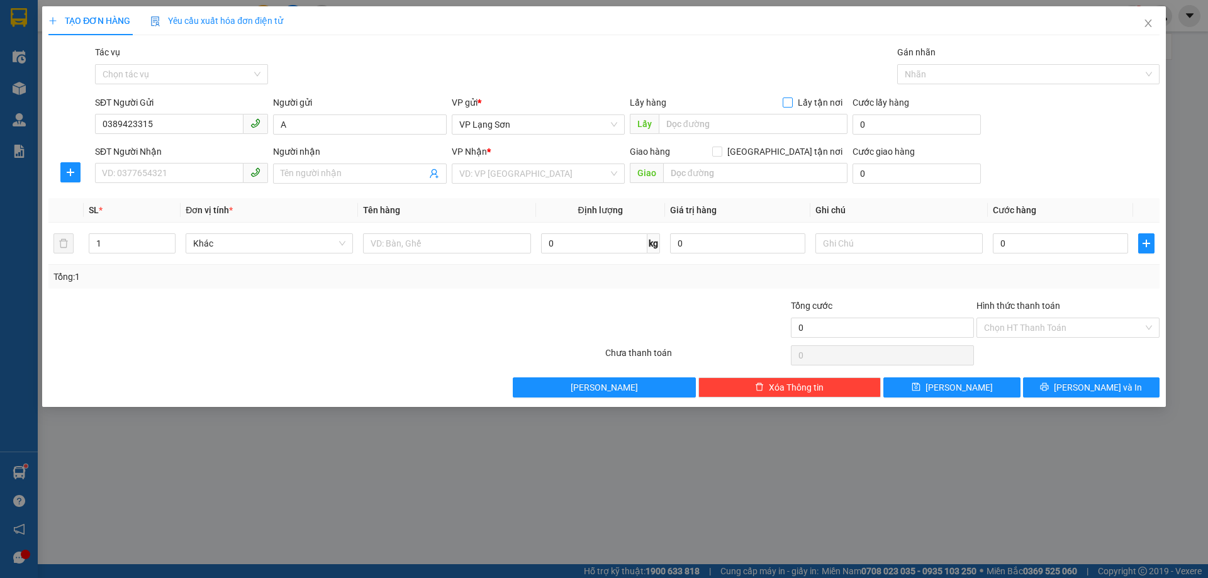
checkbox input "true"
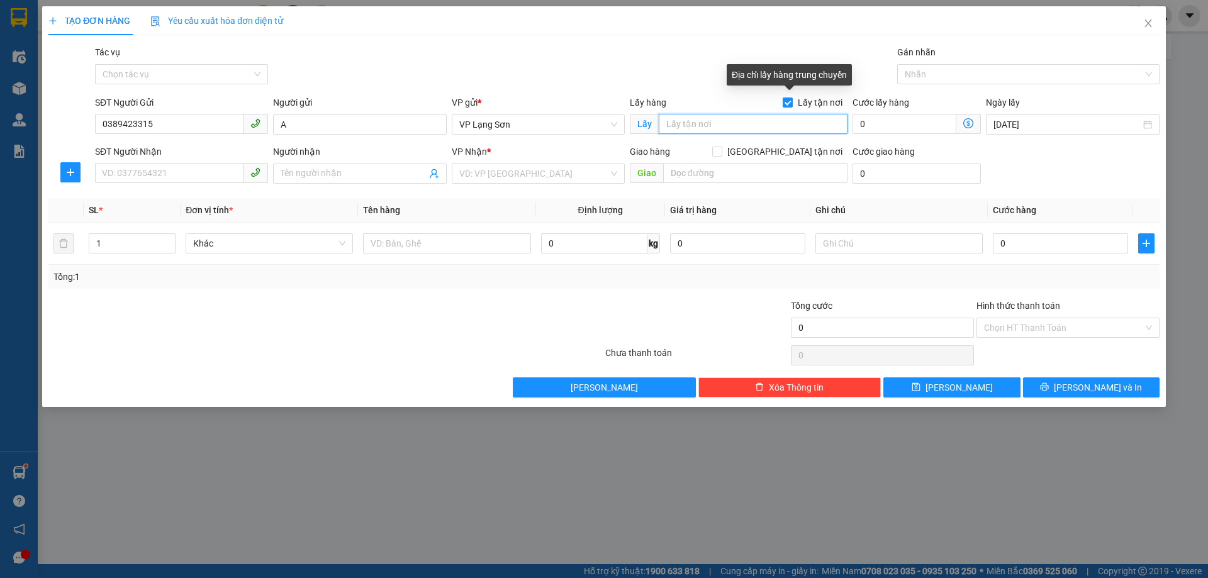
click at [768, 124] on input "text" at bounding box center [753, 124] width 189 height 20
type input "272 NGUYỄN VĂN GIÁP"
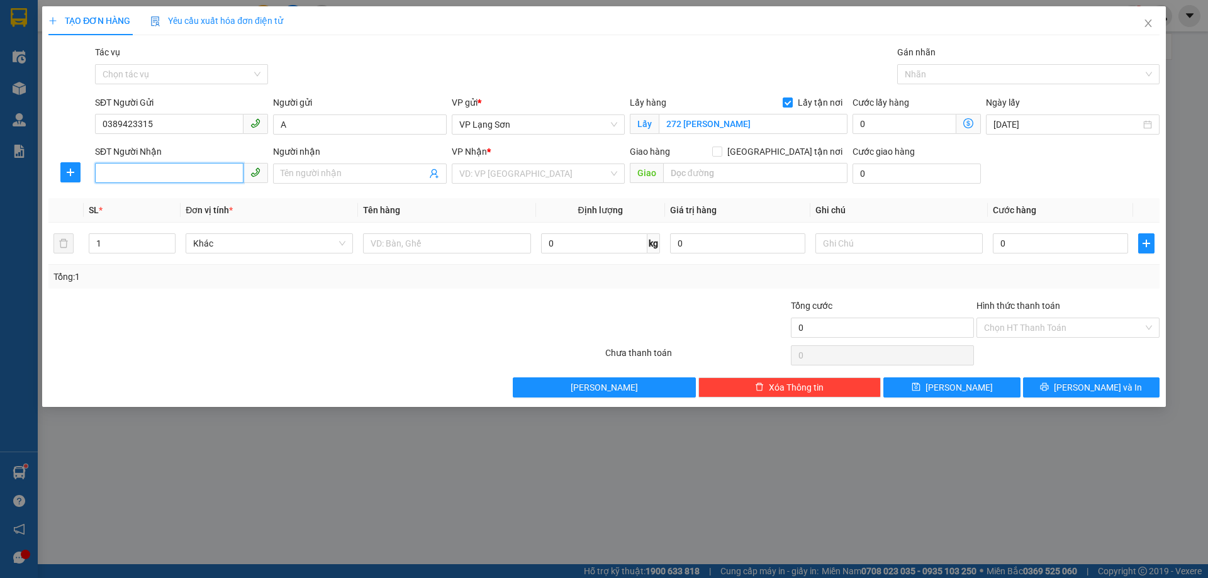
click at [135, 177] on input "SĐT Người Nhận" at bounding box center [169, 173] width 149 height 20
click at [150, 179] on input "SĐT Người Nhận" at bounding box center [169, 173] width 149 height 20
click at [721, 154] on input "[GEOGRAPHIC_DATA] tận nơi" at bounding box center [716, 151] width 9 height 9
checkbox input "true"
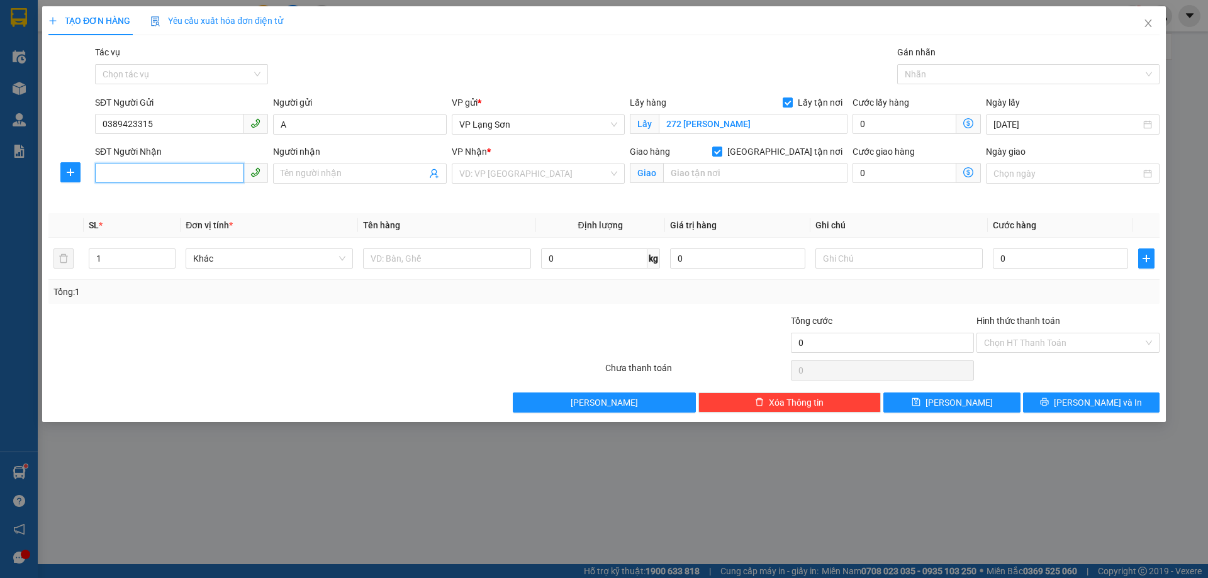
click at [181, 179] on input "SĐT Người Nhận" at bounding box center [169, 173] width 149 height 20
click at [123, 172] on input "076456888" at bounding box center [169, 173] width 149 height 20
click at [171, 172] on input "076456888" at bounding box center [169, 173] width 149 height 20
click at [108, 172] on input "076456888" at bounding box center [169, 173] width 149 height 20
type input "0876456888"
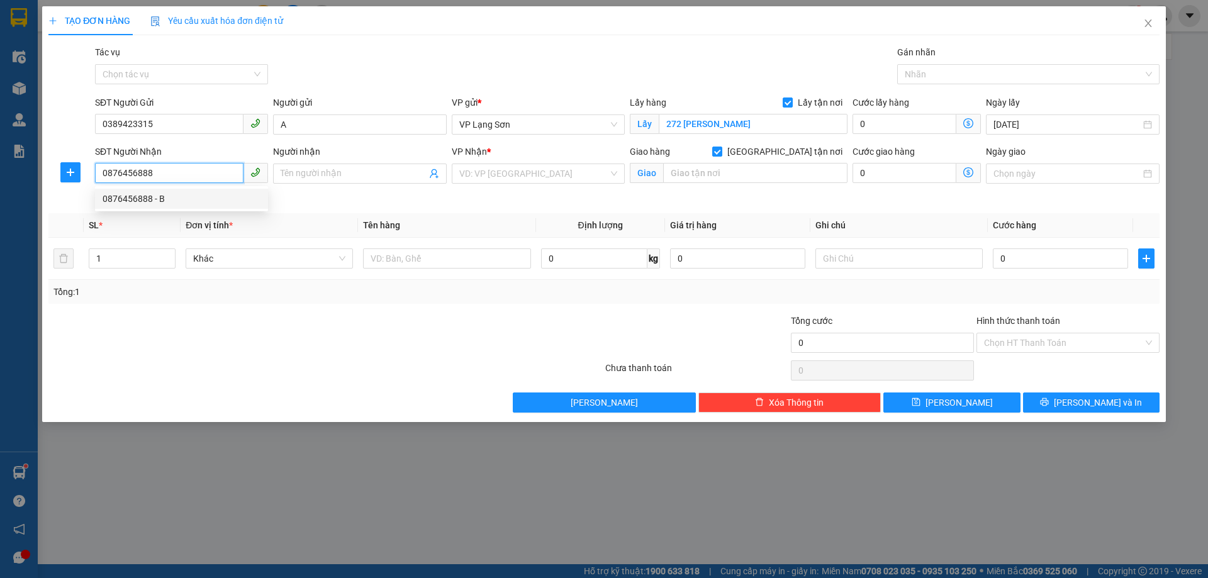
click at [187, 194] on div "0876456888 - B" at bounding box center [182, 199] width 158 height 14
type input "B"
type input "324 HỮU HƯNG,TÂY MỖ,hà đông"
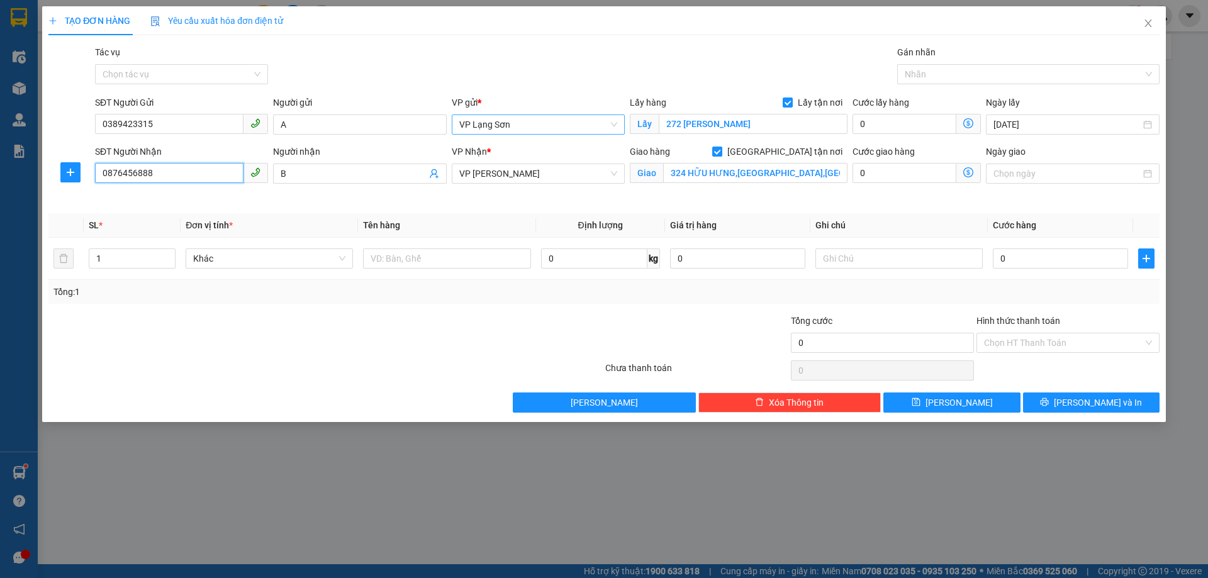
click at [527, 129] on span "VP Lạng Sơn" at bounding box center [538, 124] width 158 height 19
type input "0876456888"
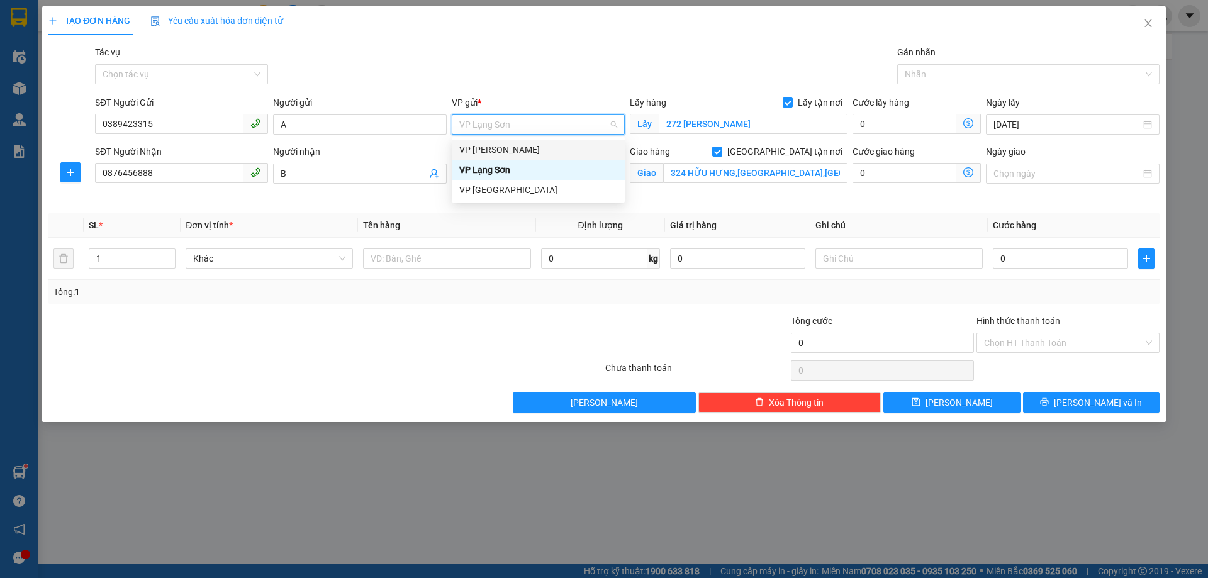
click at [515, 151] on div "VP [PERSON_NAME]" at bounding box center [538, 150] width 158 height 14
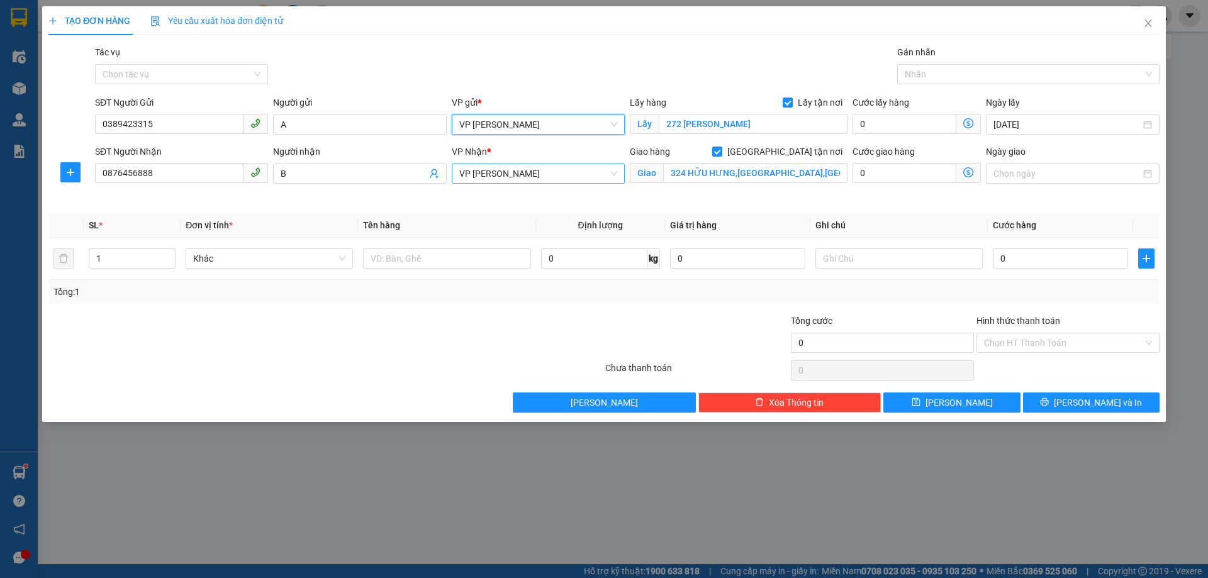
click at [512, 172] on span "VP [PERSON_NAME]" at bounding box center [538, 173] width 158 height 19
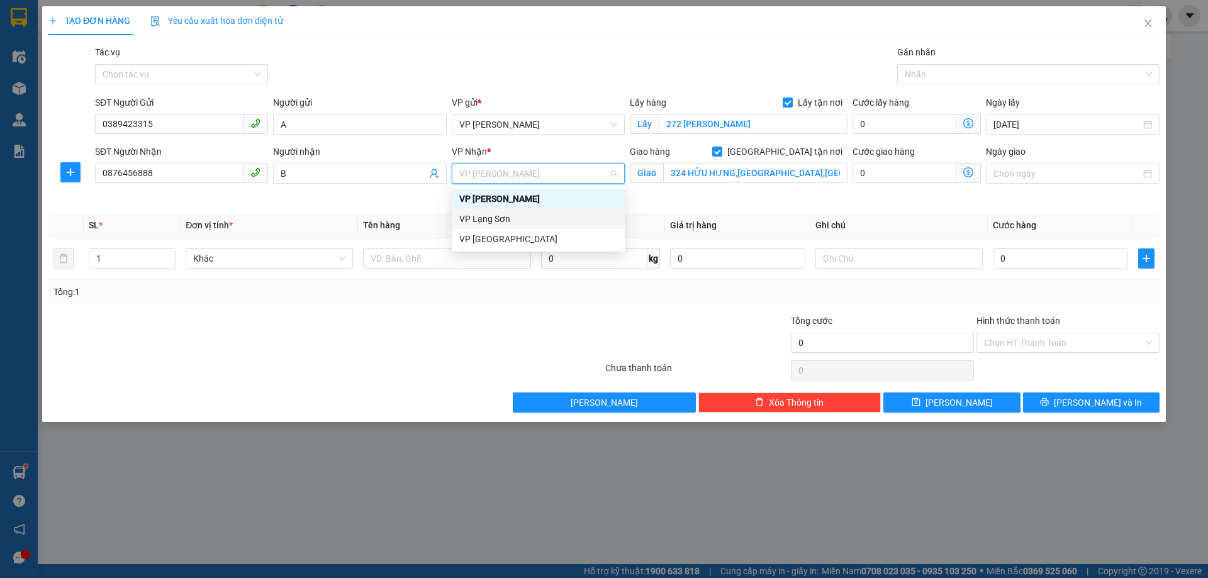
click at [494, 222] on div "VP Lạng Sơn" at bounding box center [538, 219] width 158 height 14
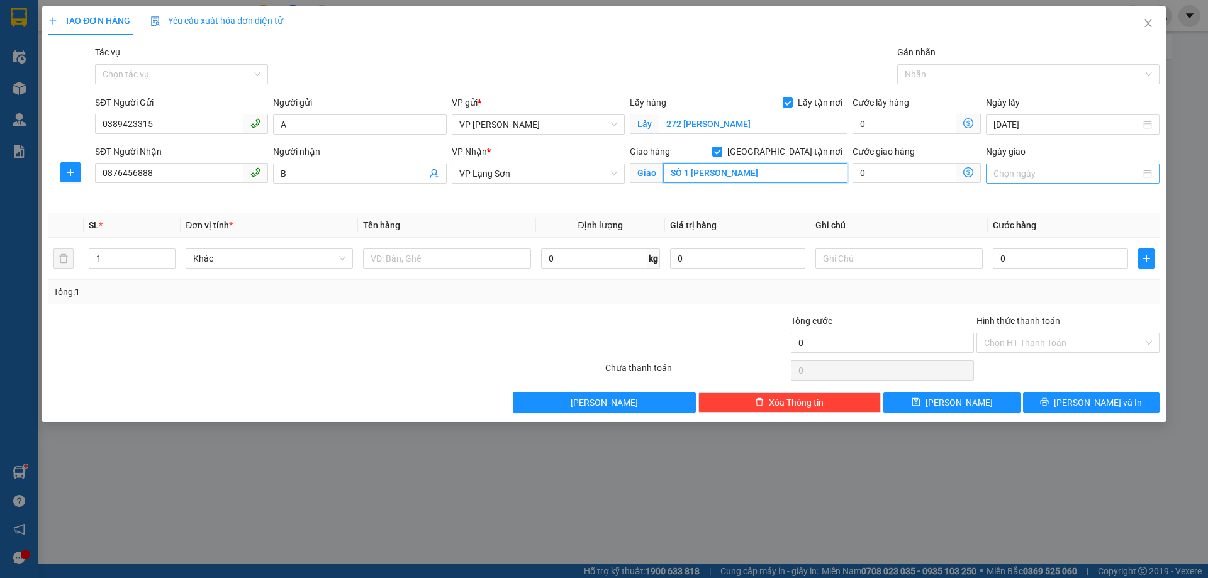
type input "SỐ 1 NGÔ THÌ SĨ"
click at [1046, 175] on input "Ngày giao" at bounding box center [1067, 174] width 147 height 14
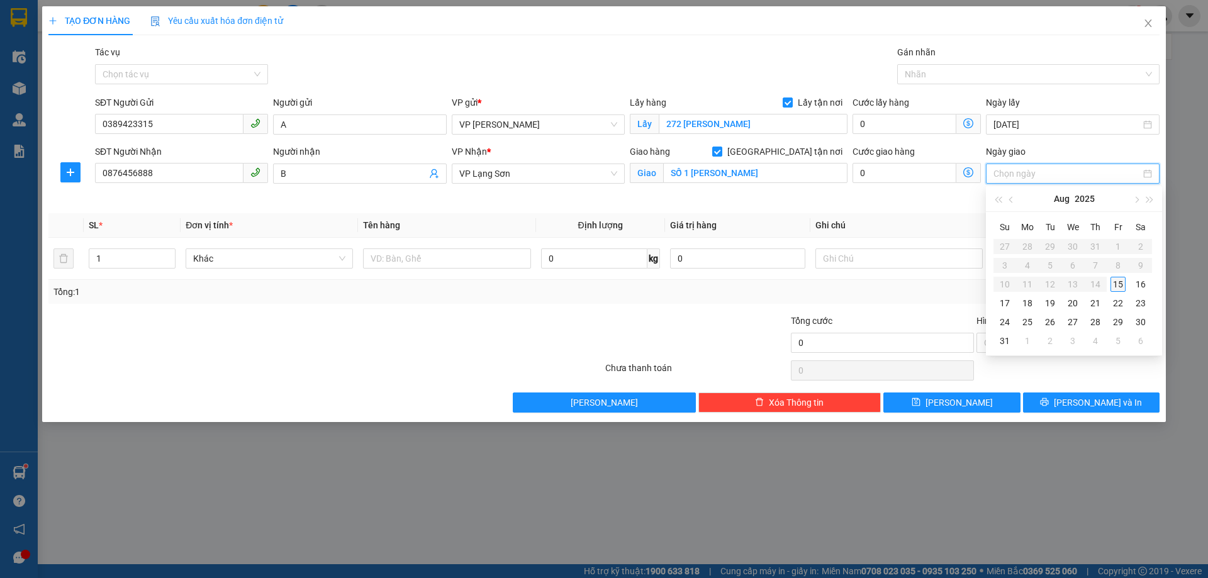
type input "[DATE]"
click at [1117, 282] on div "15" at bounding box center [1118, 284] width 15 height 15
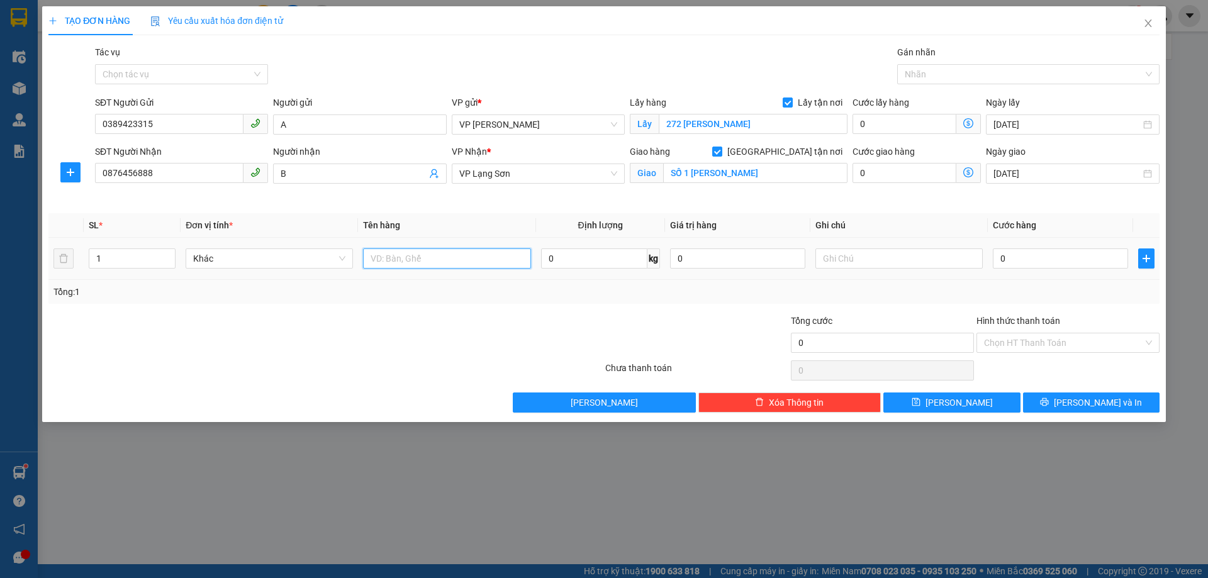
click at [440, 257] on input "text" at bounding box center [446, 259] width 167 height 20
type input "GIẤY TỜ"
click at [899, 264] on input "text" at bounding box center [899, 259] width 167 height 20
type input "NG GỬI TT"
type input "1"
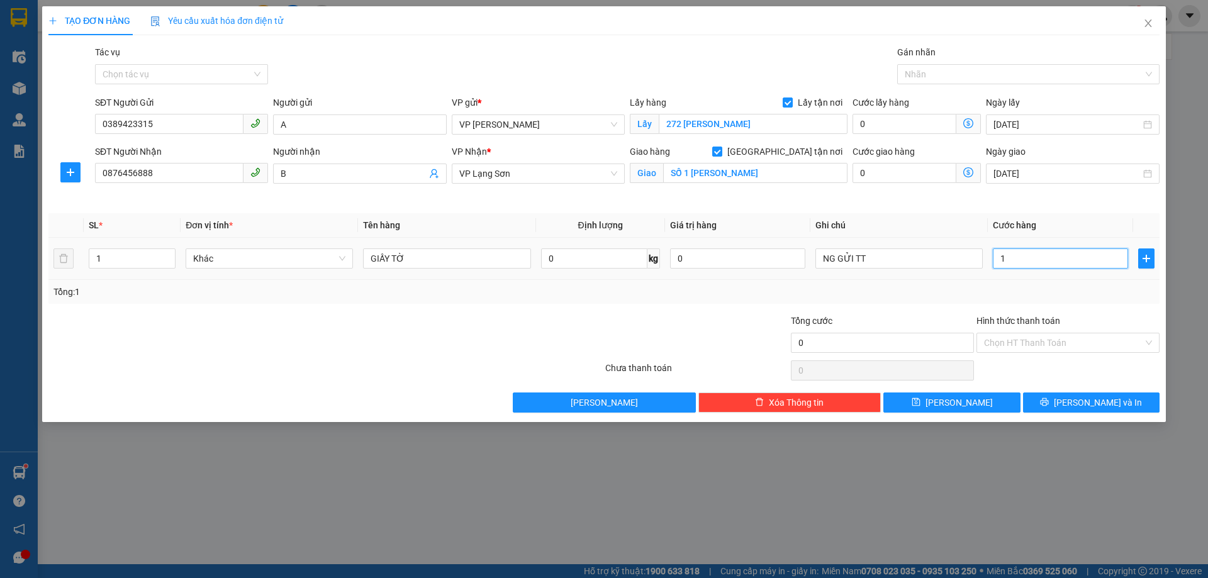
type input "1"
type input "10"
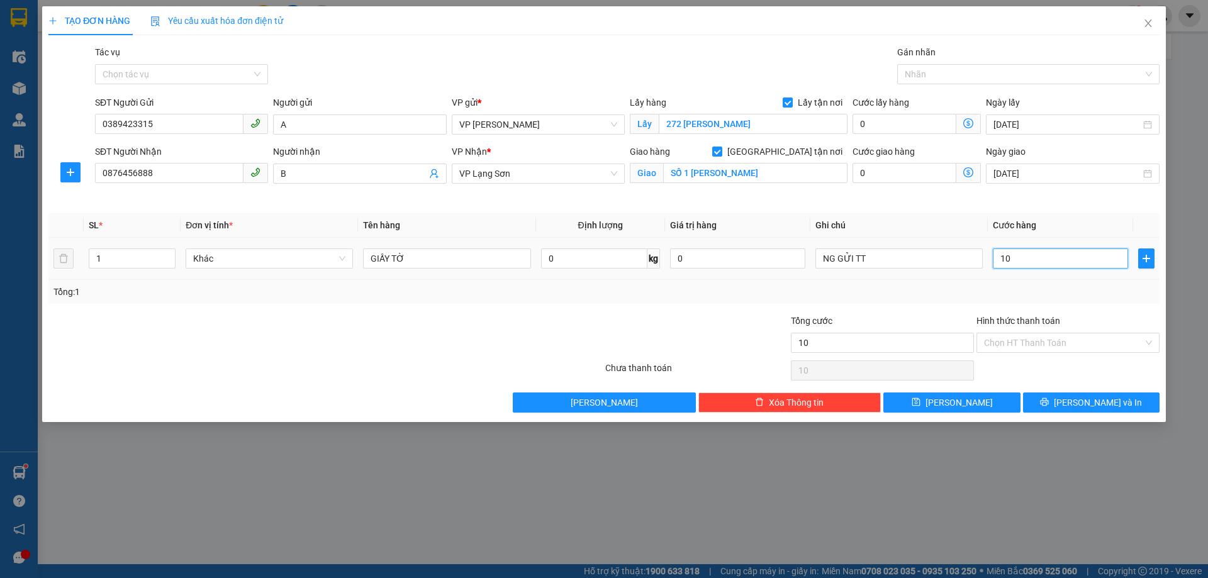
type input "100"
type input "1.000"
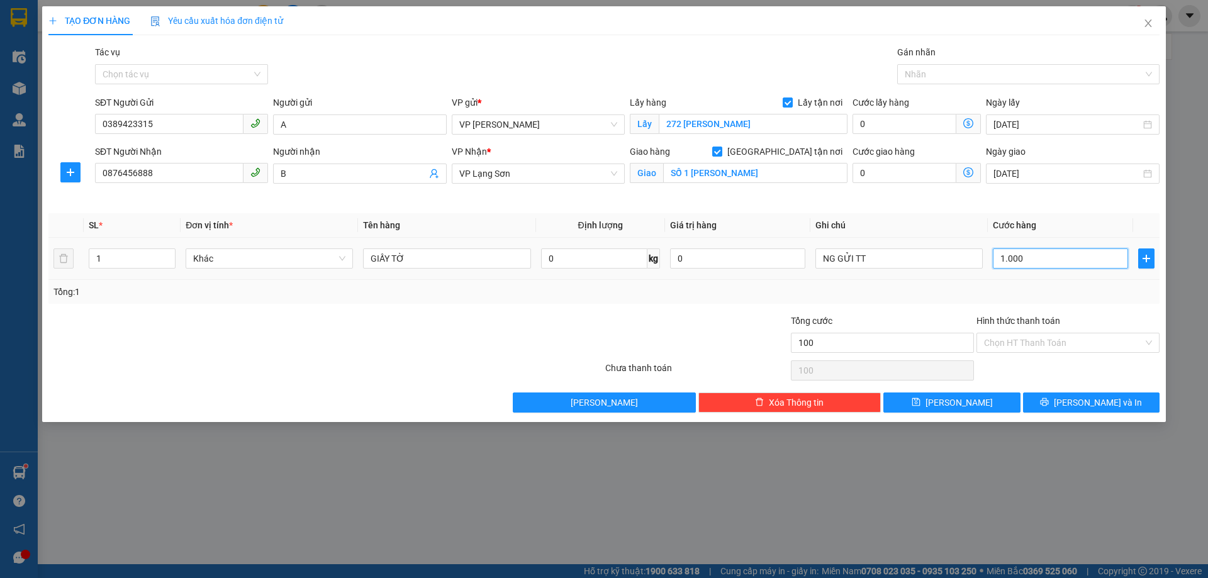
type input "1.000"
type input "10.000"
type input "100.000"
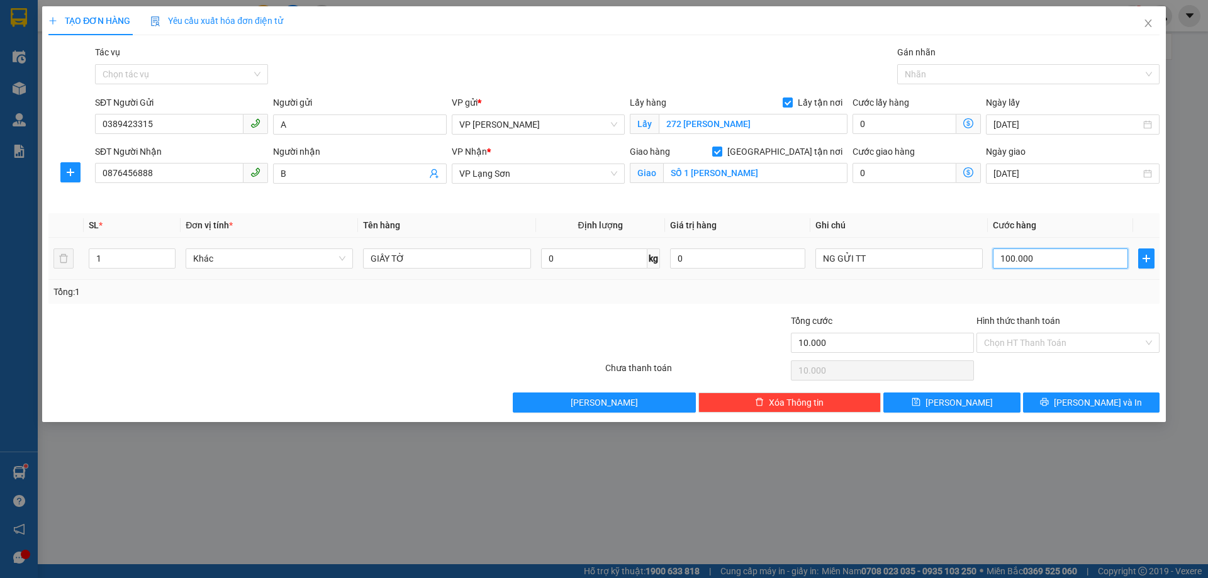
type input "100.000"
click at [934, 398] on button "[PERSON_NAME]" at bounding box center [952, 403] width 137 height 20
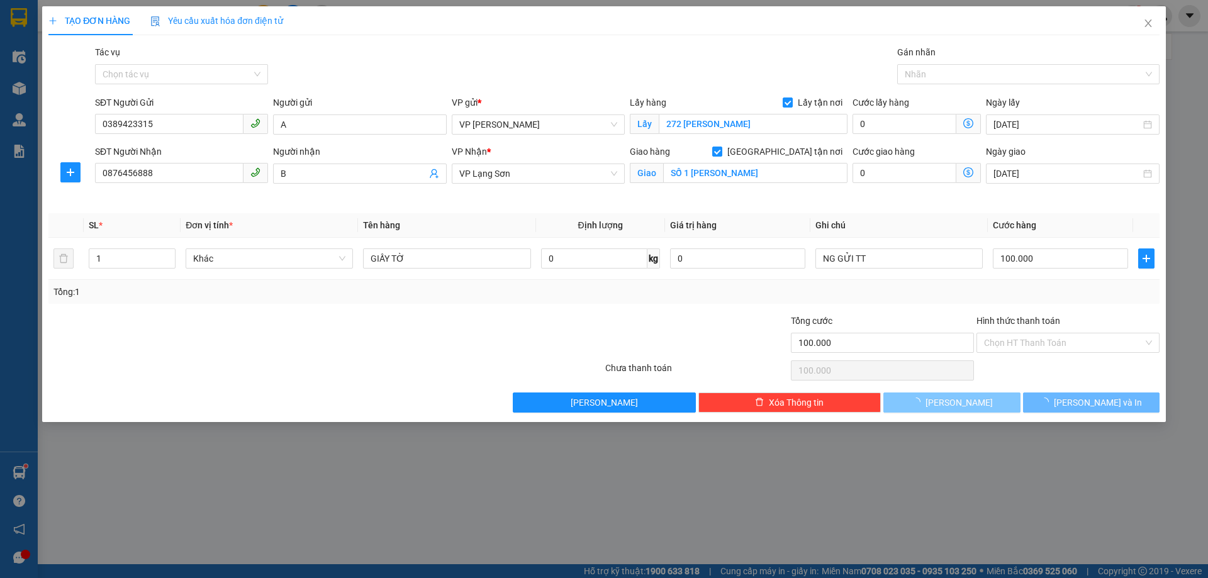
checkbox input "false"
type input "0"
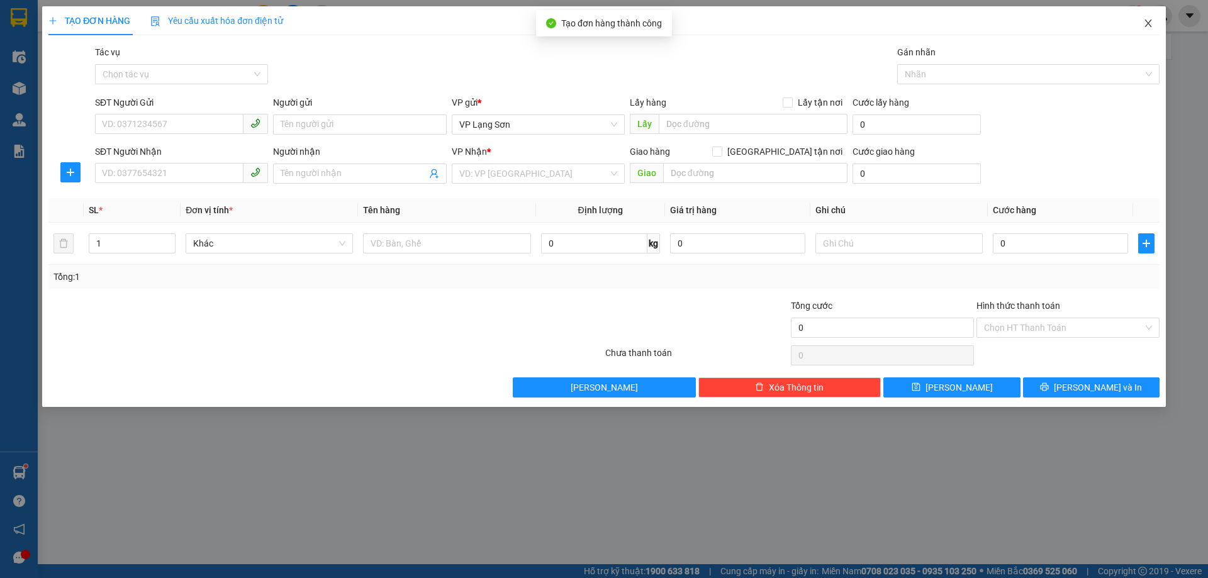
click at [1145, 20] on icon "close" at bounding box center [1148, 23] width 10 height 10
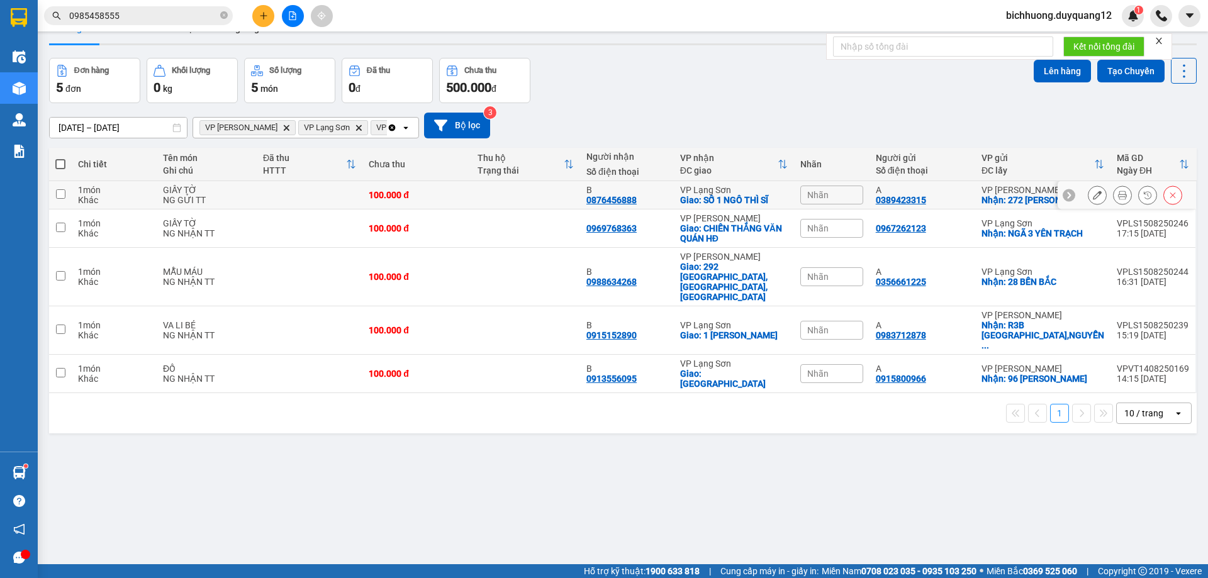
scroll to position [58, 0]
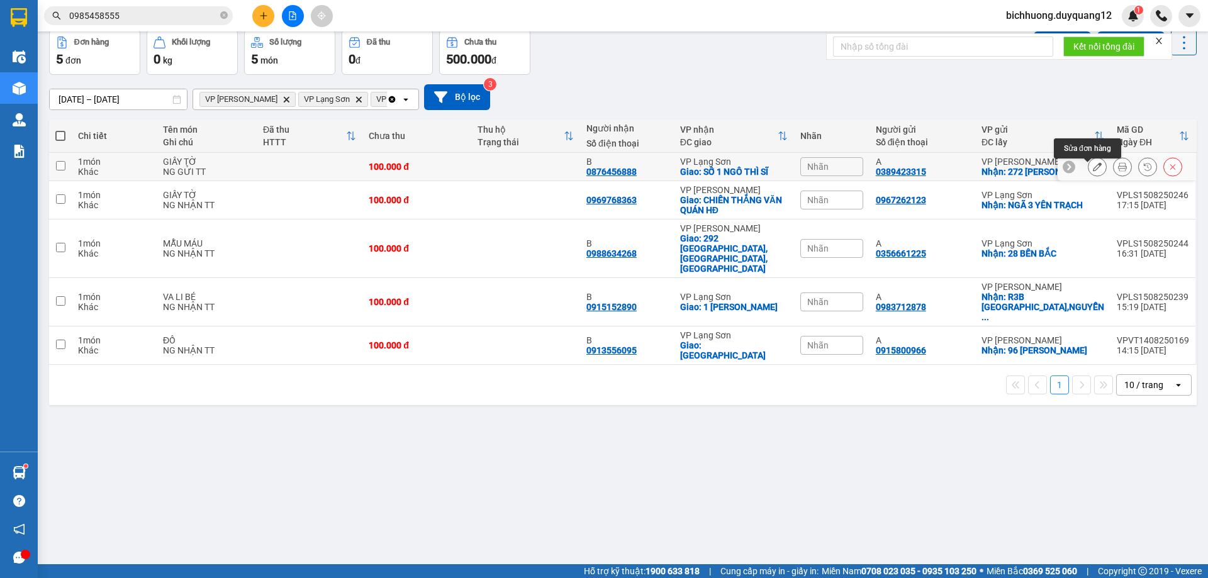
click at [1093, 171] on icon at bounding box center [1097, 166] width 9 height 9
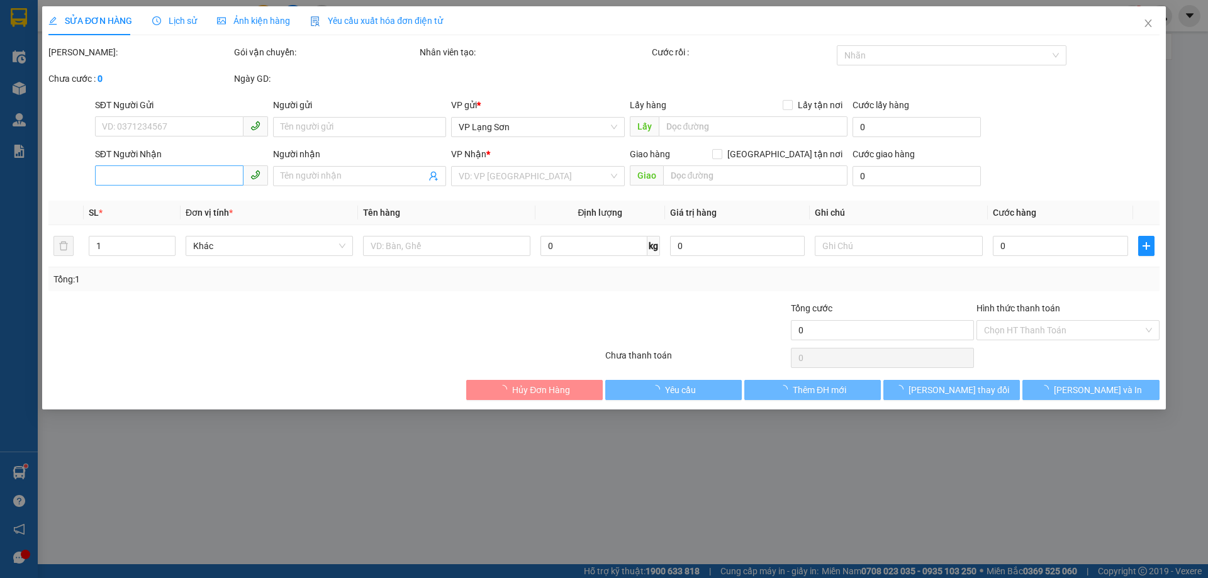
type input "0389423315"
type input "A"
checkbox input "true"
type input "272 NGUYỄN VĂN GIÁP"
type input "0876456888"
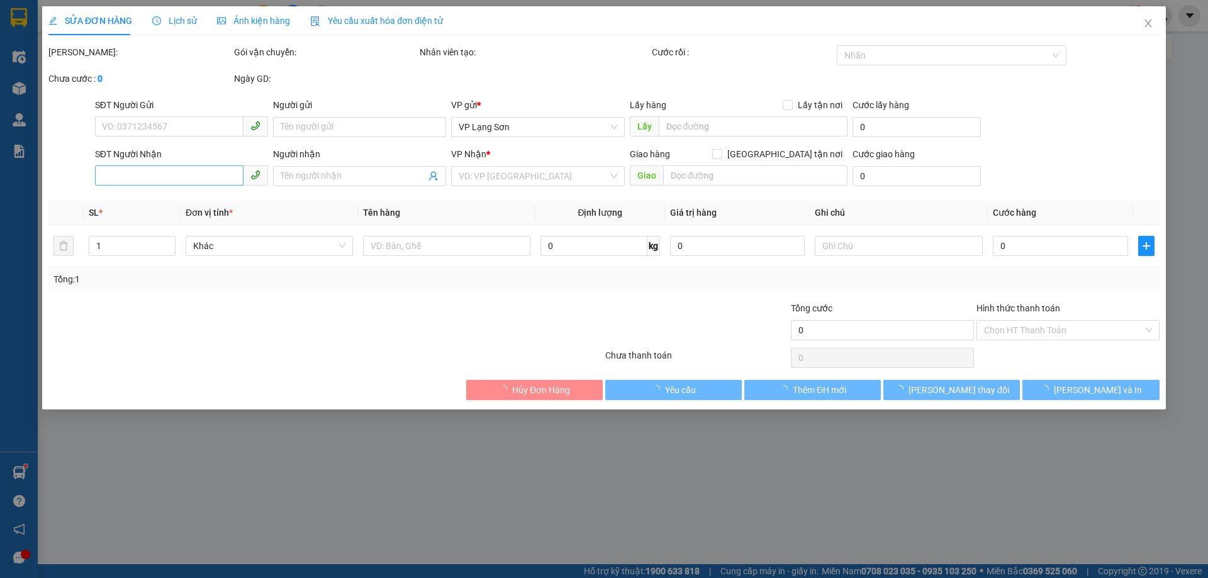
type input "B"
checkbox input "true"
type input "SỐ 1 NGÔ THÌ SĨ"
type input "100.000"
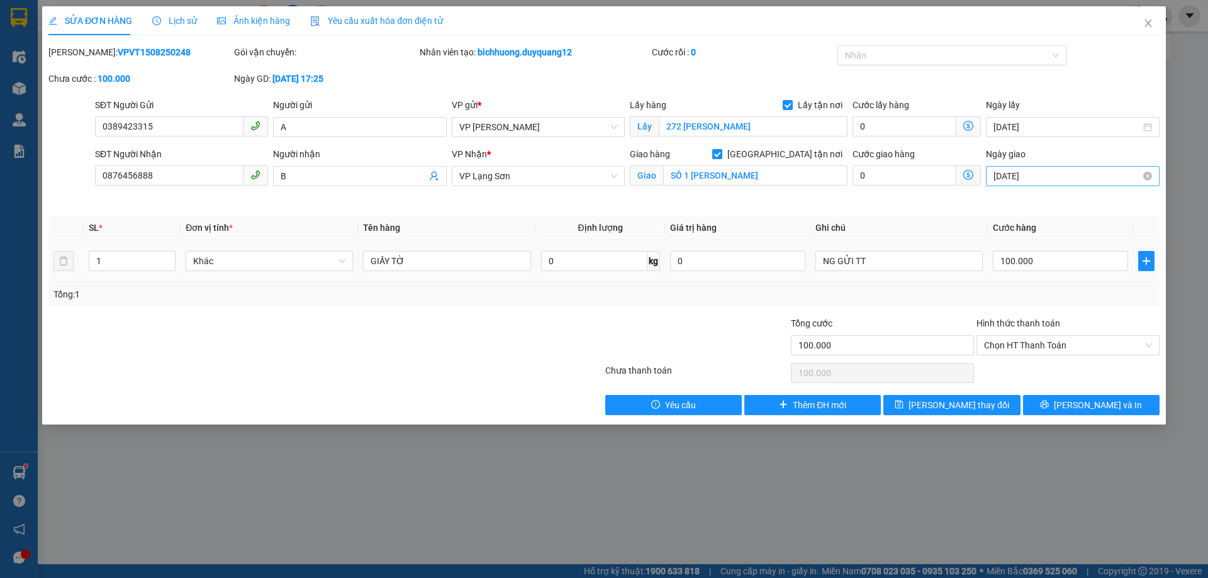
click at [1048, 178] on input "[DATE]" at bounding box center [1067, 176] width 147 height 14
type input "16/08/2025"
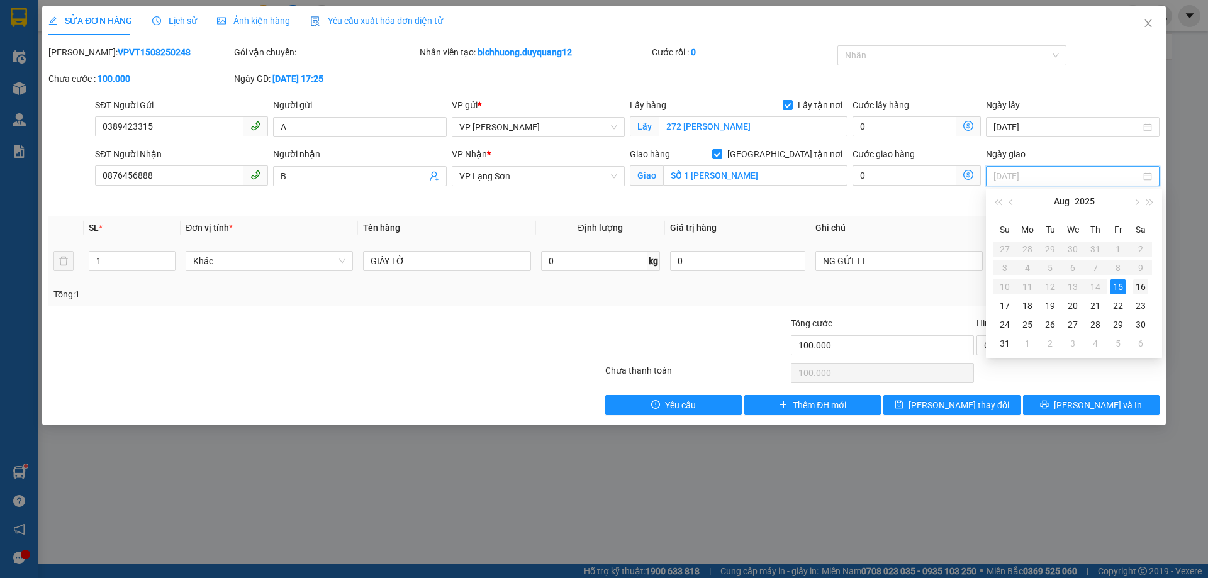
click at [1148, 291] on td "16" at bounding box center [1141, 287] width 23 height 19
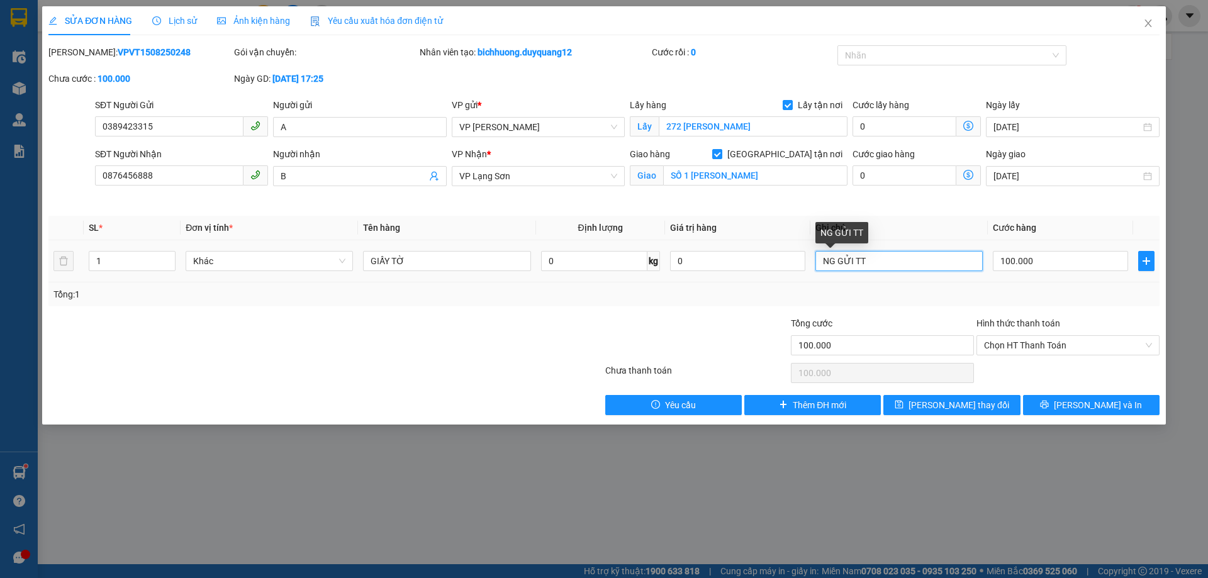
click at [907, 266] on input "NG GỬI TT" at bounding box center [899, 261] width 167 height 20
click at [323, 262] on span "Khác" at bounding box center [269, 261] width 152 height 19
type input "SỐ 1 TRỊNH VĂN BÔ"
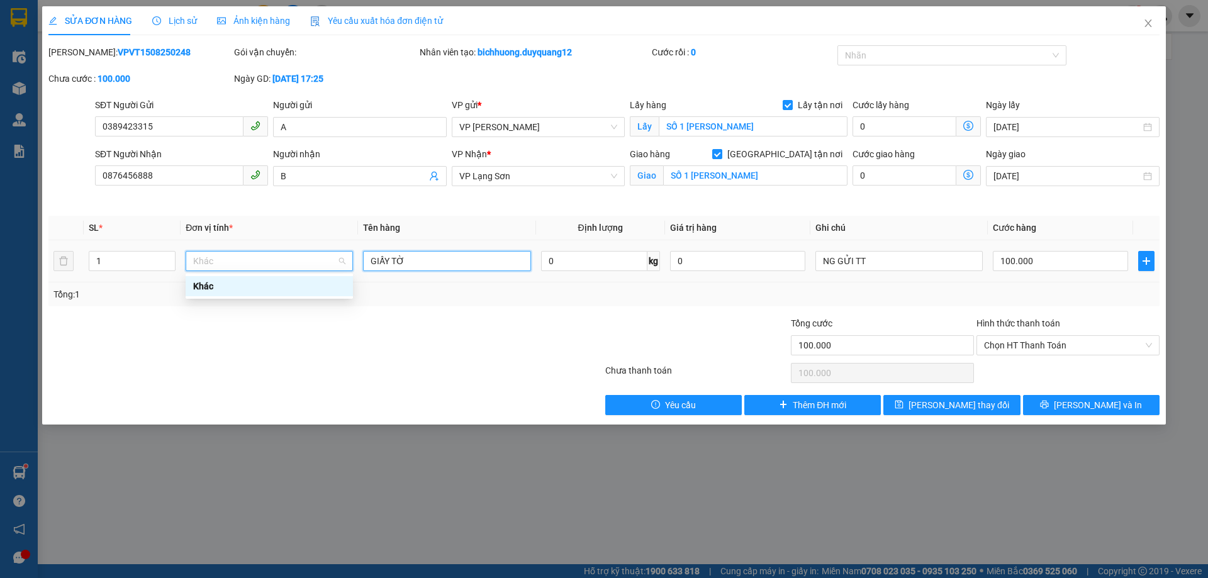
click at [471, 259] on input "GIẤY TỜ" at bounding box center [446, 261] width 167 height 20
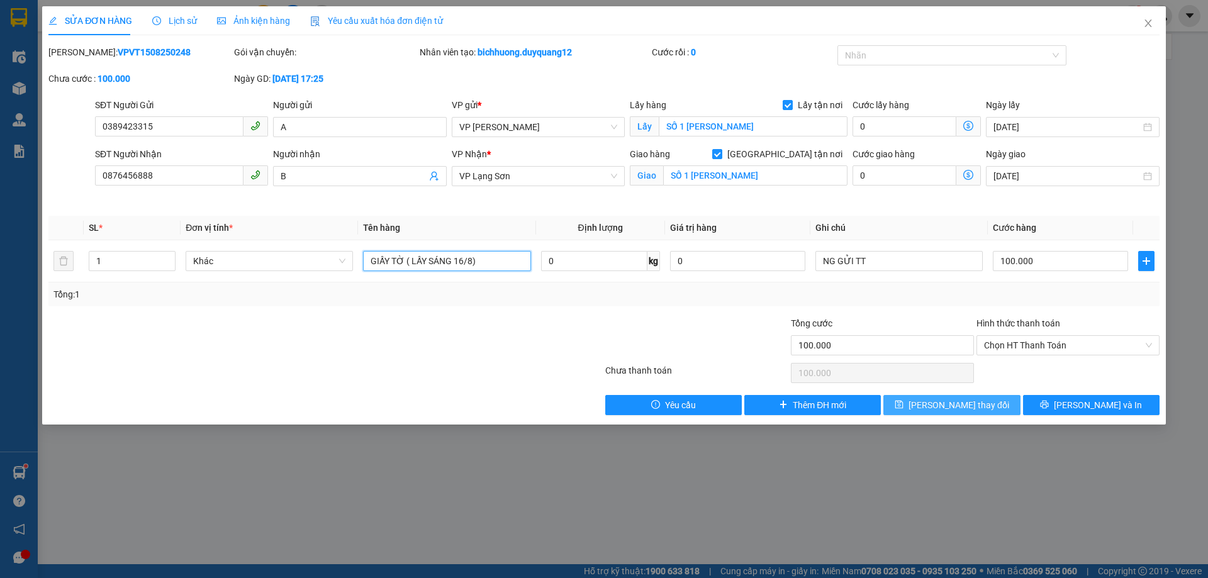
type input "GIẤY TỜ ( LẤY SÁNG 16/8)"
click at [957, 401] on span "[PERSON_NAME] thay đổi" at bounding box center [959, 405] width 101 height 14
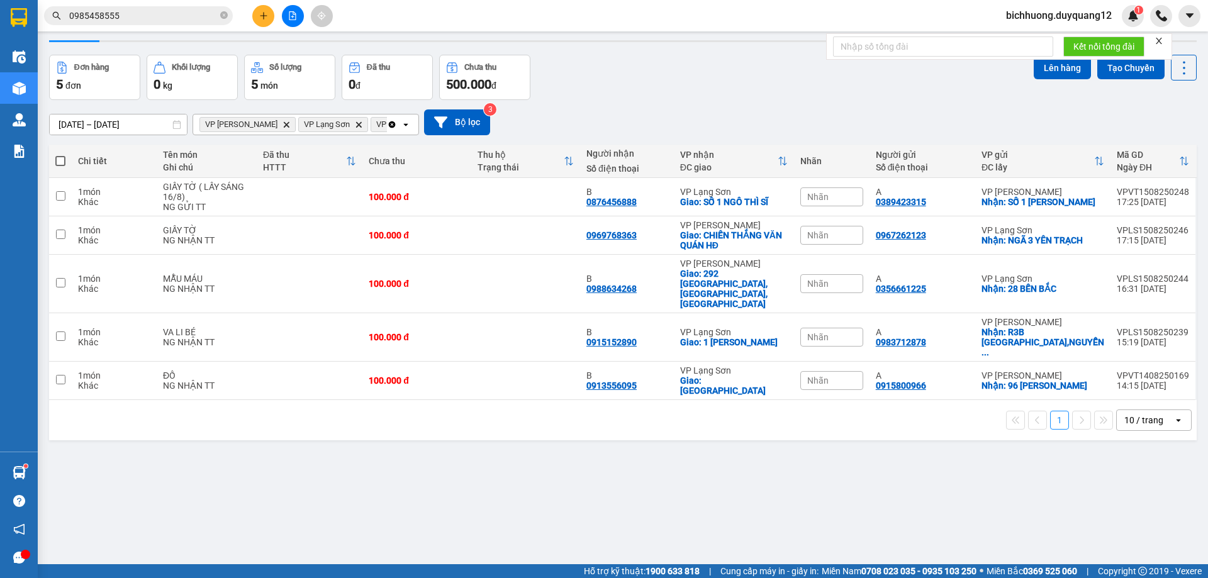
scroll to position [58, 0]
